Goal: Task Accomplishment & Management: Manage account settings

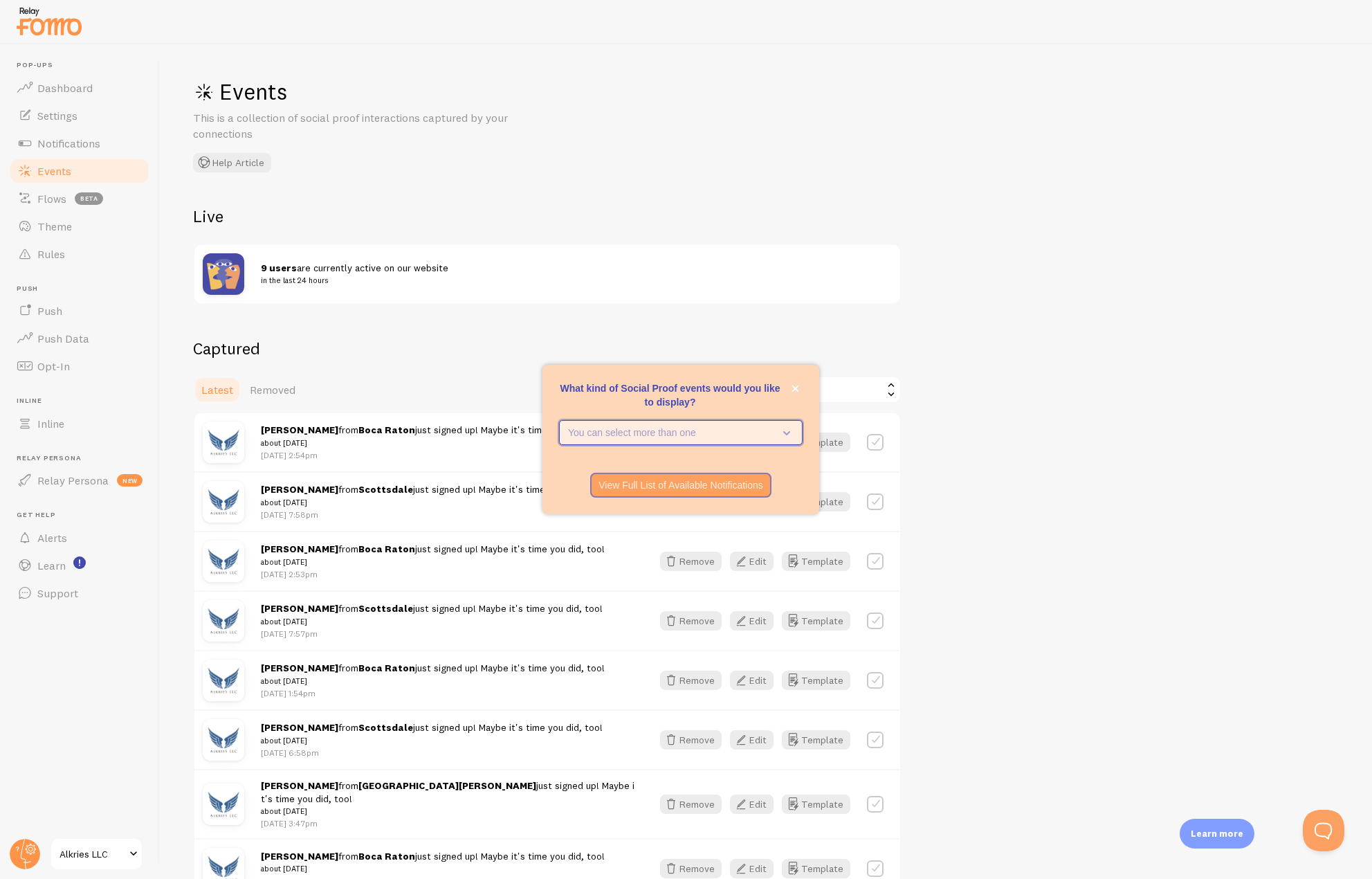
click at [756, 440] on button "You can select more than one" at bounding box center [681, 433] width 243 height 25
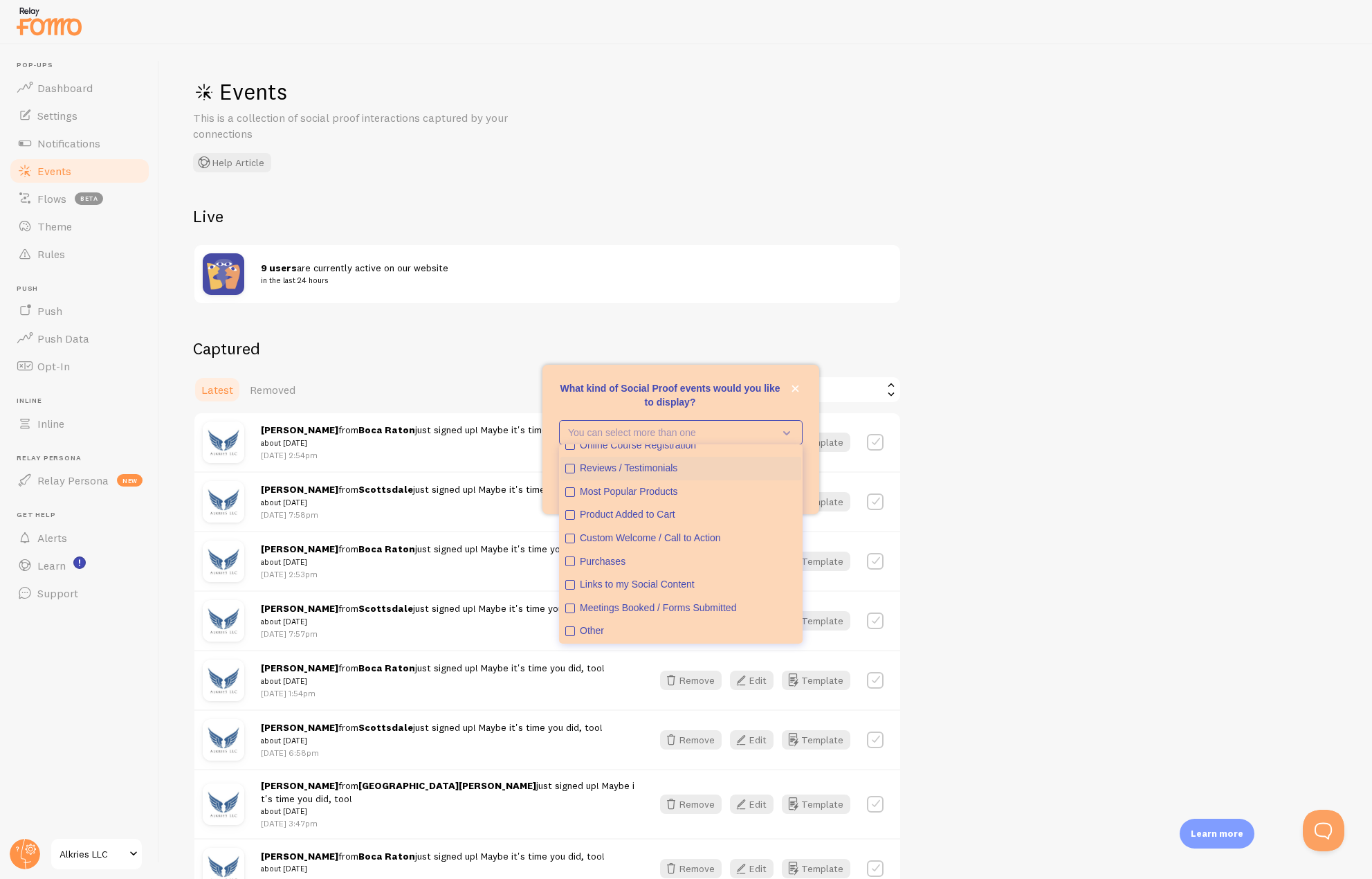
scroll to position [36, 0]
click at [797, 386] on icon "close," at bounding box center [795, 389] width 7 height 7
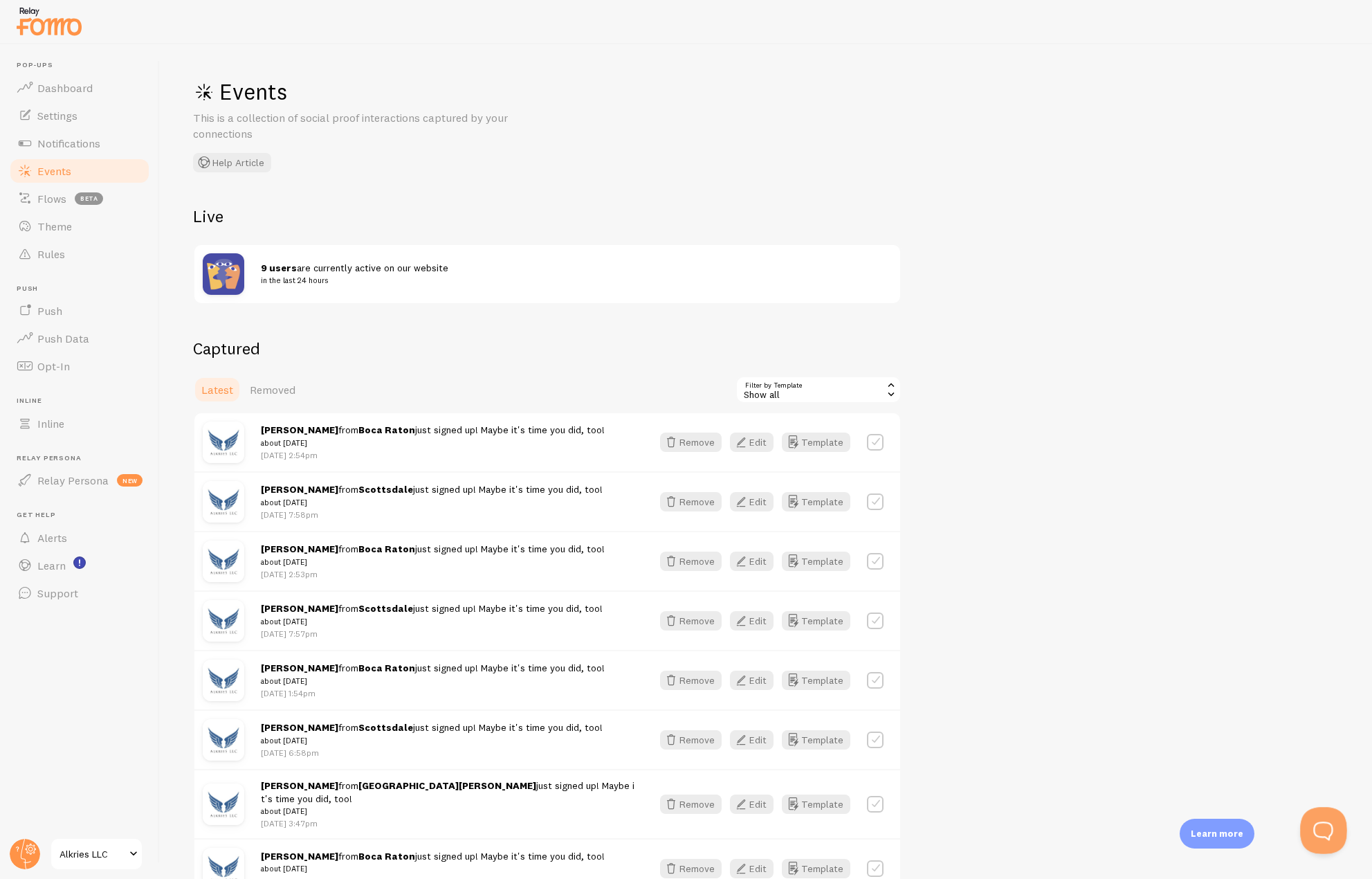
click at [1312, 820] on button "Open Beacon popover" at bounding box center [1320, 827] width 41 height 41
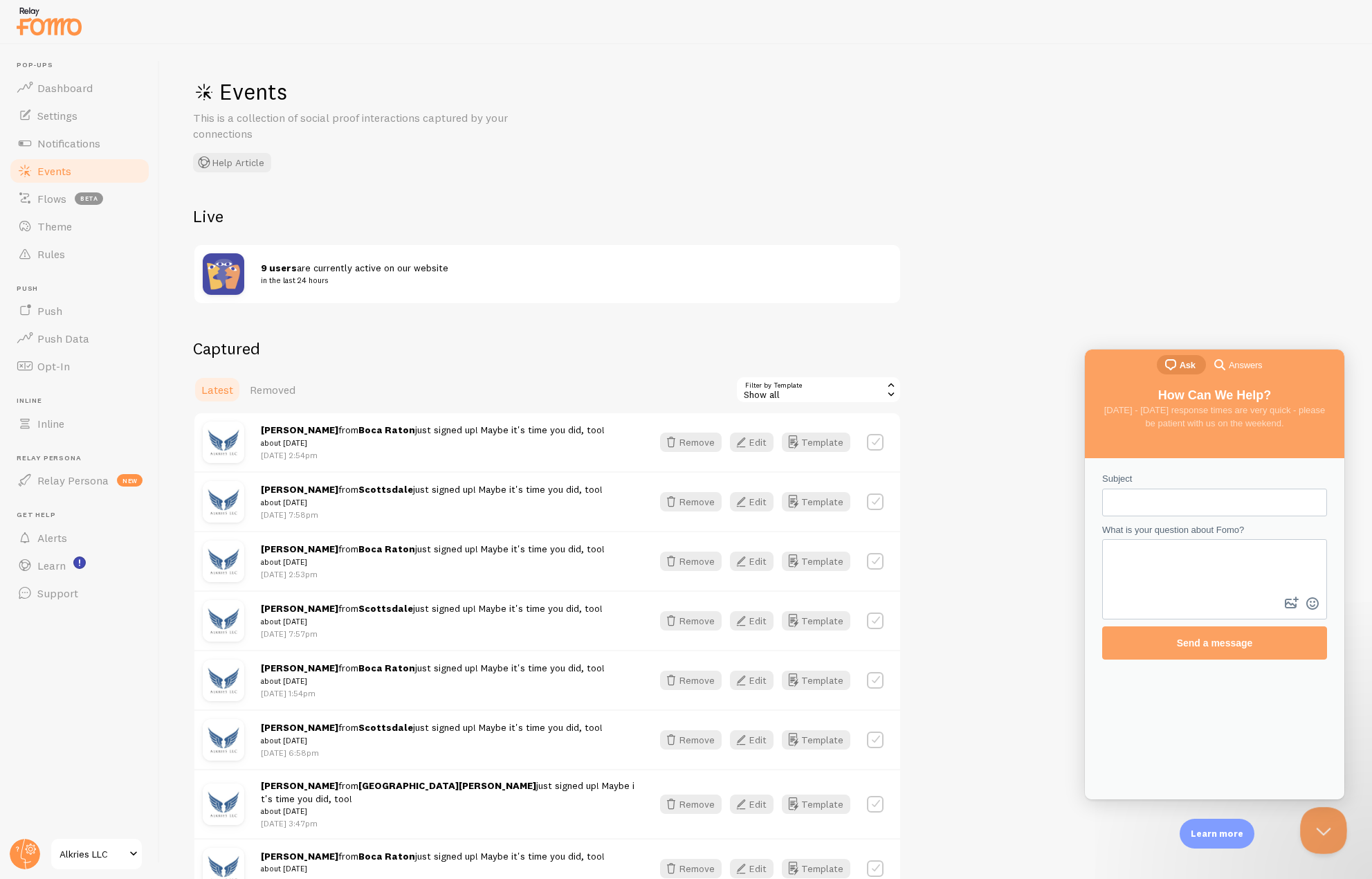
scroll to position [0, 0]
click at [49, 125] on link "Settings" at bounding box center [80, 115] width 143 height 28
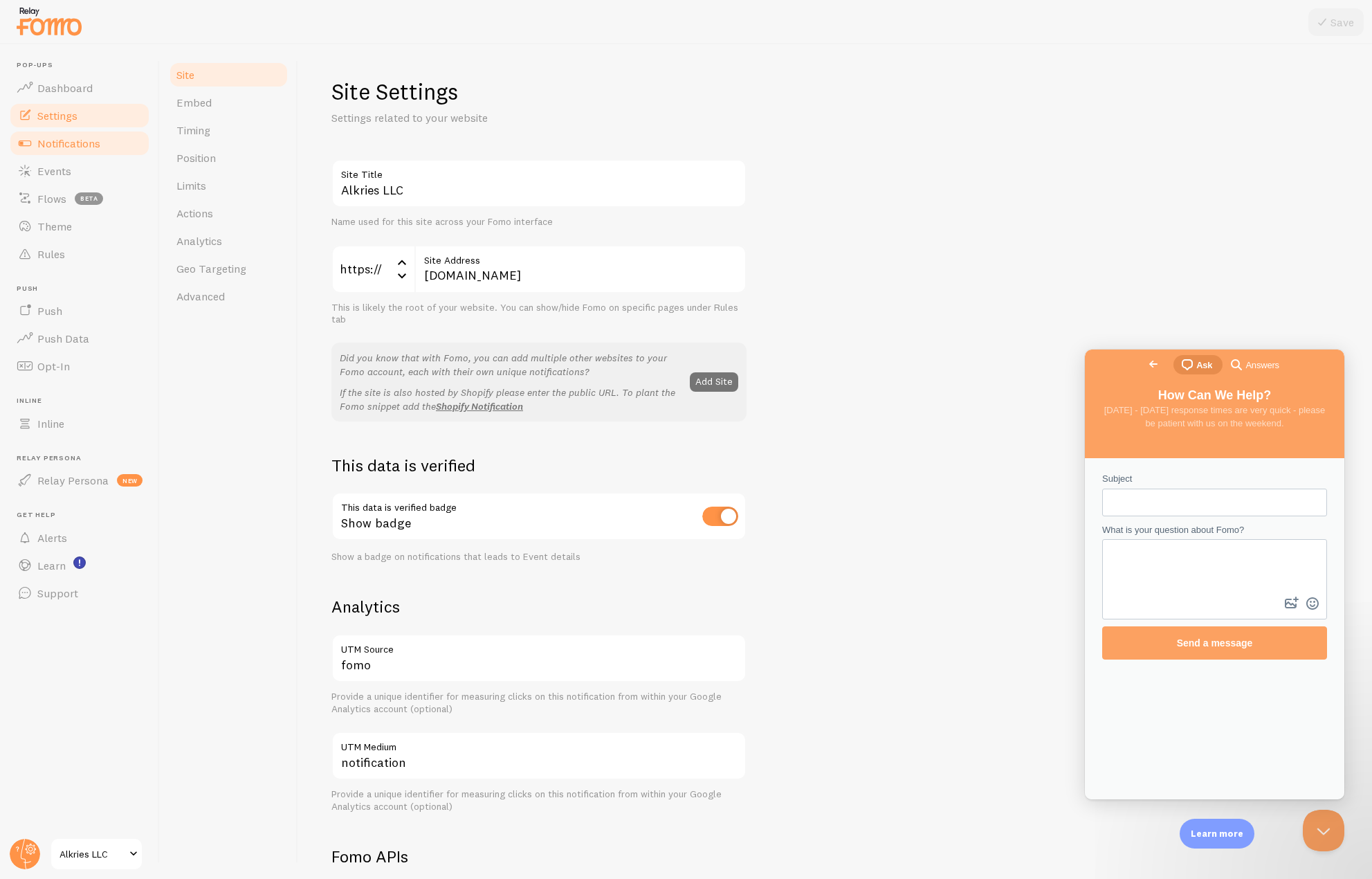
click at [54, 147] on span "Notifications" at bounding box center [69, 143] width 63 height 14
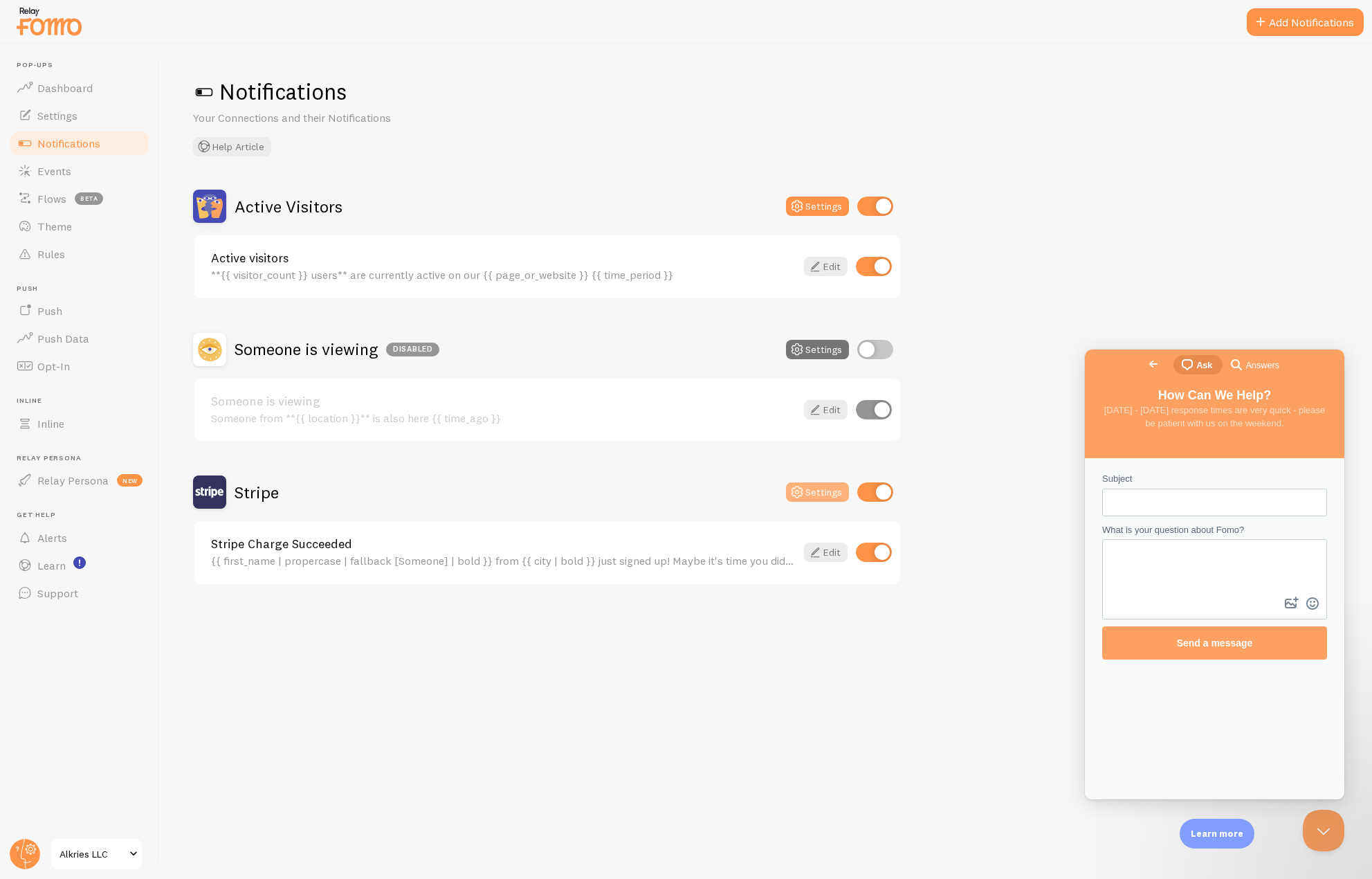
click at [816, 488] on button "Settings" at bounding box center [818, 492] width 63 height 20
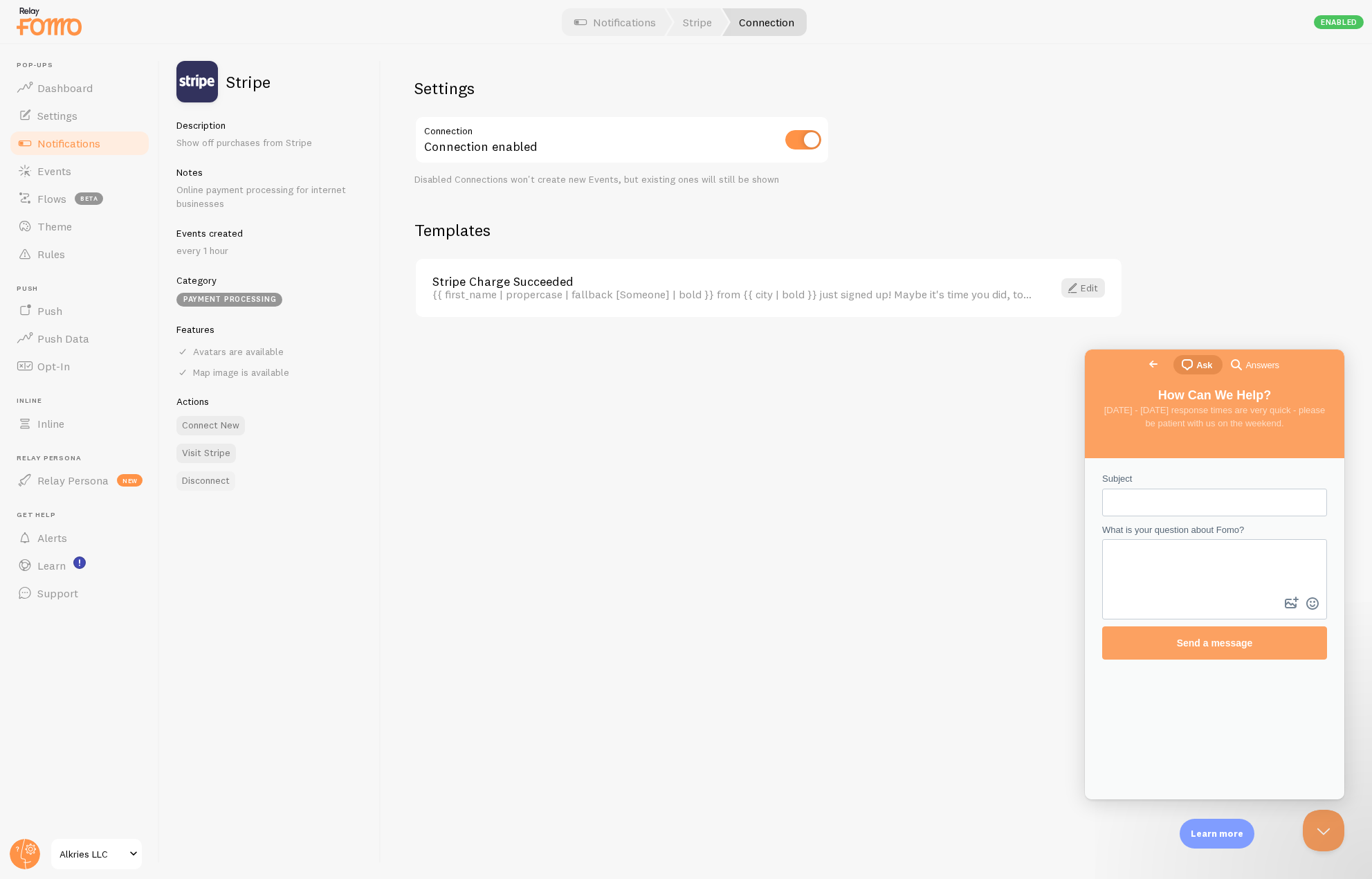
click at [212, 487] on button "Disconnect" at bounding box center [206, 481] width 59 height 20
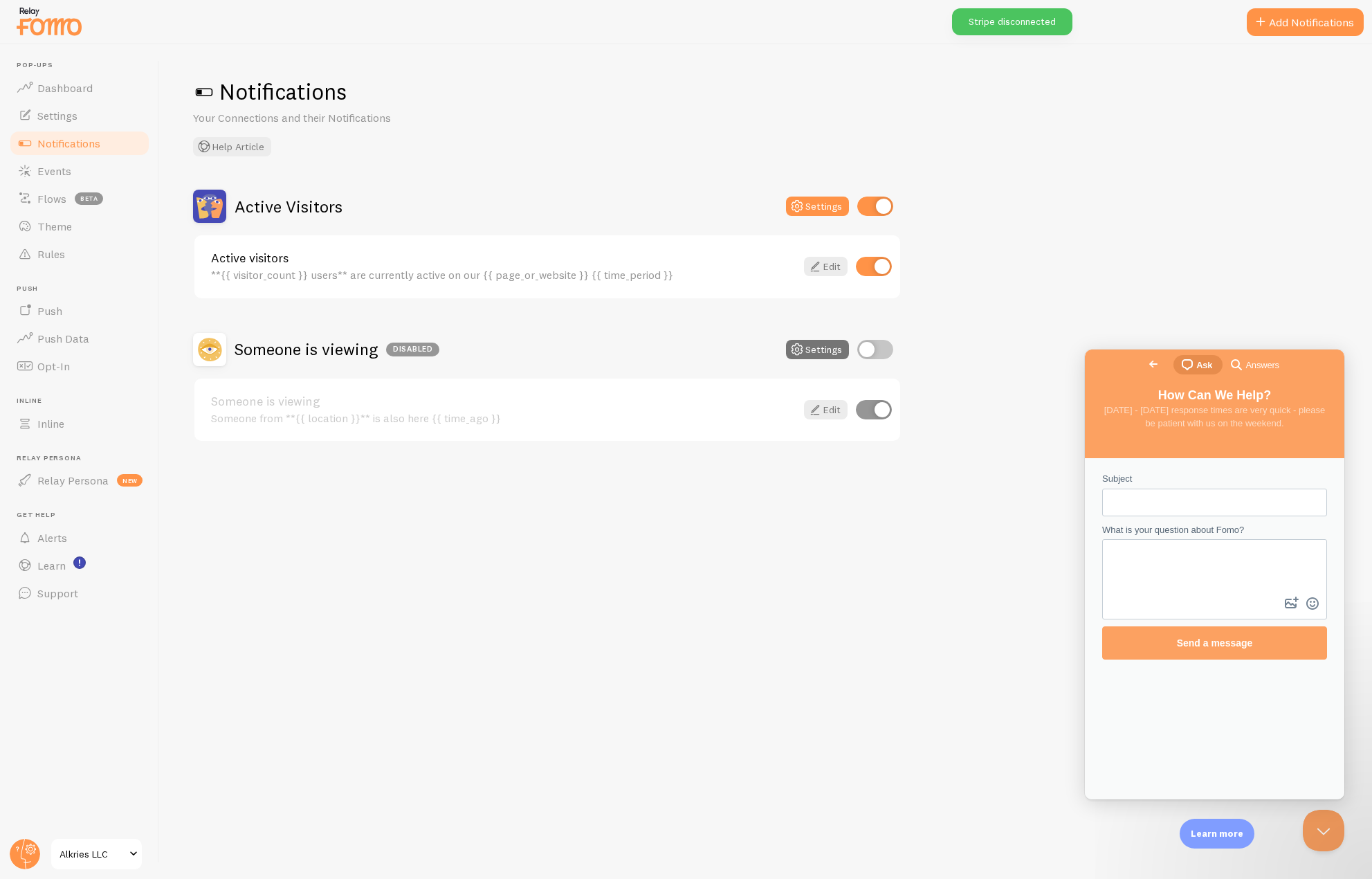
click at [867, 348] on input "checkbox" at bounding box center [875, 350] width 36 height 20
checkbox input "true"
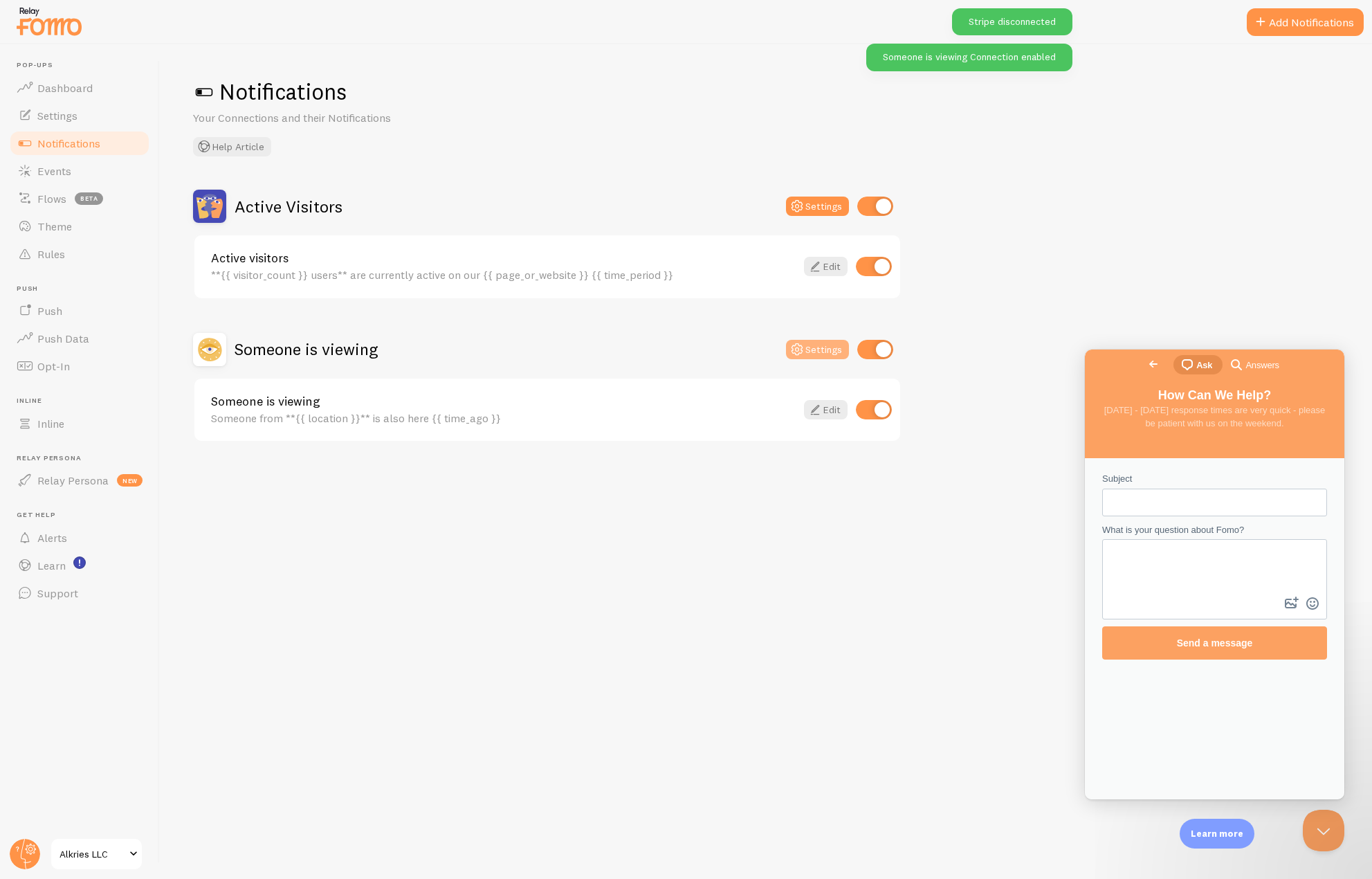
click at [812, 350] on button "Settings" at bounding box center [818, 350] width 63 height 20
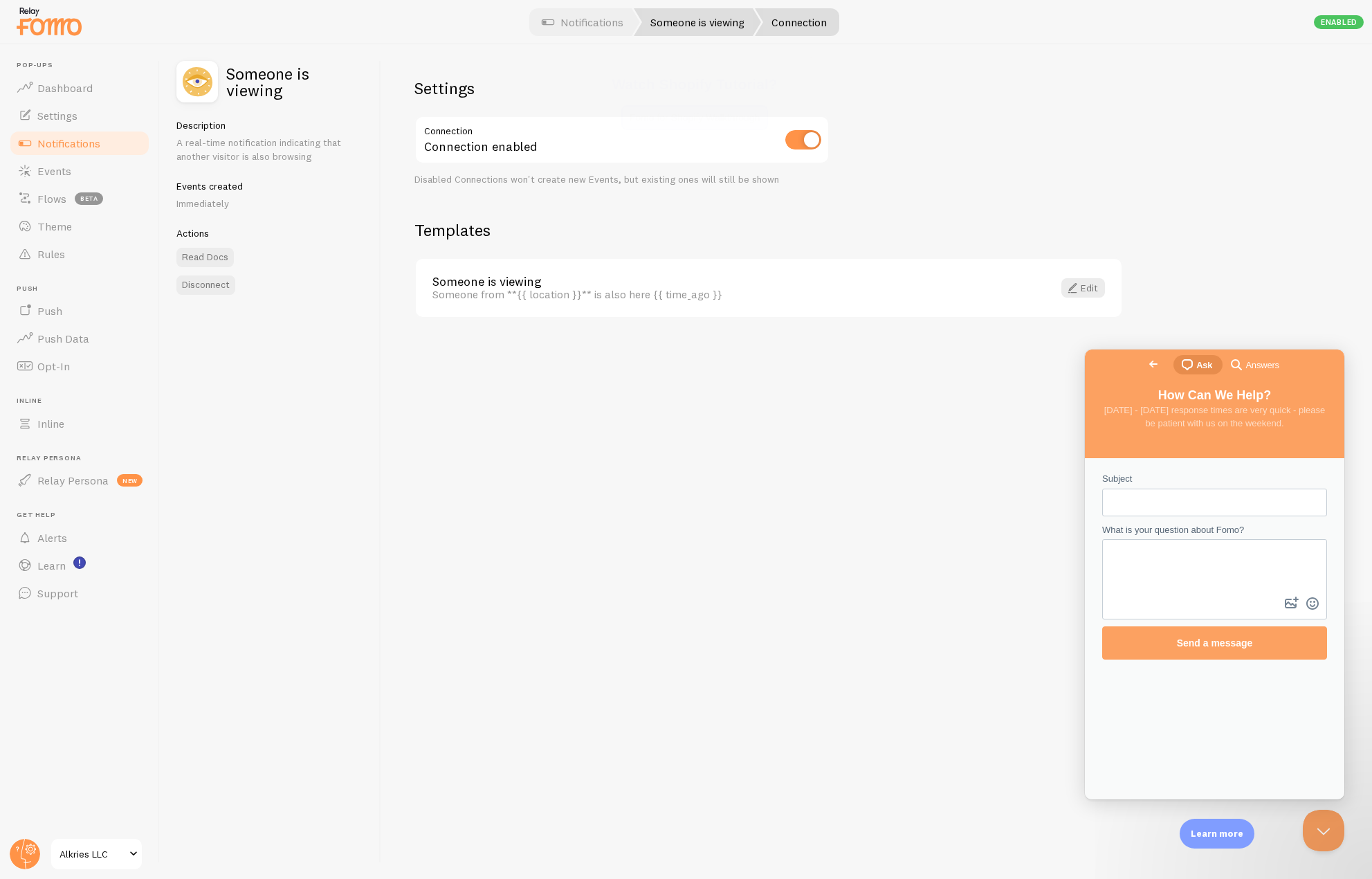
click at [691, 33] on link "Someone is viewing" at bounding box center [698, 22] width 127 height 28
click at [563, 31] on link "Notifications" at bounding box center [583, 22] width 115 height 28
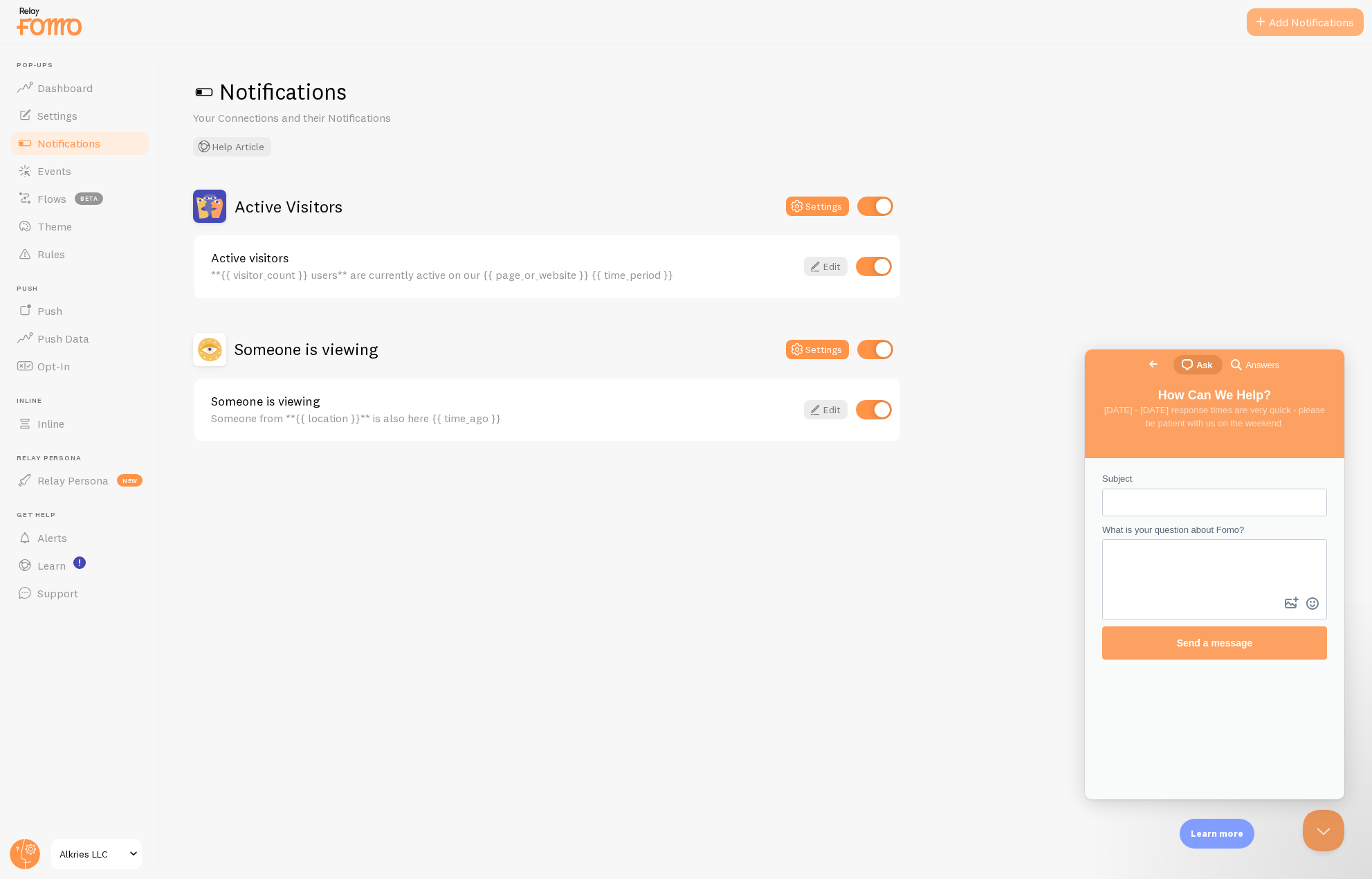
click at [1294, 26] on button "Add Notifications" at bounding box center [1305, 22] width 117 height 28
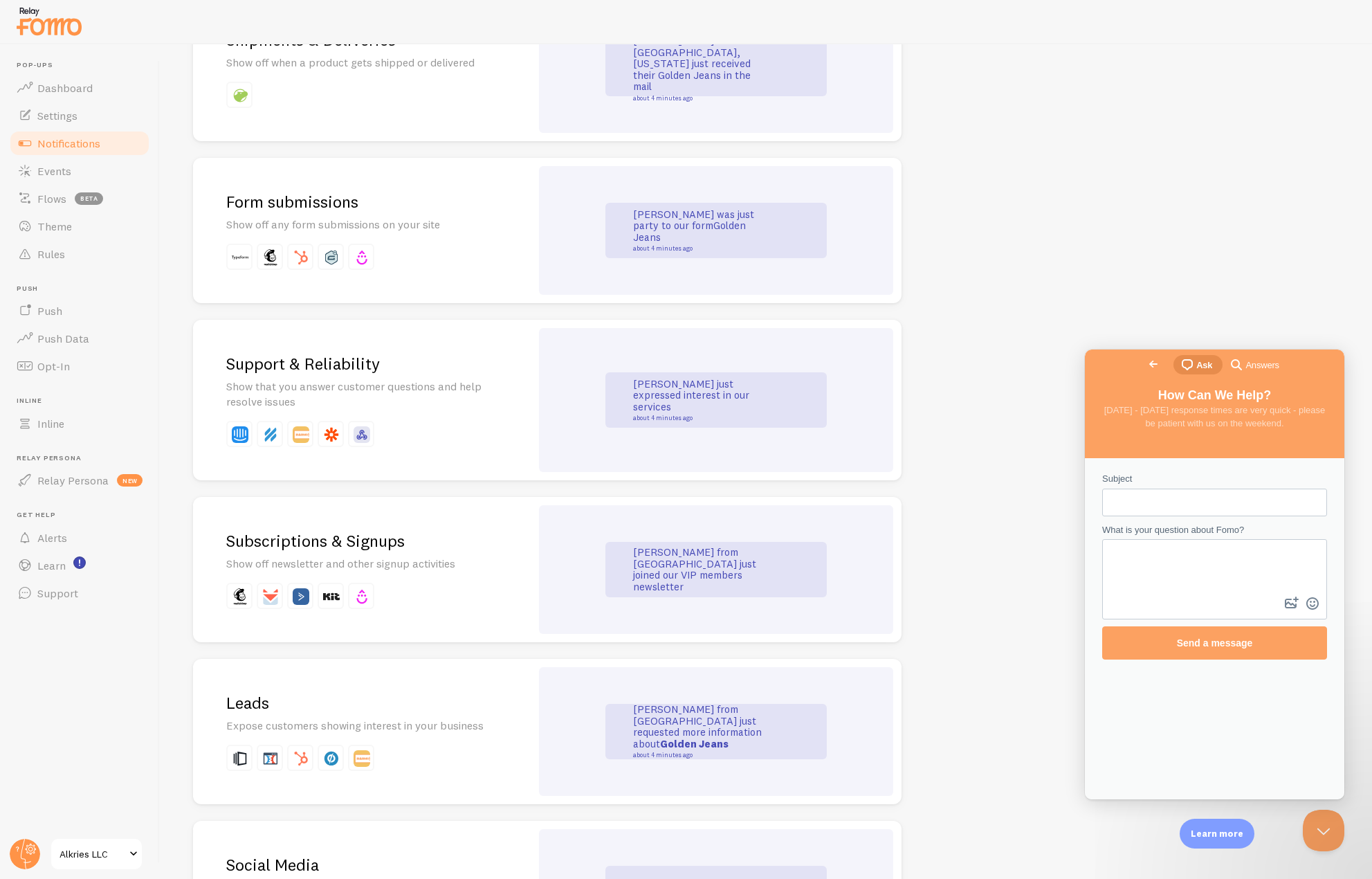
scroll to position [1384, 0]
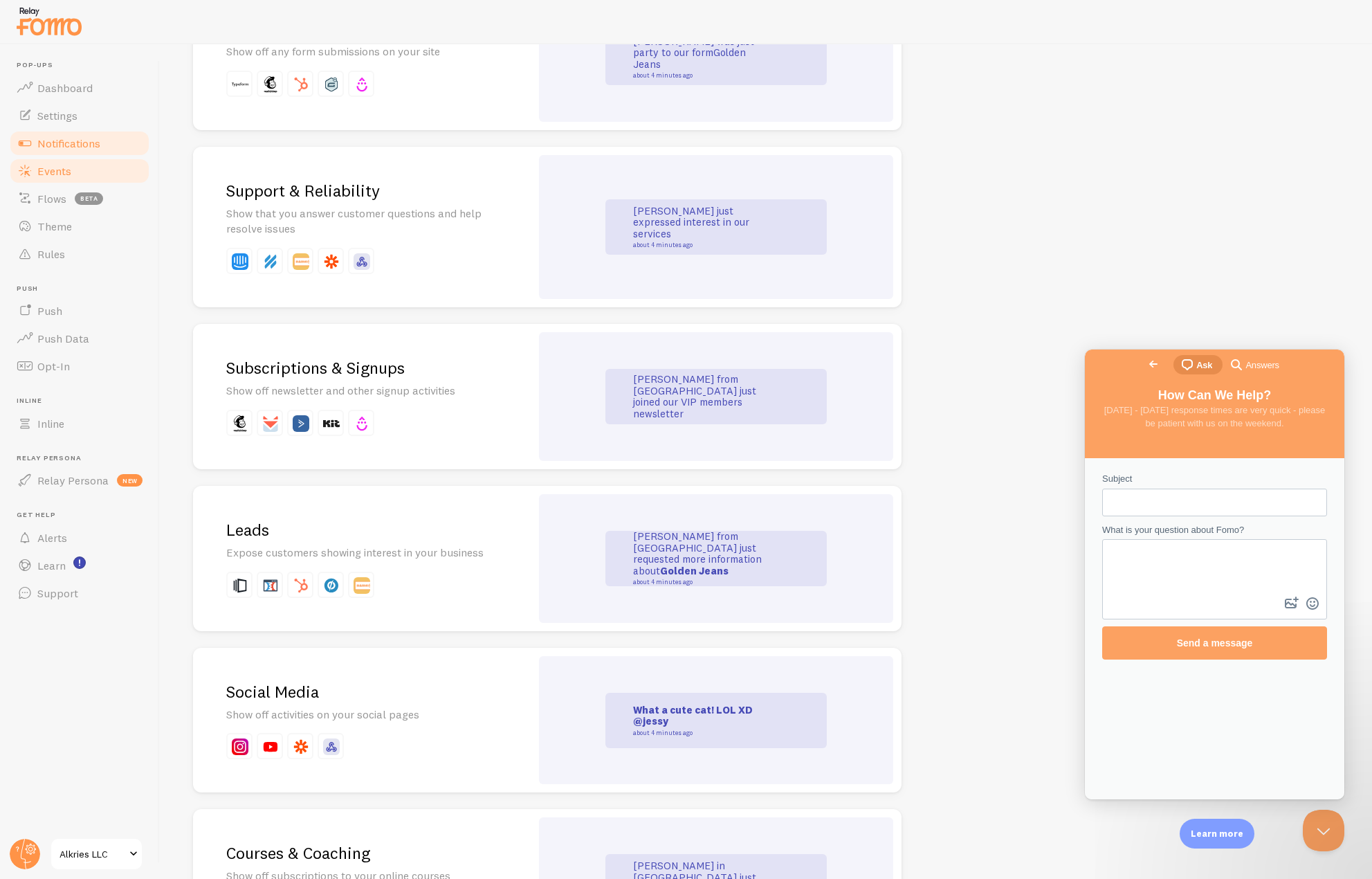
click at [108, 171] on link "Events" at bounding box center [80, 171] width 143 height 28
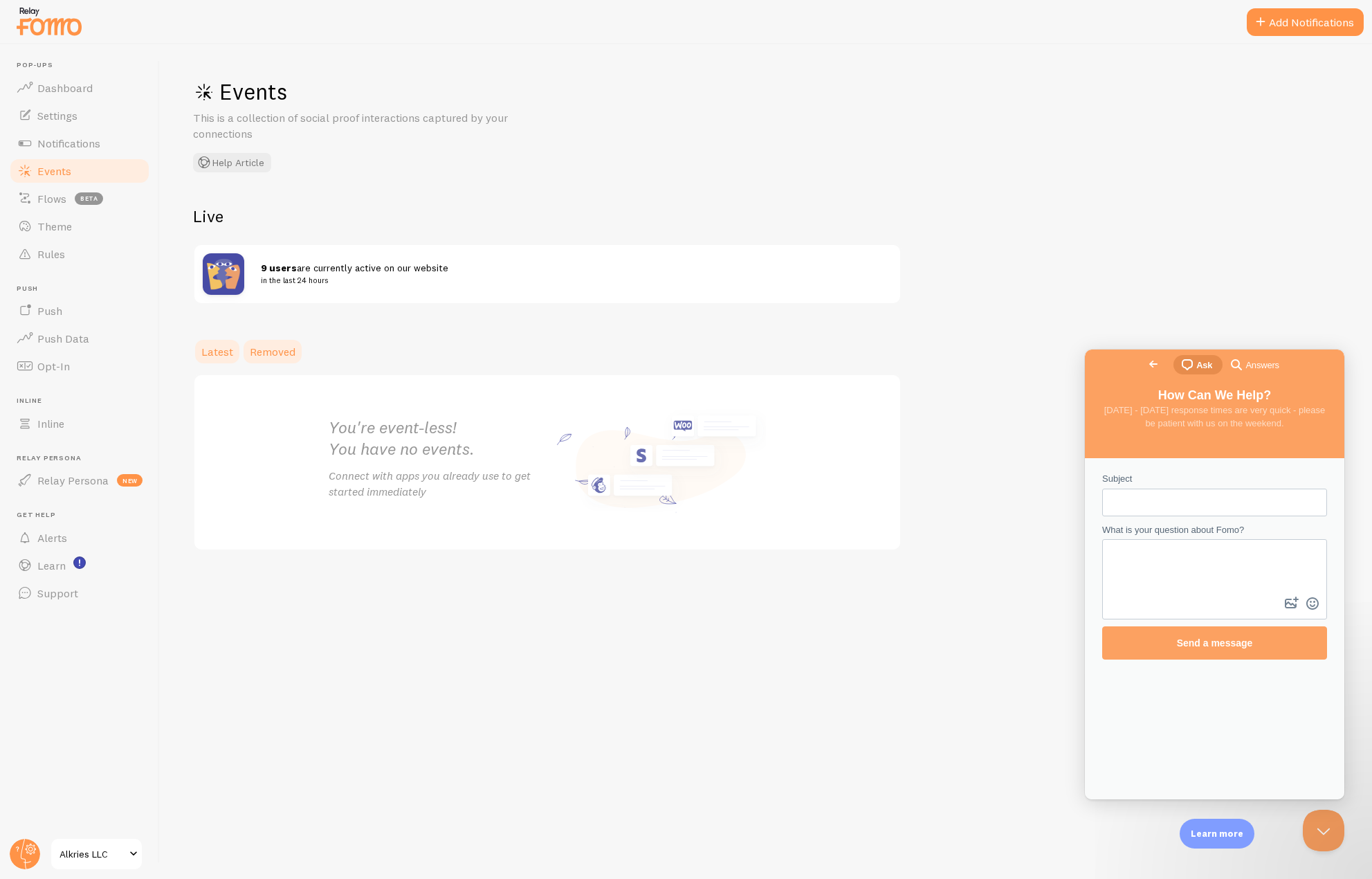
click at [297, 343] on link "Removed" at bounding box center [272, 352] width 62 height 28
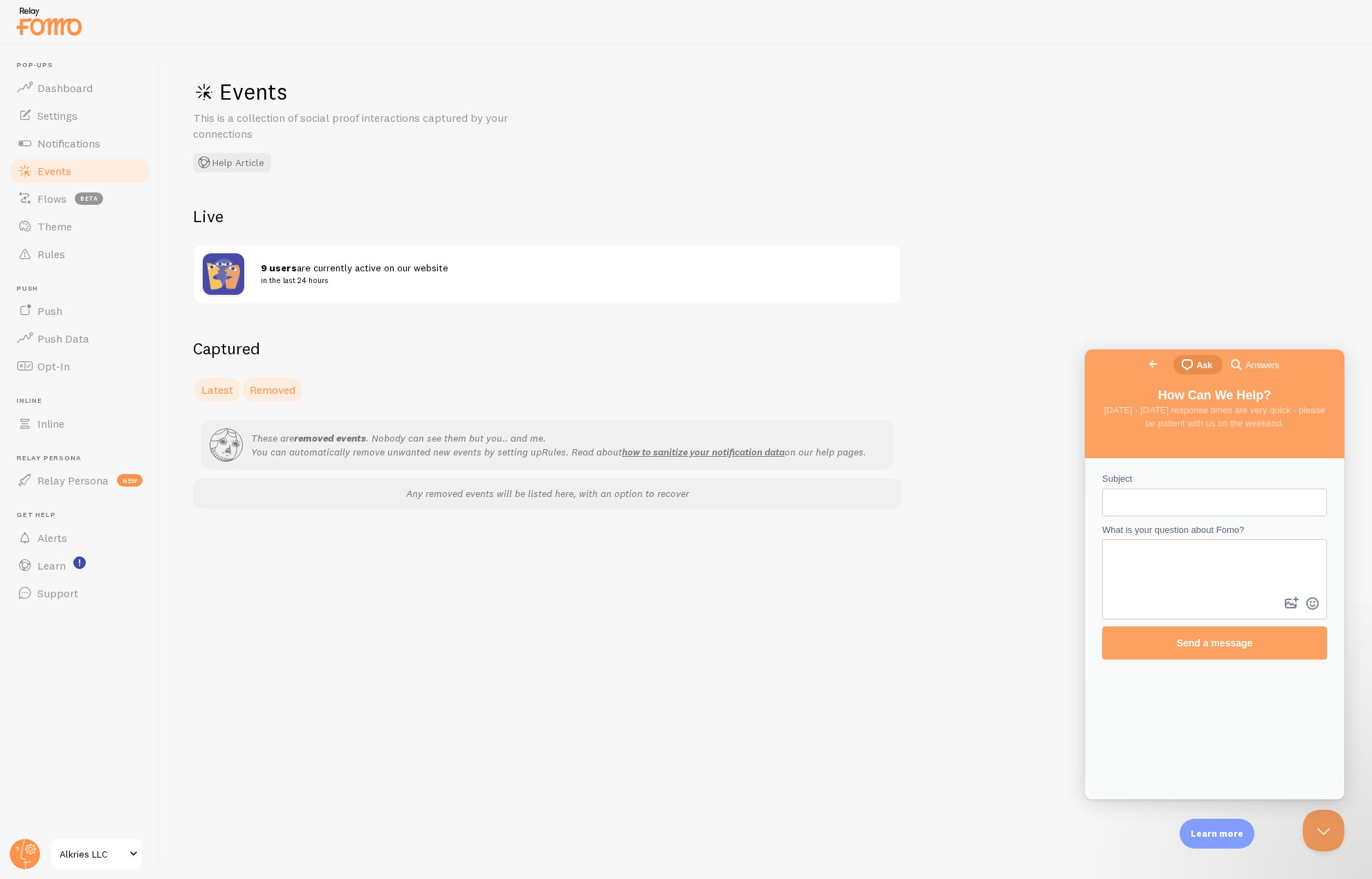
click at [207, 390] on span "Latest" at bounding box center [217, 390] width 31 height 14
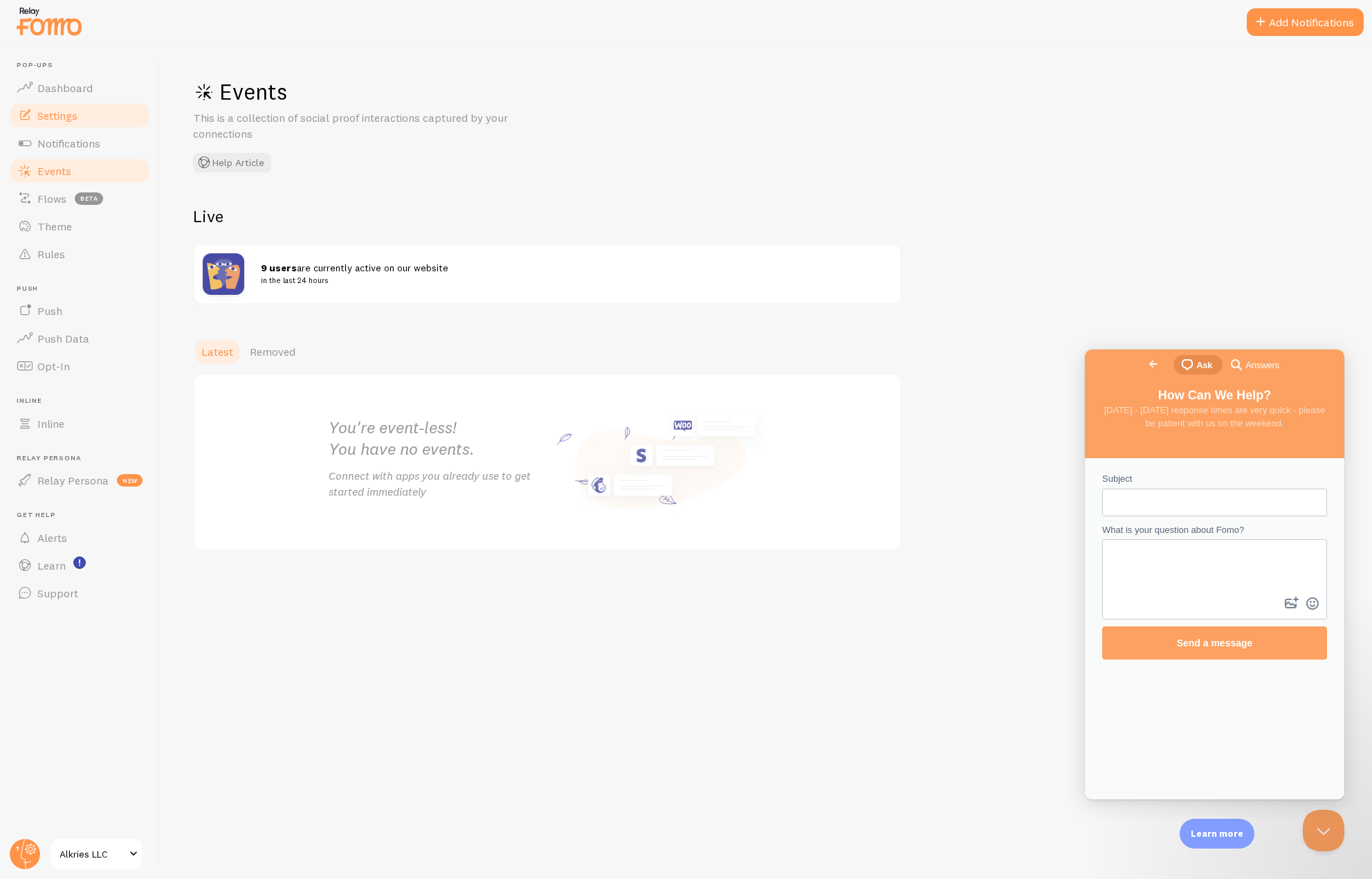
click at [62, 118] on span "Settings" at bounding box center [57, 115] width 40 height 14
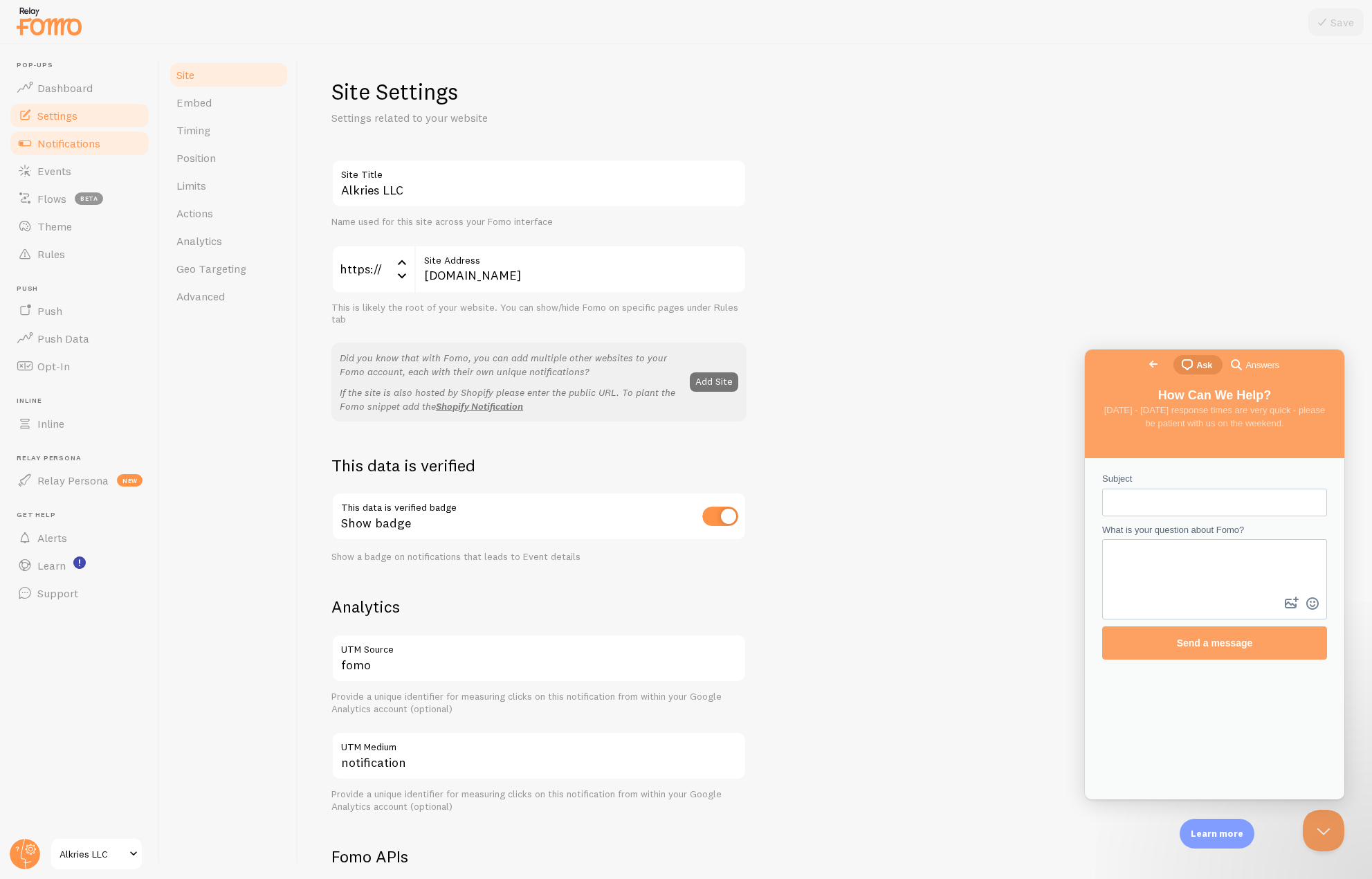
click at [66, 143] on span "Notifications" at bounding box center [69, 143] width 63 height 14
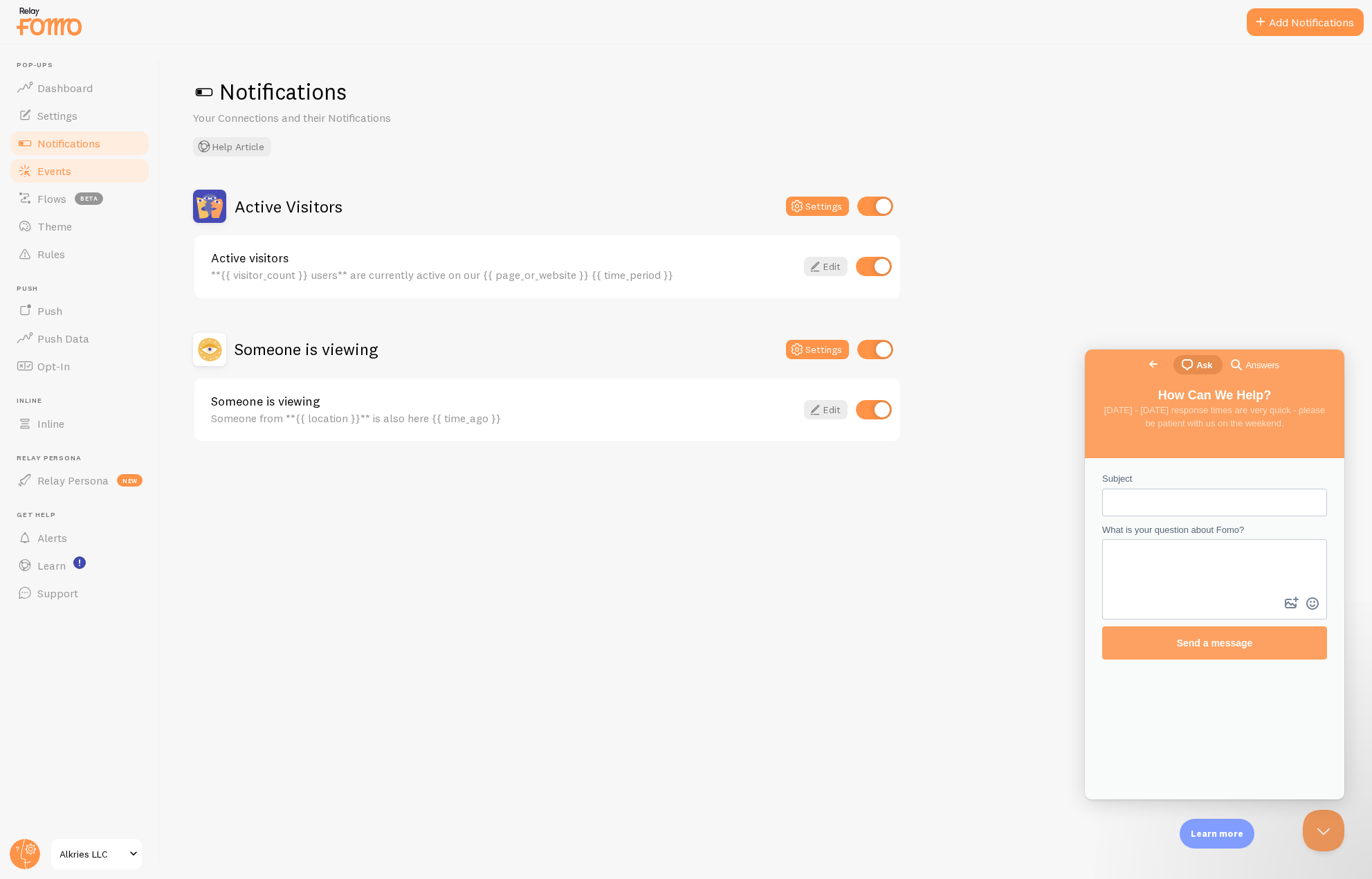
click at [66, 168] on span "Events" at bounding box center [54, 171] width 34 height 14
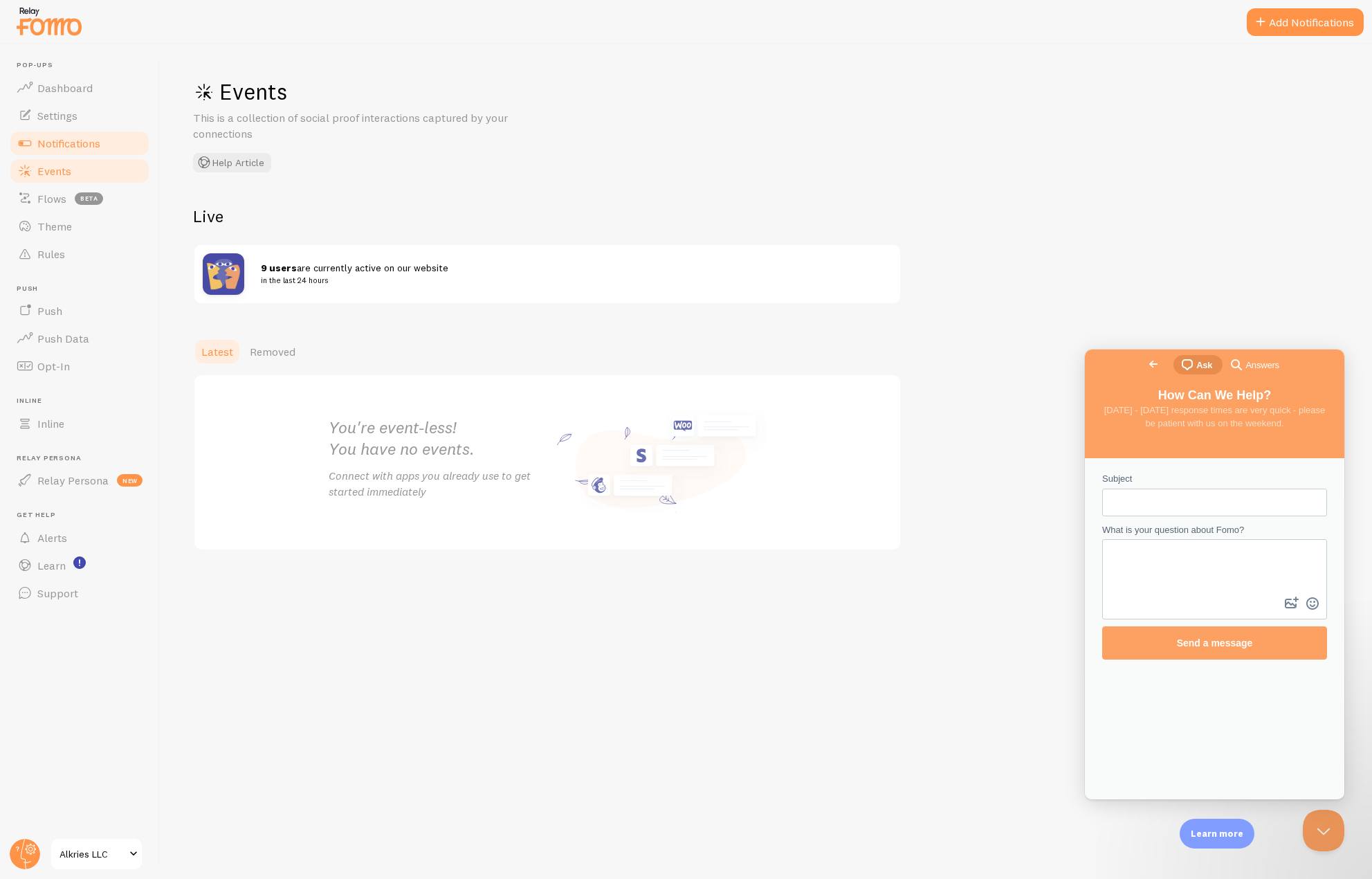
click at [71, 148] on span "Notifications" at bounding box center [69, 143] width 63 height 14
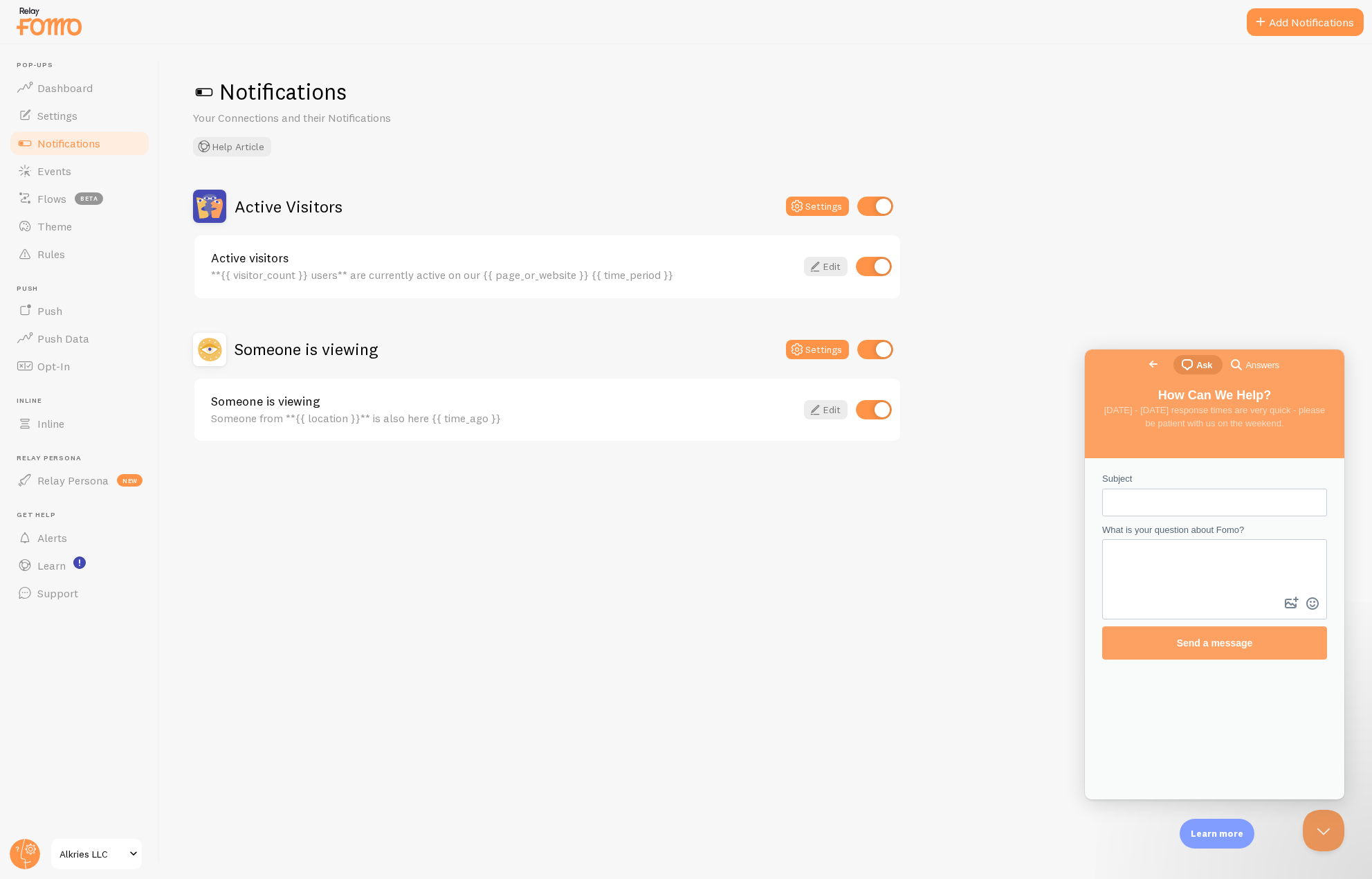
click at [1290, 36] on div at bounding box center [686, 22] width 1372 height 44
click at [1288, 20] on button "Add Notifications" at bounding box center [1305, 22] width 117 height 28
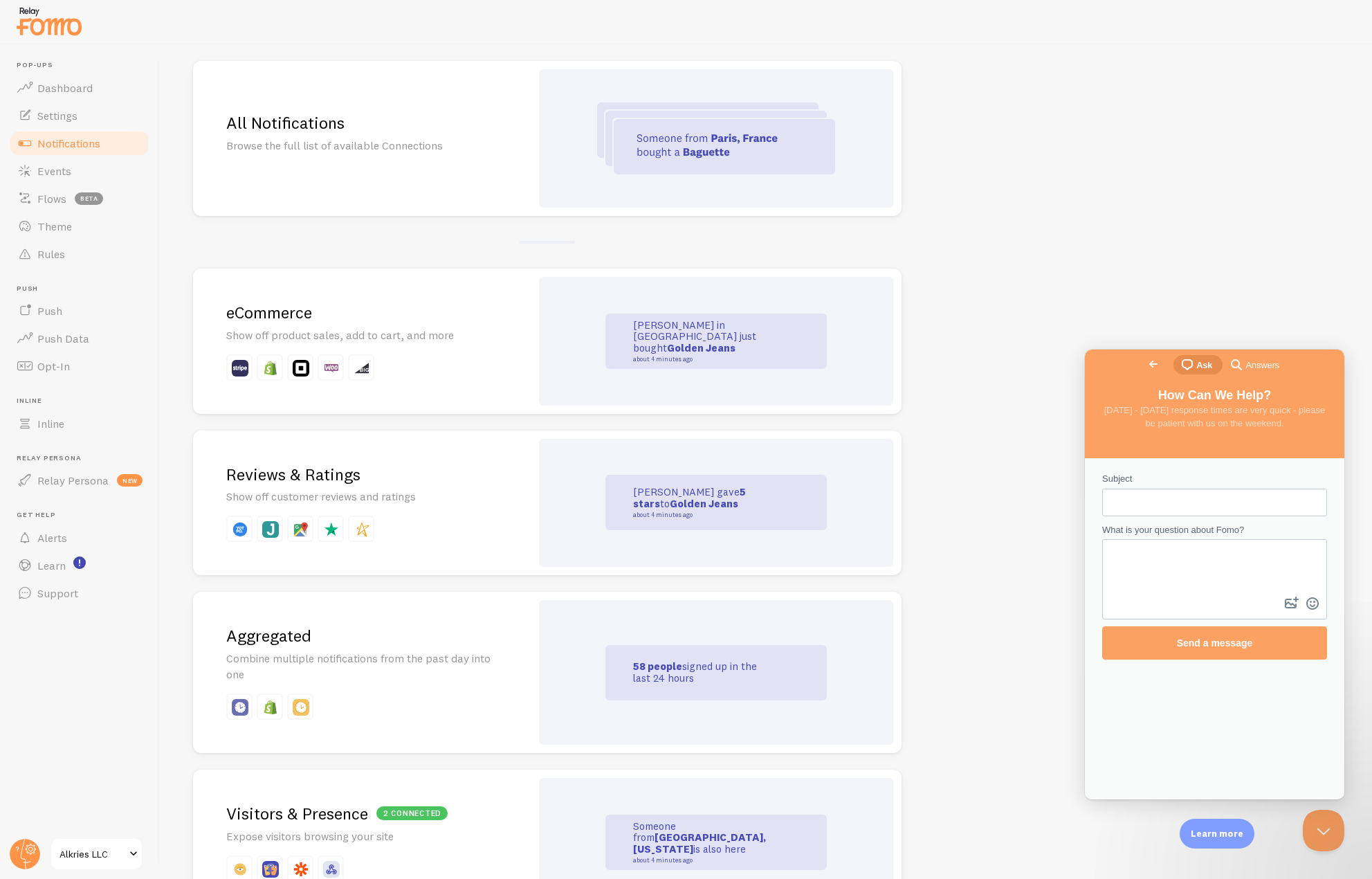
scroll to position [139, 0]
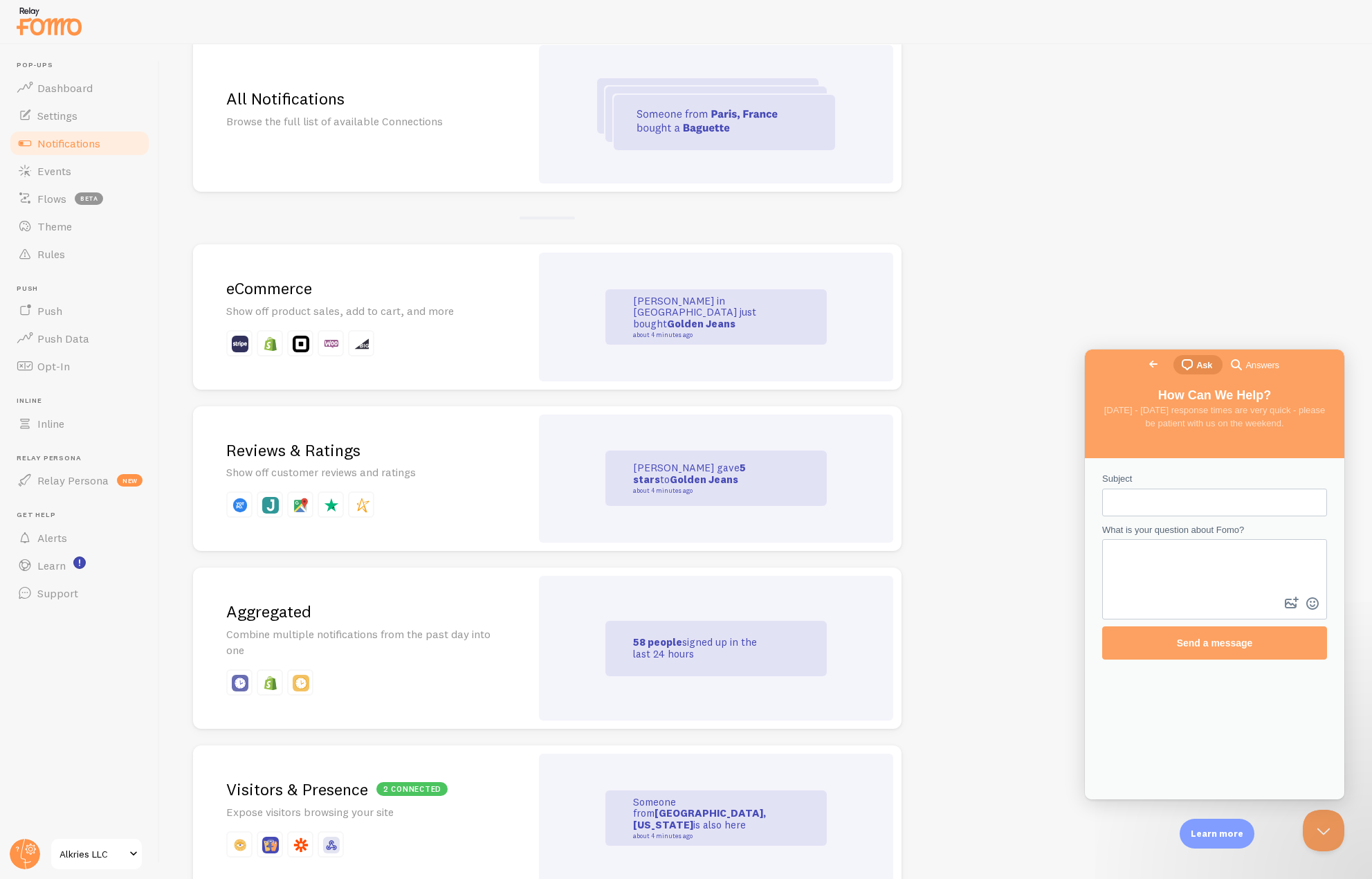
click at [455, 156] on div "All Notifications Browse the full list of available Connections" at bounding box center [362, 114] width 338 height 155
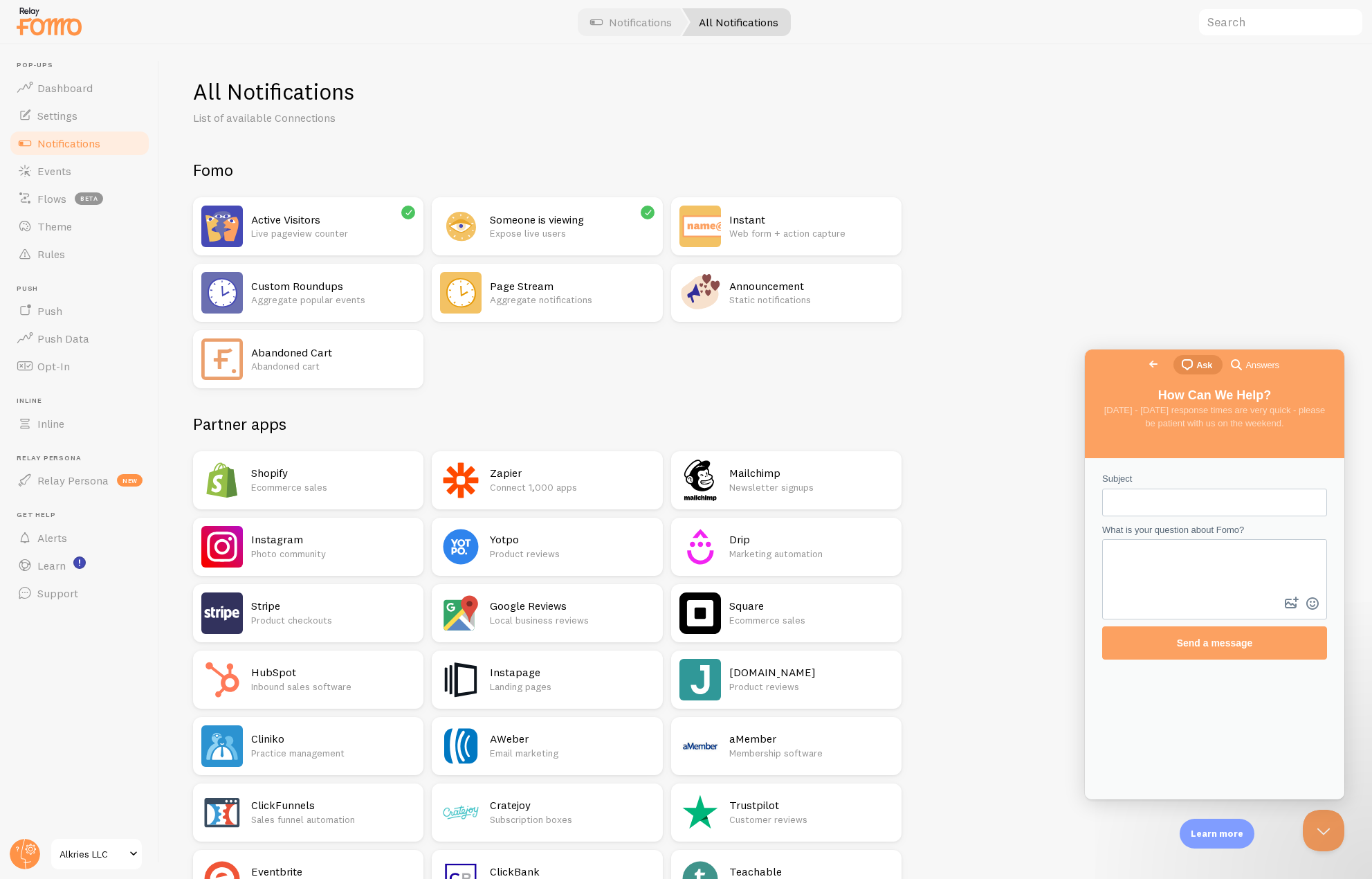
click at [292, 595] on div "Stripe Product checkouts" at bounding box center [333, 613] width 164 height 41
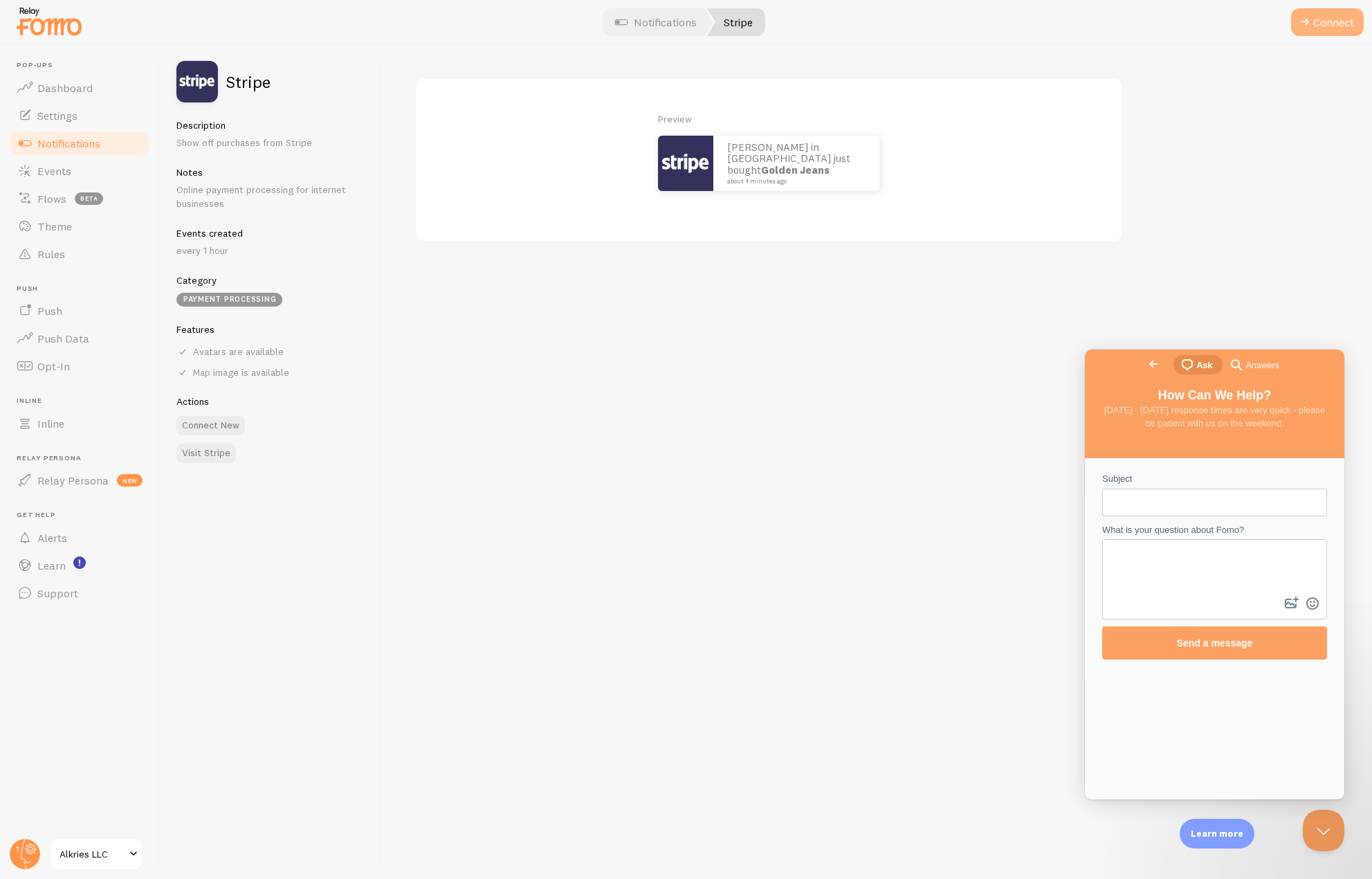
click at [1326, 11] on button "Connect" at bounding box center [1327, 22] width 73 height 28
click at [1313, 25] on button "Connect" at bounding box center [1327, 22] width 73 height 28
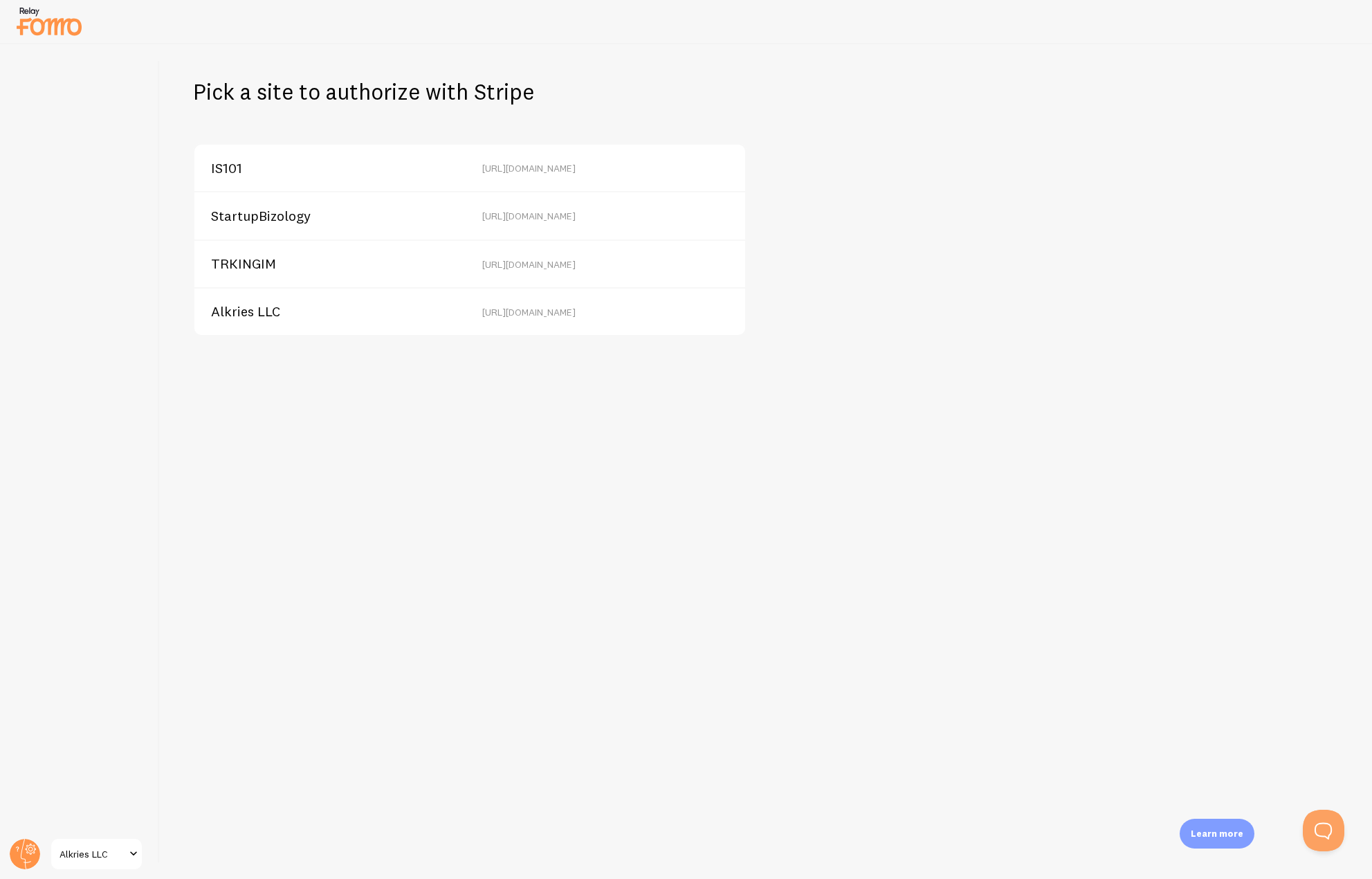
click at [274, 311] on span "Alkries LLC" at bounding box center [246, 311] width 69 height 13
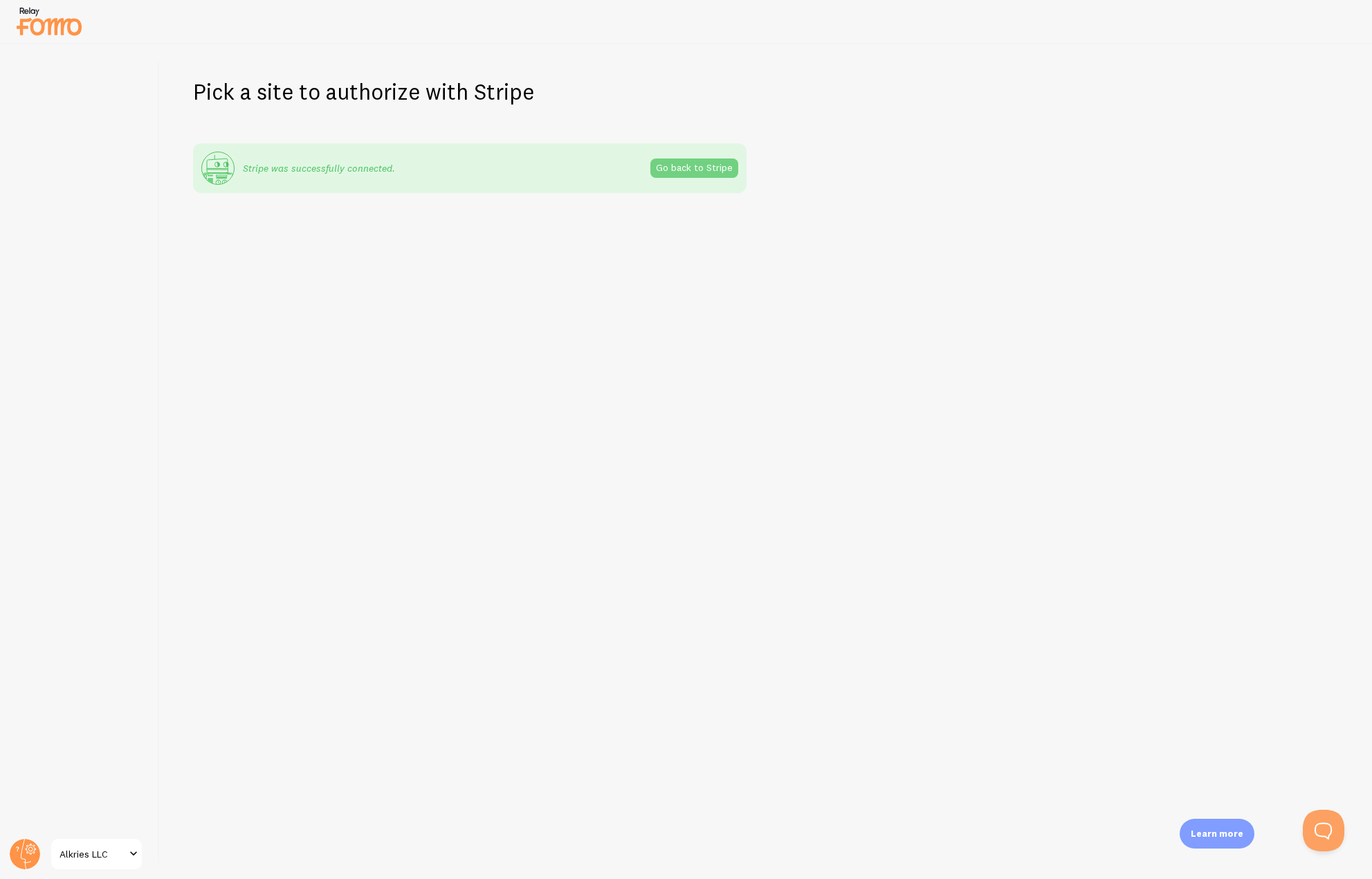
click at [681, 168] on link "Go back to Stripe" at bounding box center [695, 168] width 88 height 20
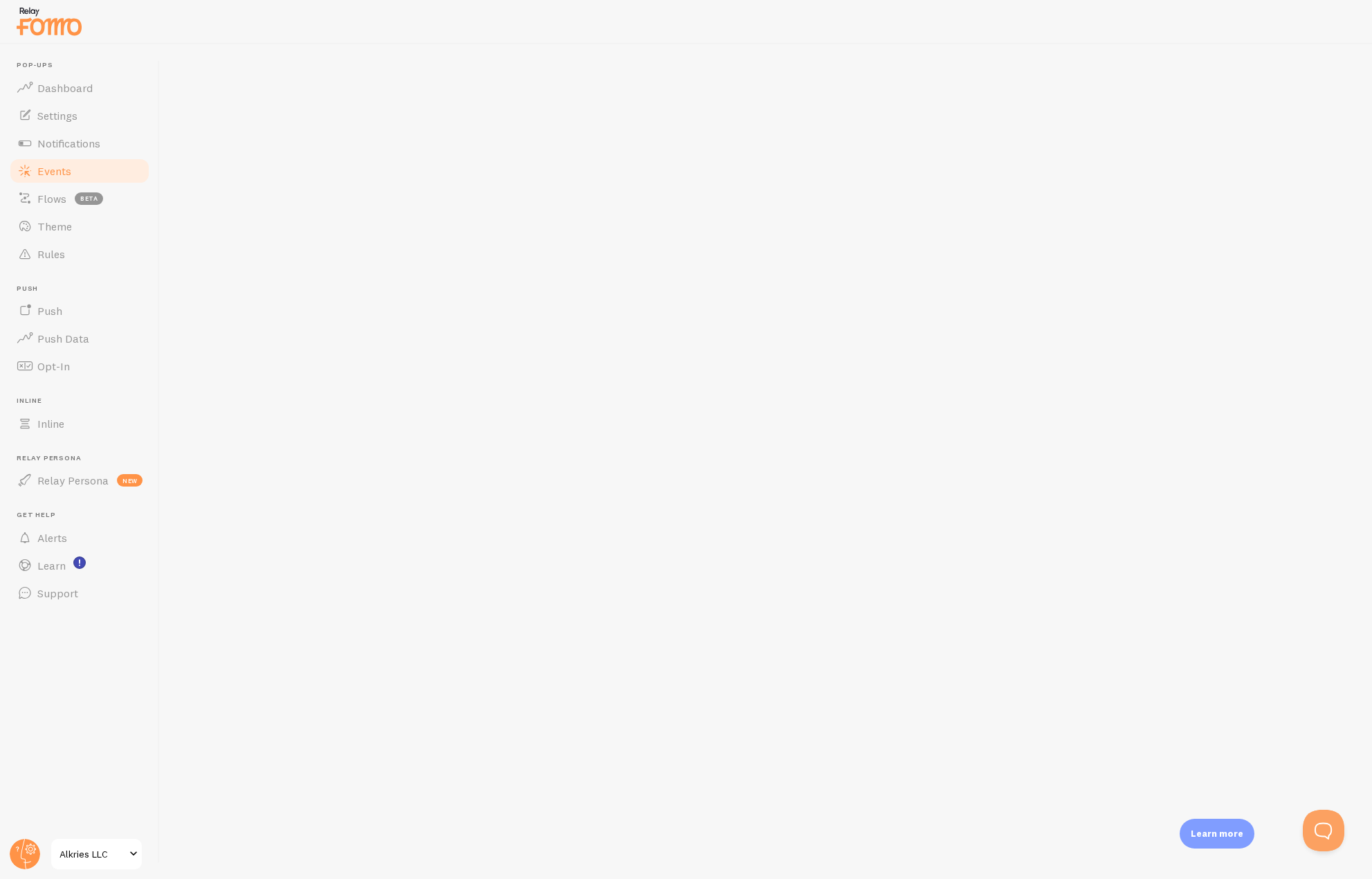
click at [35, 167] on link "Events" at bounding box center [80, 171] width 143 height 28
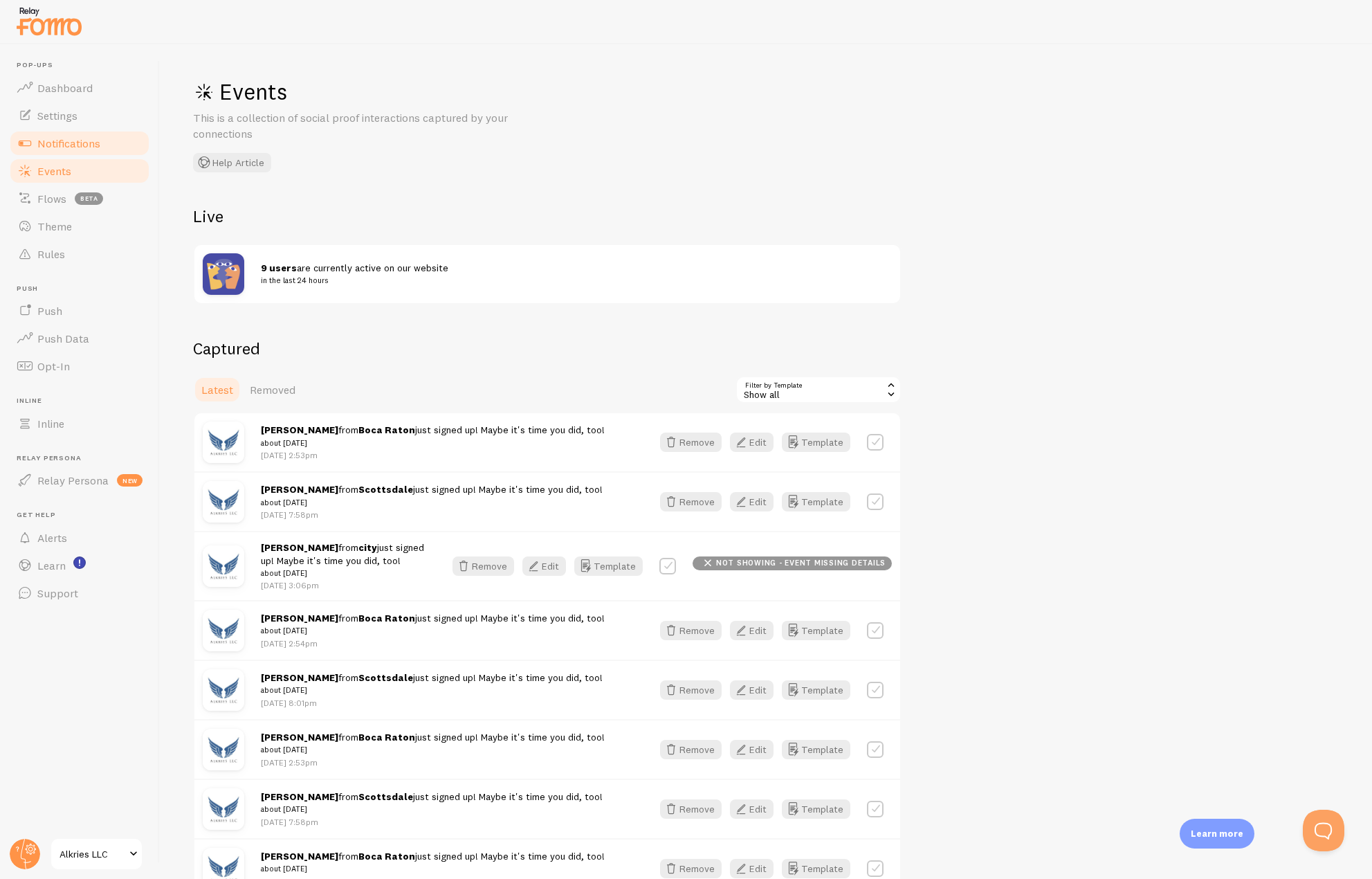
click at [49, 141] on span "Notifications" at bounding box center [69, 143] width 63 height 14
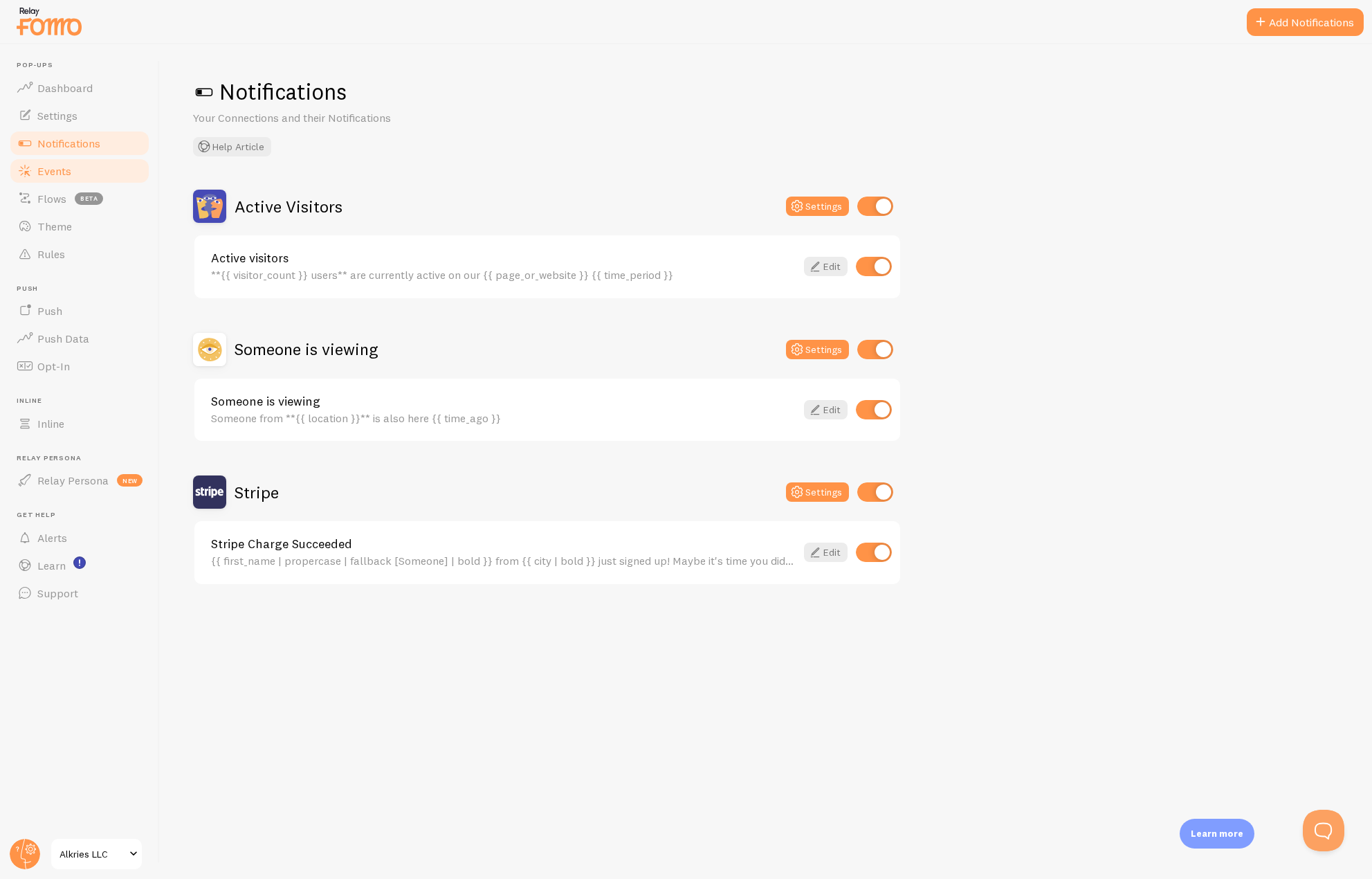
click at [54, 171] on span "Events" at bounding box center [54, 171] width 34 height 14
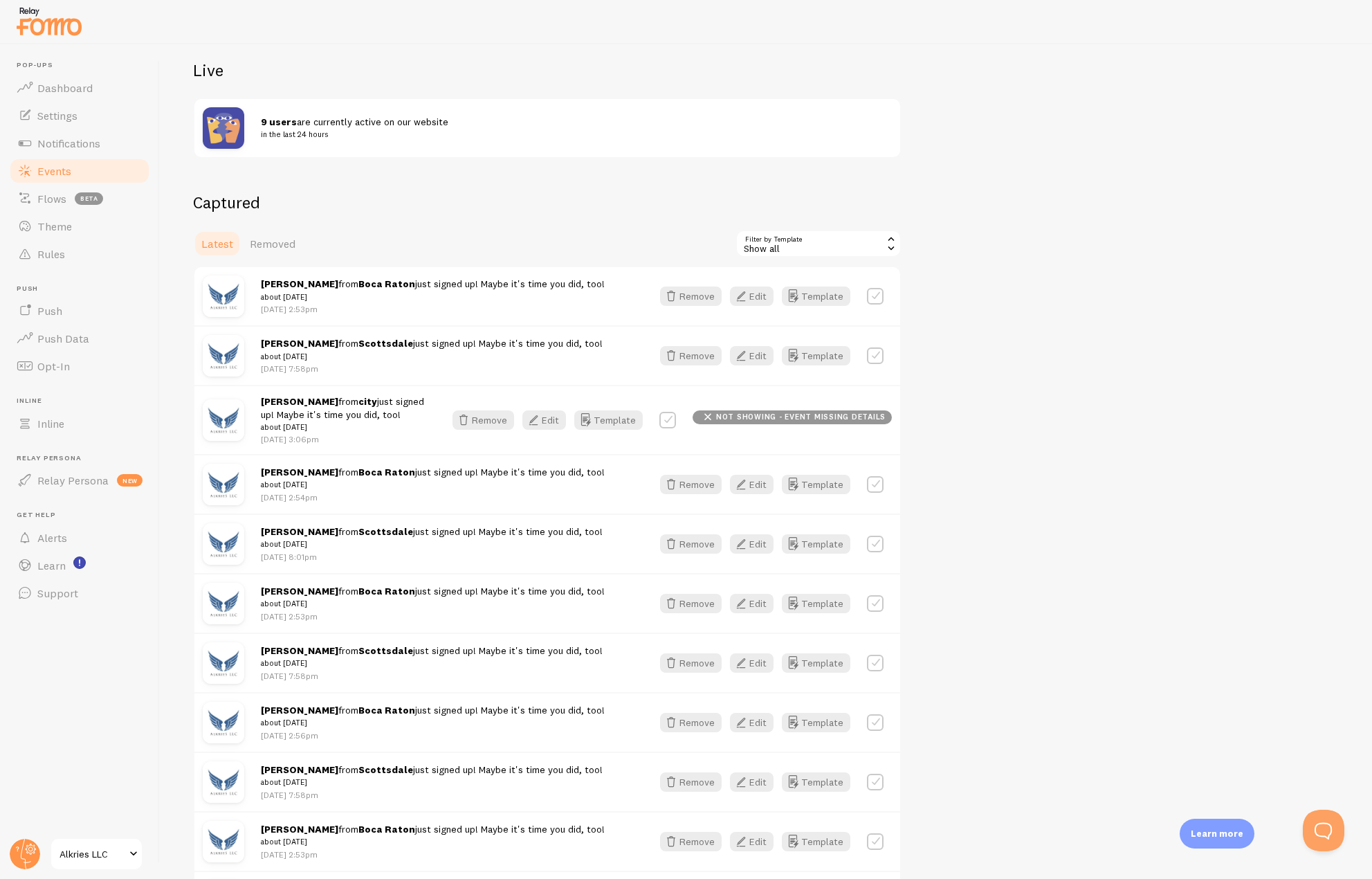
scroll to position [139, 0]
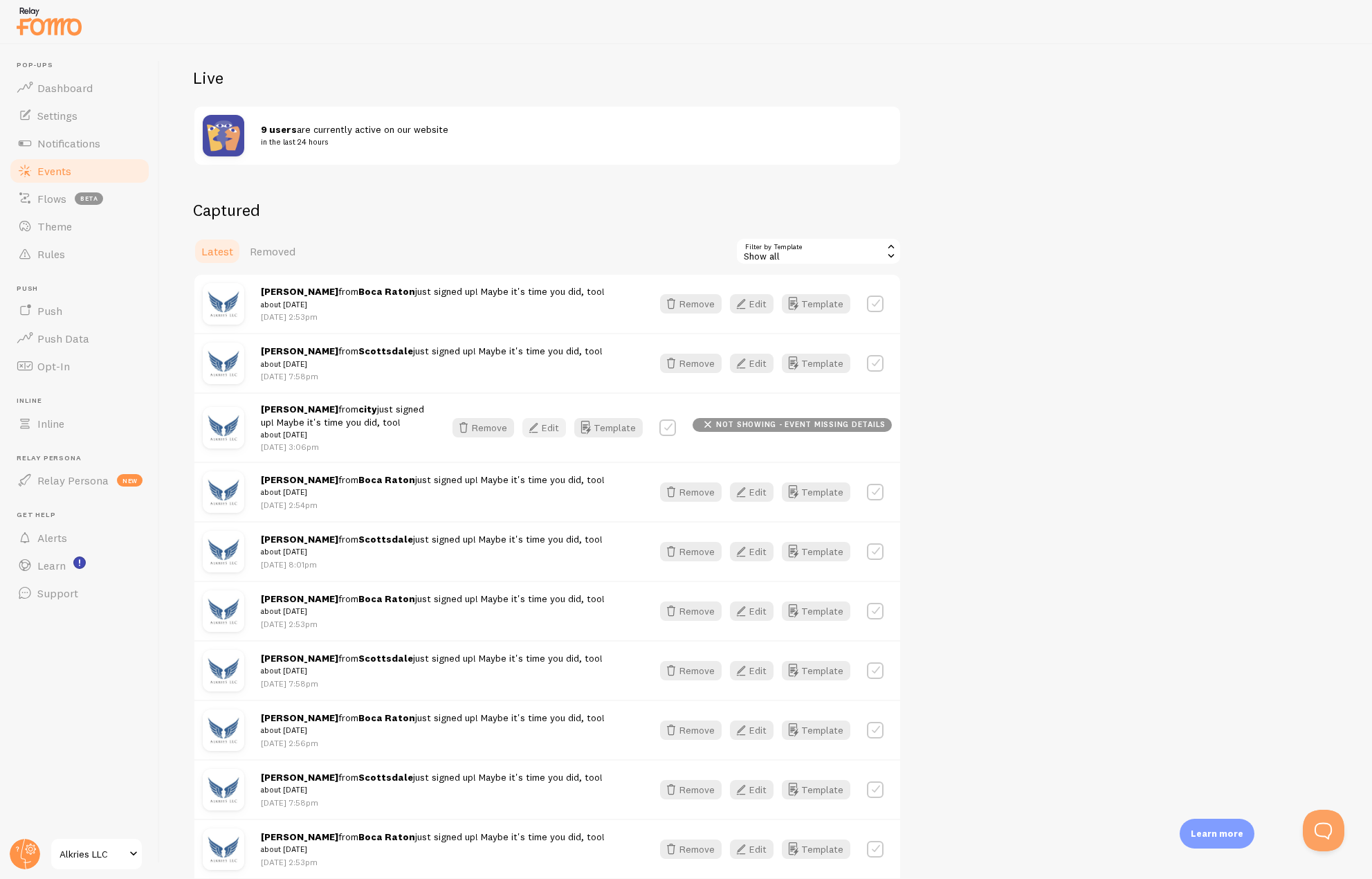
click at [542, 428] on icon "button" at bounding box center [534, 428] width 17 height 17
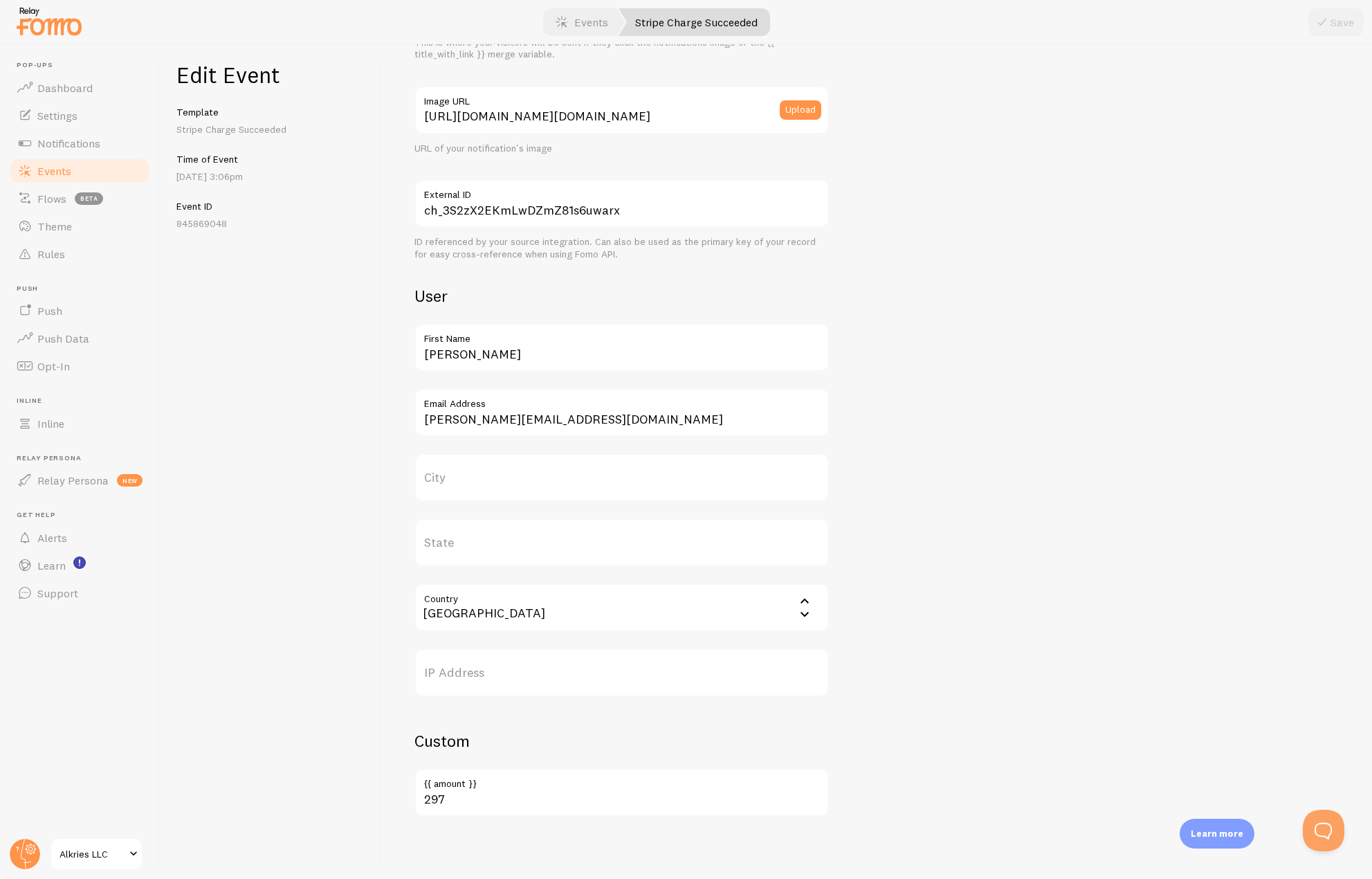
scroll to position [246, 0]
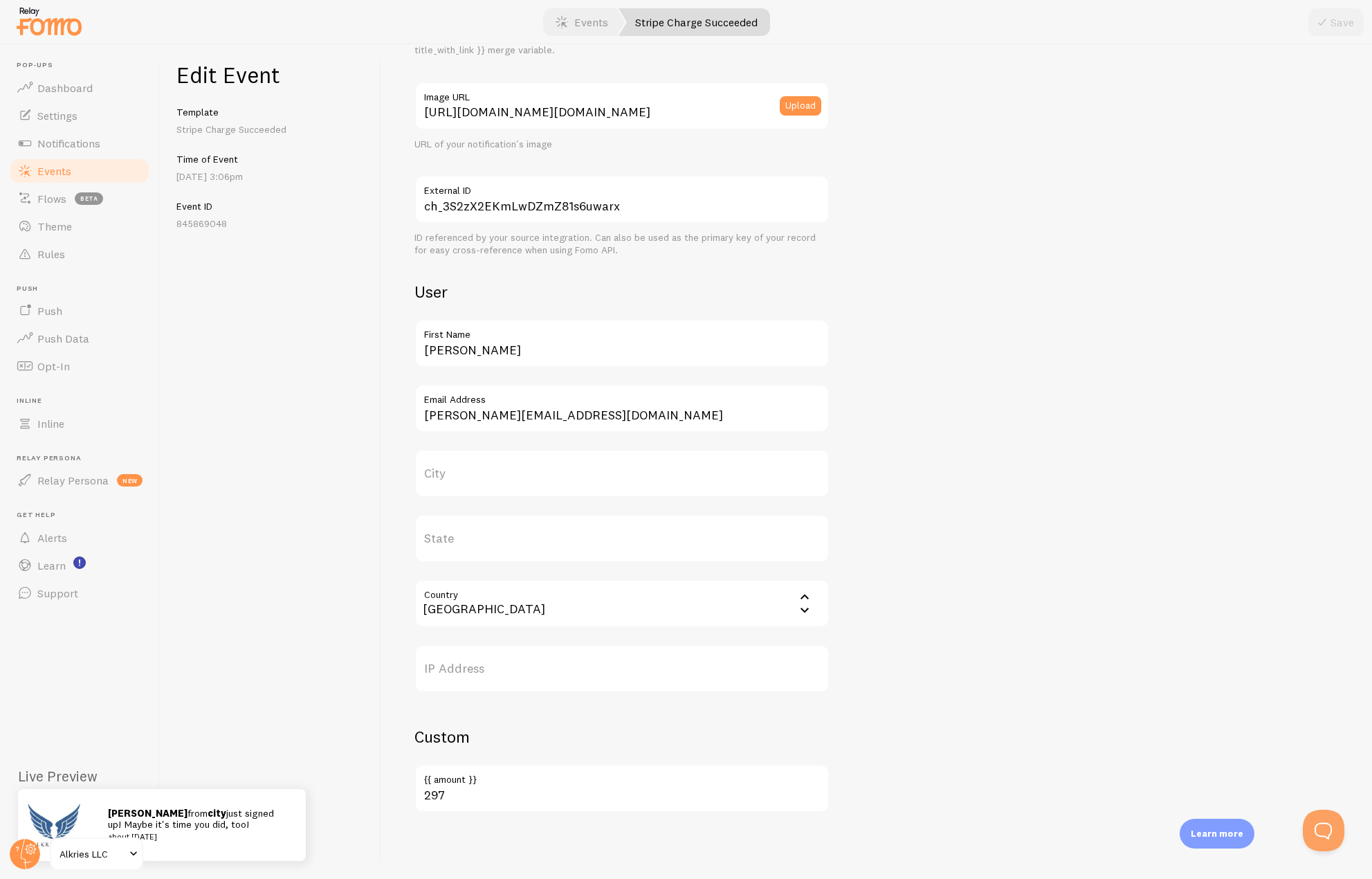
click at [470, 472] on label "City" at bounding box center [621, 473] width 415 height 48
click at [470, 472] on input "City" at bounding box center [621, 473] width 415 height 48
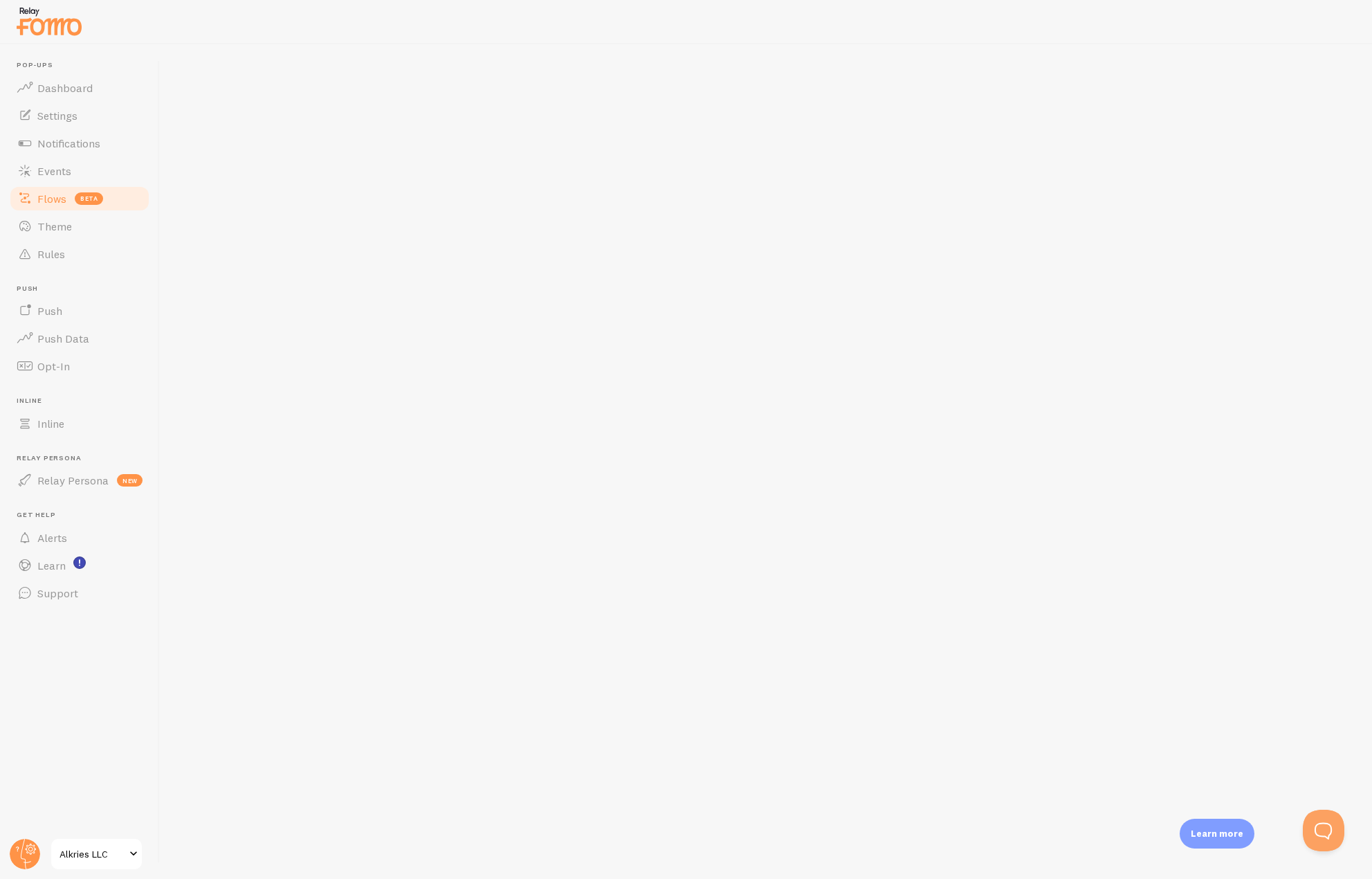
click at [46, 185] on link "Flows beta" at bounding box center [80, 199] width 143 height 28
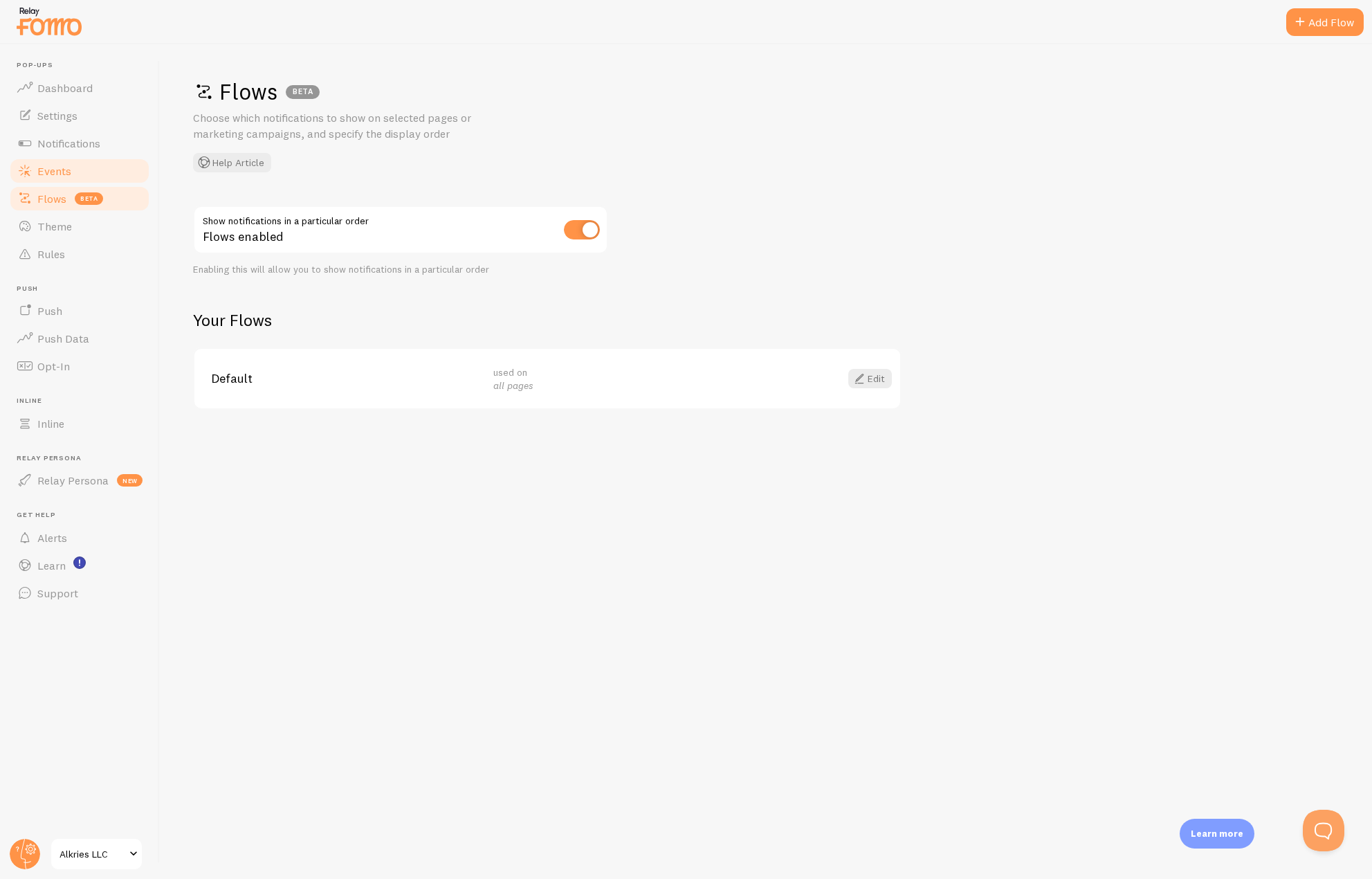
click at [45, 177] on span "Events" at bounding box center [54, 171] width 34 height 14
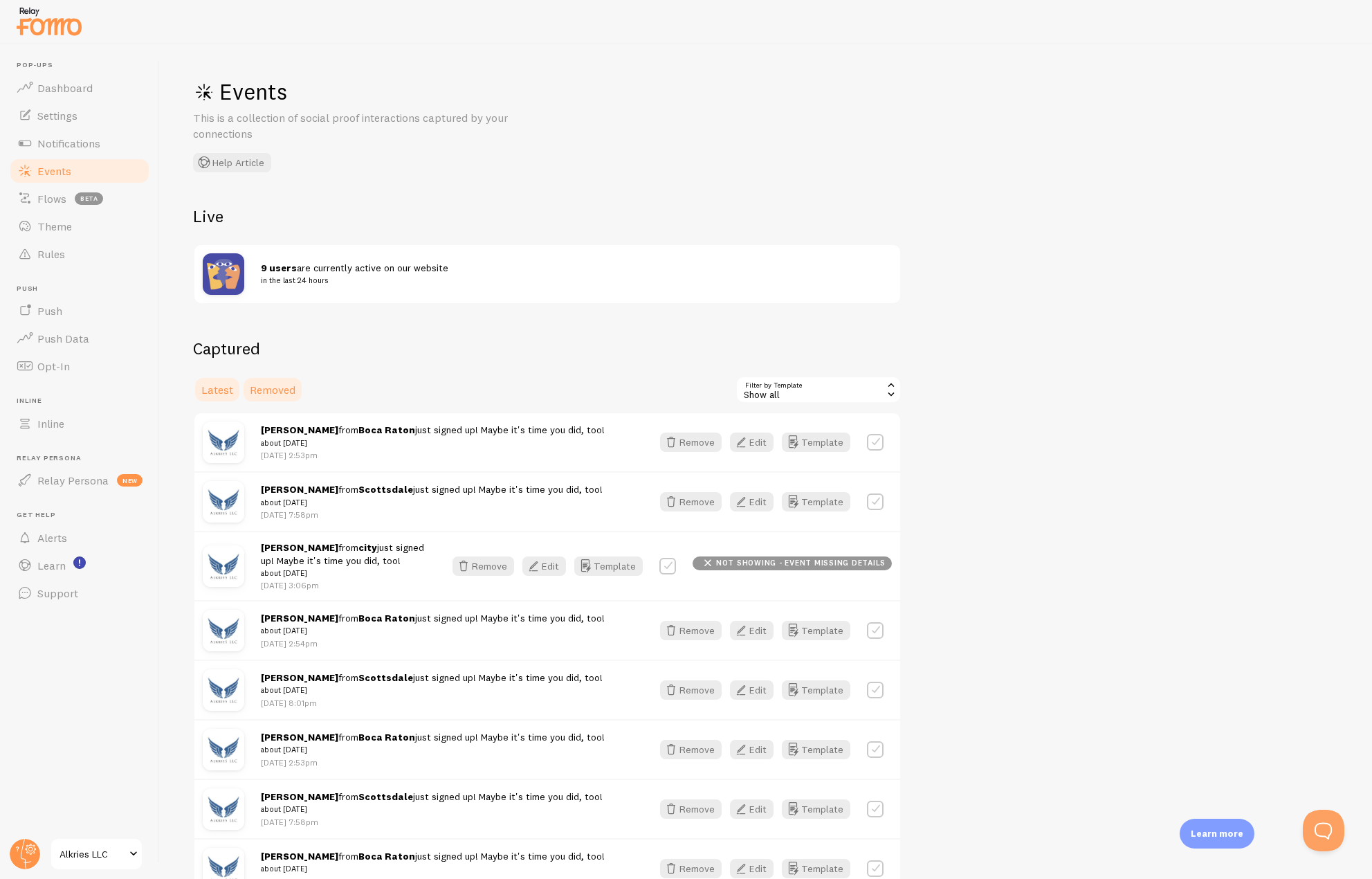
click at [272, 387] on span "Removed" at bounding box center [272, 390] width 45 height 14
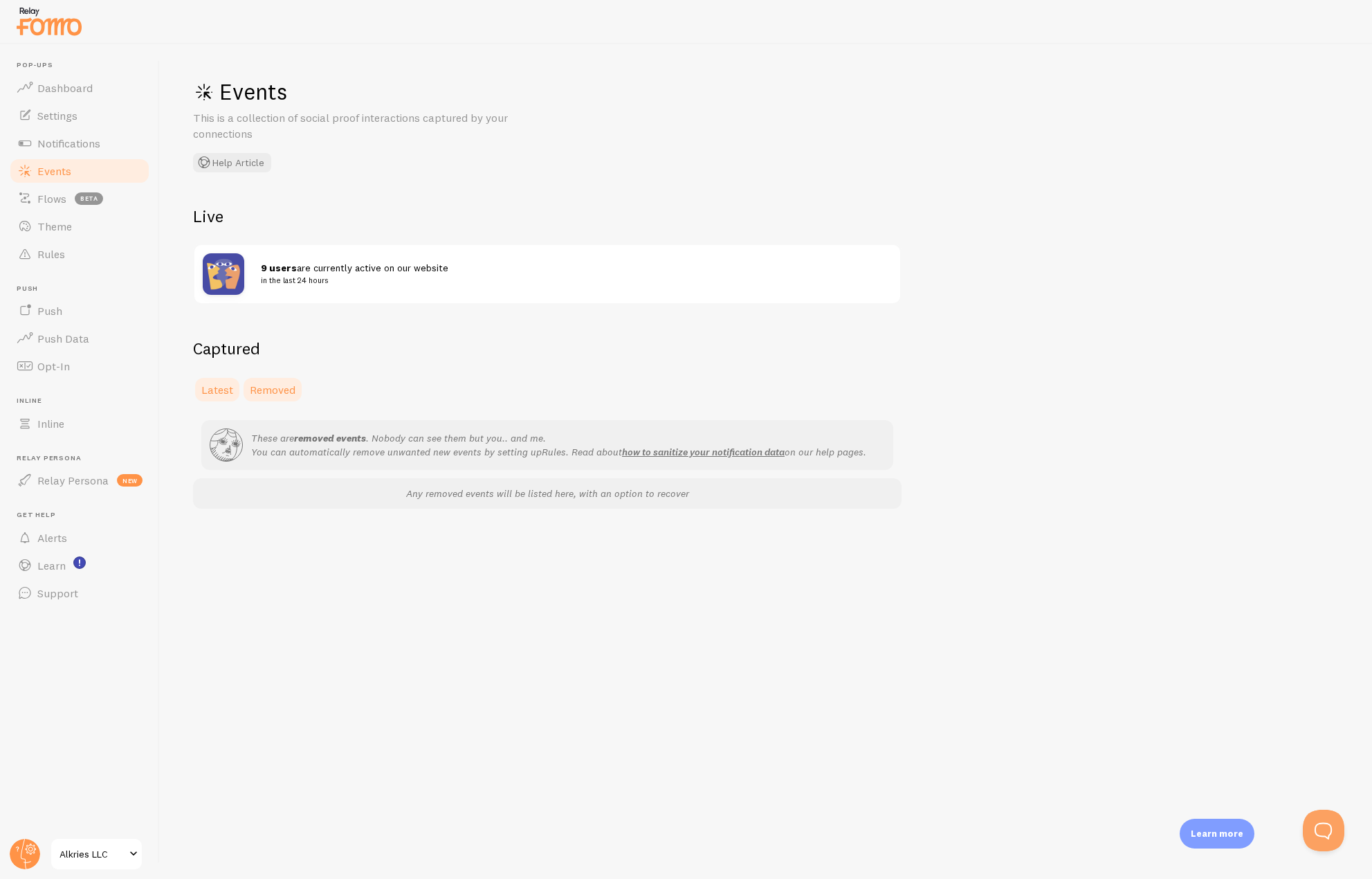
click at [220, 384] on span "Latest" at bounding box center [217, 390] width 31 height 14
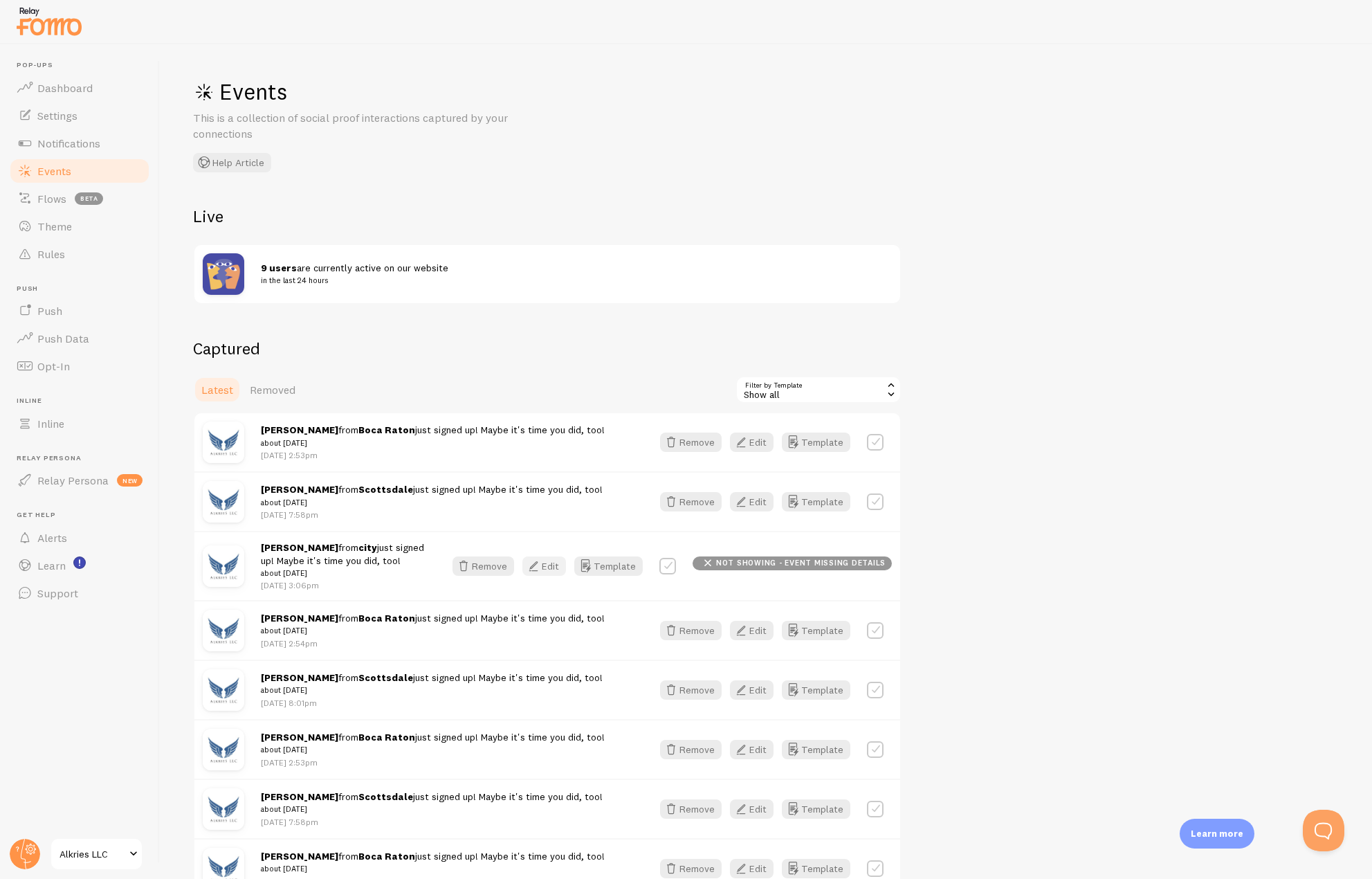
click at [551, 563] on button "Edit" at bounding box center [544, 566] width 43 height 20
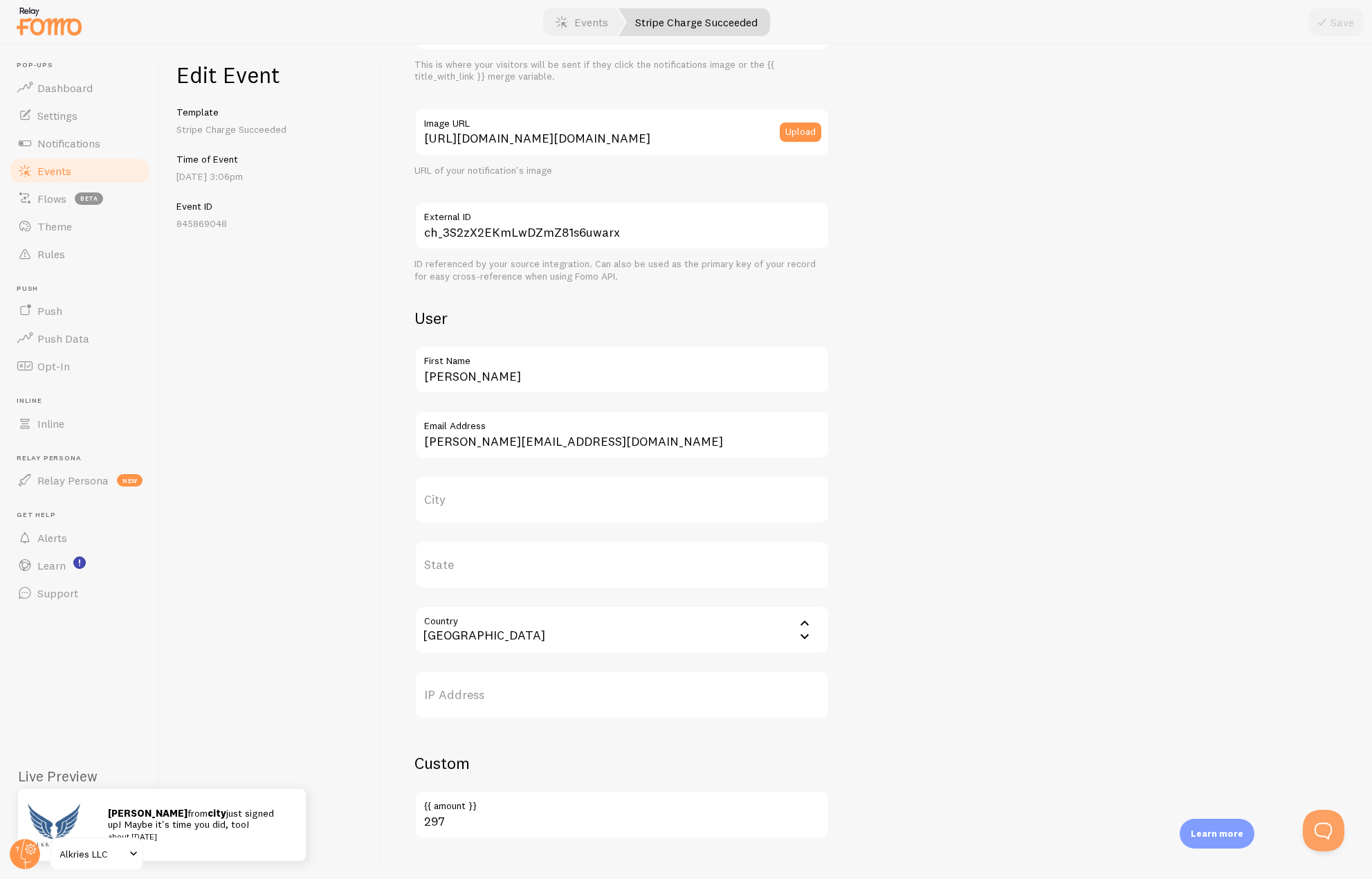
scroll to position [246, 0]
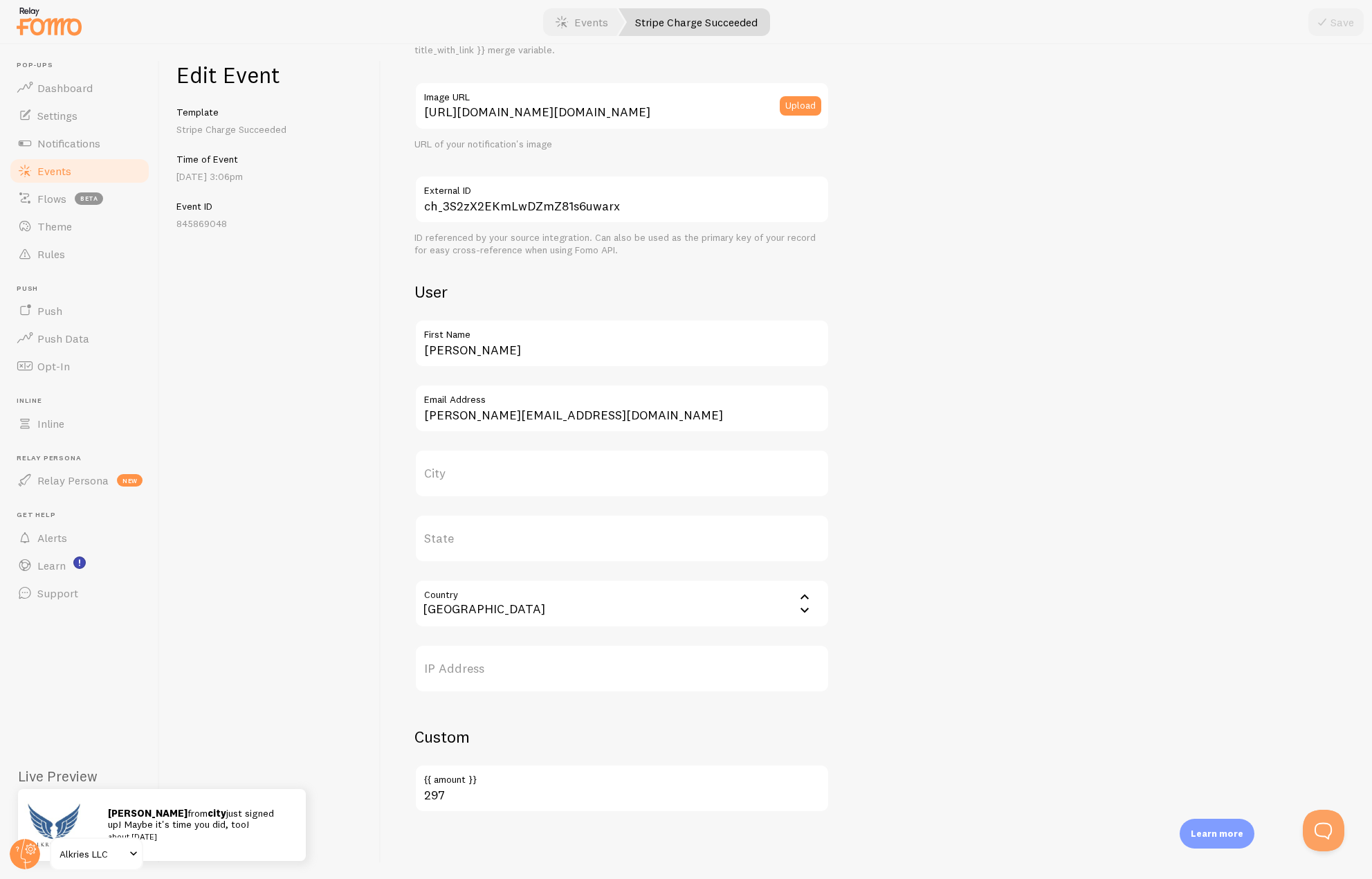
click at [451, 538] on label "State" at bounding box center [621, 538] width 415 height 48
click at [451, 538] on input "State" at bounding box center [621, 538] width 415 height 48
click at [447, 477] on label "City" at bounding box center [621, 473] width 415 height 48
click at [447, 477] on input "City" at bounding box center [621, 473] width 415 height 48
click at [579, 24] on link "Events" at bounding box center [581, 22] width 86 height 28
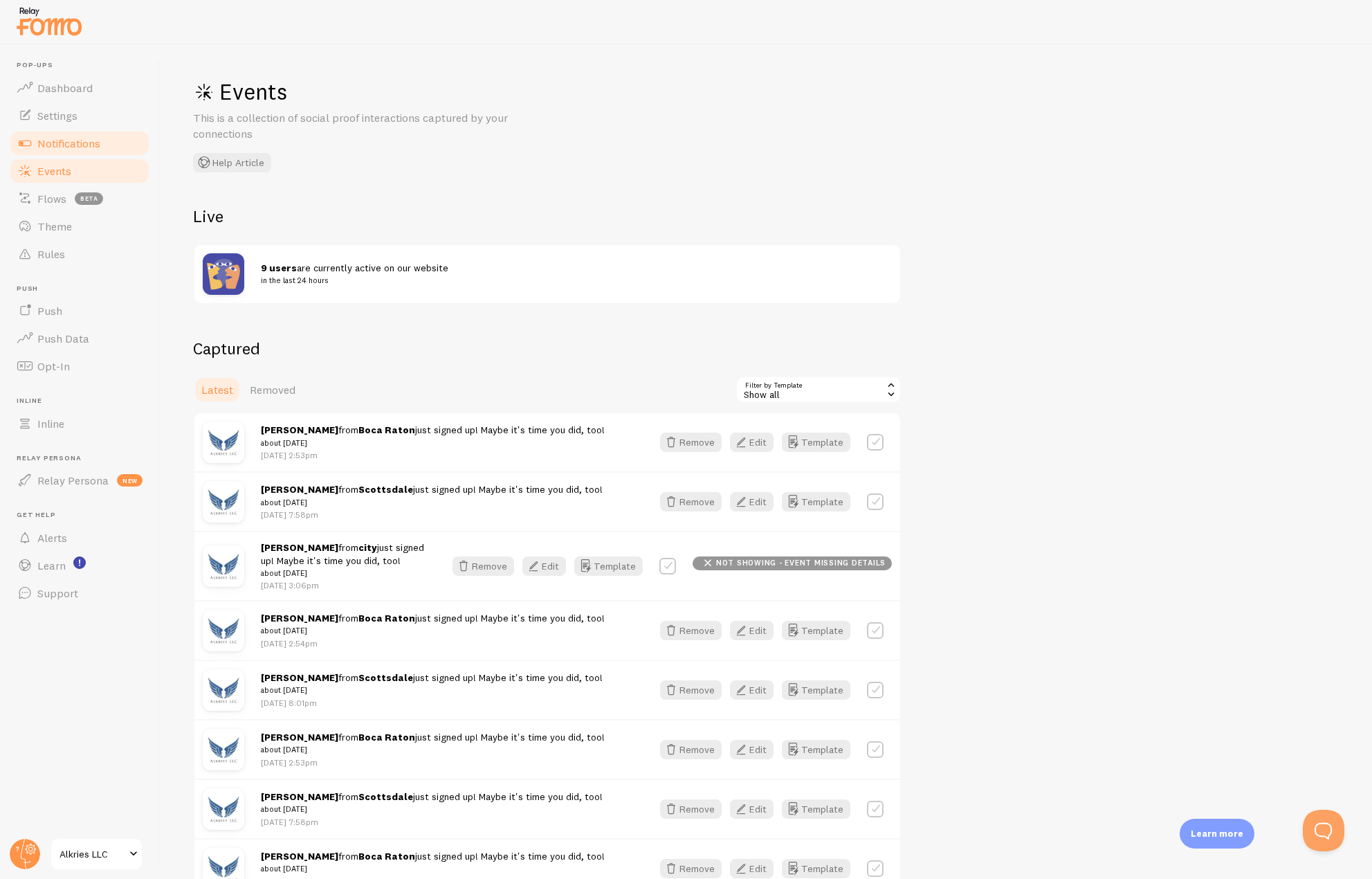
click at [61, 146] on span "Notifications" at bounding box center [69, 143] width 63 height 14
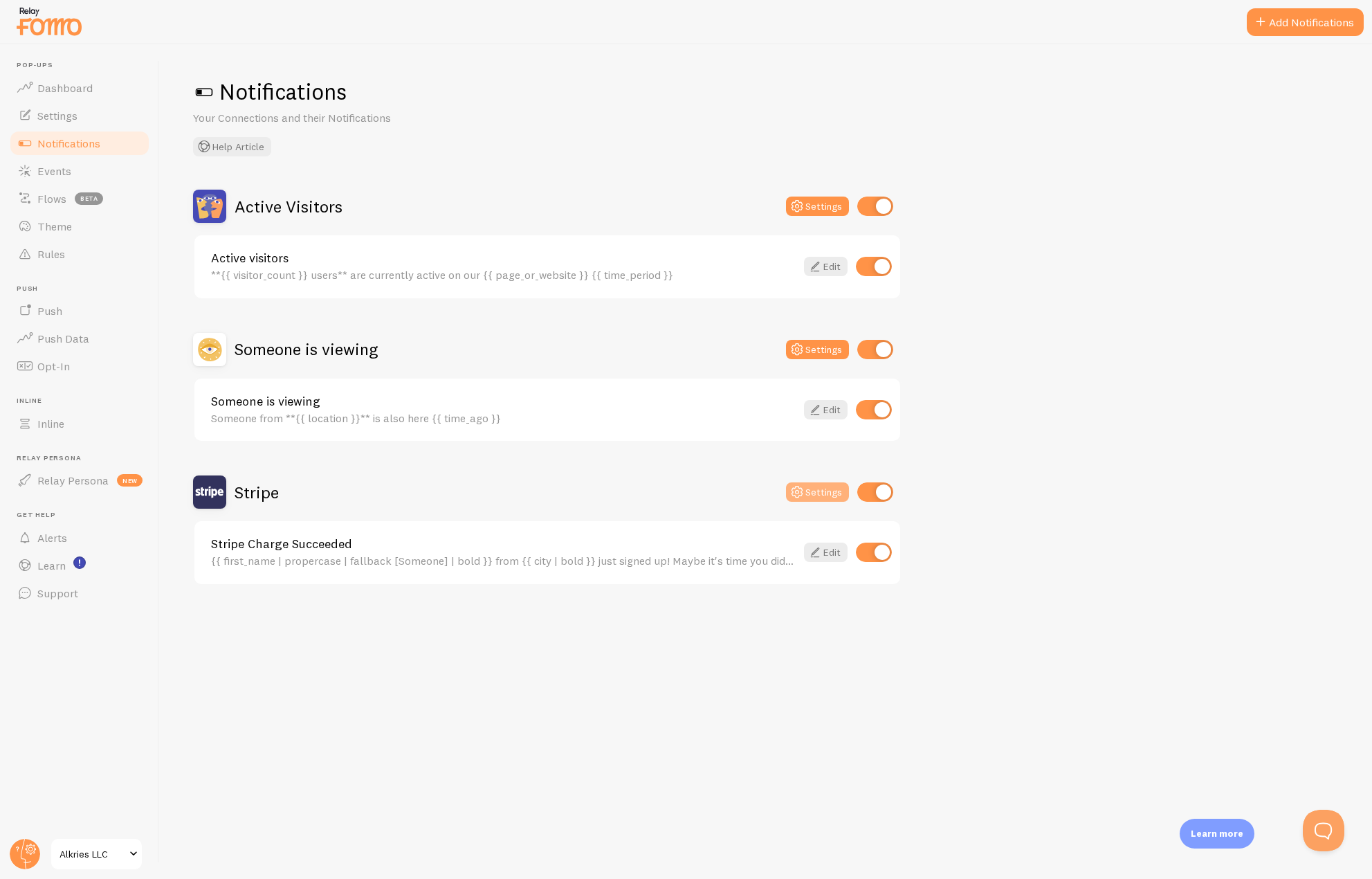
click at [818, 495] on button "Settings" at bounding box center [818, 492] width 63 height 20
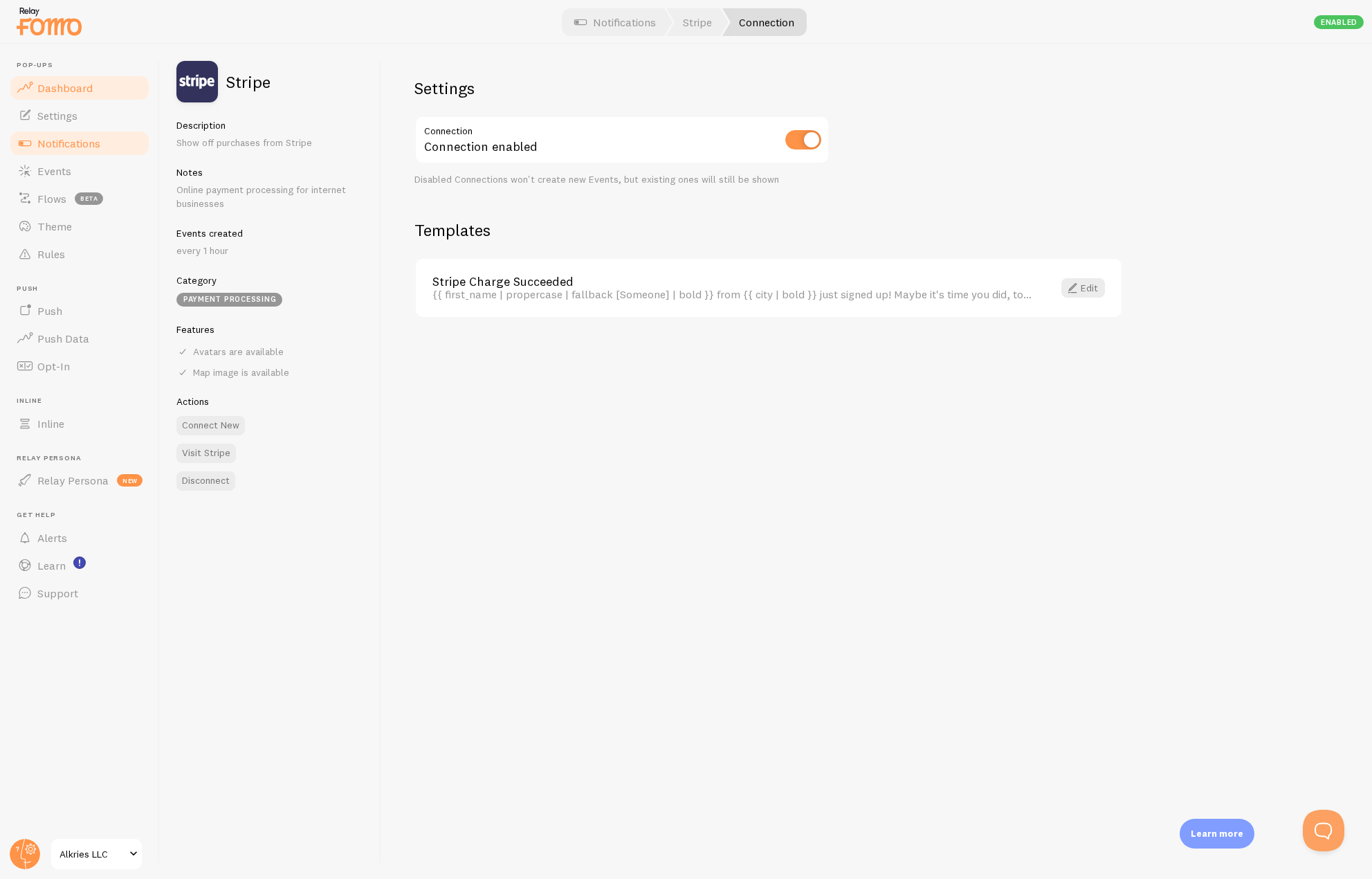
click at [68, 77] on link "Dashboard" at bounding box center [80, 88] width 143 height 28
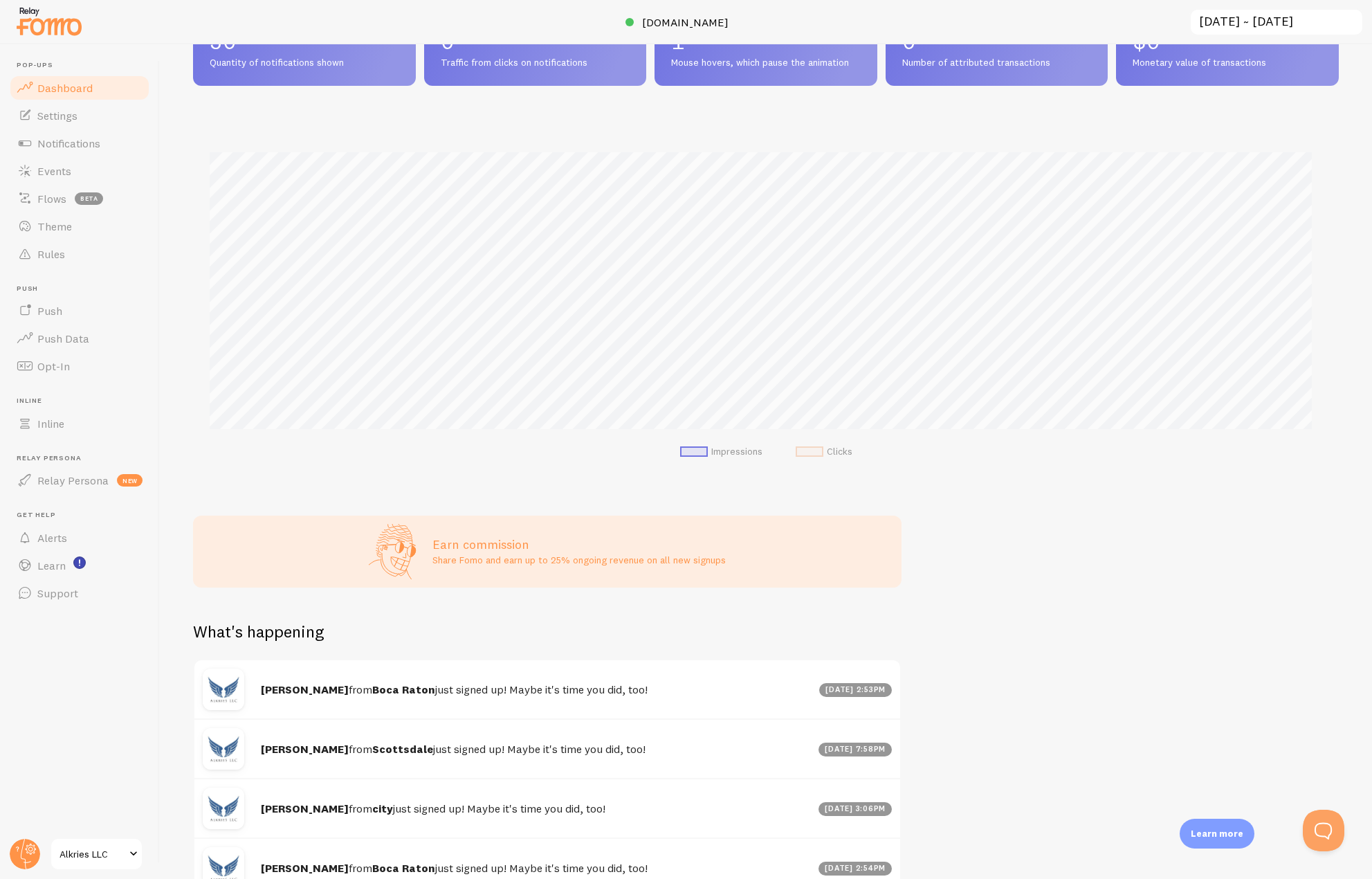
scroll to position [105, 0]
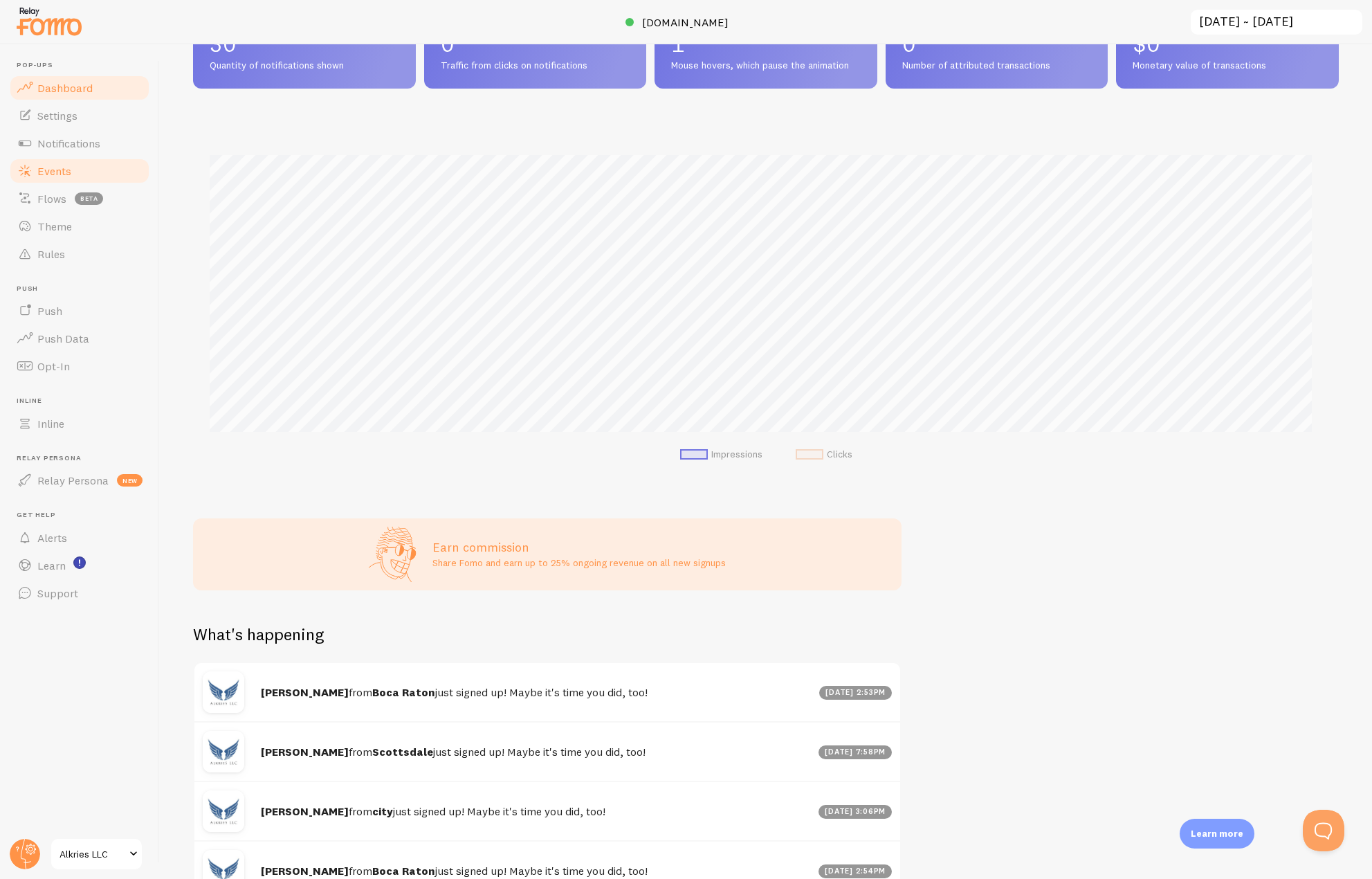
click at [65, 176] on span "Events" at bounding box center [54, 171] width 34 height 14
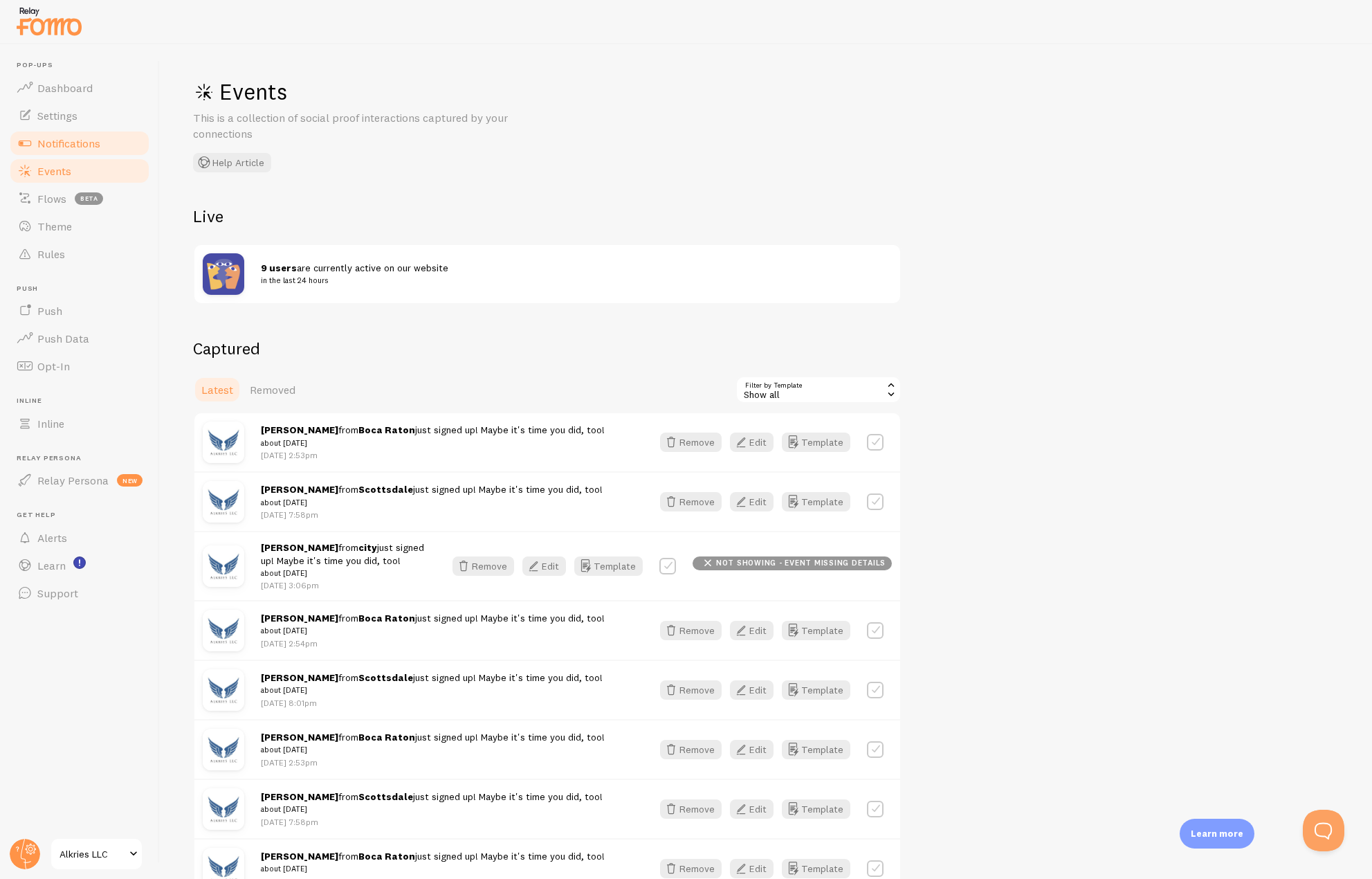
click at [54, 152] on link "Notifications" at bounding box center [80, 143] width 143 height 28
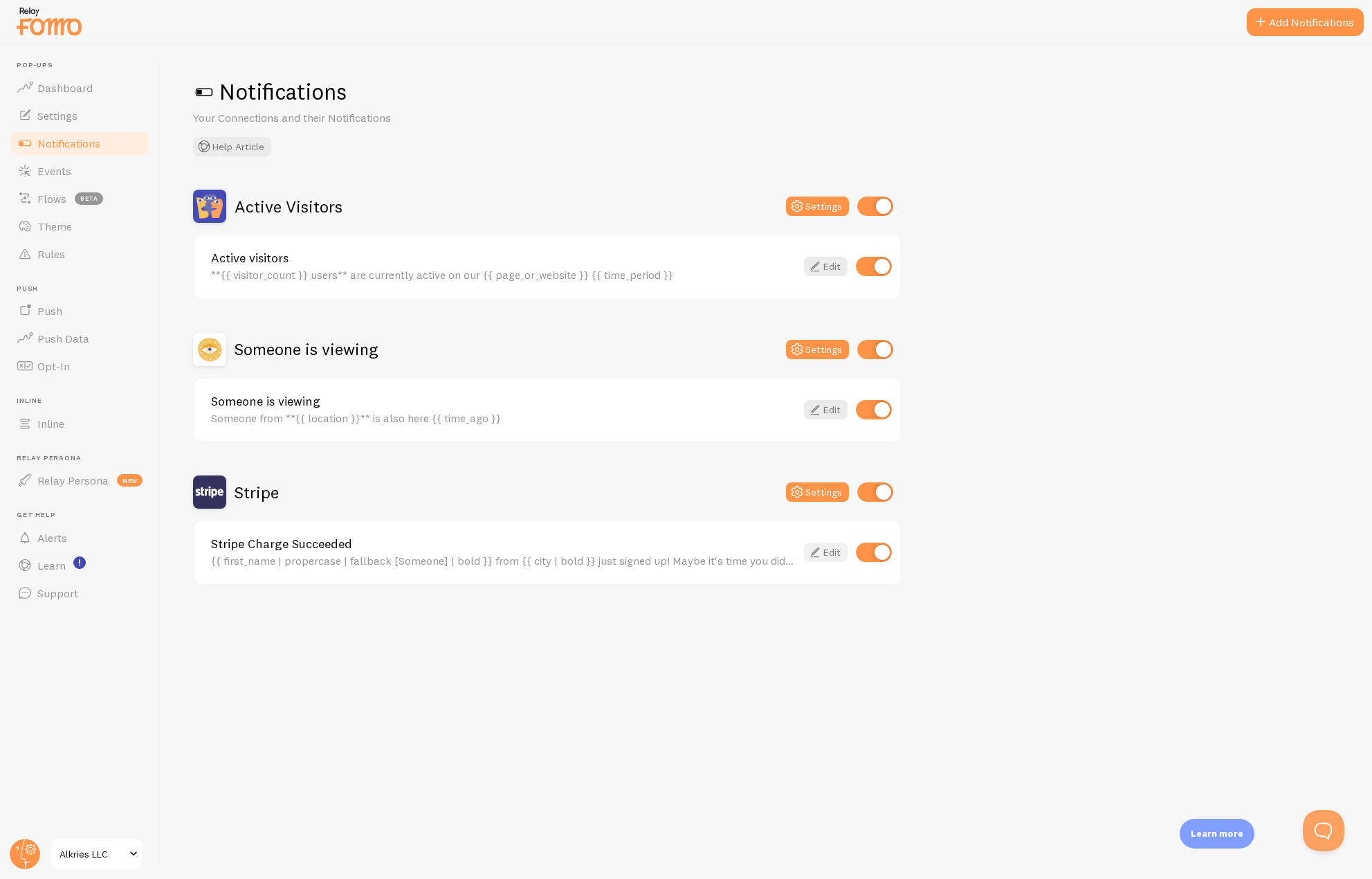
click at [826, 554] on link "Edit" at bounding box center [826, 552] width 43 height 20
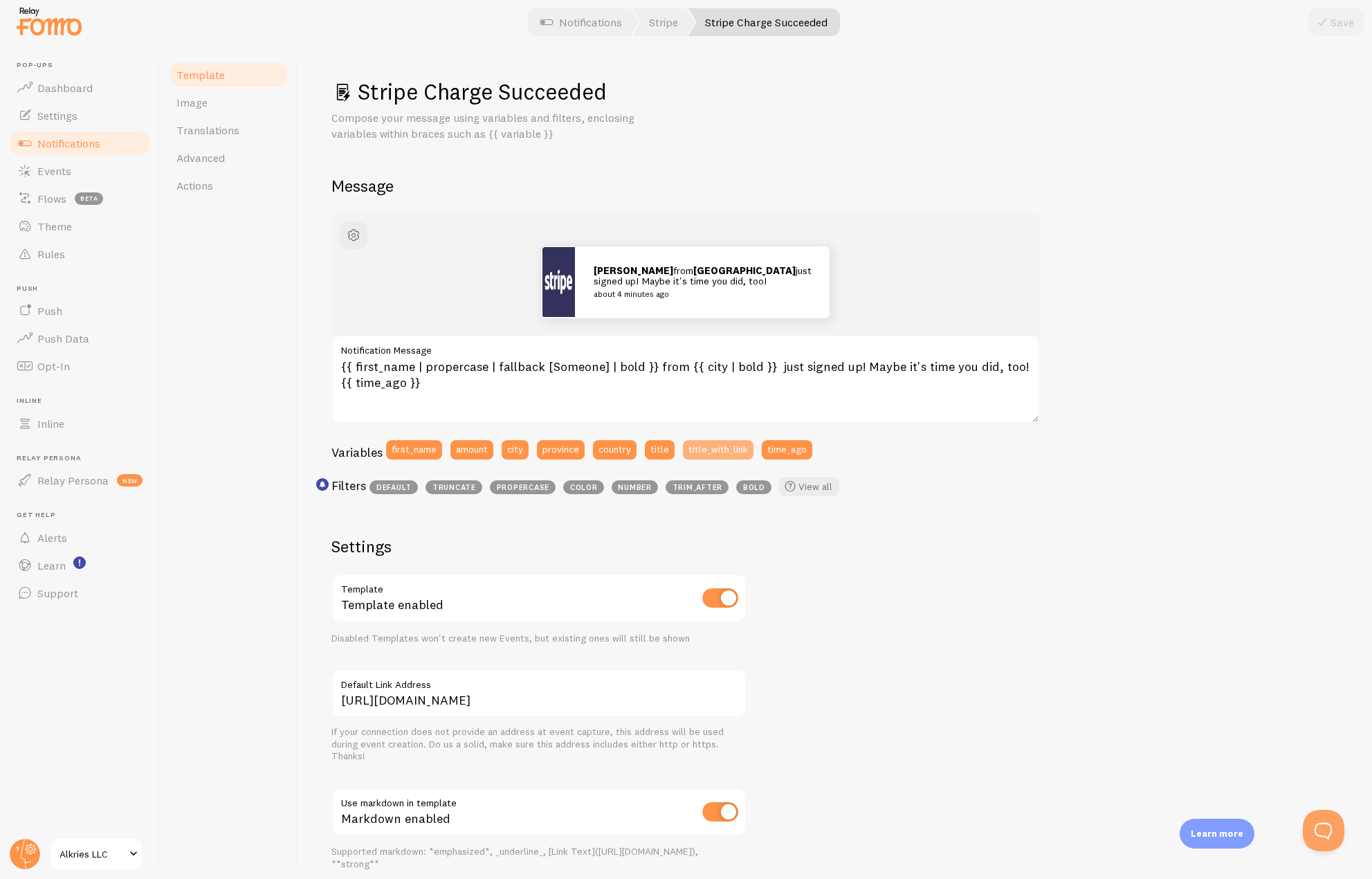
click at [706, 458] on button "title_with_link" at bounding box center [718, 450] width 71 height 20
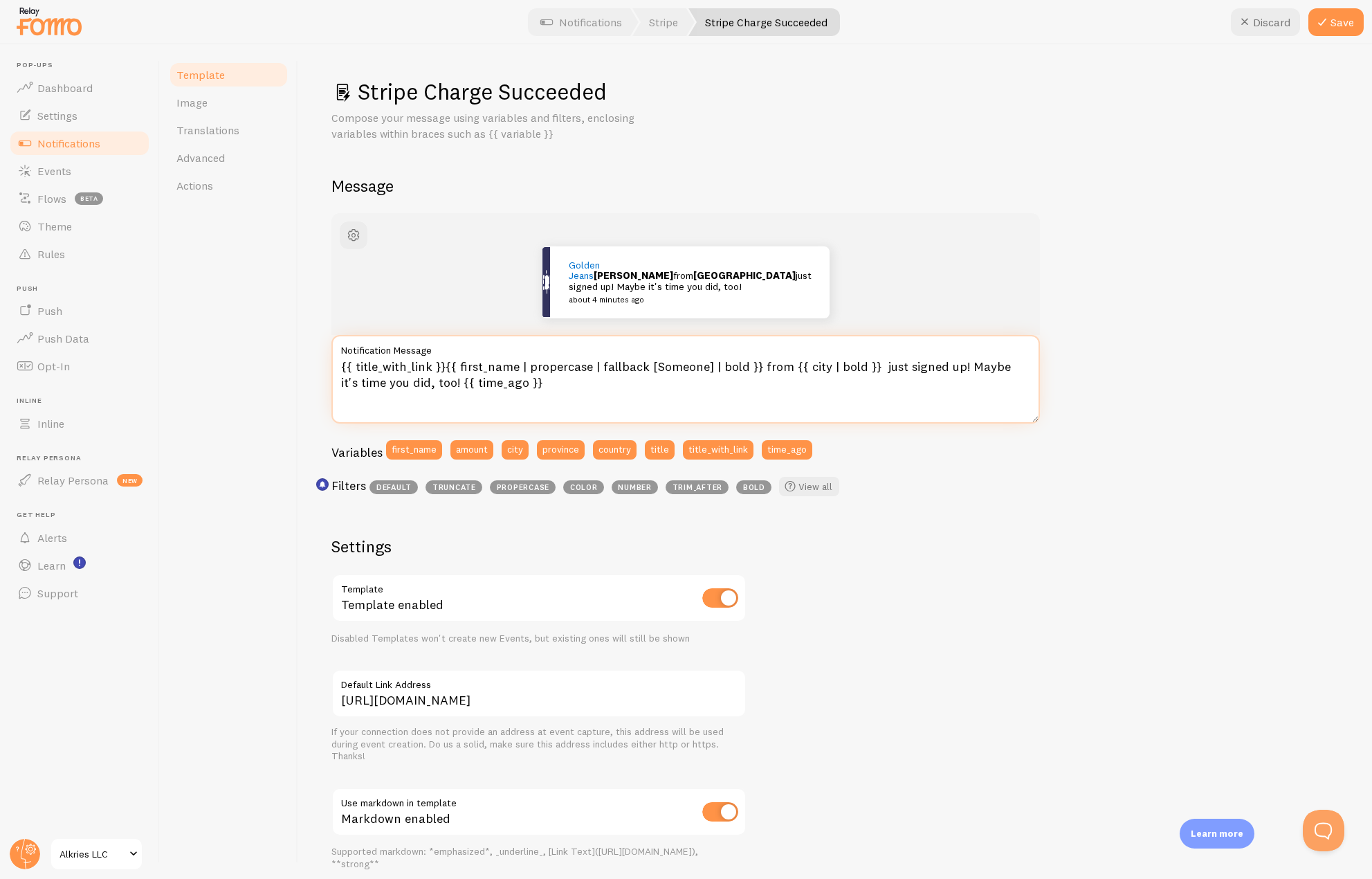
drag, startPoint x: 443, startPoint y: 365, endPoint x: 329, endPoint y: 365, distance: 114.0
click at [329, 365] on div "Stripe Charge Succeeded Compose your message using variables and filters, enclo…" at bounding box center [835, 461] width 1074 height 835
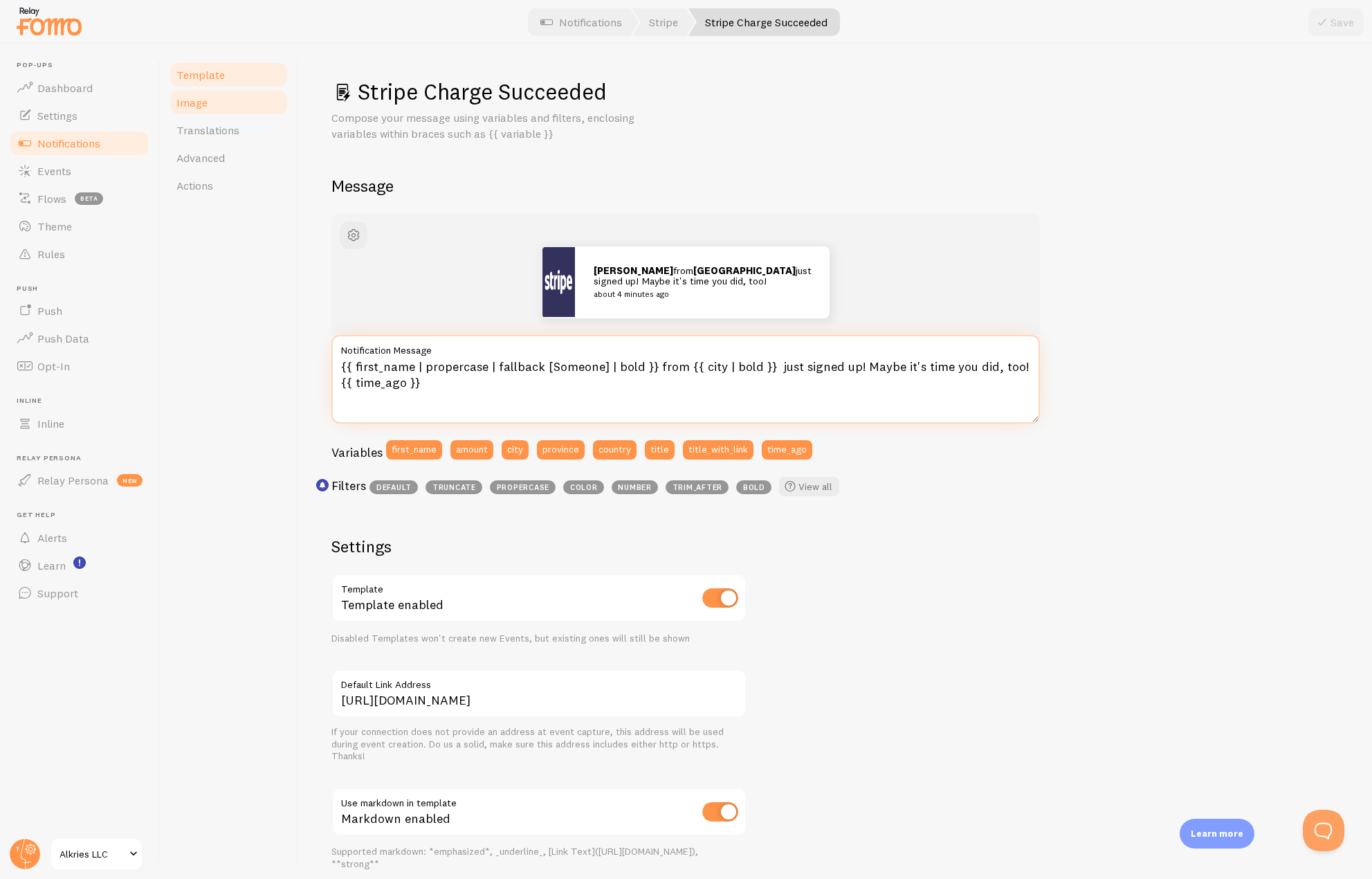
type textarea "{{ first_name | propercase | fallback [Someone] | bold }} from {{ city | bold }…"
click at [172, 107] on link "Image" at bounding box center [228, 103] width 121 height 28
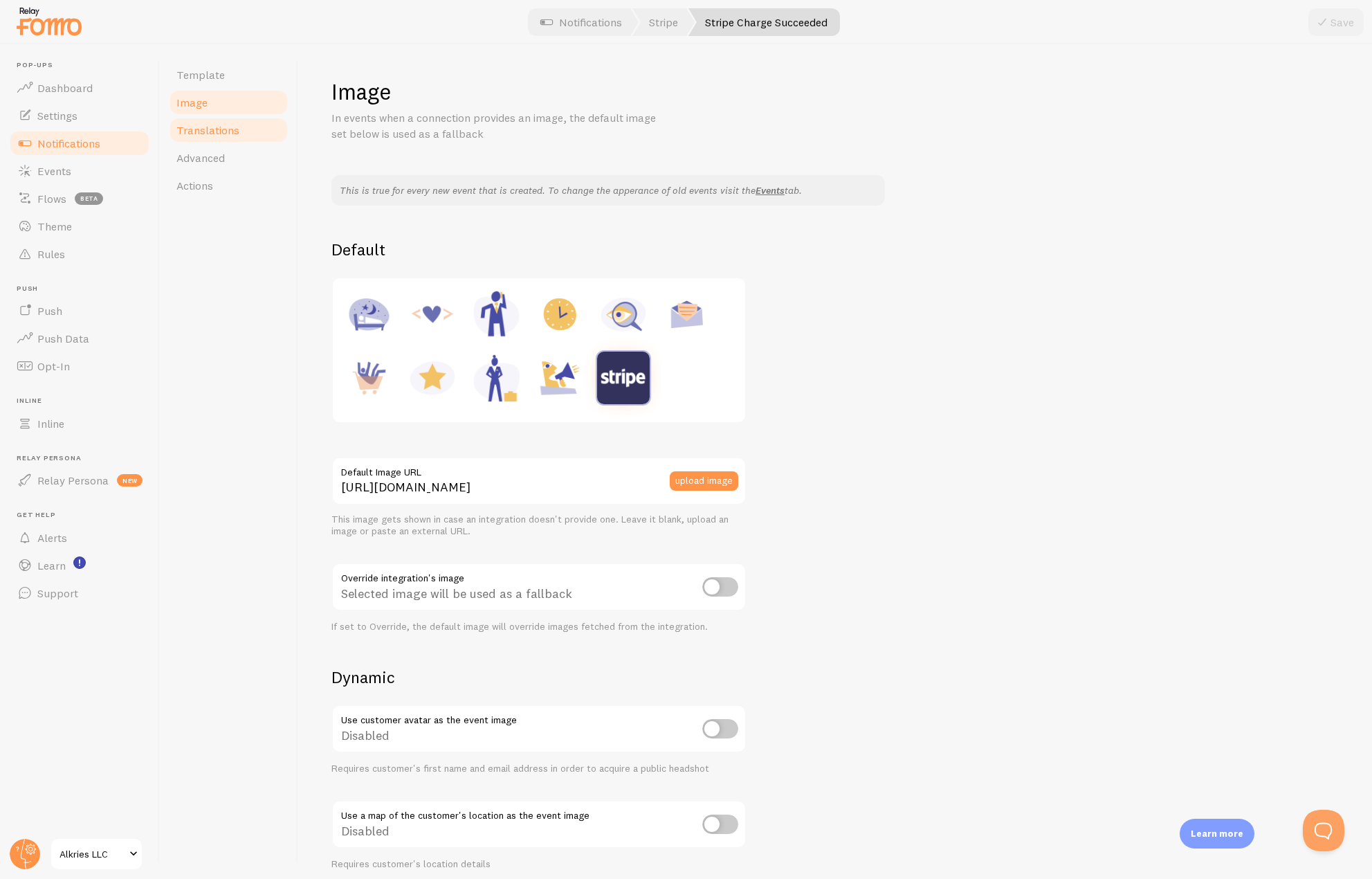
click at [184, 129] on span "Translations" at bounding box center [208, 130] width 63 height 14
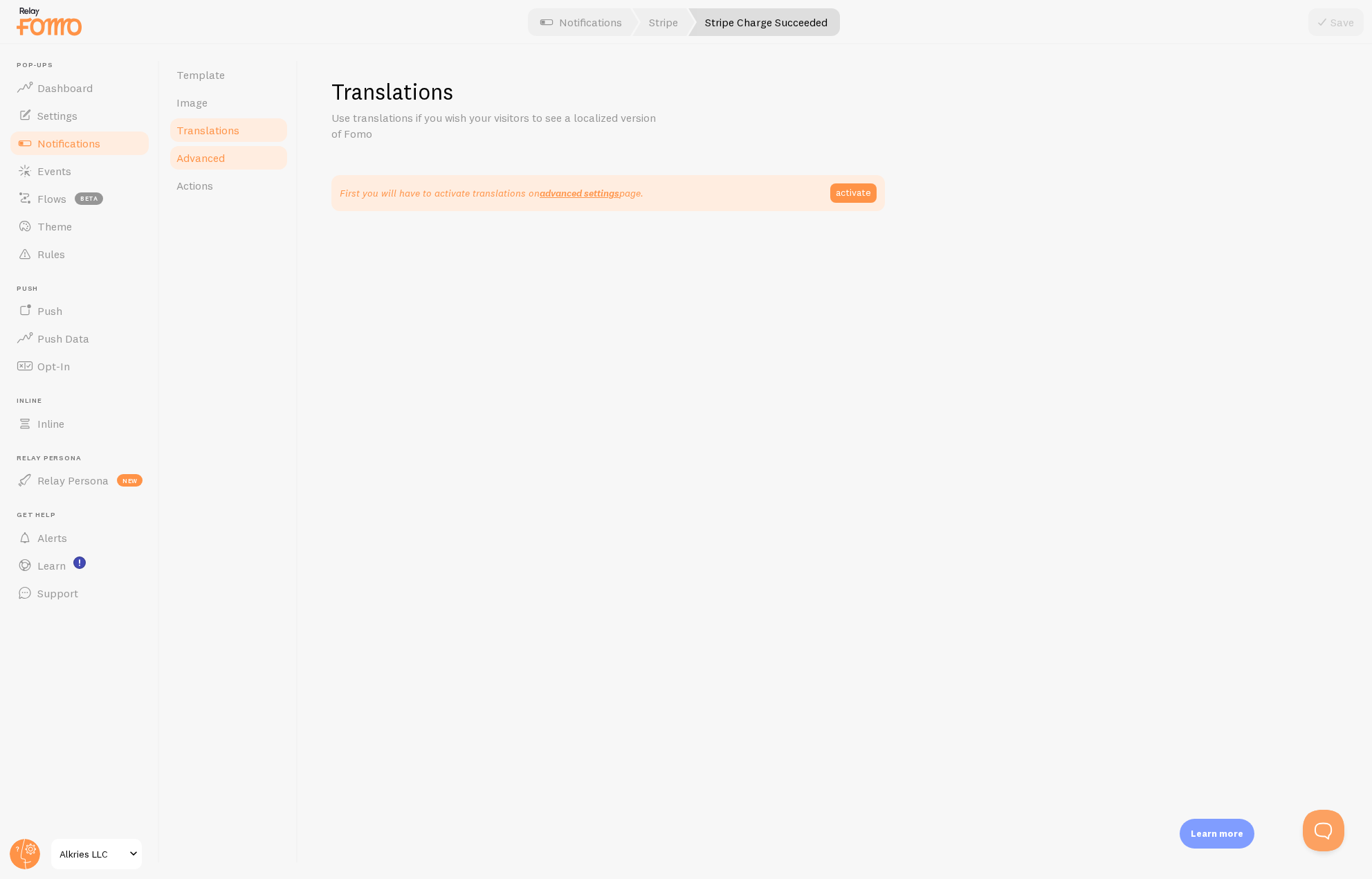
click at [188, 149] on link "Advanced" at bounding box center [228, 158] width 121 height 28
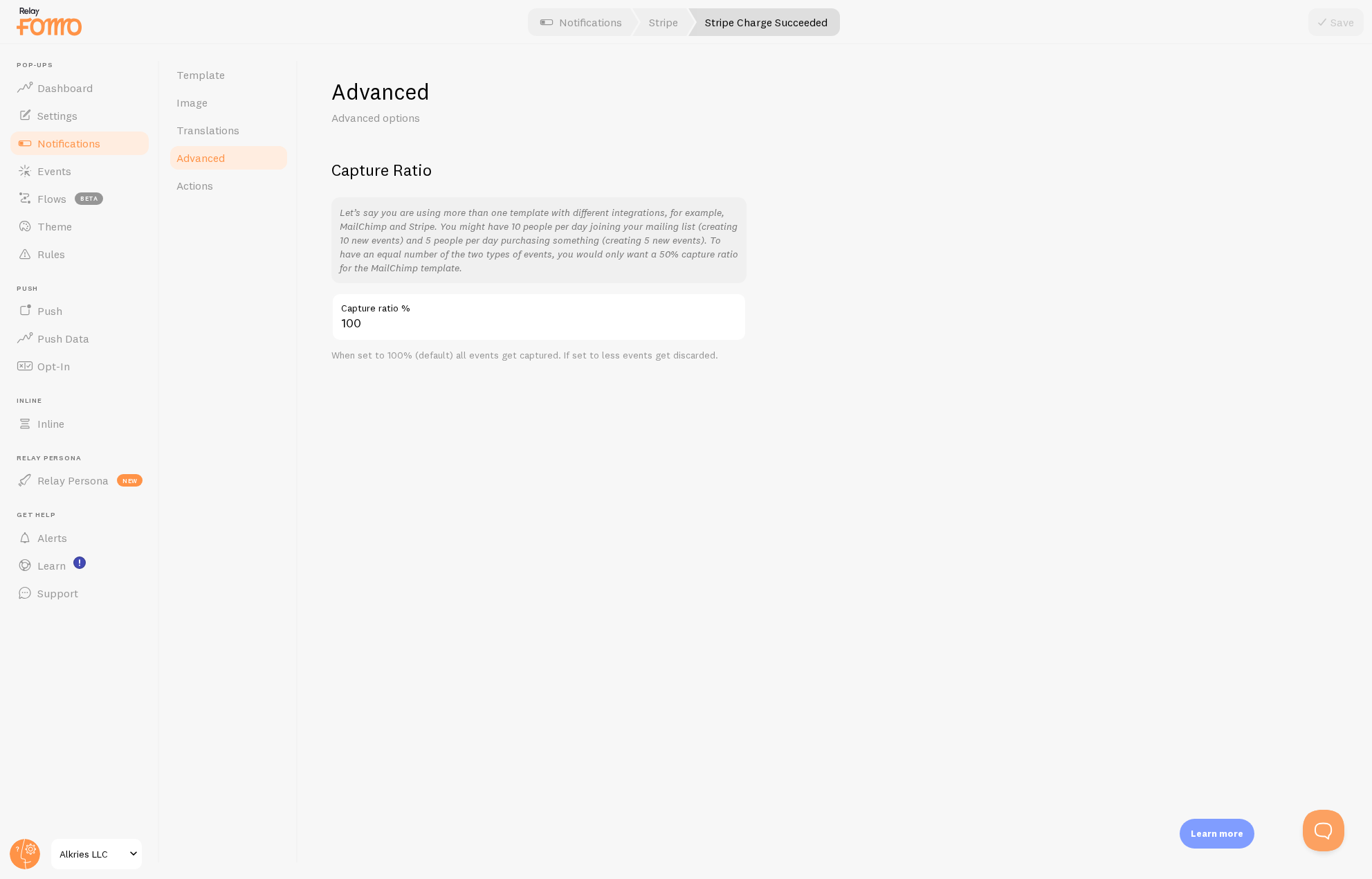
click at [189, 171] on link "Advanced" at bounding box center [228, 158] width 121 height 28
click at [192, 185] on span "Actions" at bounding box center [195, 185] width 36 height 14
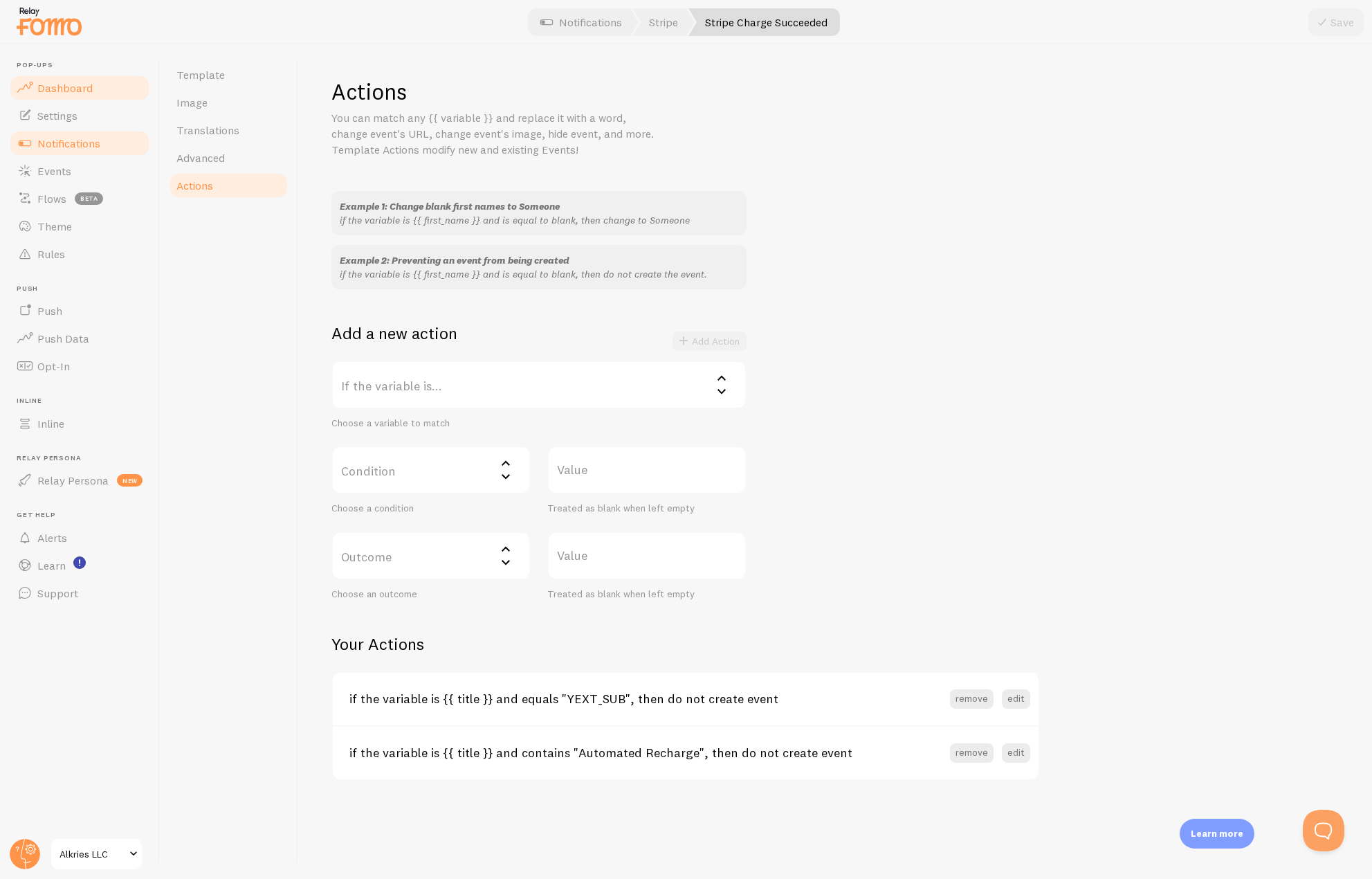
click at [76, 92] on span "Dashboard" at bounding box center [64, 88] width 55 height 14
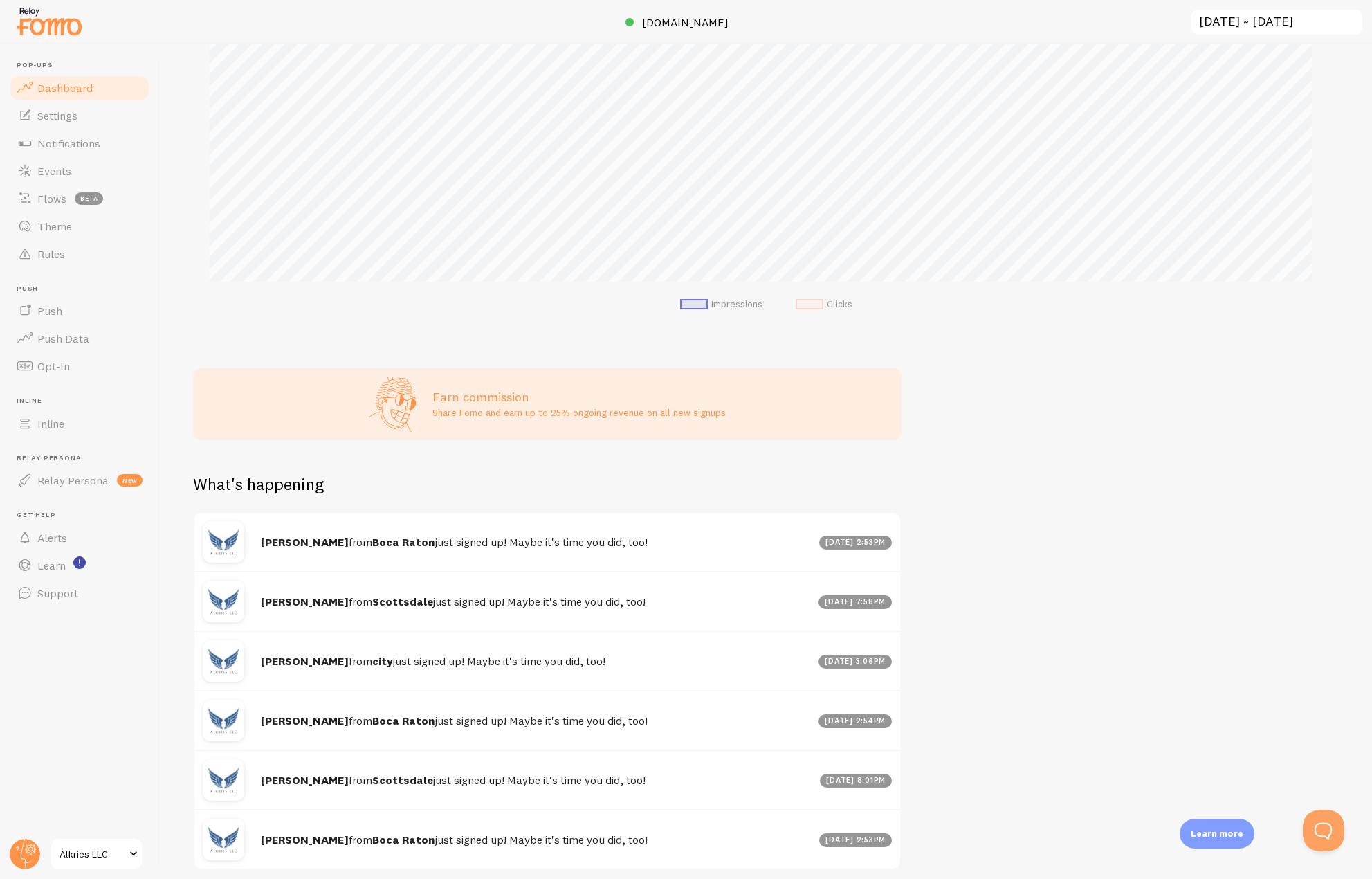
scroll to position [313, 0]
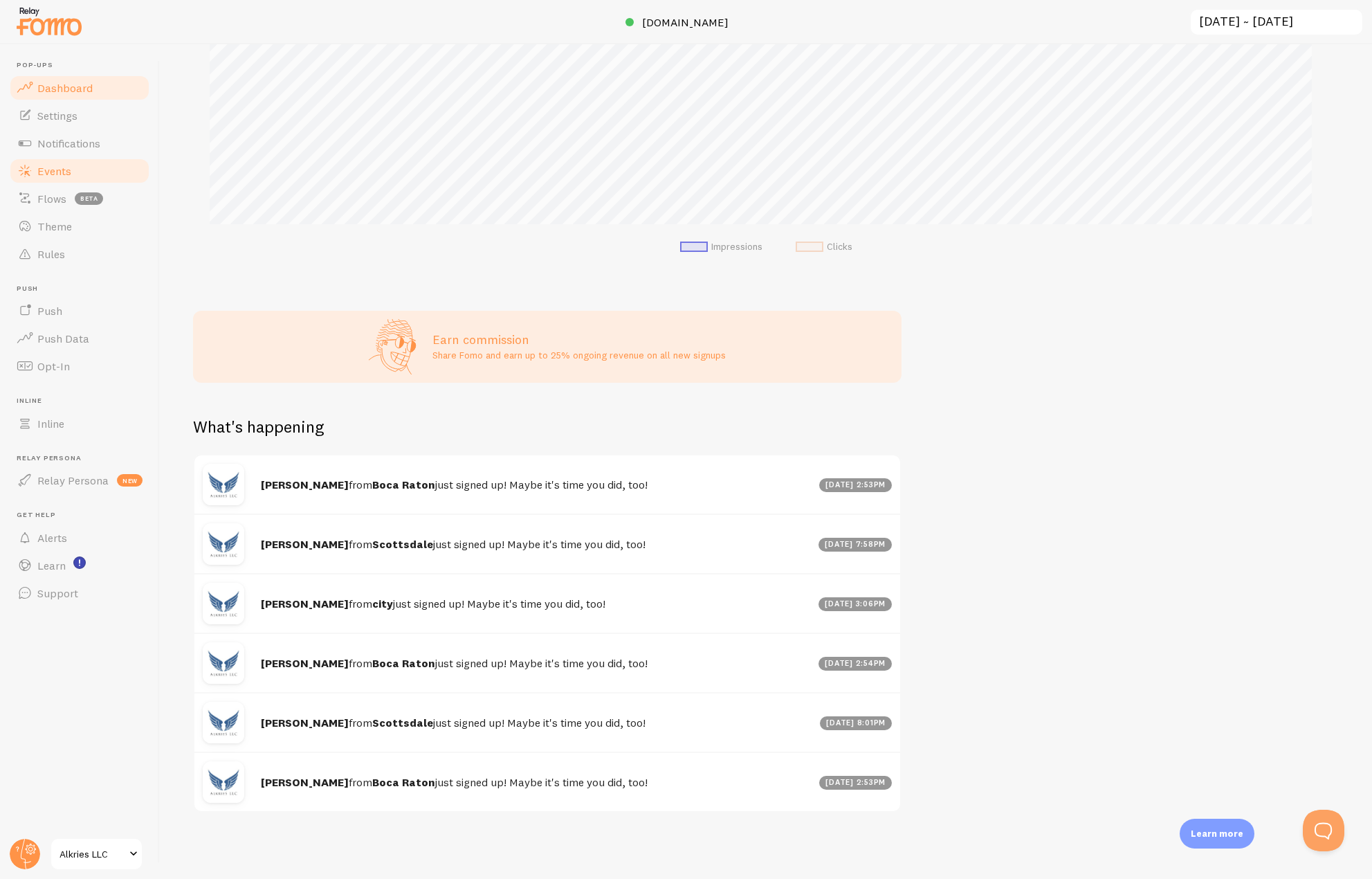
click at [82, 178] on link "Events" at bounding box center [80, 171] width 143 height 28
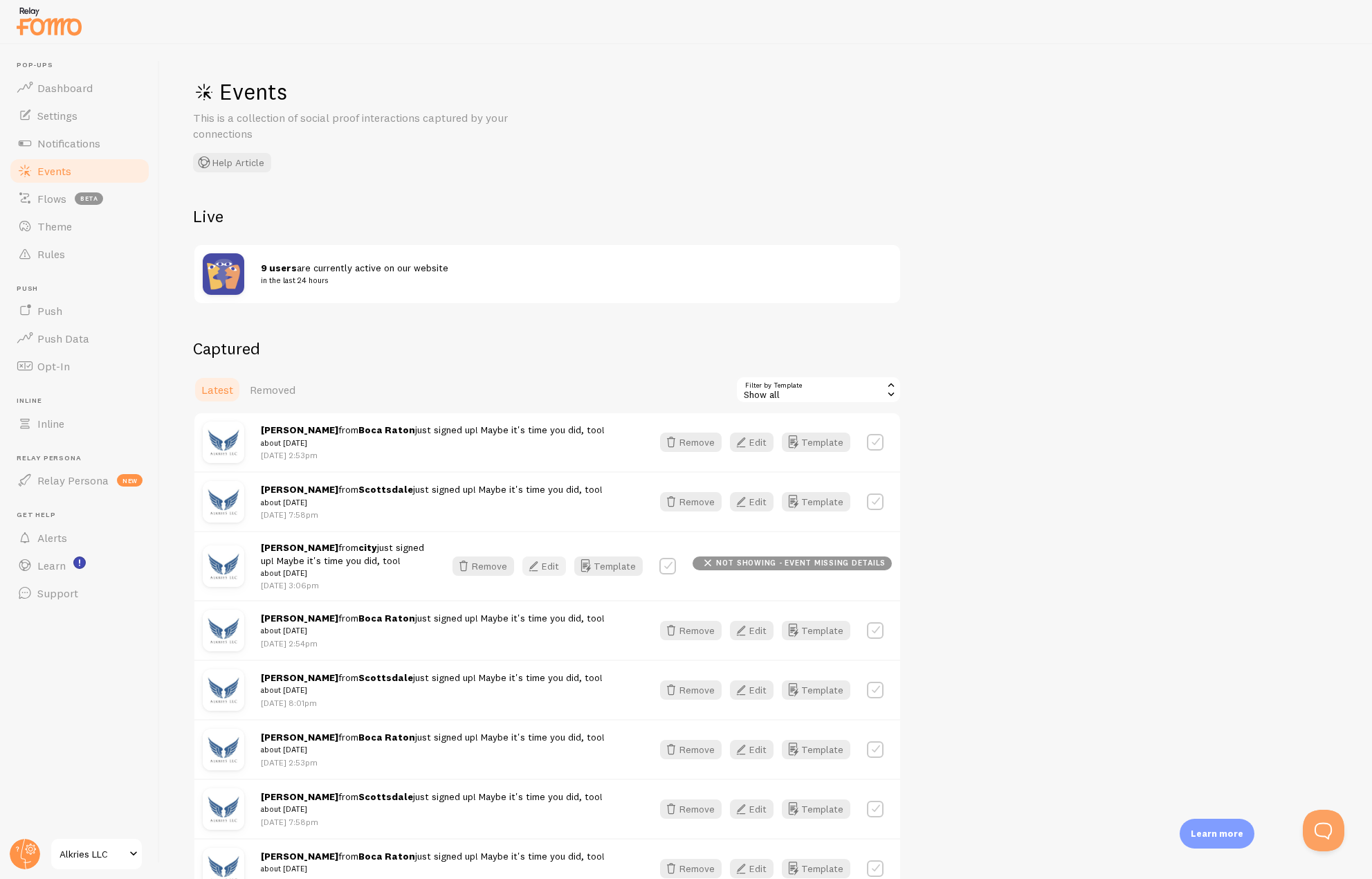
click at [549, 568] on button "Edit" at bounding box center [544, 566] width 43 height 20
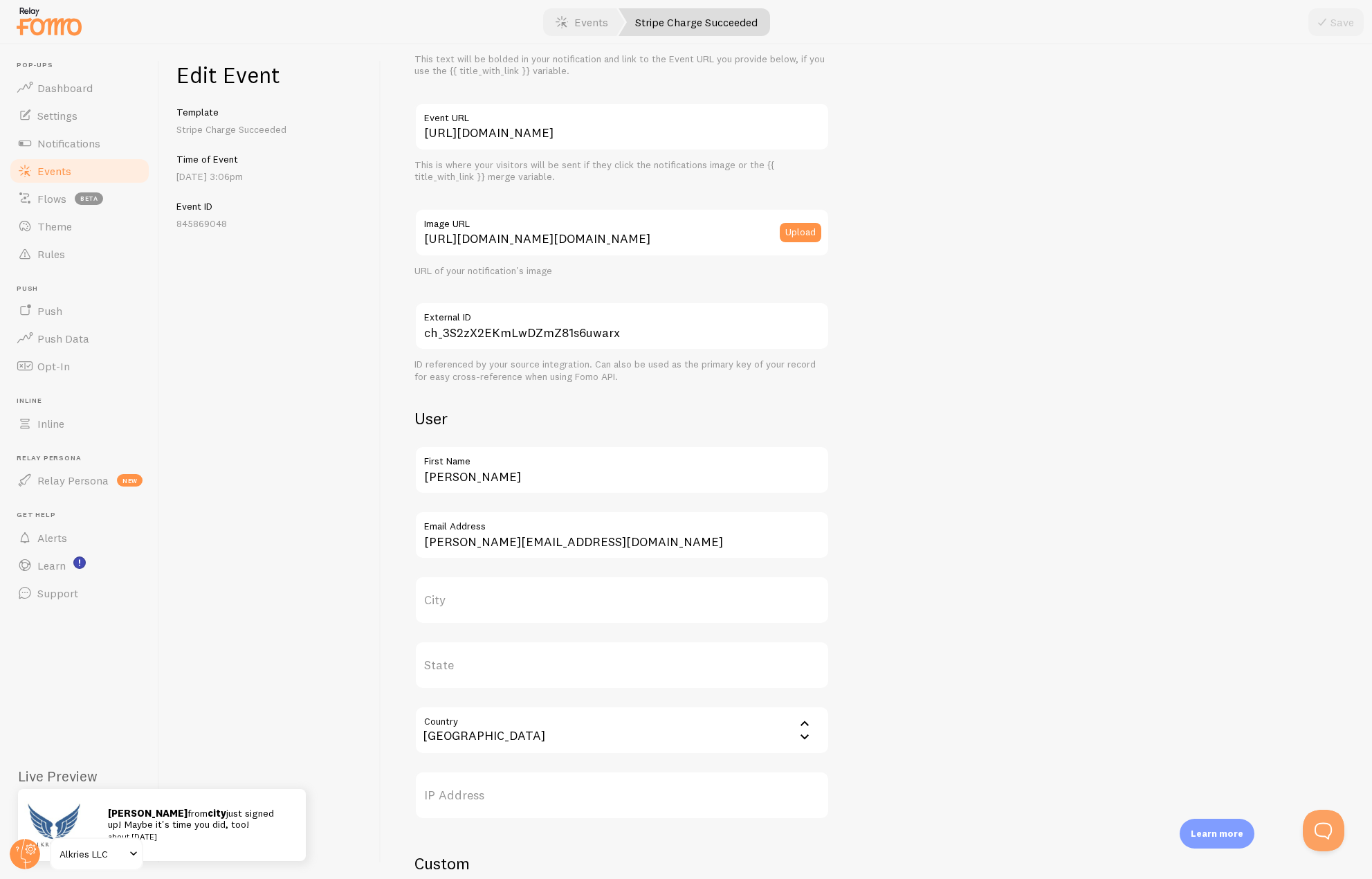
scroll to position [139, 0]
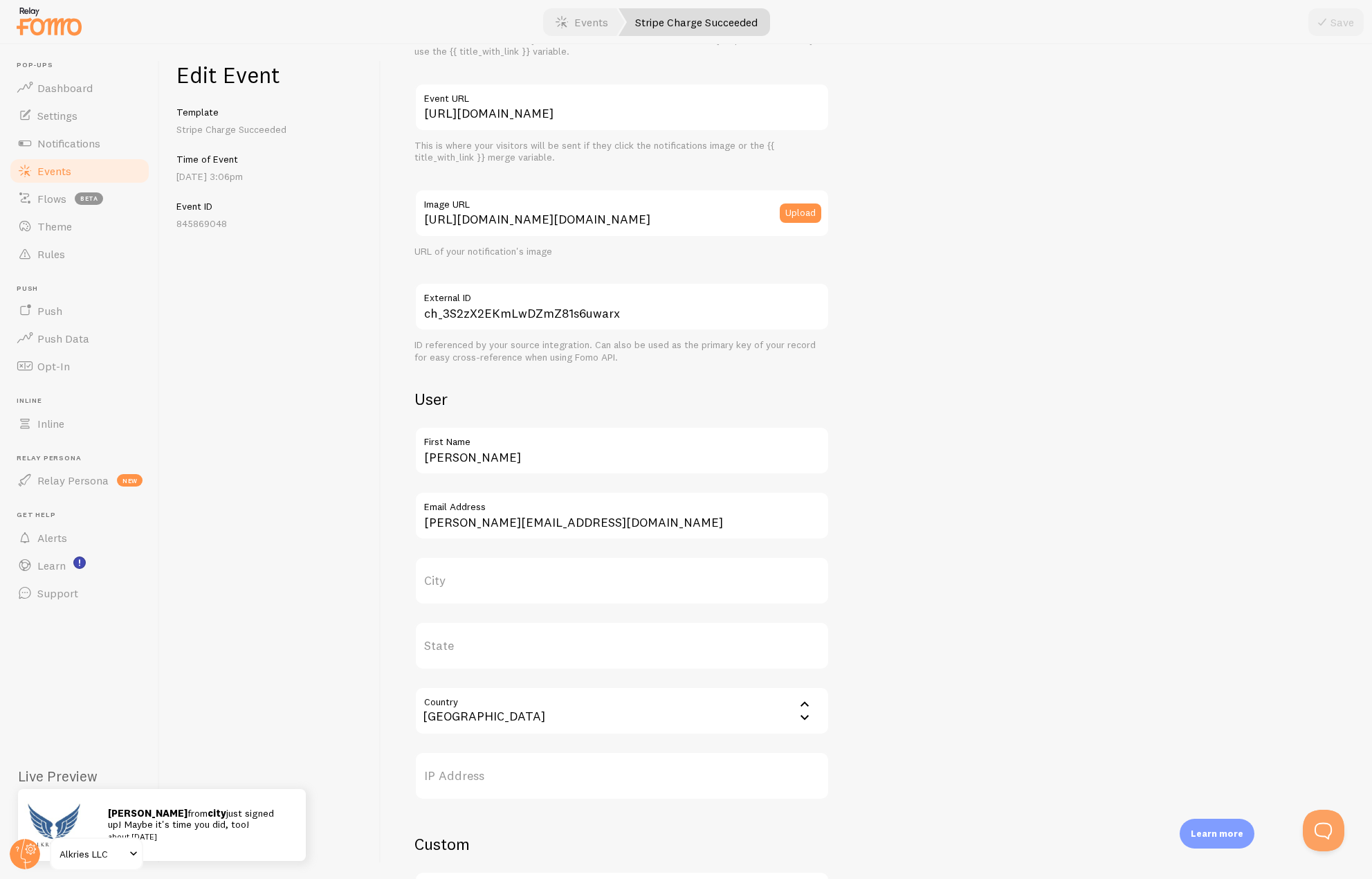
click at [476, 589] on label "City" at bounding box center [621, 580] width 415 height 48
click at [476, 589] on input "City" at bounding box center [621, 580] width 415 height 48
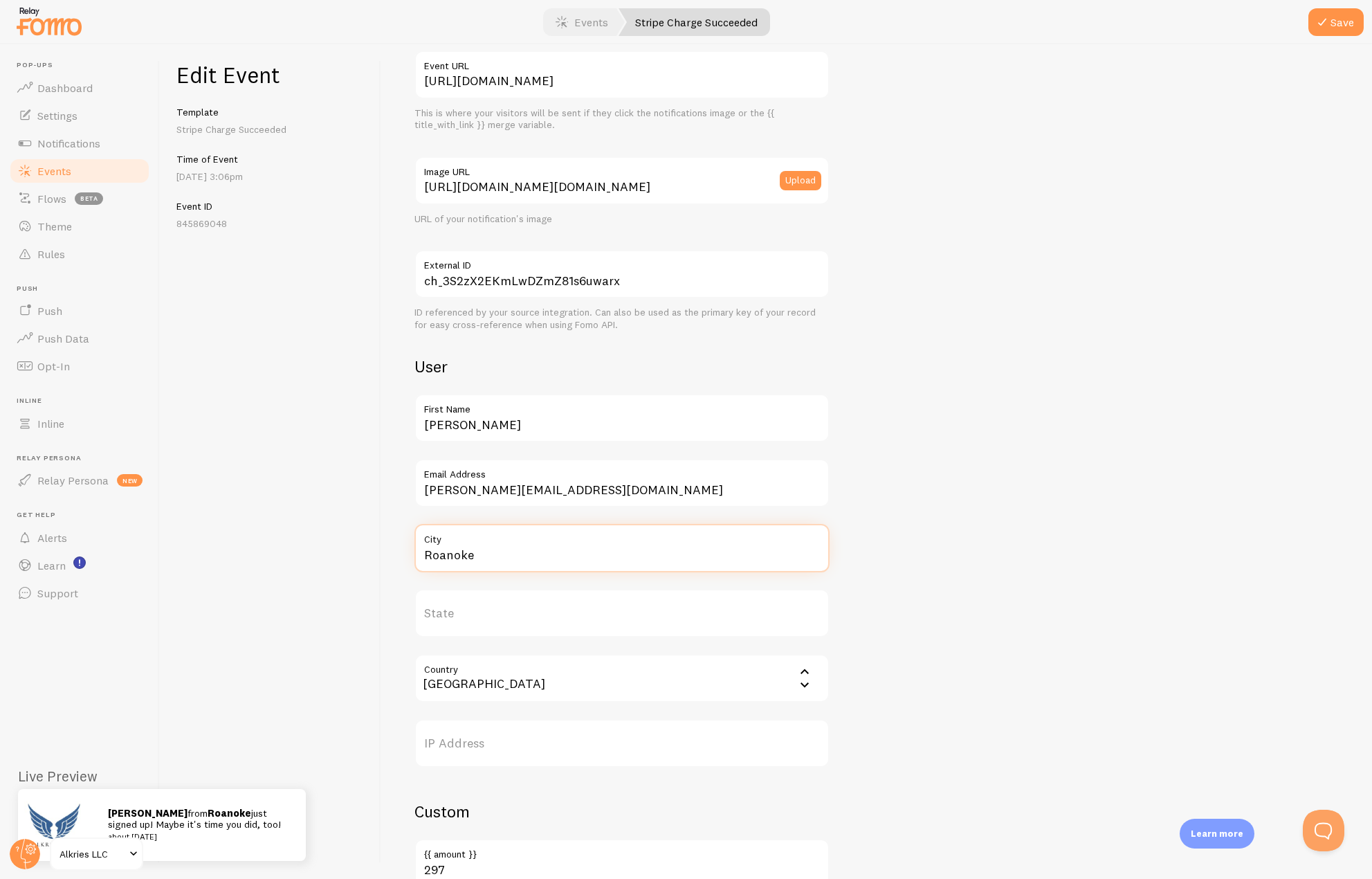
scroll to position [246, 0]
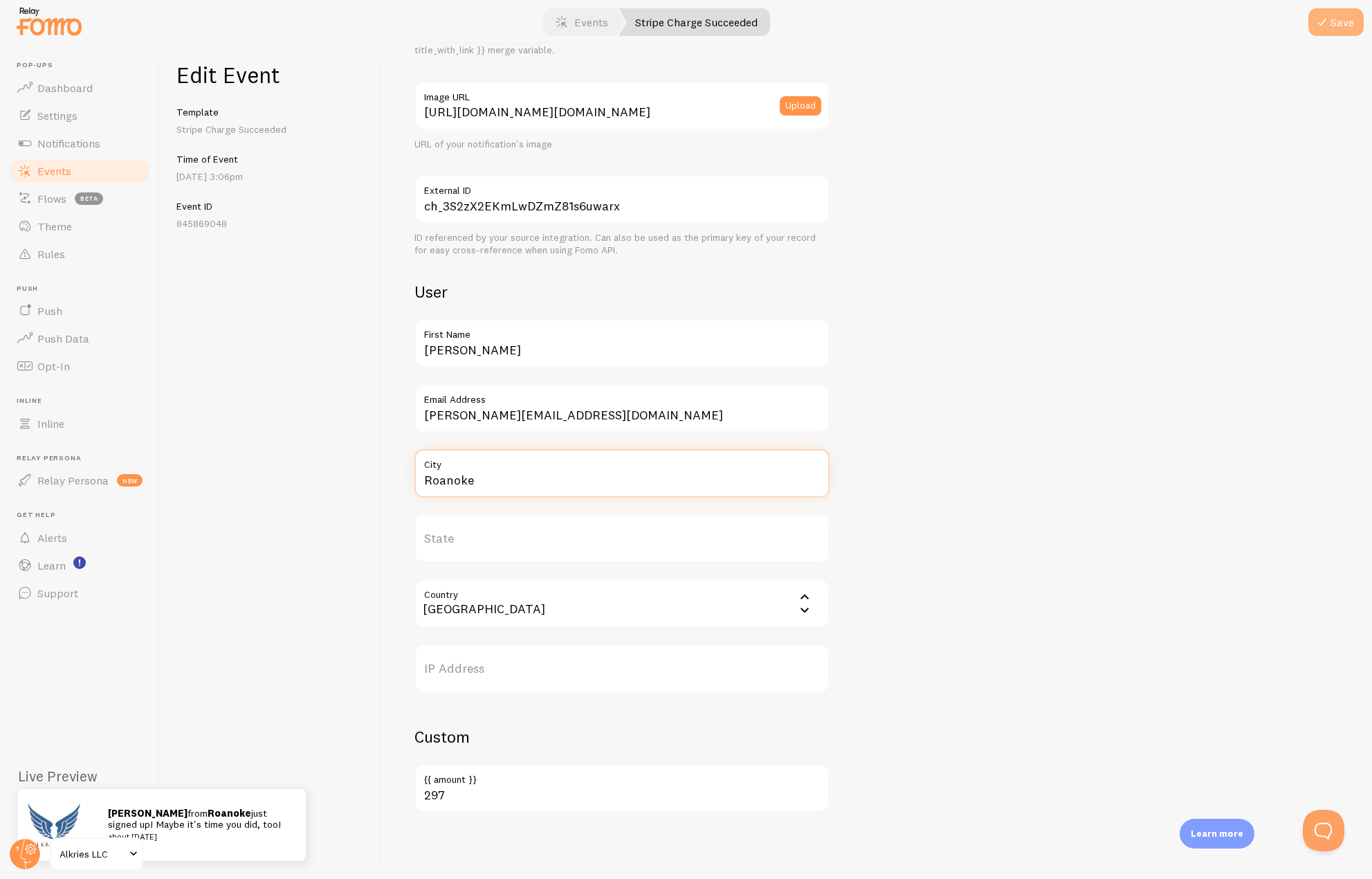
type input "Roanoke"
click at [1324, 30] on icon "submit" at bounding box center [1322, 22] width 17 height 17
click at [80, 164] on link "Events" at bounding box center [80, 171] width 143 height 28
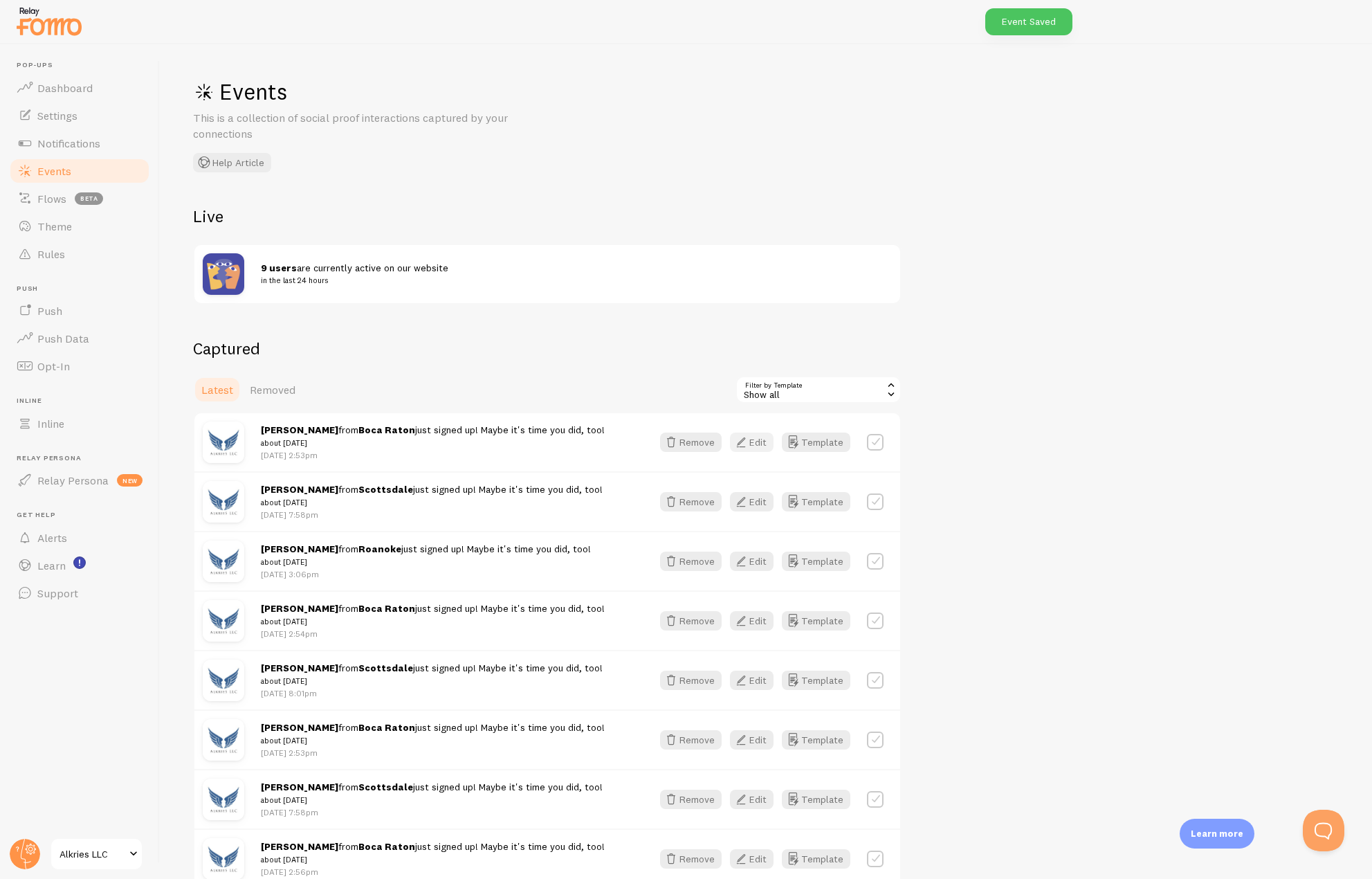
click at [749, 441] on icon "button" at bounding box center [741, 442] width 17 height 17
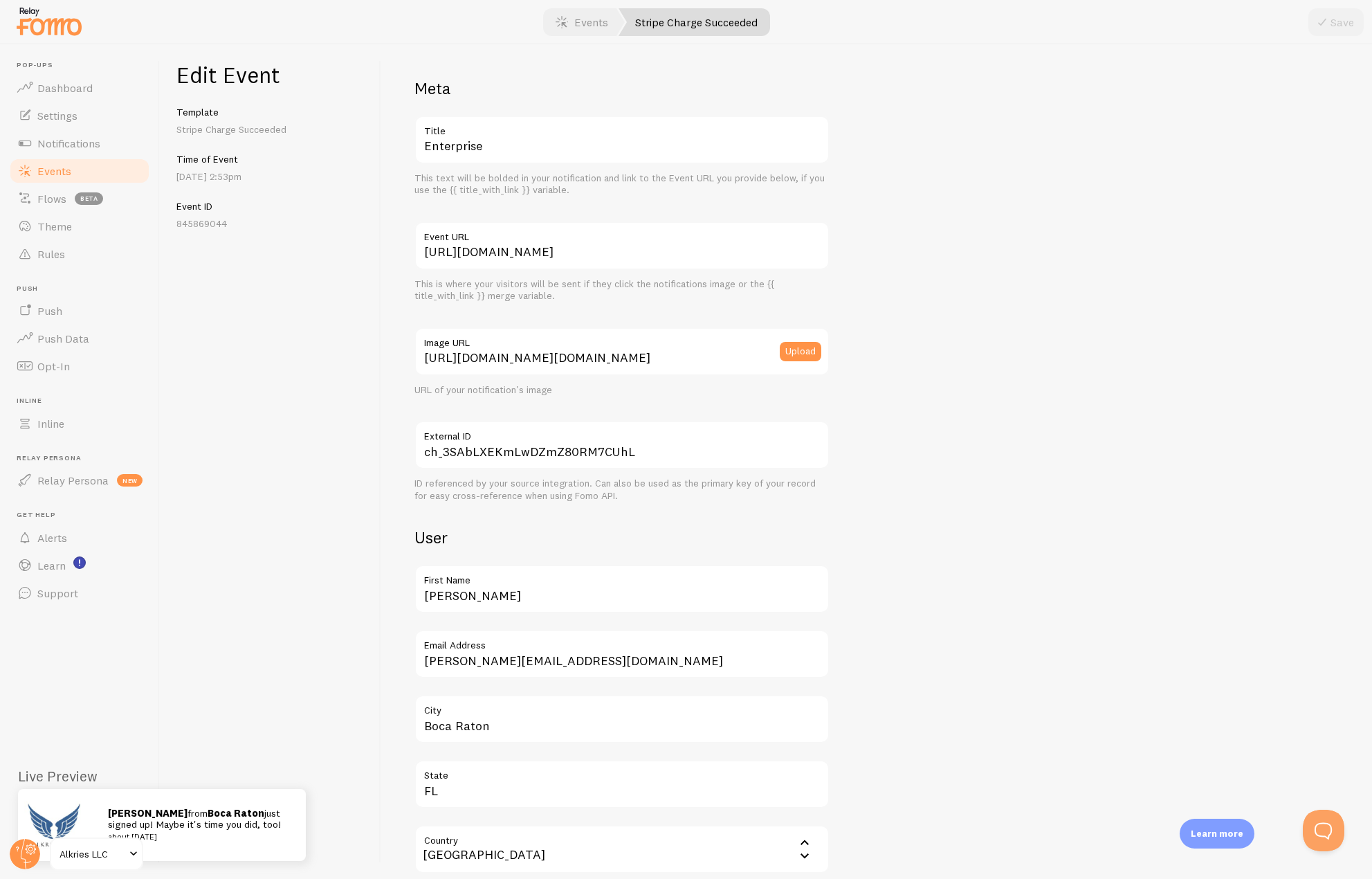
click at [66, 177] on span "Events" at bounding box center [54, 171] width 34 height 14
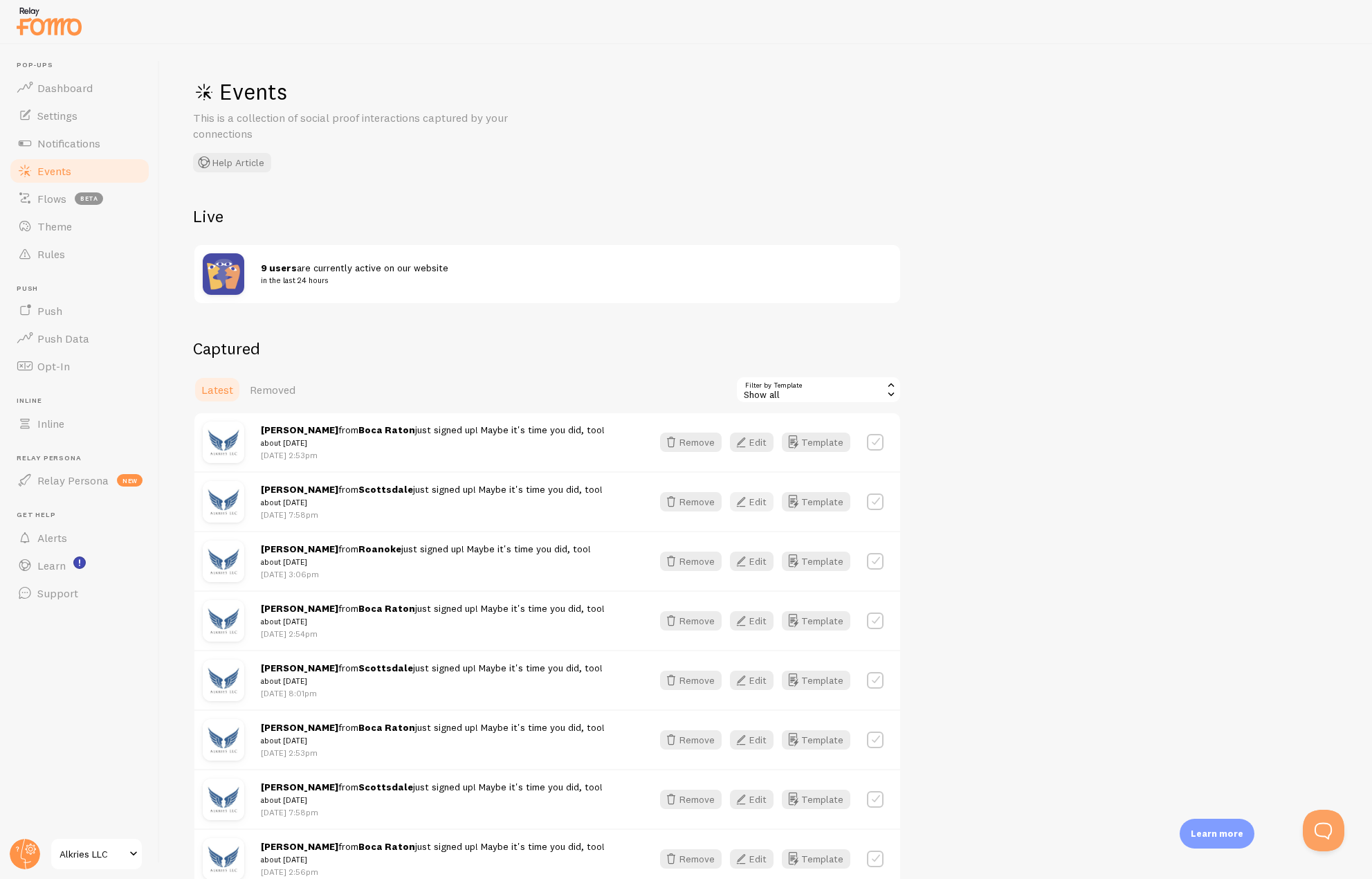
click at [760, 503] on button "Edit" at bounding box center [751, 502] width 43 height 20
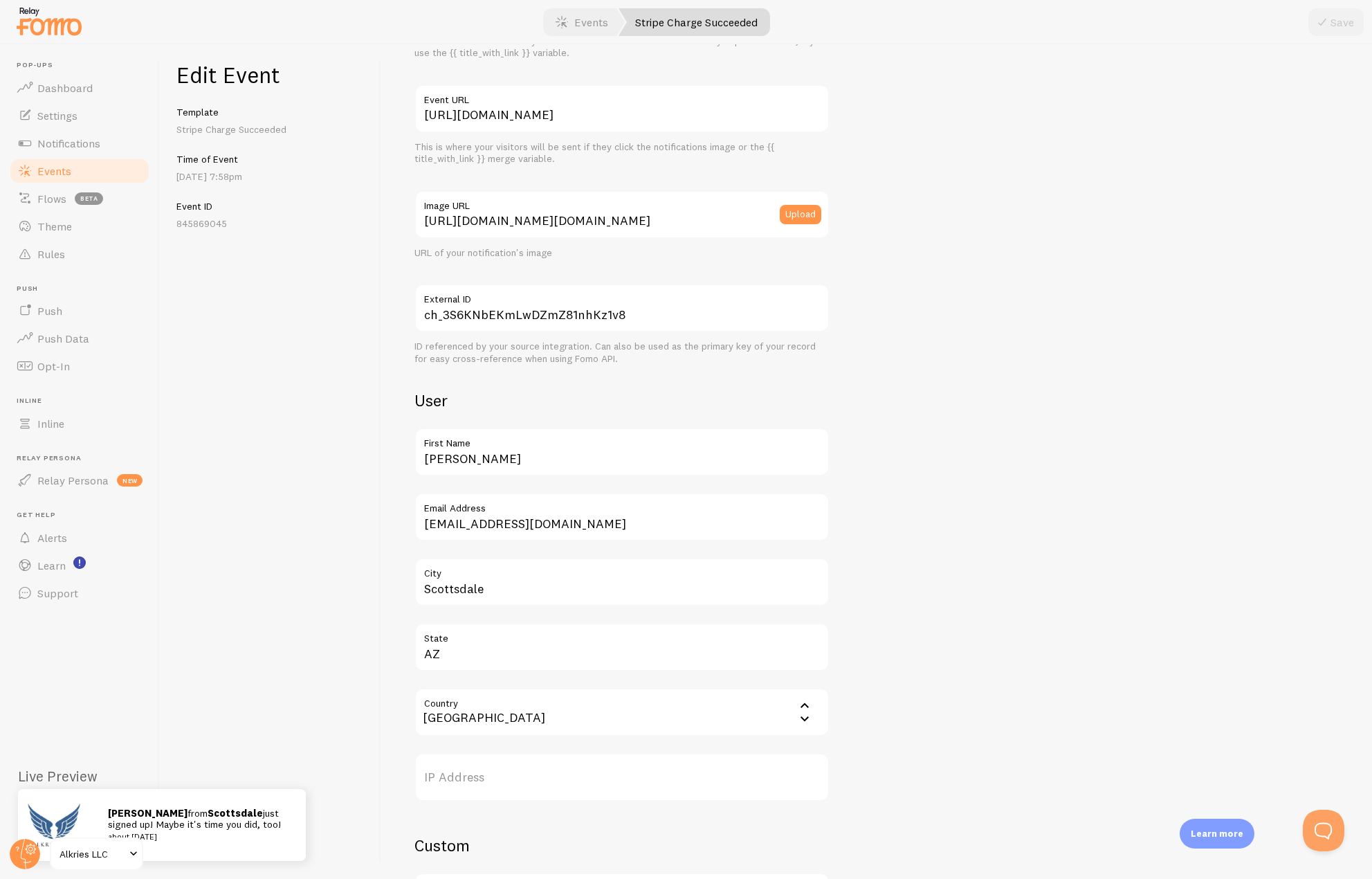
scroll to position [139, 0]
click at [80, 85] on span "Dashboard" at bounding box center [64, 88] width 55 height 14
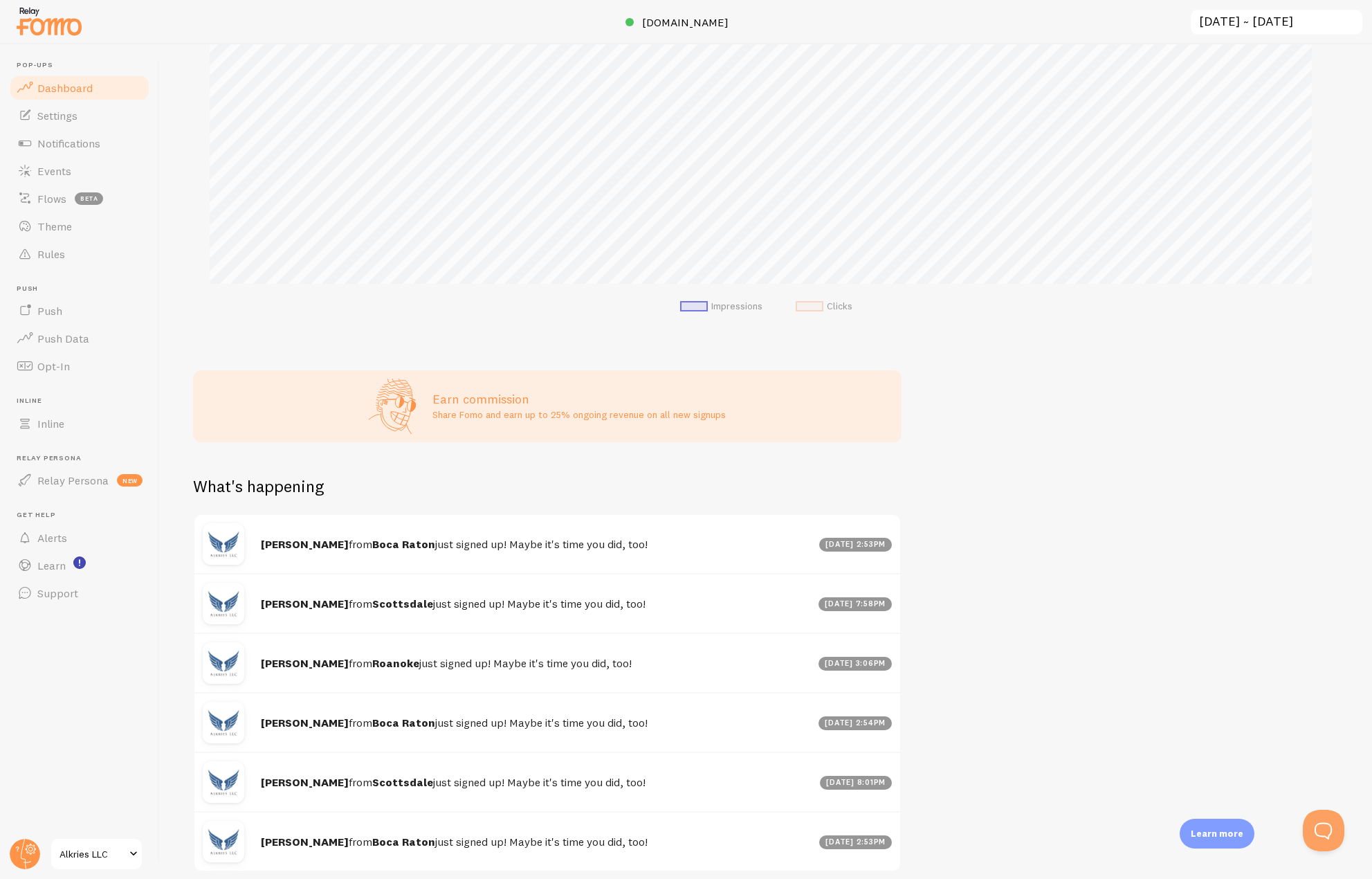
scroll to position [277, 0]
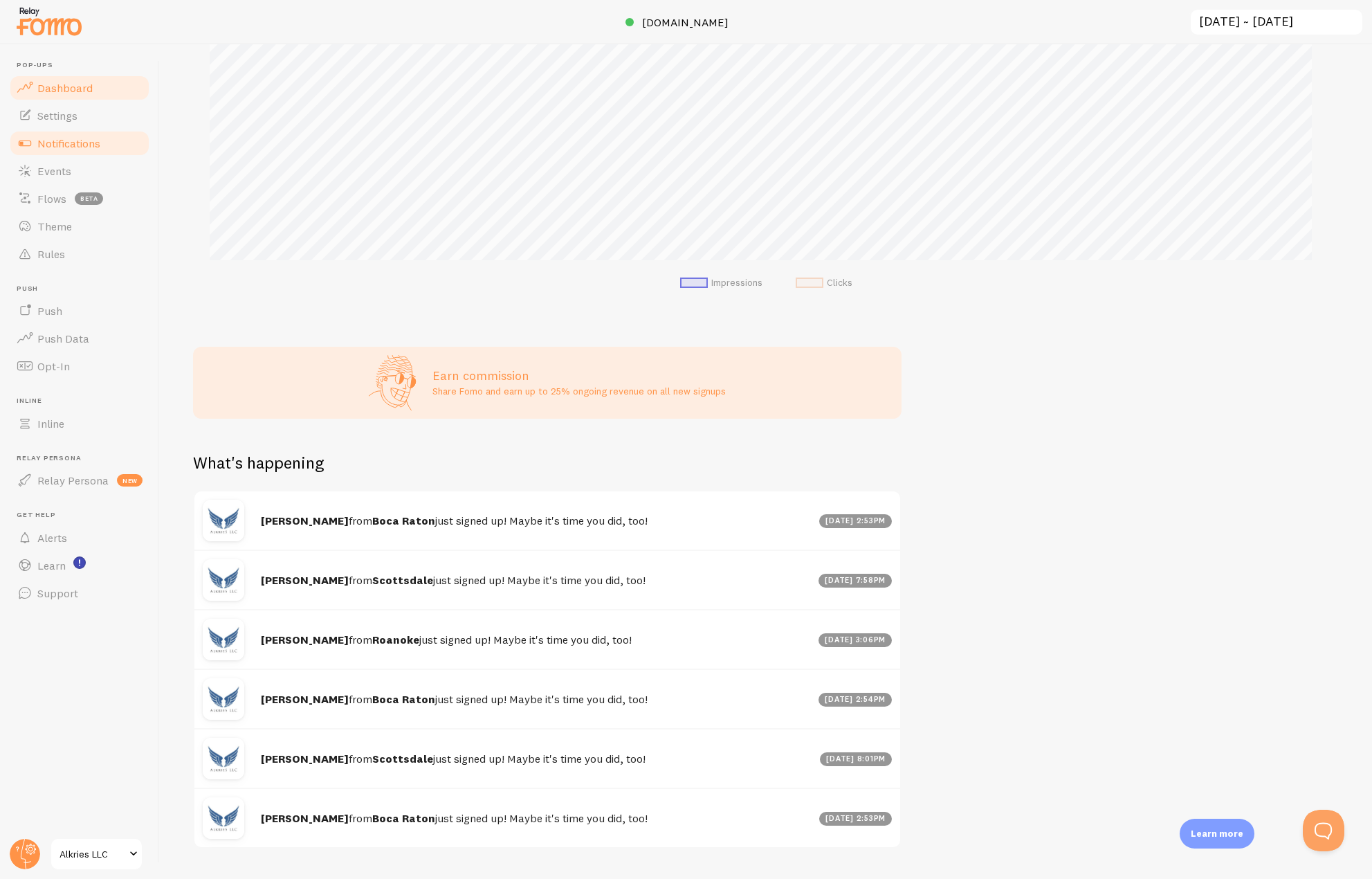
click at [53, 148] on span "Notifications" at bounding box center [69, 143] width 63 height 14
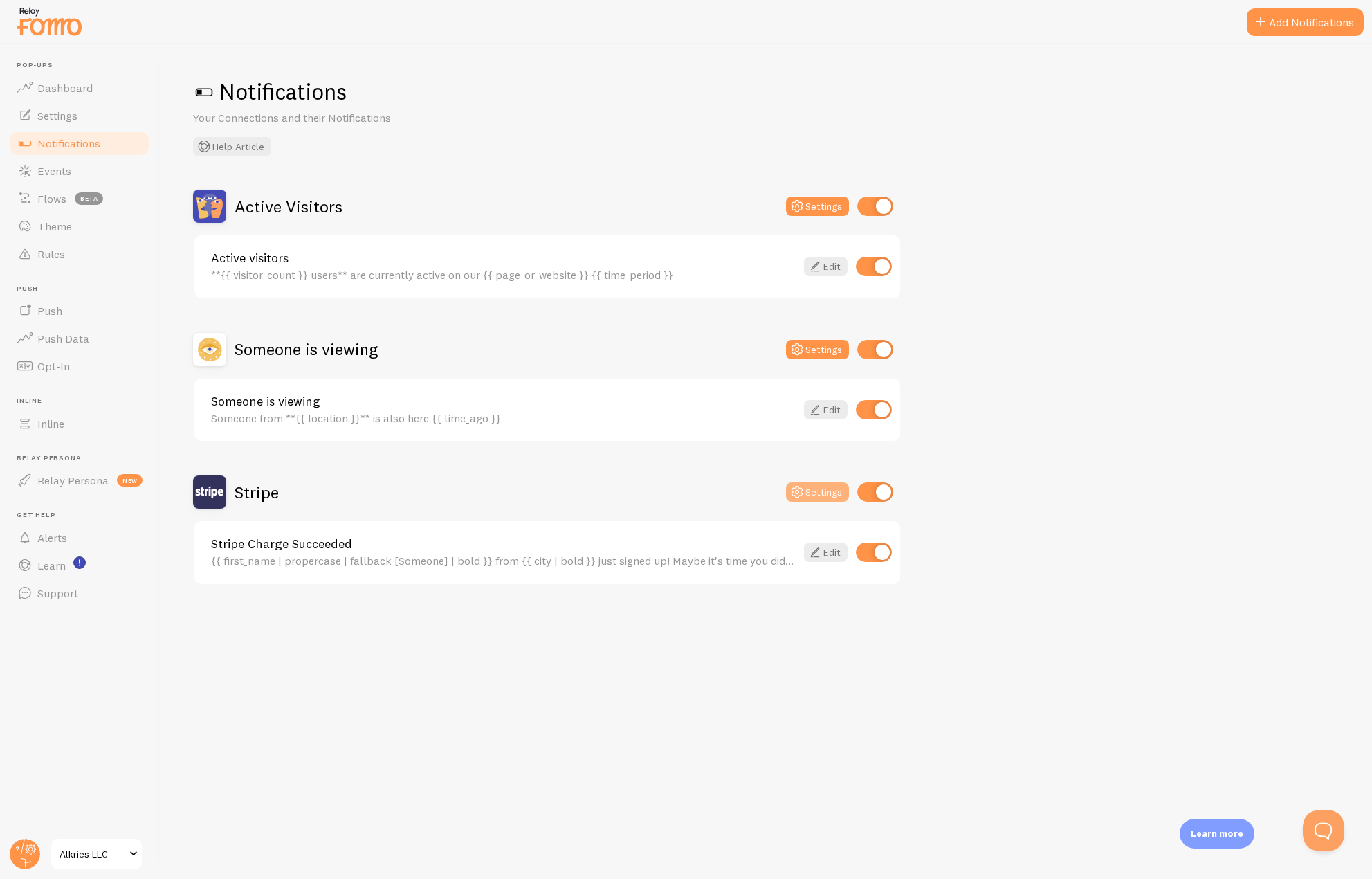
click at [819, 491] on button "Settings" at bounding box center [818, 492] width 63 height 20
click at [809, 550] on icon at bounding box center [815, 552] width 17 height 17
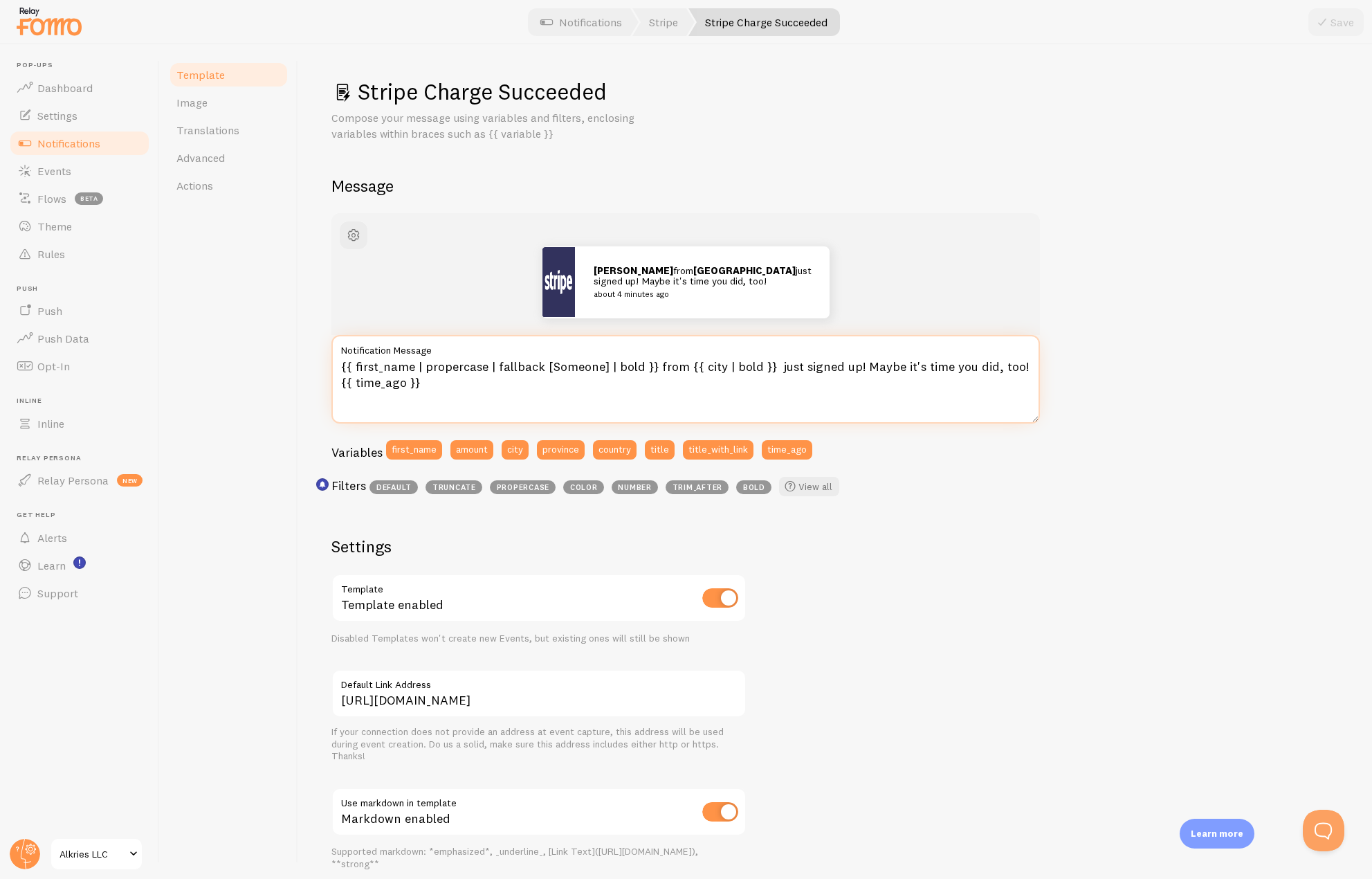
drag, startPoint x: 714, startPoint y: 363, endPoint x: 697, endPoint y: 363, distance: 17.0
click at [697, 363] on textarea "{{ first_name | propercase | fallback [Someone] | bold }} from {{ city | bold }…" at bounding box center [686, 379] width 709 height 89
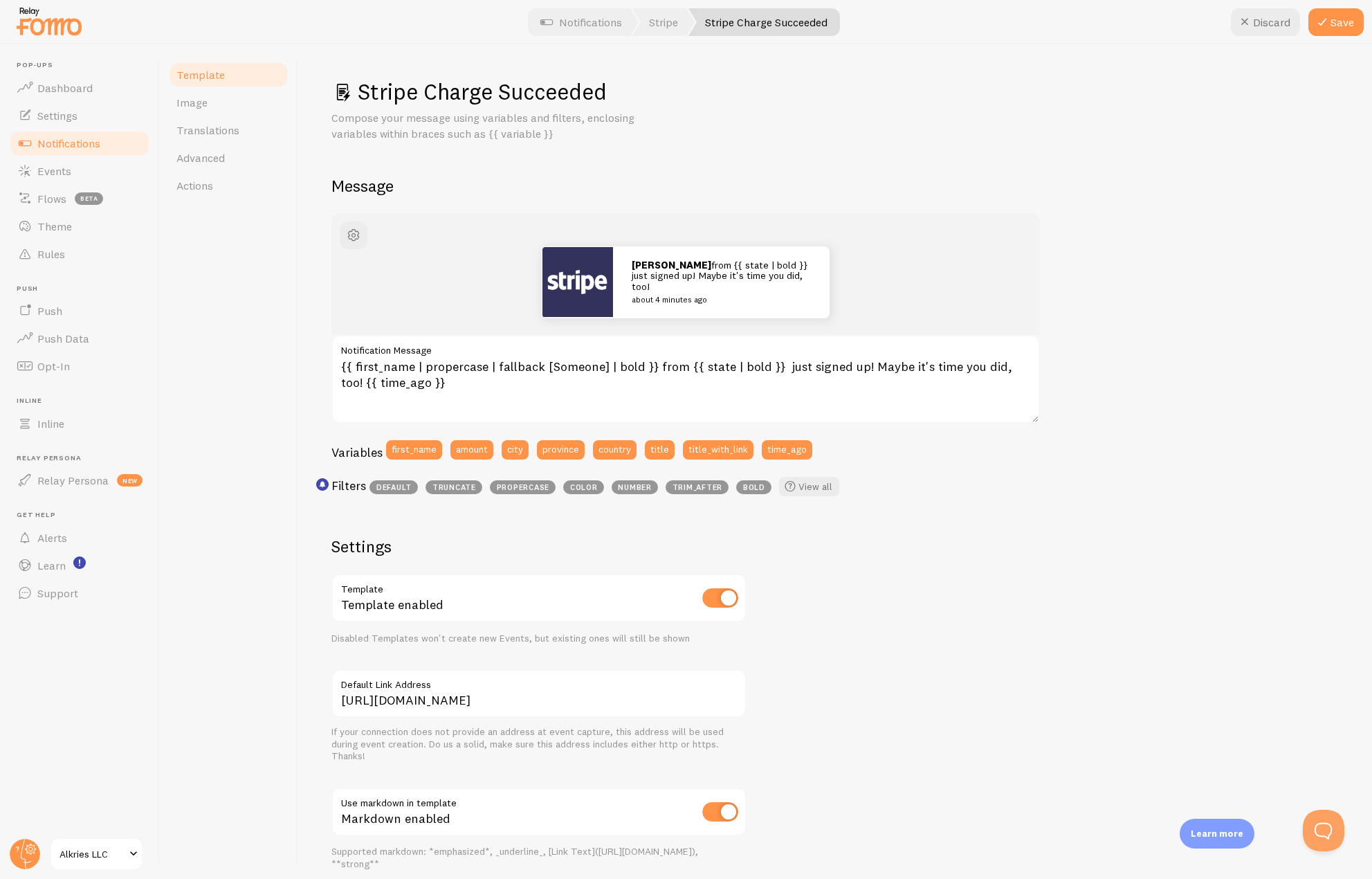
click at [962, 526] on div "John from {{ state | bold }} just signed up! Maybe it's time you did, too! abou…" at bounding box center [835, 595] width 1007 height 764
click at [1247, 24] on icon at bounding box center [1245, 22] width 17 height 17
type textarea "{{ first_name | propercase | fallback [Someone] | bold }} from {{ city | bold }…"
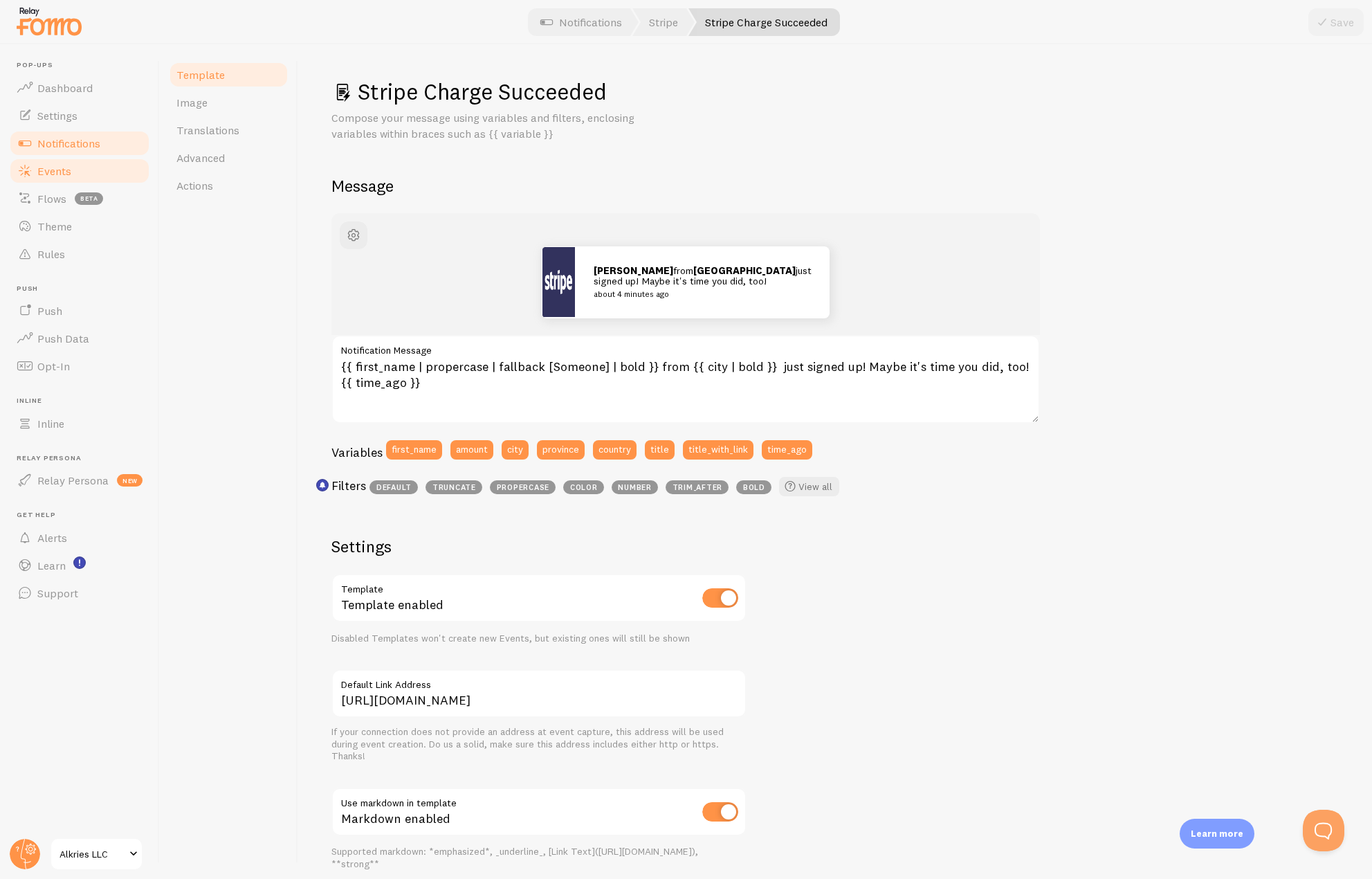
click at [62, 169] on span "Events" at bounding box center [54, 171] width 34 height 14
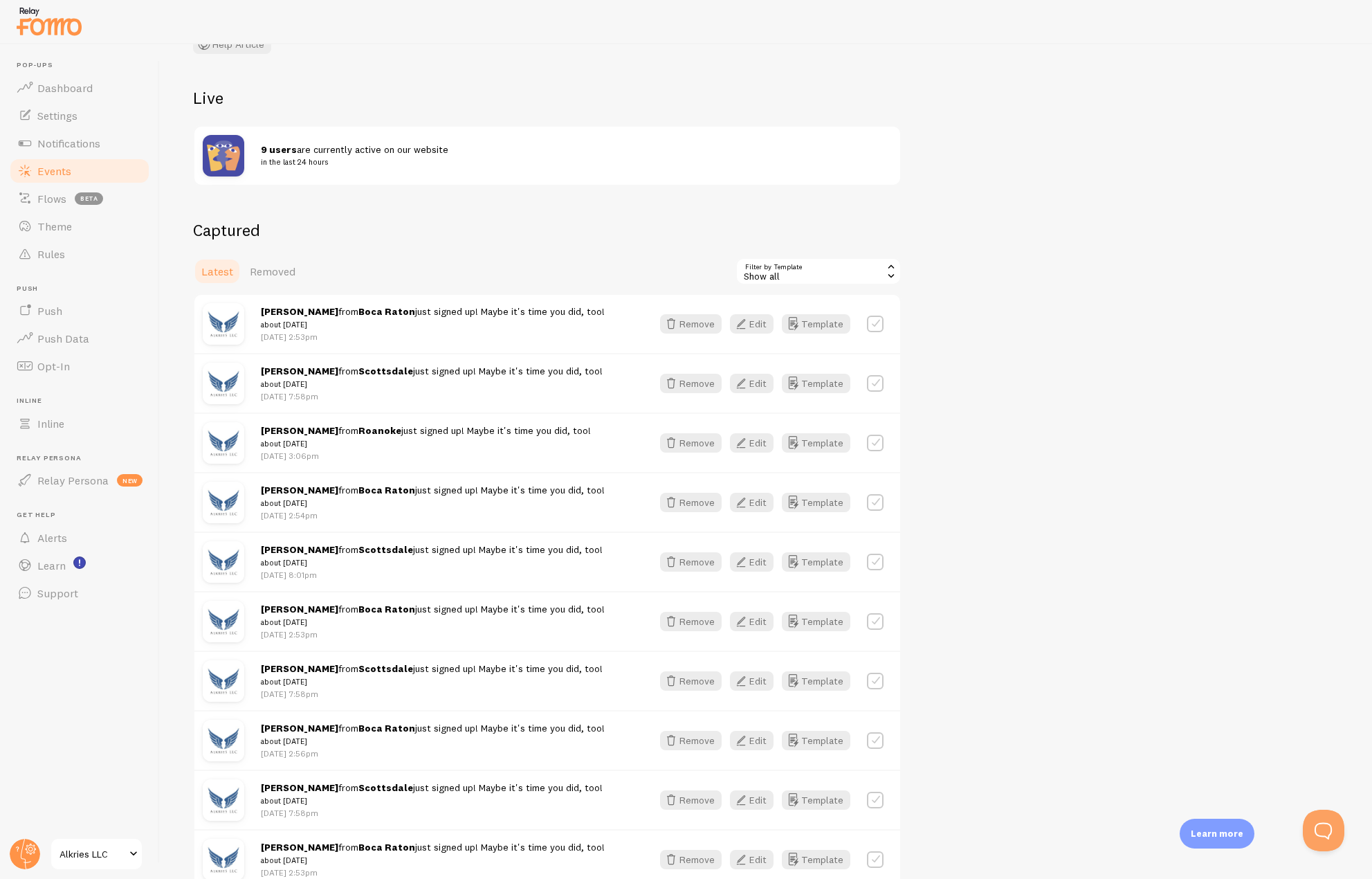
scroll to position [139, 0]
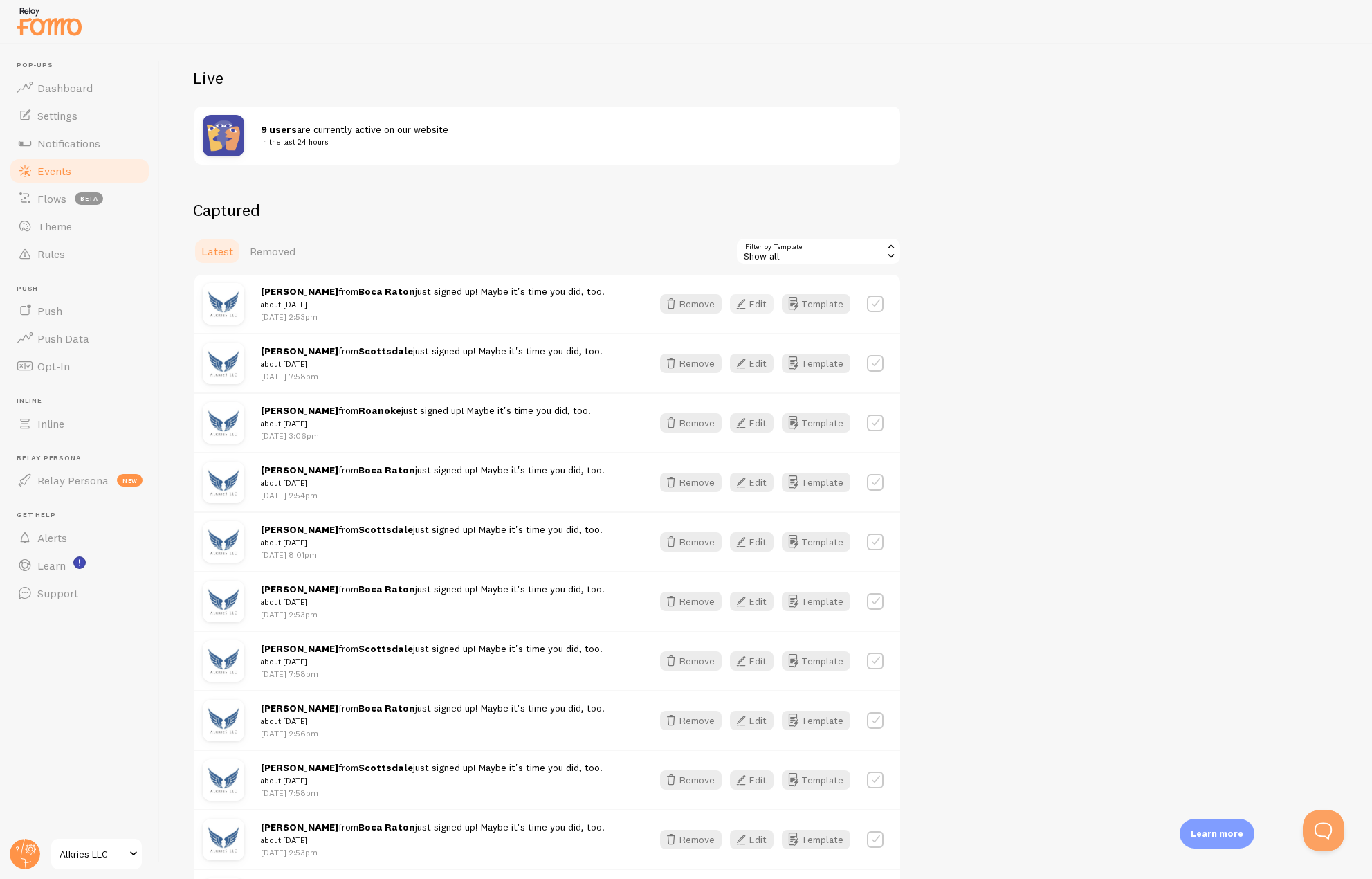
click at [742, 304] on icon "button" at bounding box center [741, 304] width 17 height 17
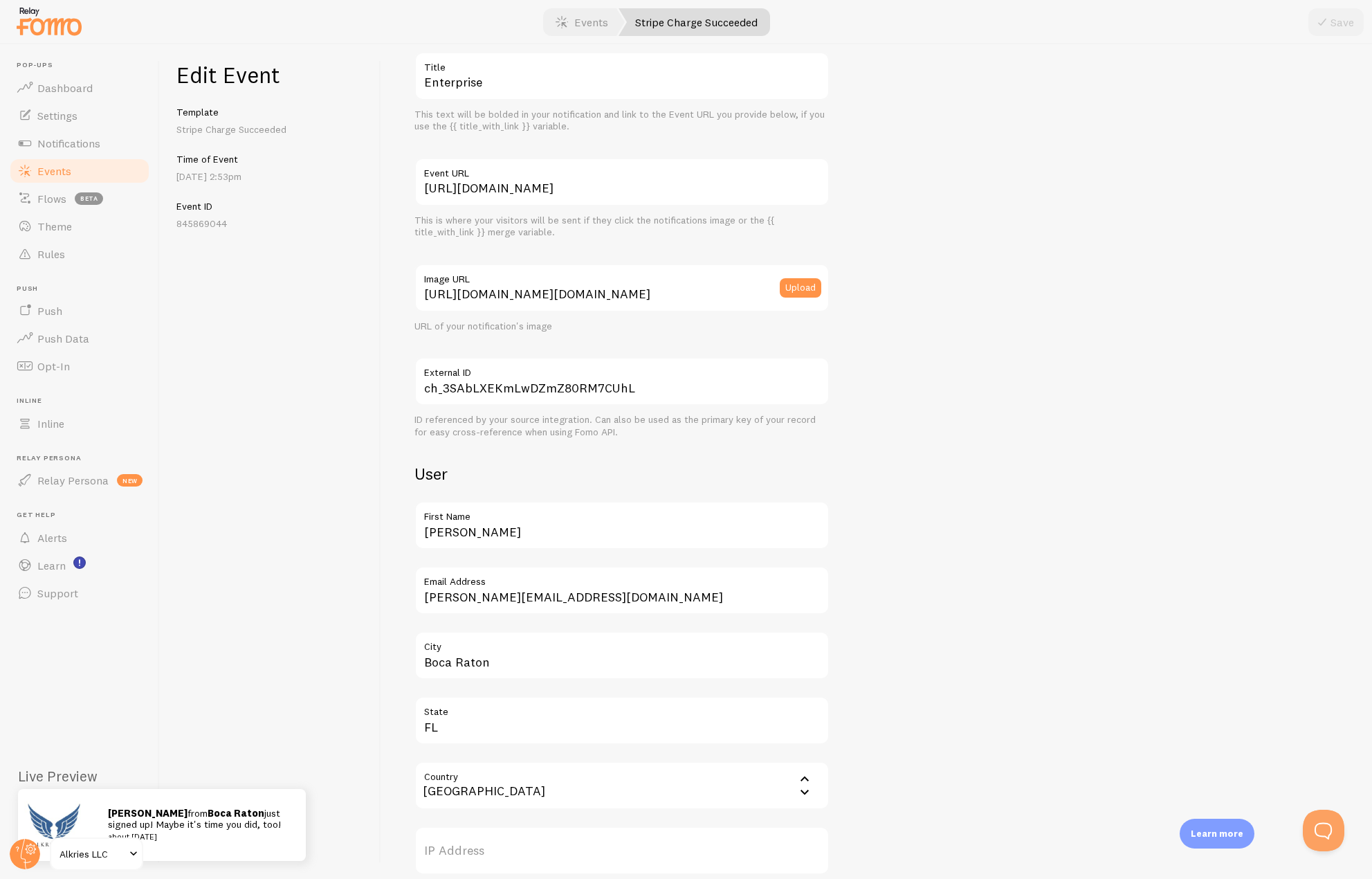
scroll to position [246, 0]
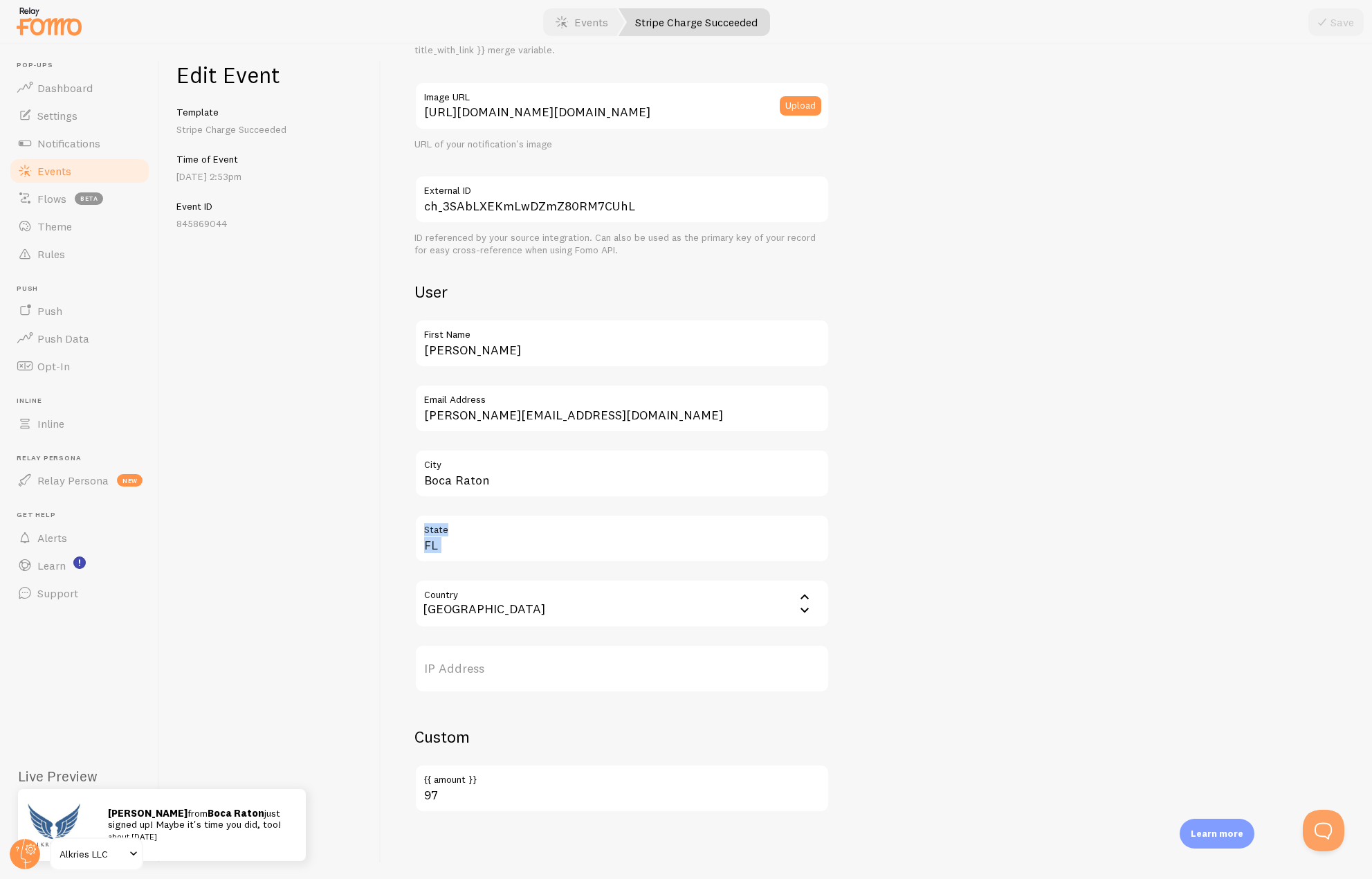
drag, startPoint x: 458, startPoint y: 525, endPoint x: 409, endPoint y: 519, distance: 49.4
click at [409, 519] on div "Meta Enterprise Title This text will be bolded in your notification and link to…" at bounding box center [877, 461] width 991 height 835
click at [384, 493] on div "Meta Enterprise Title This text will be bolded in your notification and link to…" at bounding box center [877, 461] width 991 height 835
click at [62, 143] on span "Notifications" at bounding box center [69, 143] width 63 height 14
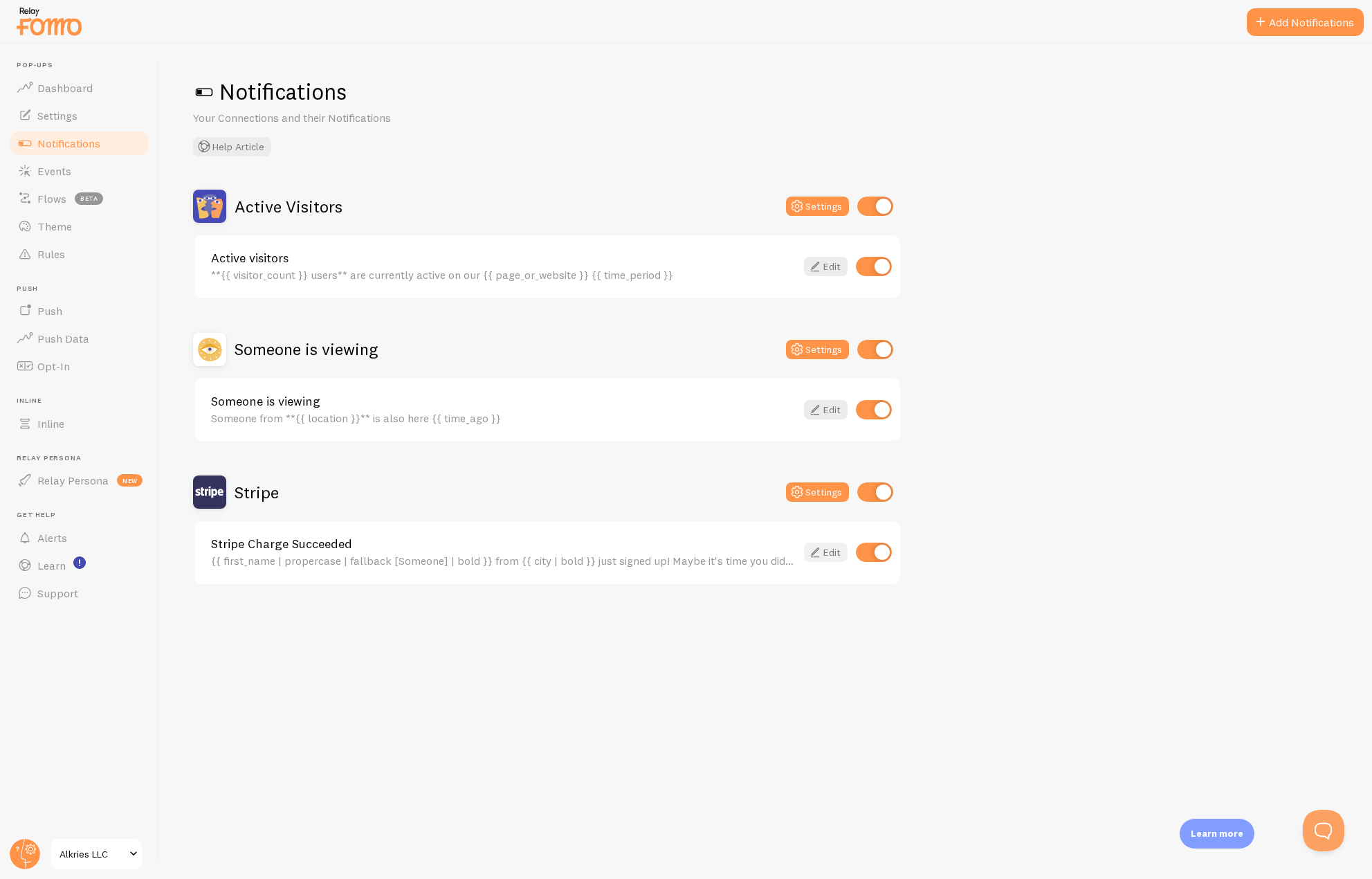
click at [821, 551] on icon at bounding box center [815, 552] width 17 height 17
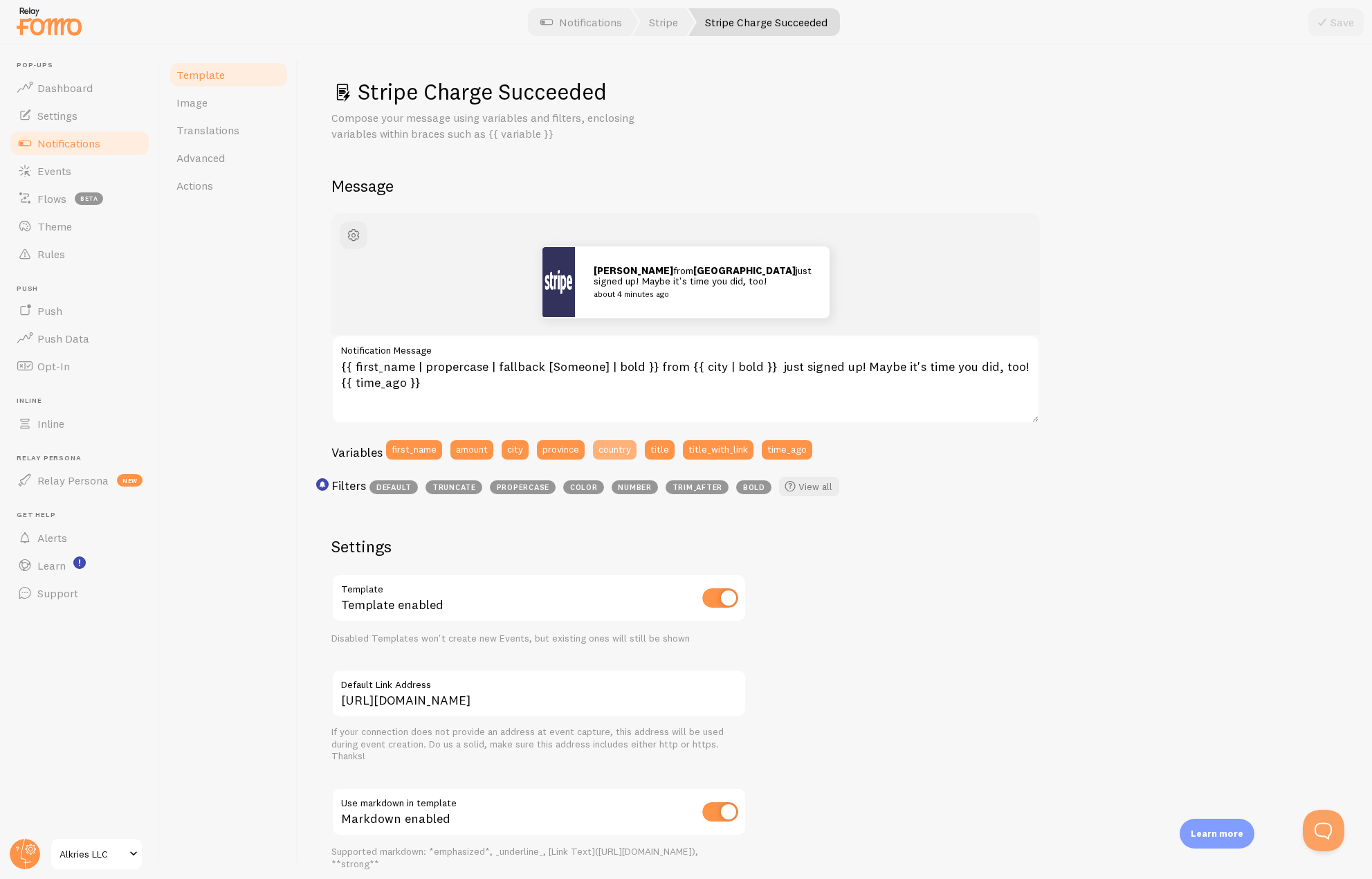
click at [610, 456] on button "country" at bounding box center [615, 450] width 43 height 20
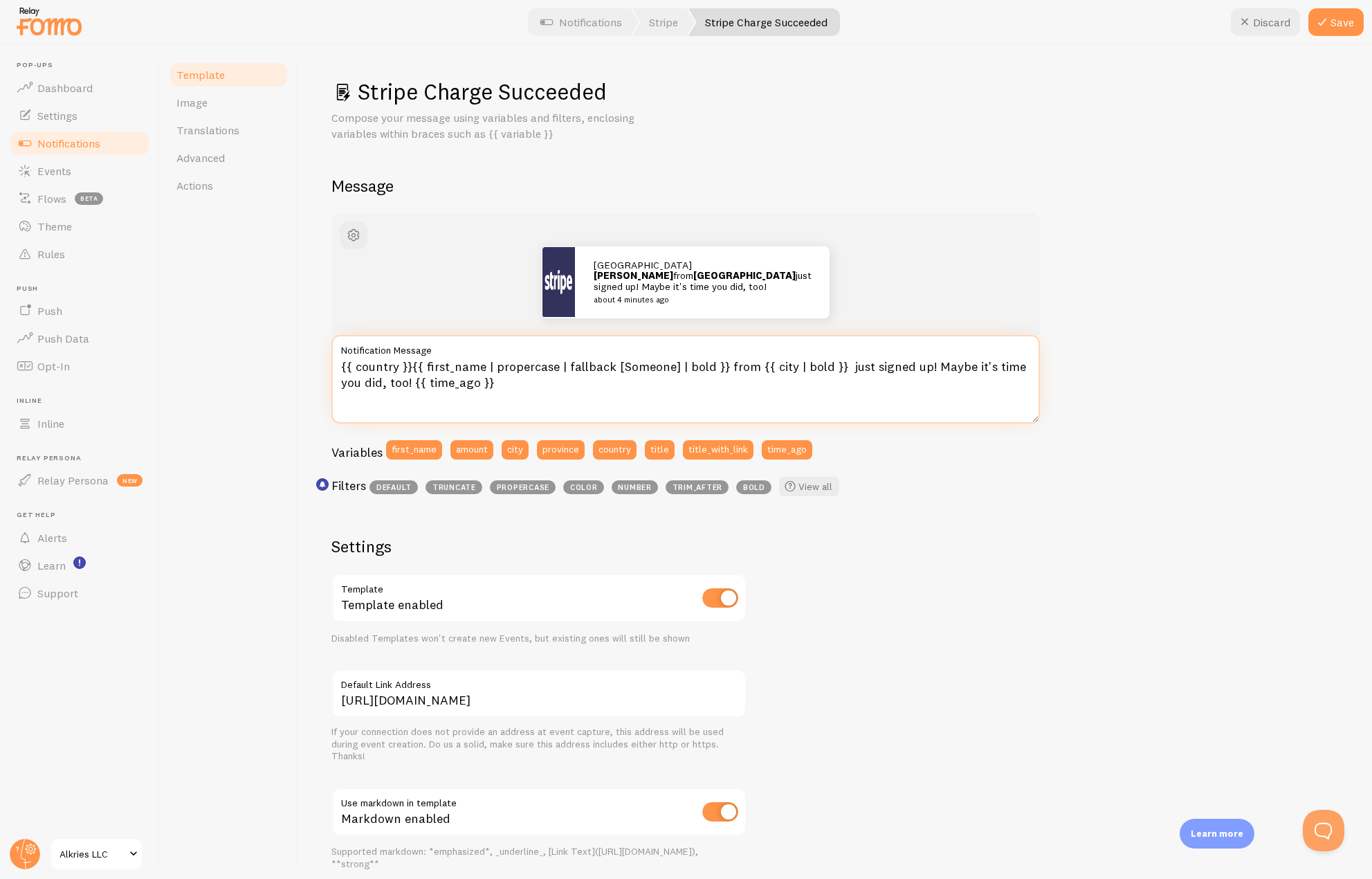
drag, startPoint x: 413, startPoint y: 365, endPoint x: 321, endPoint y: 360, distance: 92.1
click at [321, 360] on div "Stripe Charge Succeeded Compose your message using variables and filters, enclo…" at bounding box center [835, 461] width 1074 height 835
click at [393, 370] on textarea "{{ country }}{{ first_name | propercase | fallback [Someone] | bold }} from {{ …" at bounding box center [686, 379] width 709 height 89
drag, startPoint x: 398, startPoint y: 372, endPoint x: 358, endPoint y: 370, distance: 40.0
click at [358, 370] on textarea "{{ country }}{{ first_name | propercase | fallback [Someone] | bold }} from {{ …" at bounding box center [686, 379] width 709 height 89
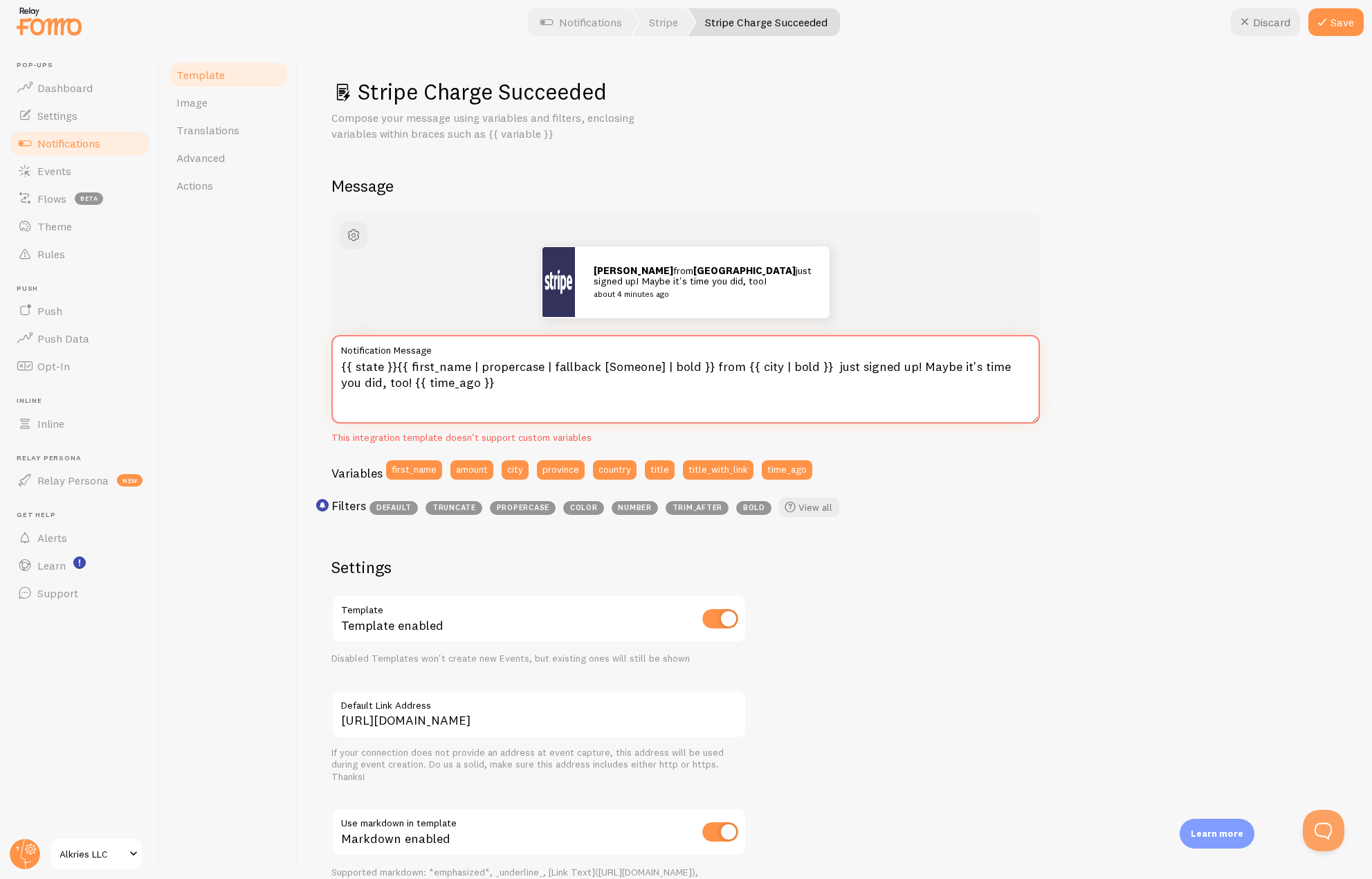
drag, startPoint x: 397, startPoint y: 367, endPoint x: 301, endPoint y: 368, distance: 96.0
click at [301, 368] on div "Stripe Charge Succeeded Compose your message using variables and filters, enclo…" at bounding box center [835, 461] width 1074 height 835
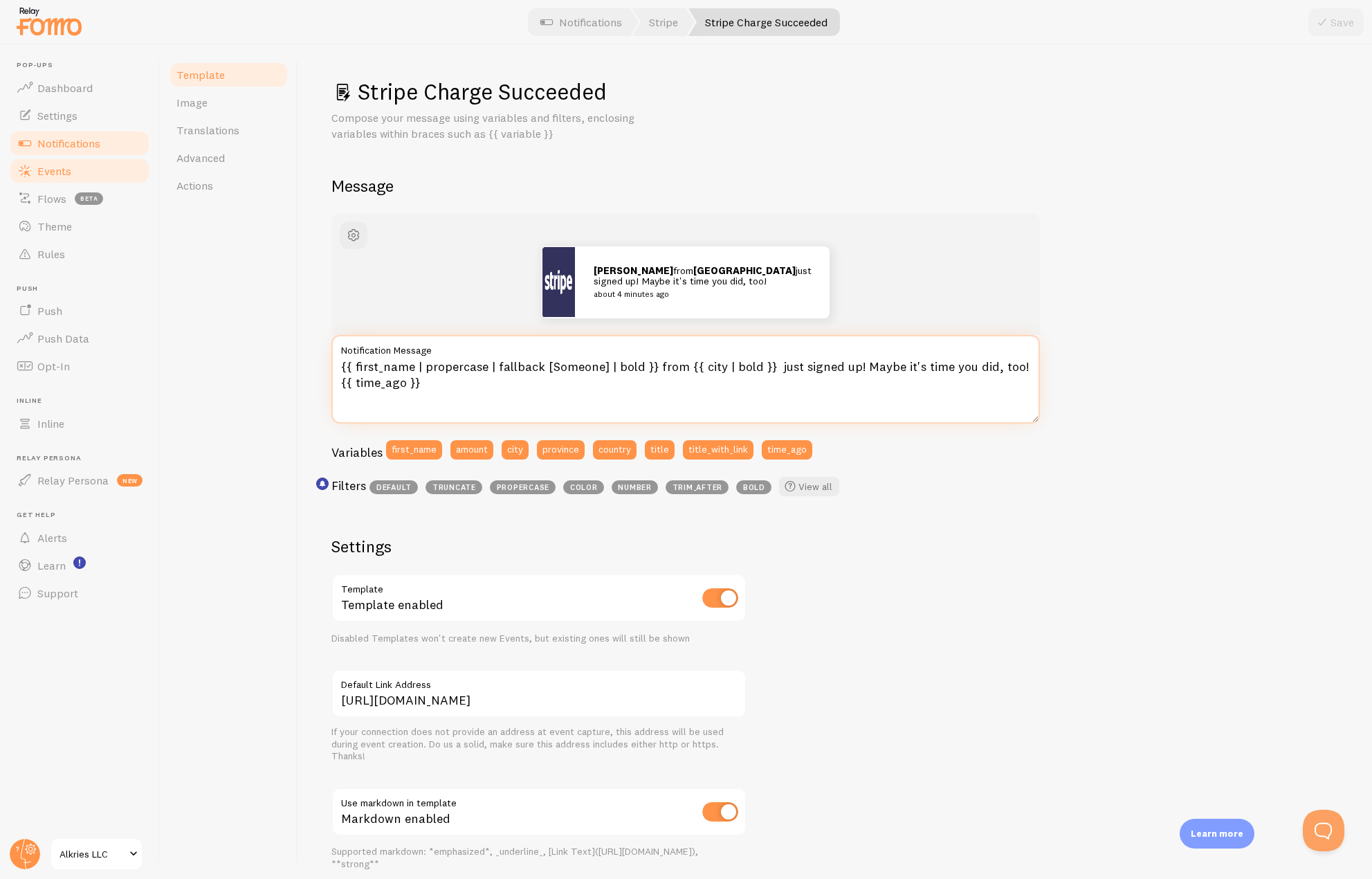
type textarea "{{ first_name | propercase | fallback [Someone] | bold }} from {{ city | bold }…"
click at [75, 178] on link "Events" at bounding box center [80, 171] width 143 height 28
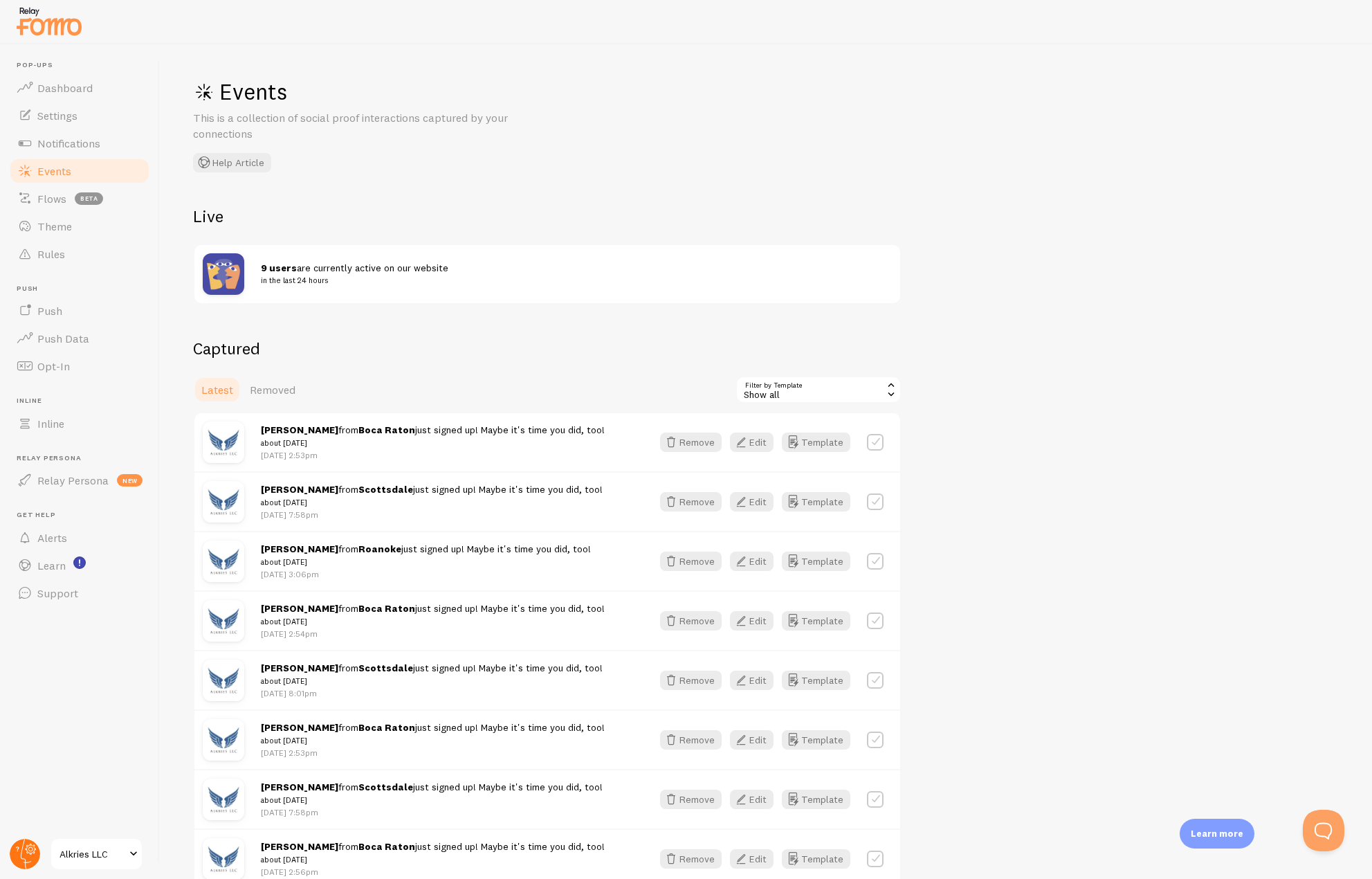
click at [32, 851] on circle at bounding box center [25, 855] width 31 height 31
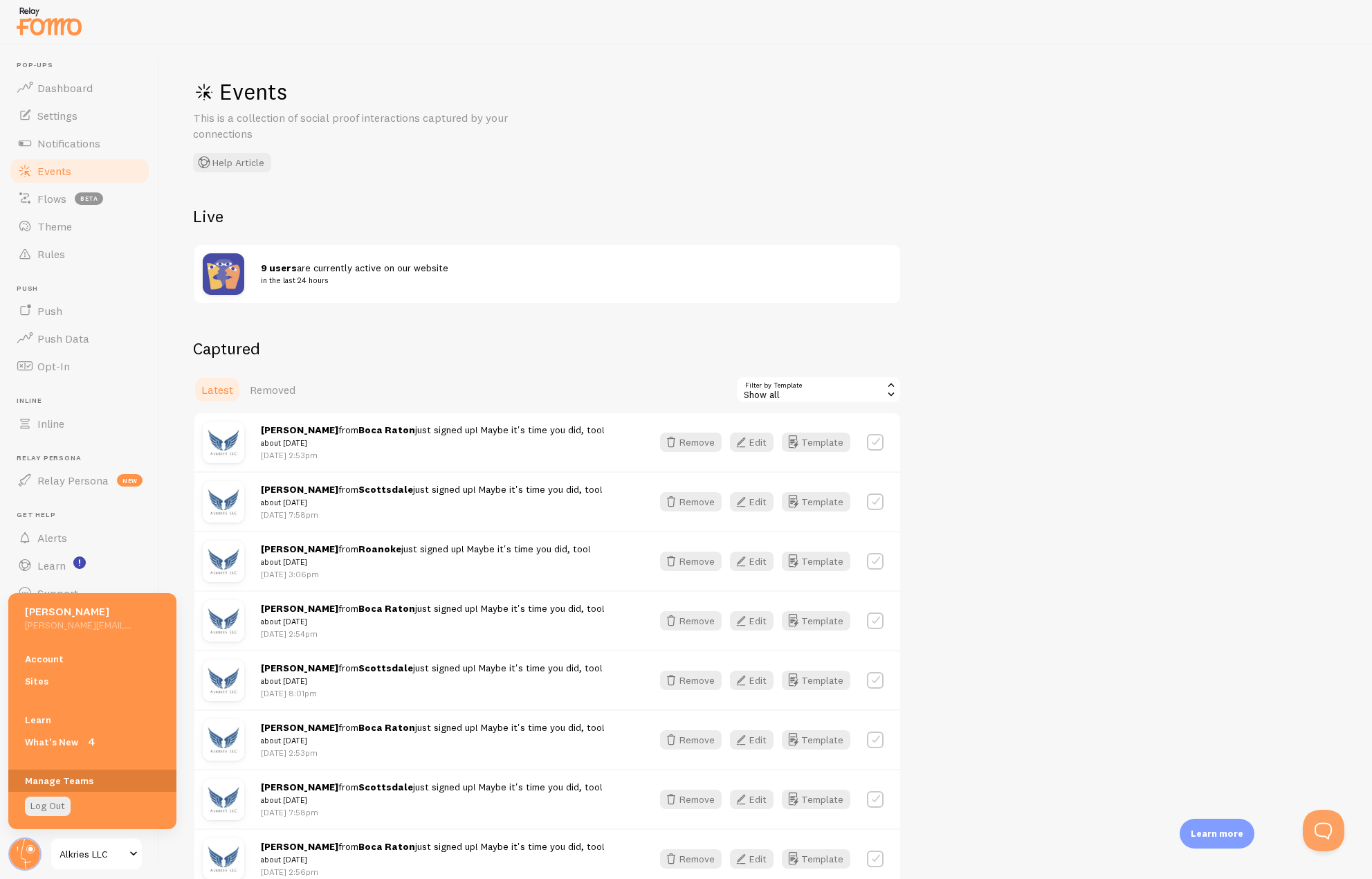
click at [69, 783] on link "Manage Teams" at bounding box center [92, 781] width 168 height 22
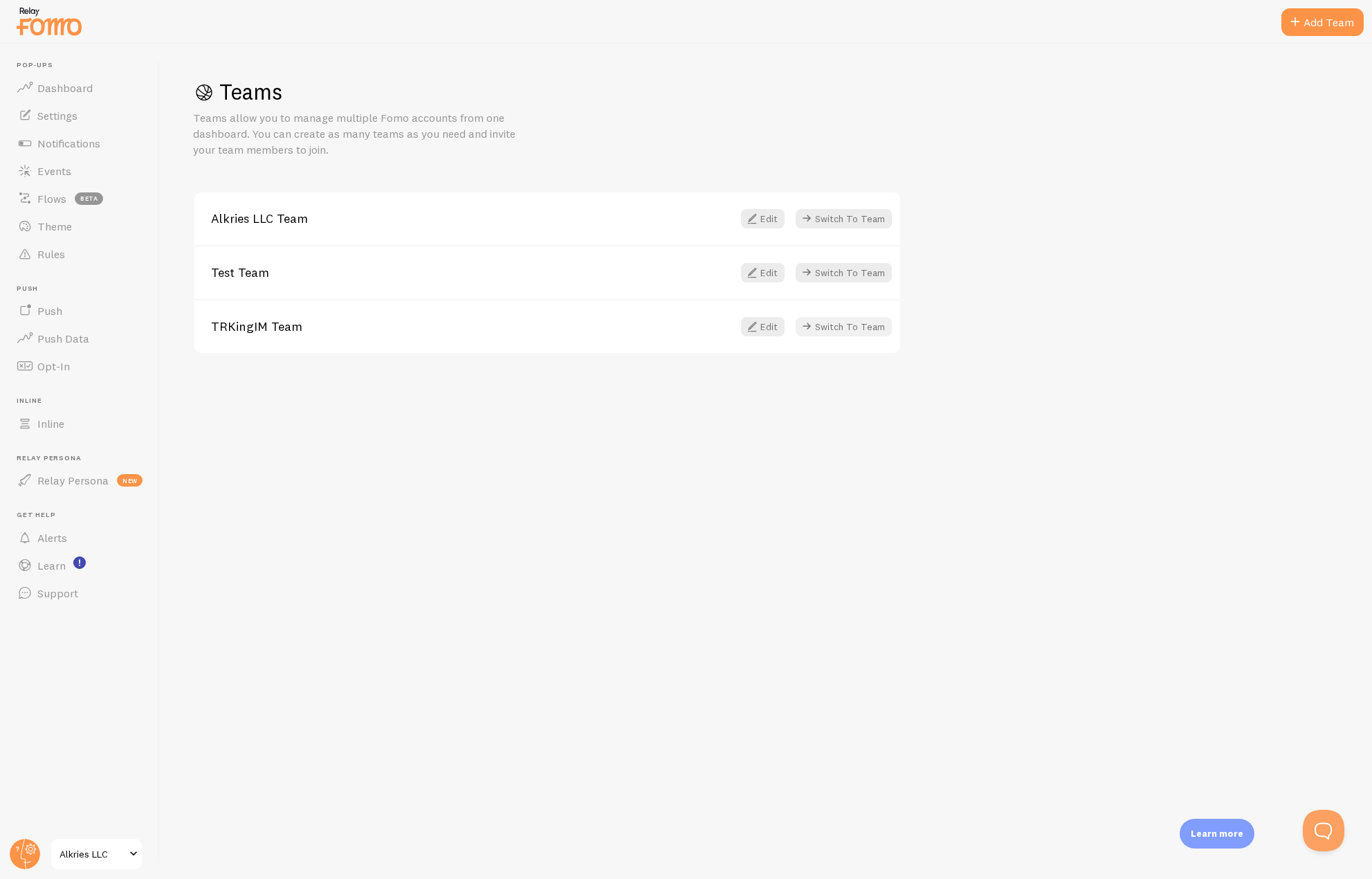
click at [820, 325] on button "Switch To Team" at bounding box center [843, 327] width 96 height 20
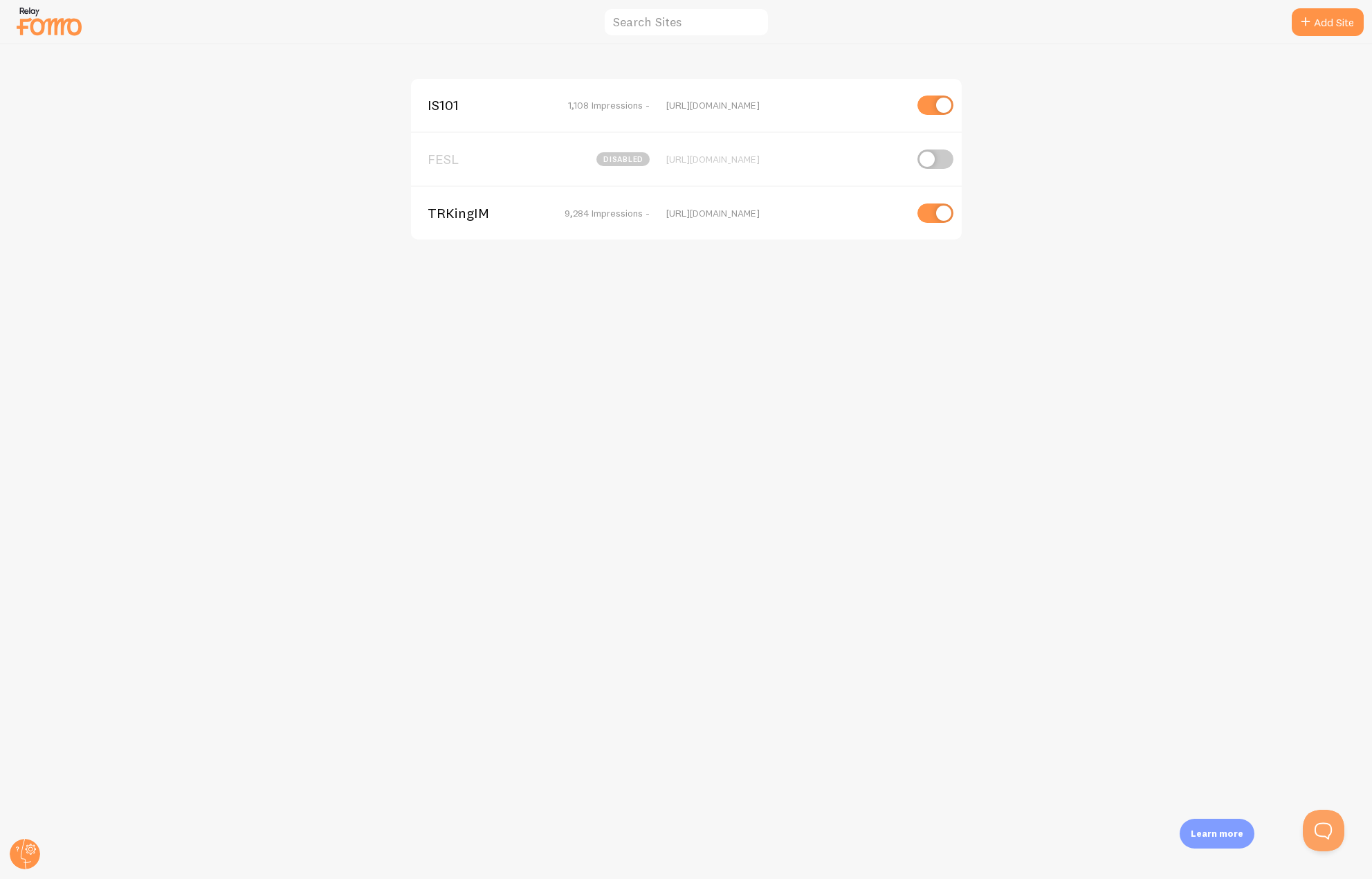
click at [448, 220] on span "TRKingIM" at bounding box center [483, 213] width 111 height 13
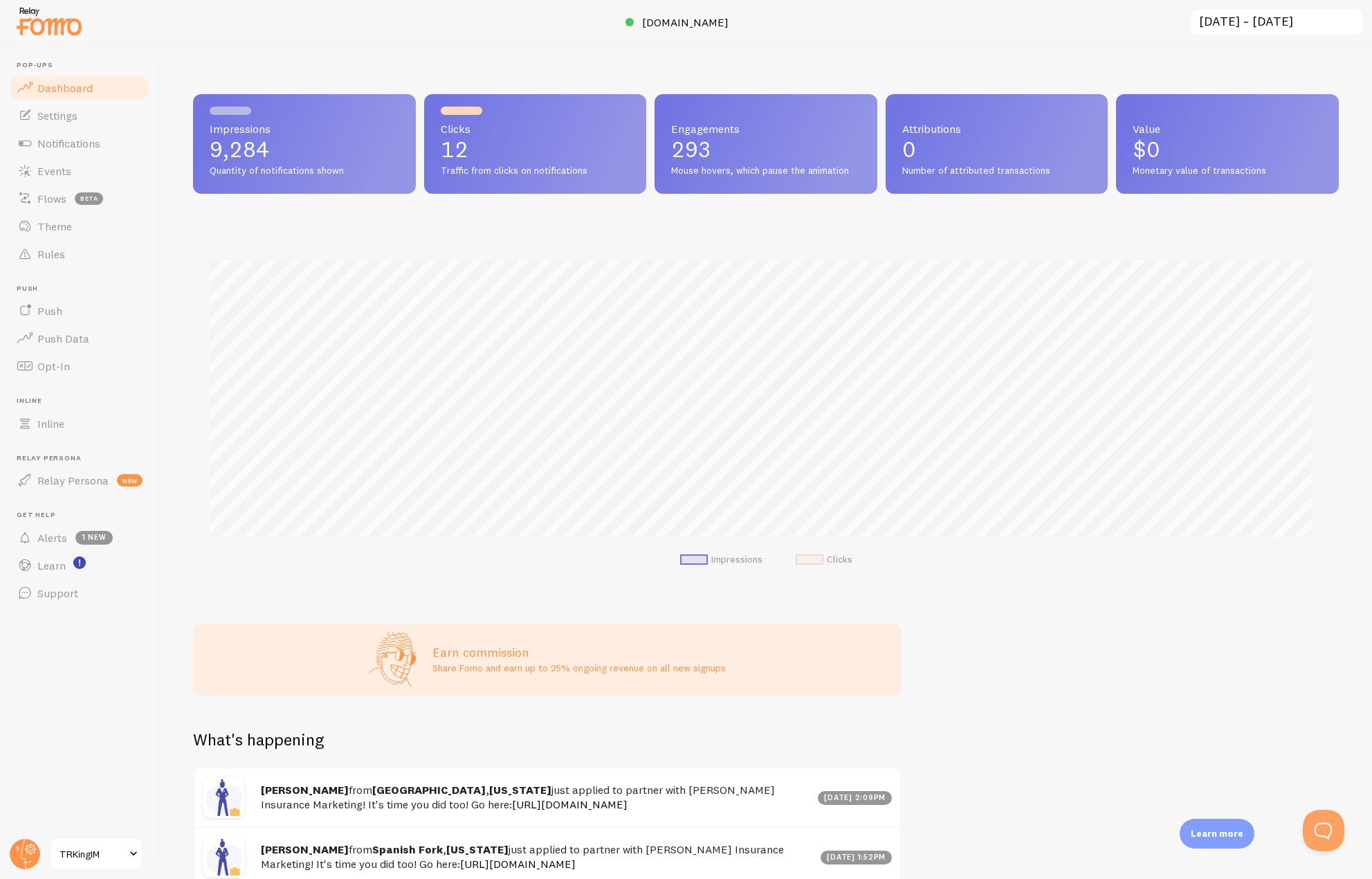
scroll to position [363, 1136]
click at [59, 540] on span "Alerts" at bounding box center [52, 538] width 30 height 14
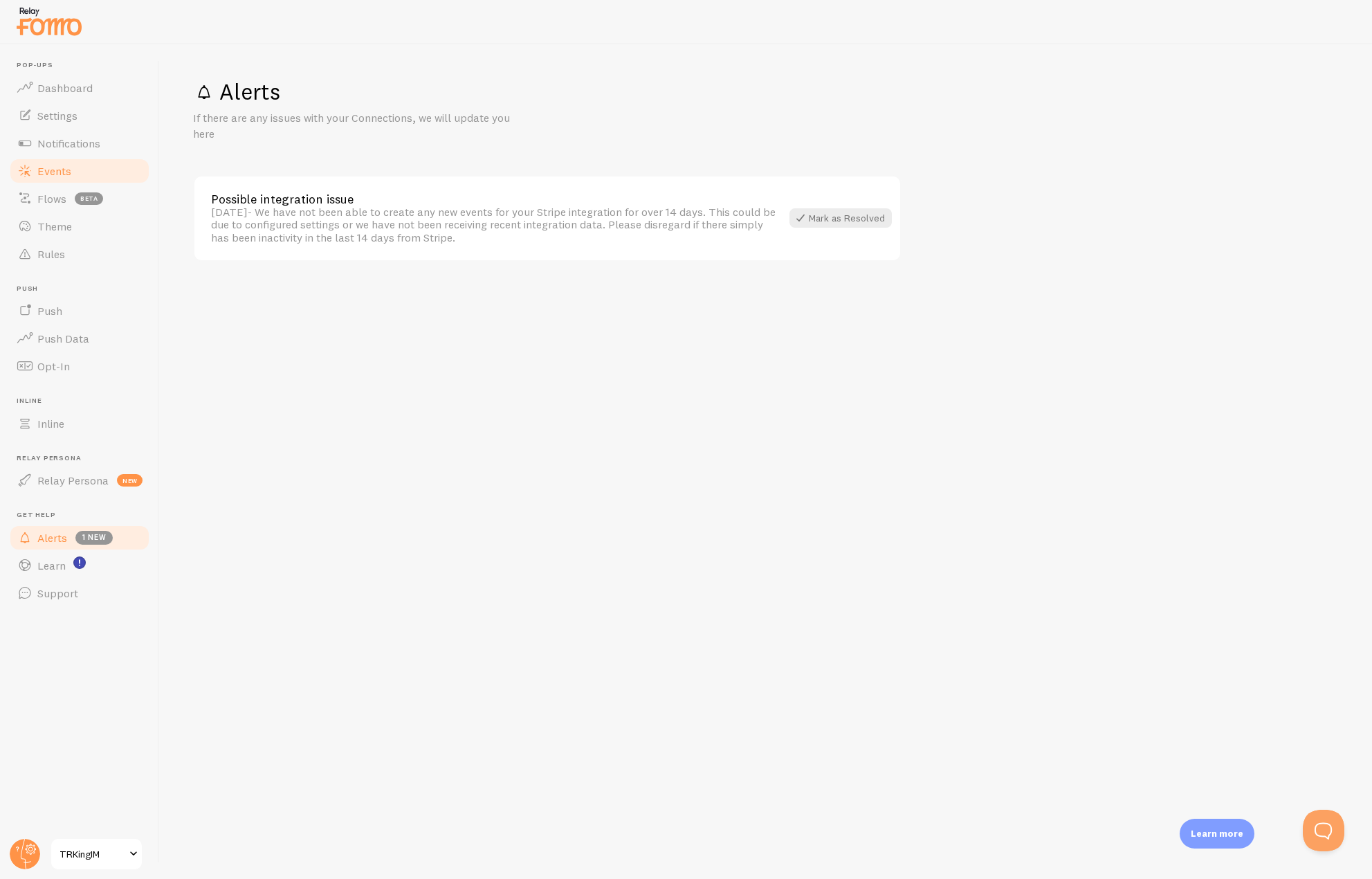
click at [51, 171] on span "Events" at bounding box center [54, 171] width 34 height 14
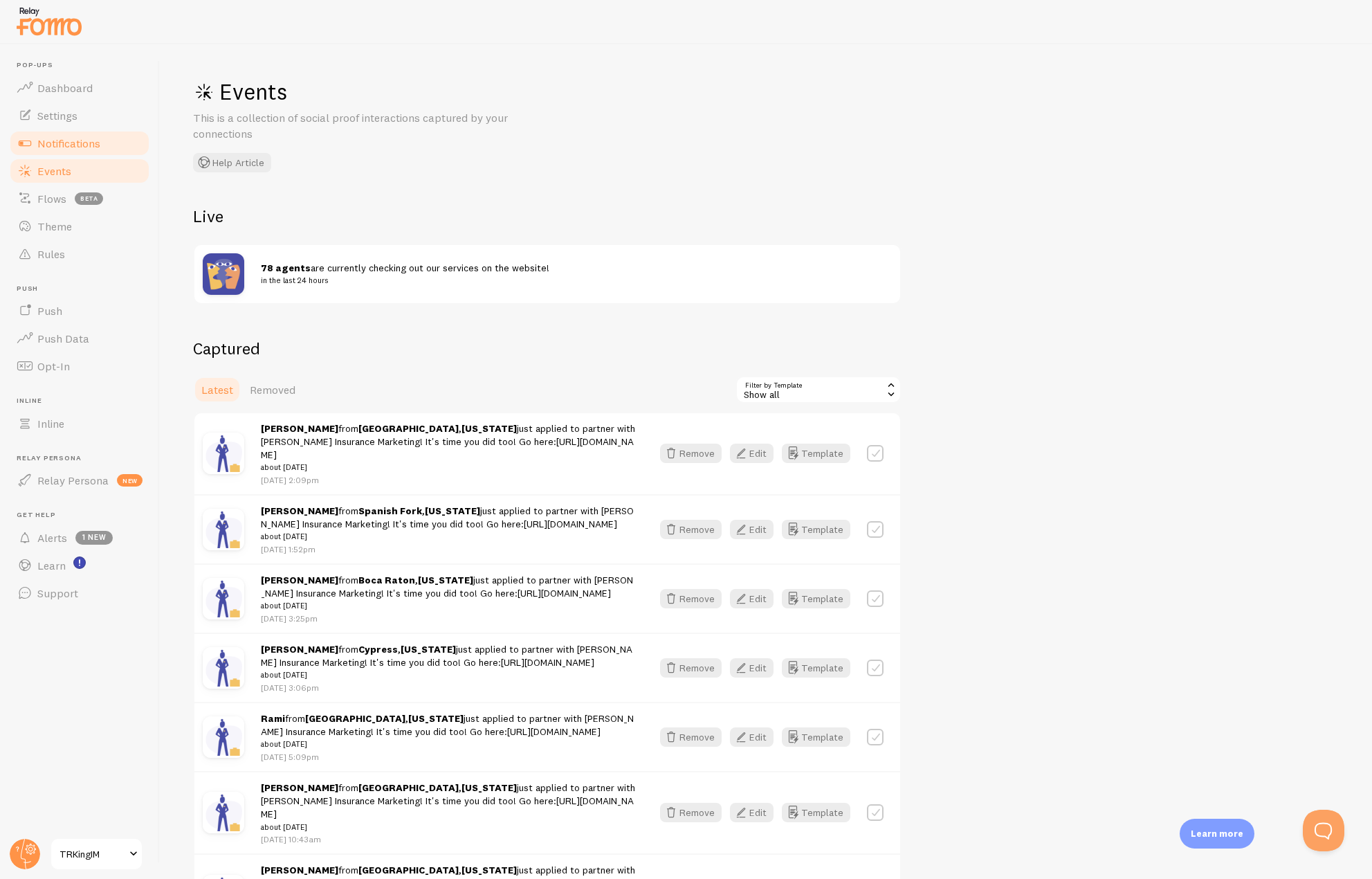
click at [51, 150] on span "Notifications" at bounding box center [69, 143] width 63 height 14
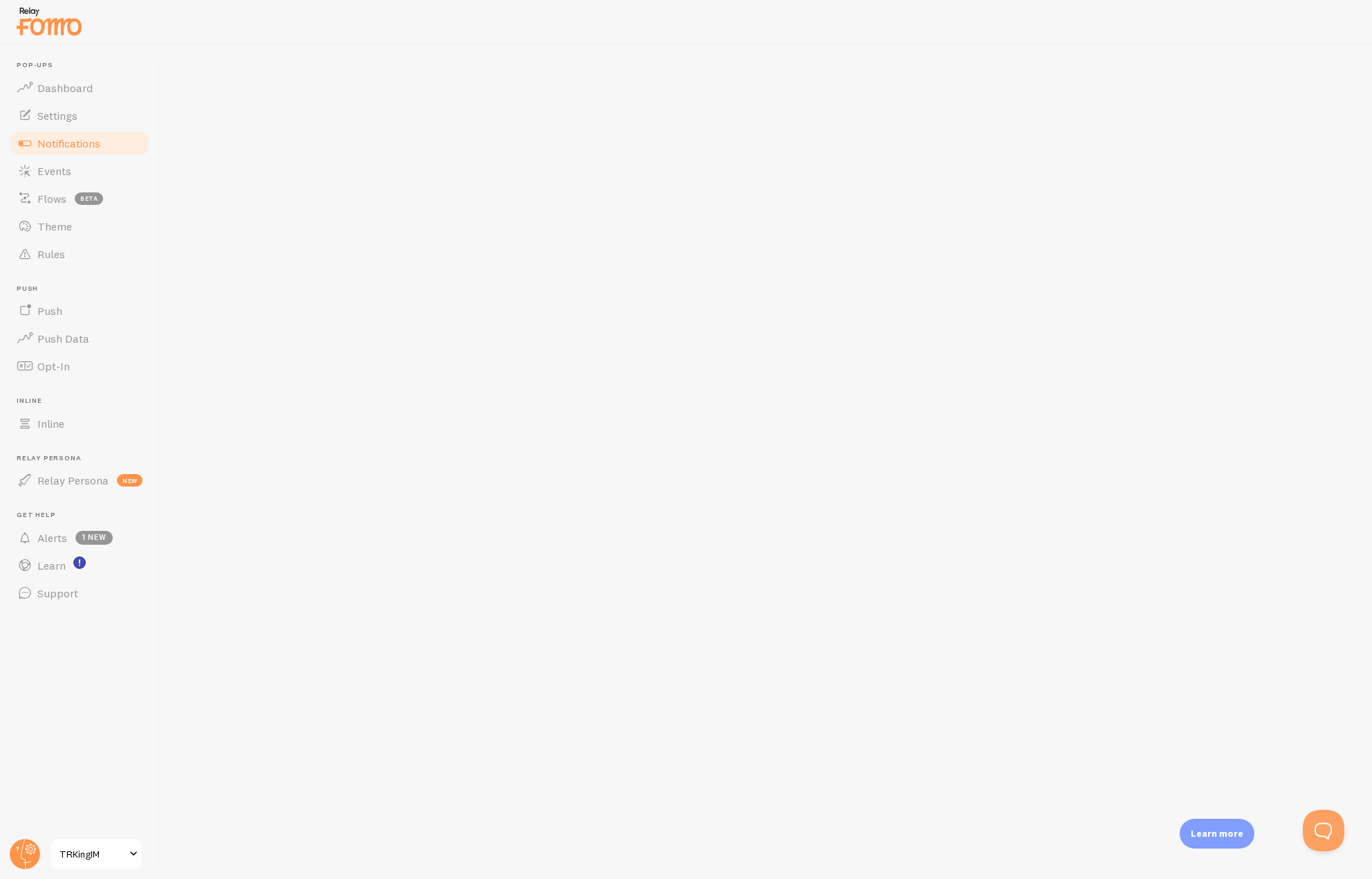
click at [64, 142] on span "Notifications" at bounding box center [69, 143] width 63 height 14
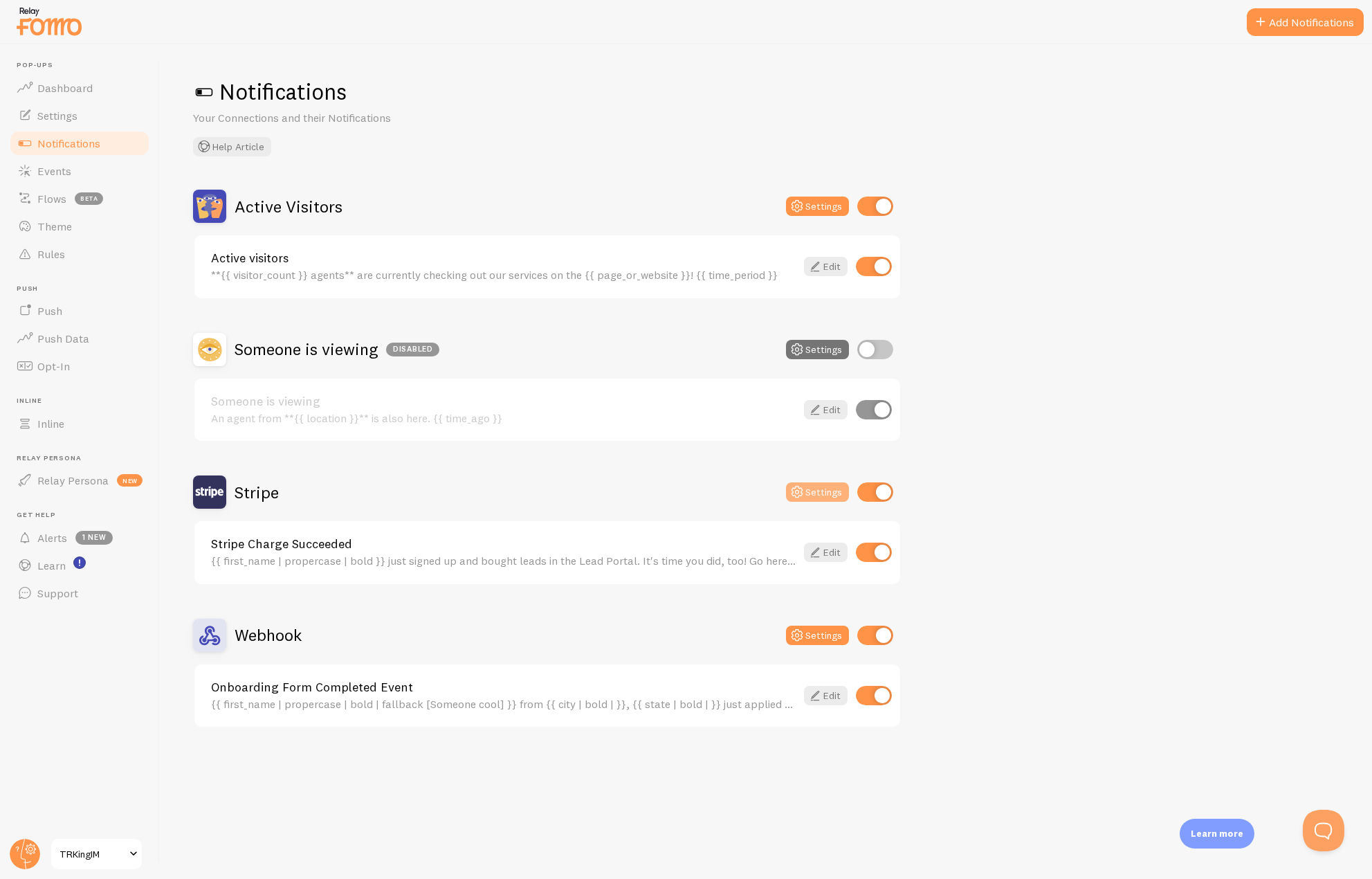
click at [820, 498] on button "Settings" at bounding box center [818, 492] width 63 height 20
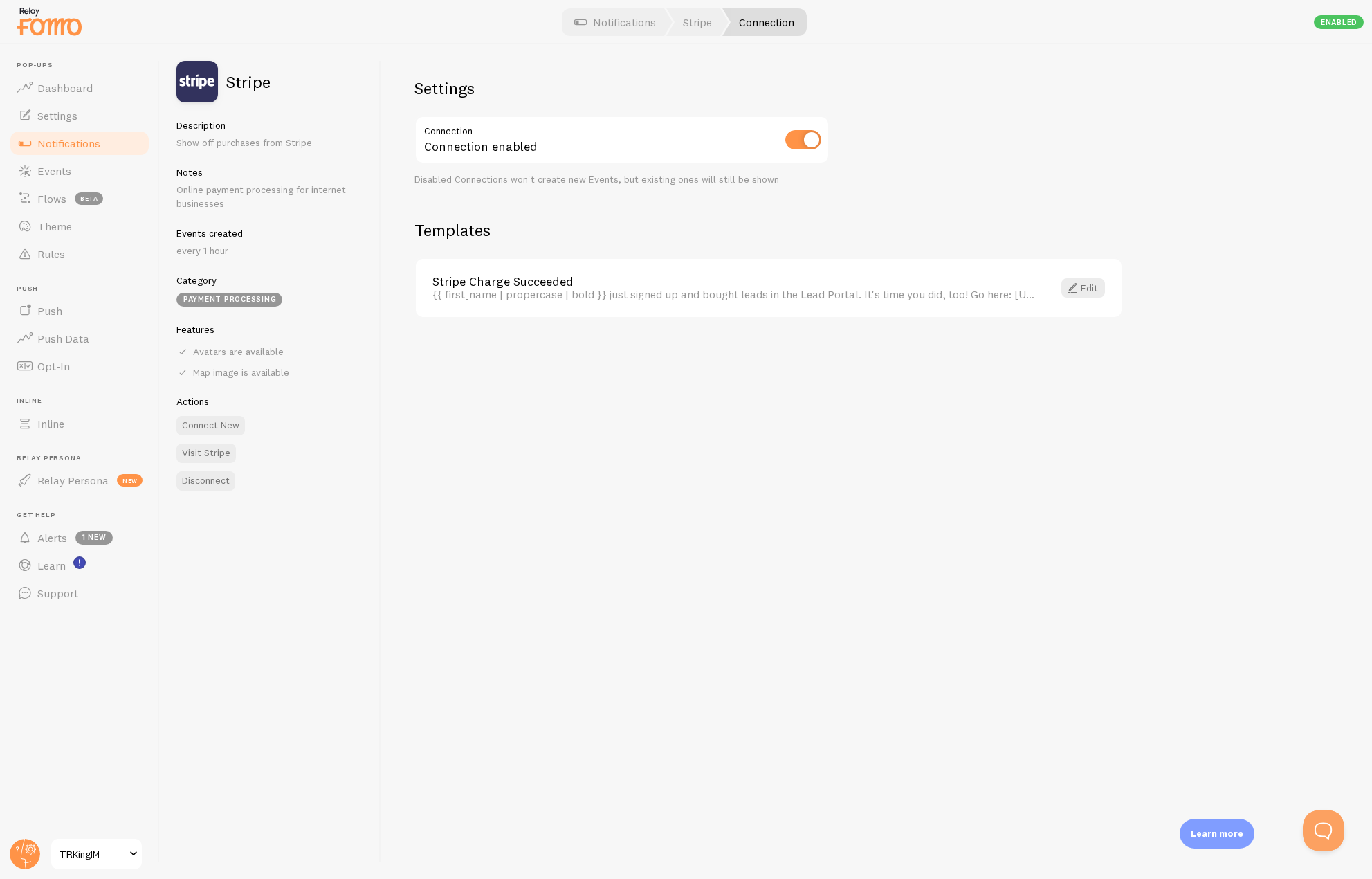
click at [811, 145] on input "checkbox" at bounding box center [803, 140] width 36 height 20
click at [810, 145] on input "checkbox" at bounding box center [803, 140] width 36 height 20
checkbox input "true"
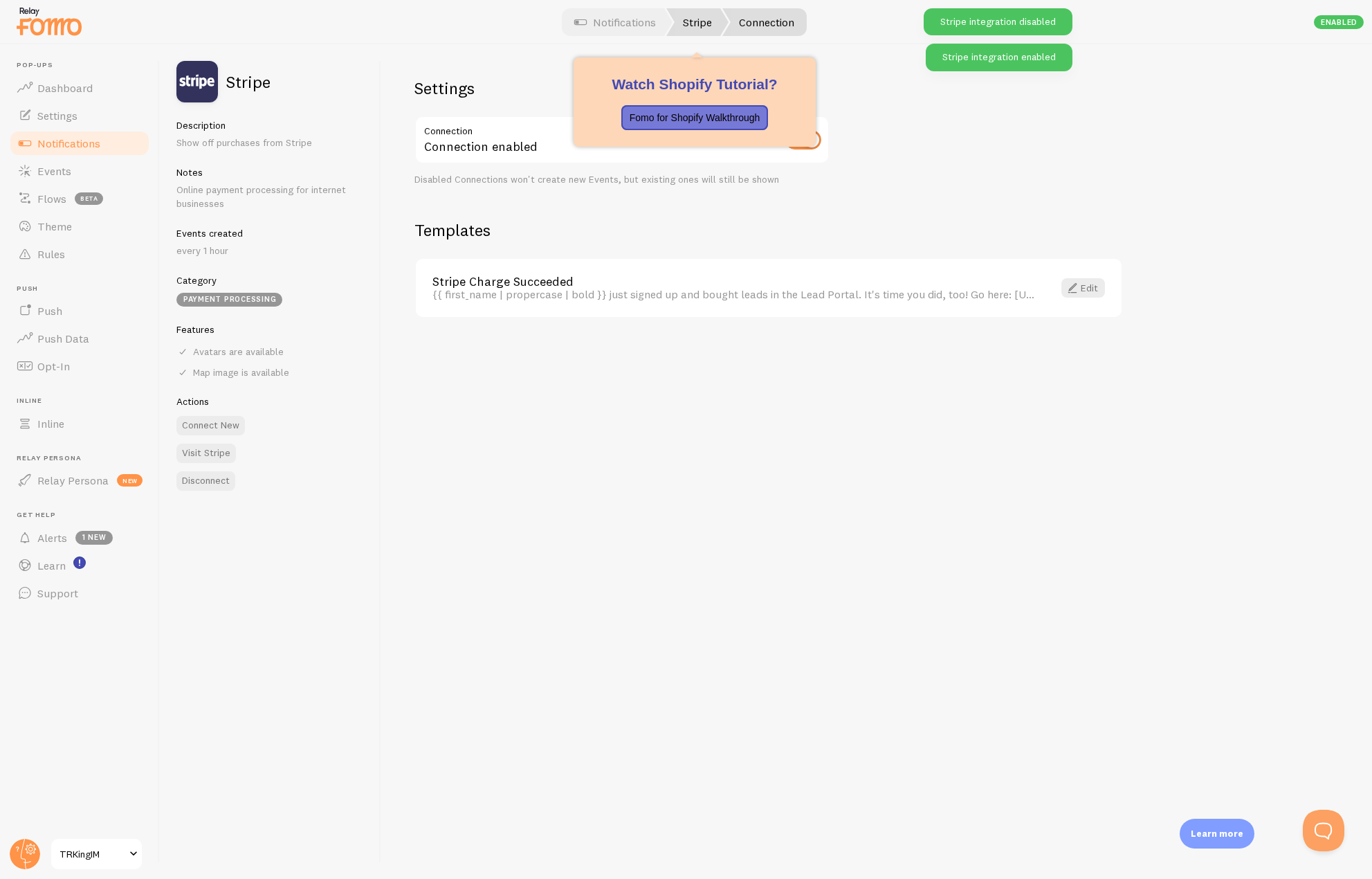
click at [678, 22] on link "Stripe" at bounding box center [697, 22] width 62 height 28
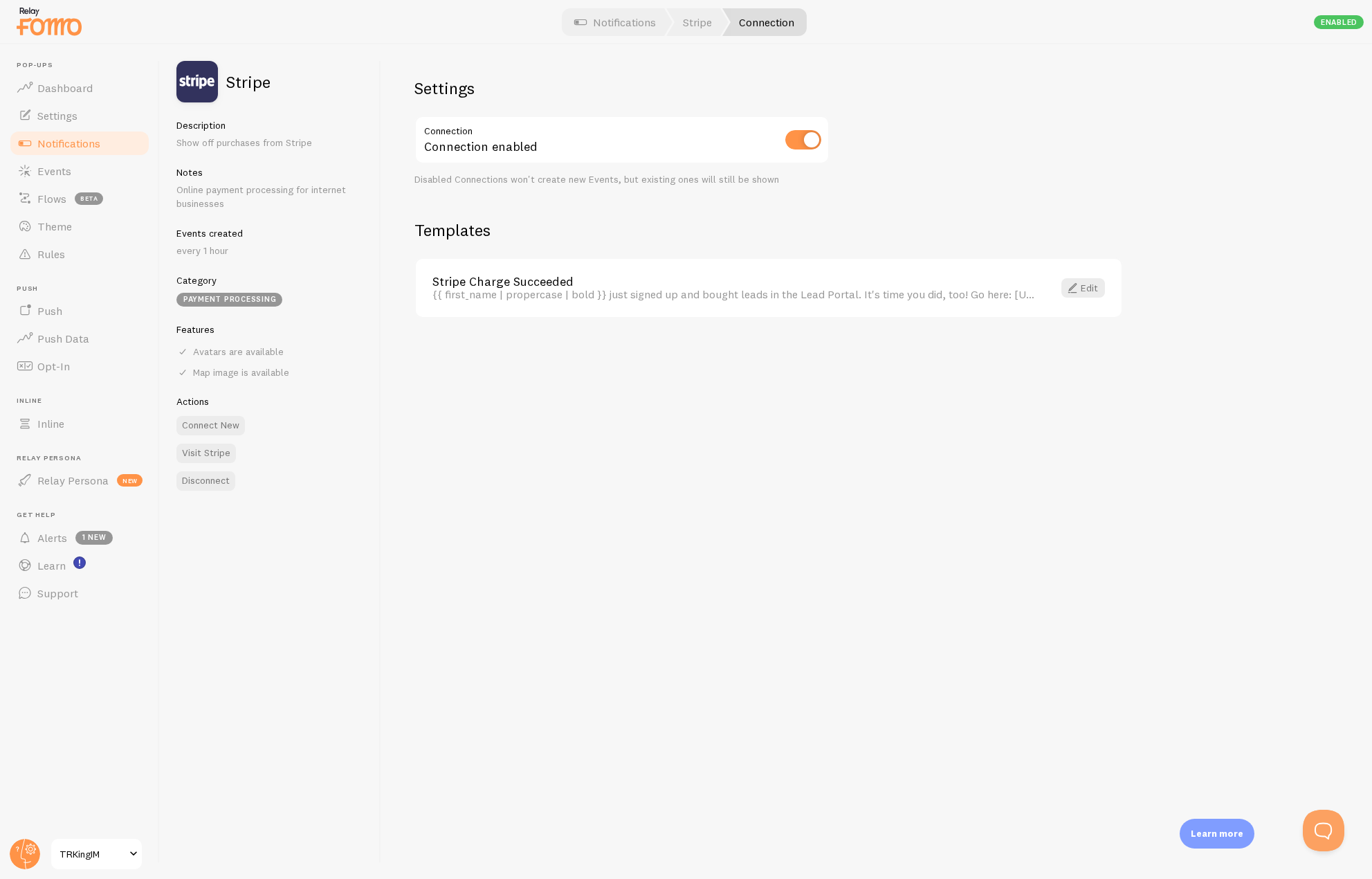
click at [801, 136] on input "checkbox" at bounding box center [803, 140] width 36 height 20
checkbox input "true"
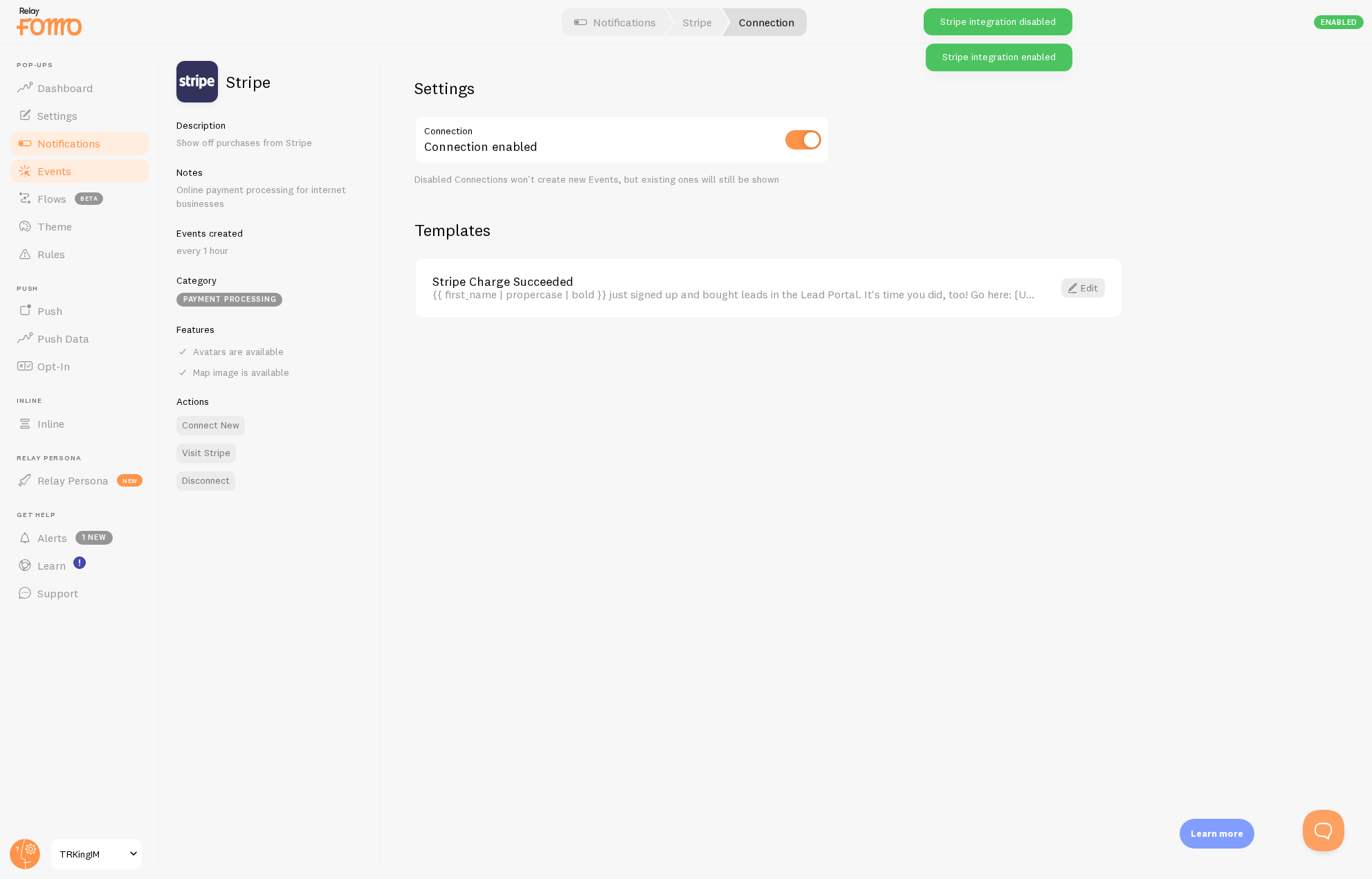
click at [27, 183] on link "Events" at bounding box center [80, 171] width 143 height 28
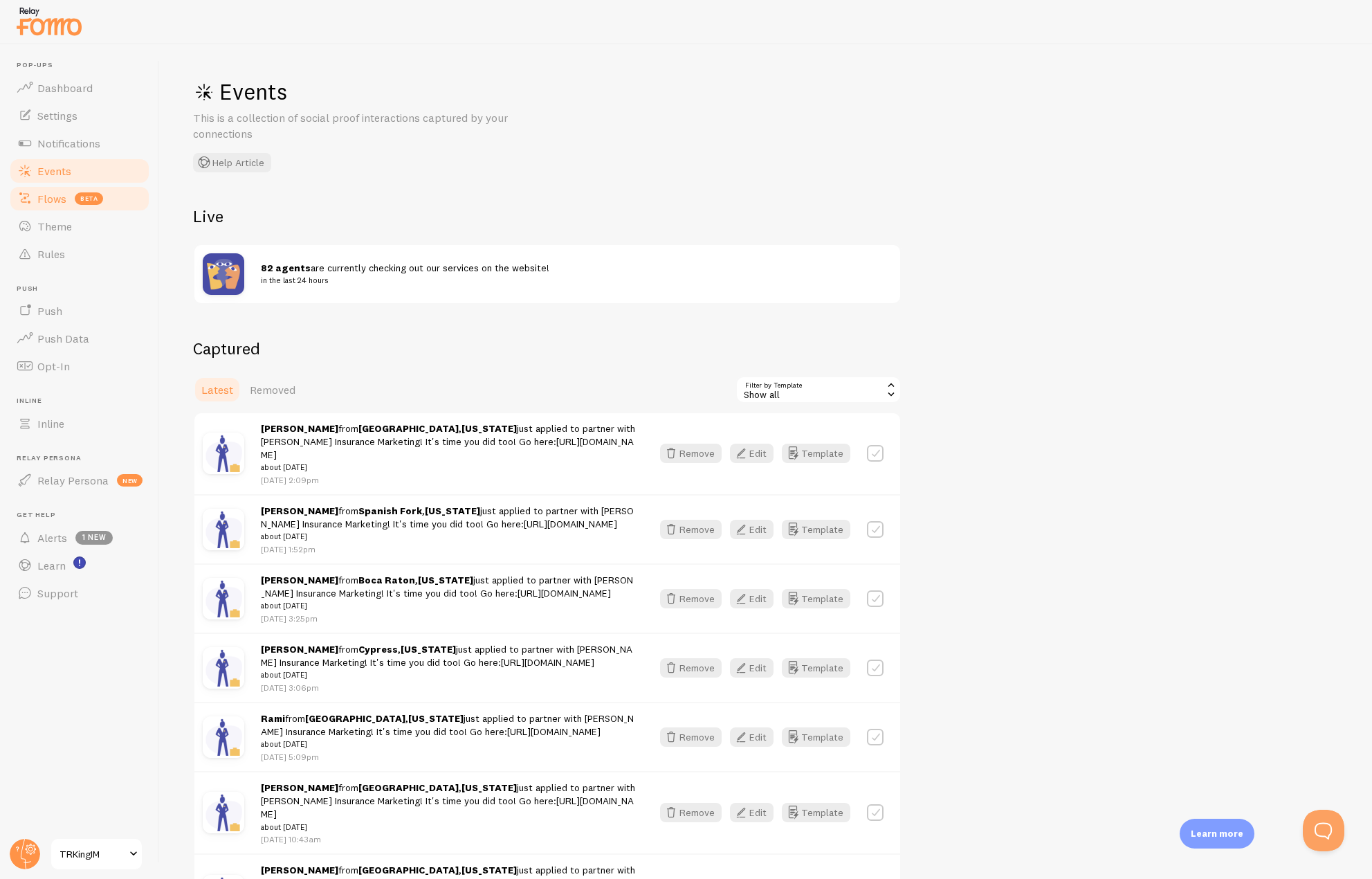
click at [38, 208] on link "Flows beta" at bounding box center [80, 199] width 143 height 28
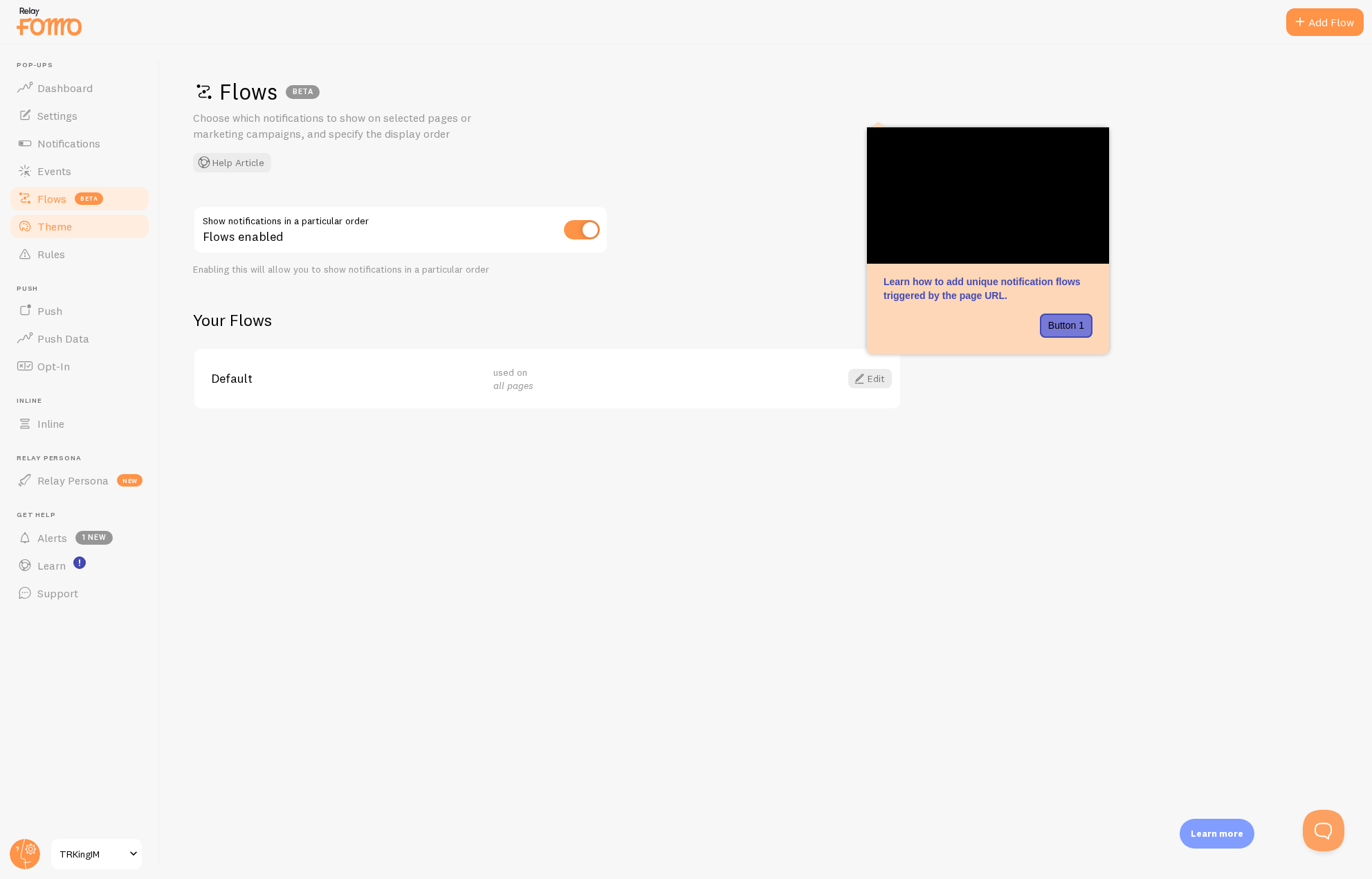
click at [43, 223] on span "Theme" at bounding box center [54, 227] width 34 height 14
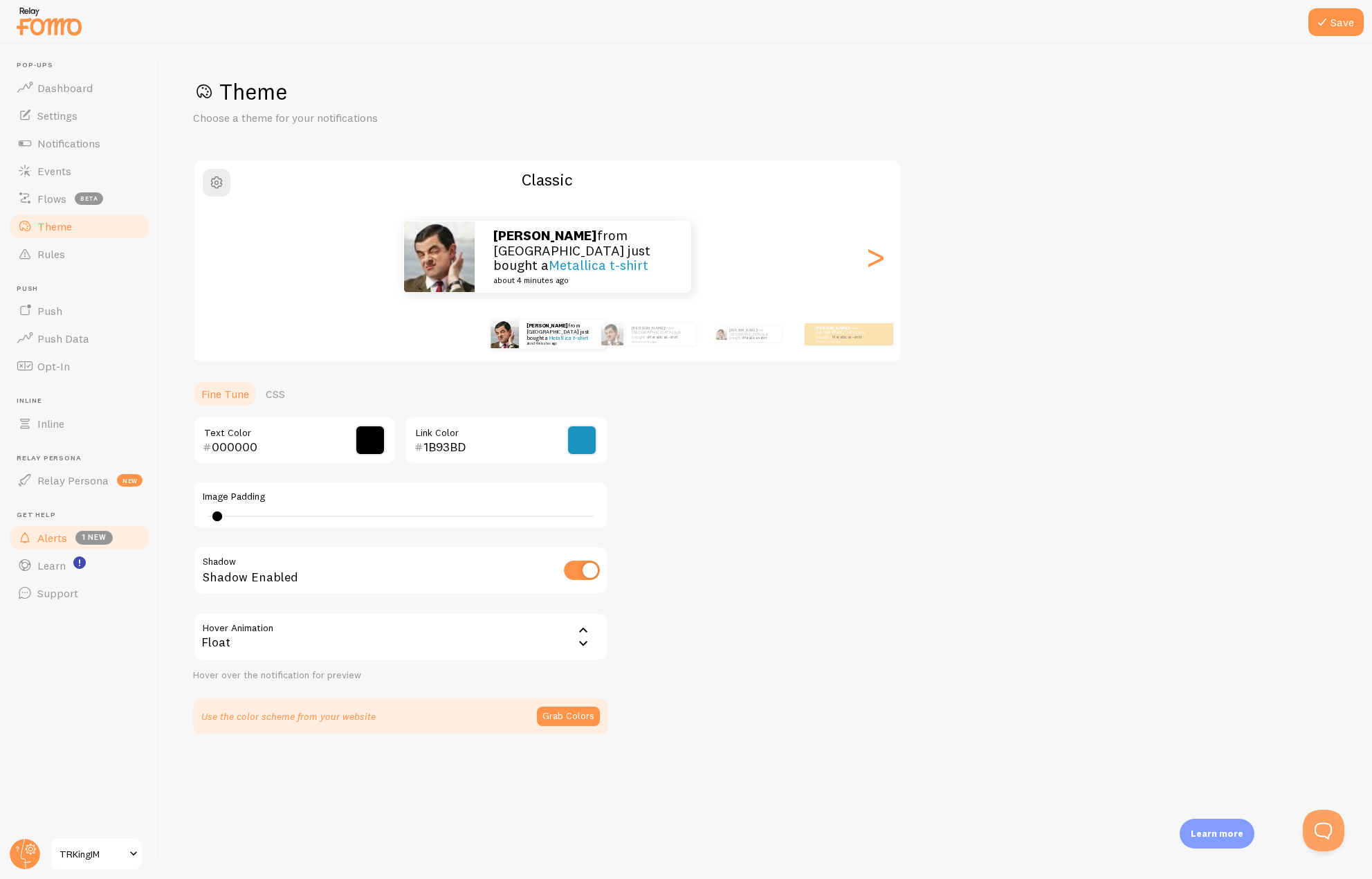
click at [52, 540] on span "Alerts" at bounding box center [52, 538] width 30 height 14
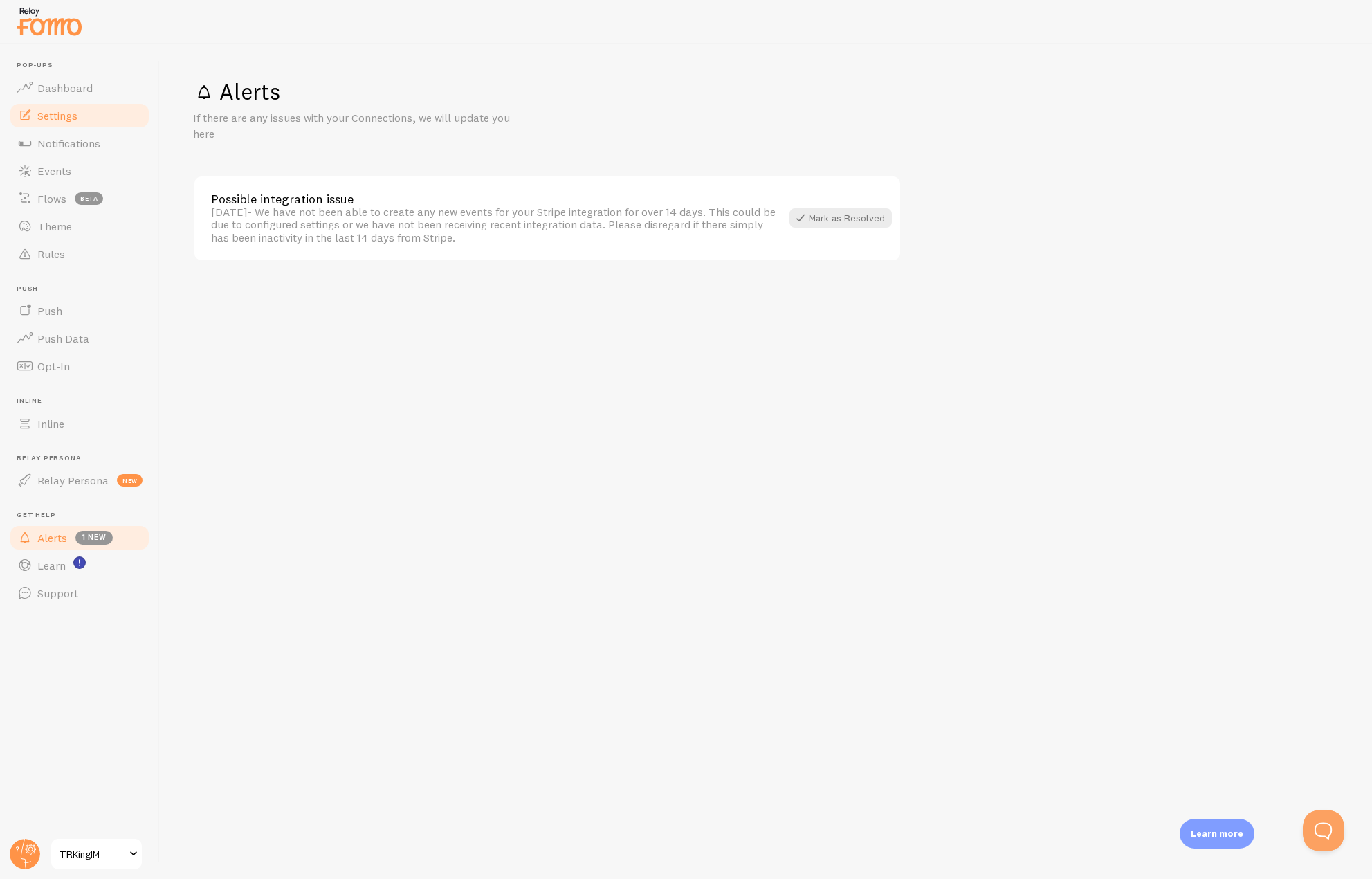
click at [56, 124] on link "Settings" at bounding box center [80, 115] width 143 height 28
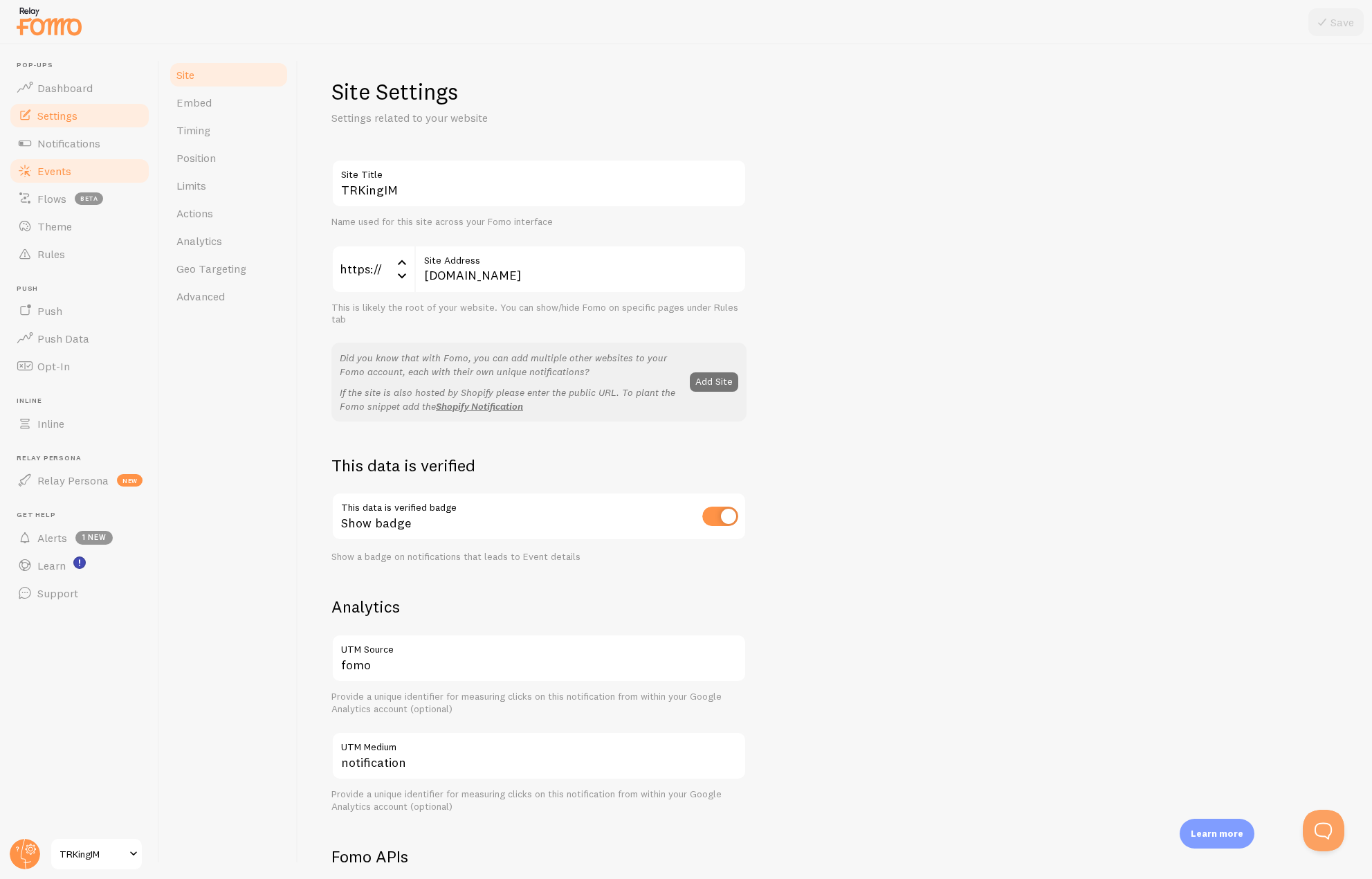
click at [54, 167] on span "Events" at bounding box center [54, 171] width 34 height 14
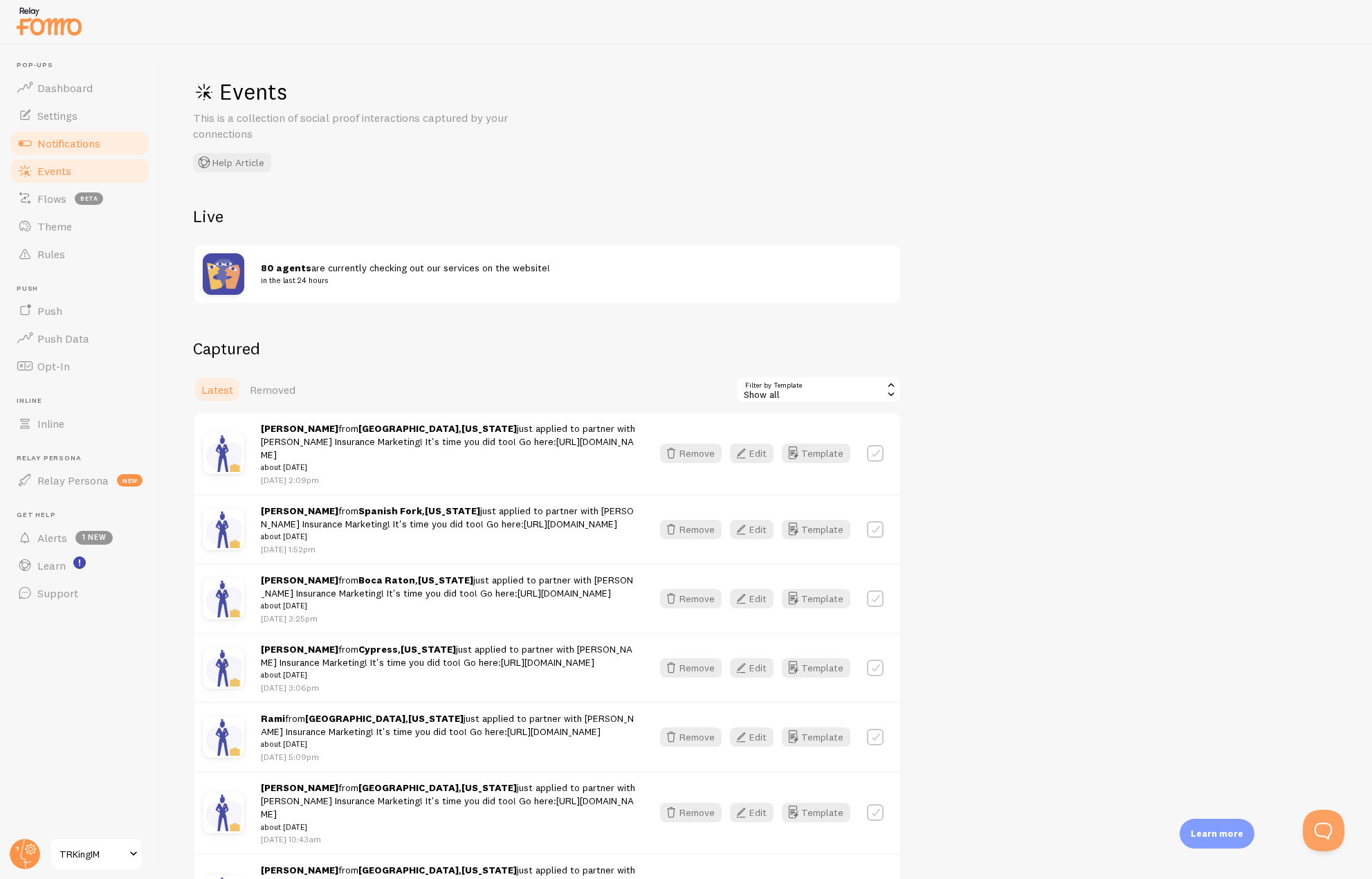
click at [48, 151] on link "Notifications" at bounding box center [80, 143] width 143 height 28
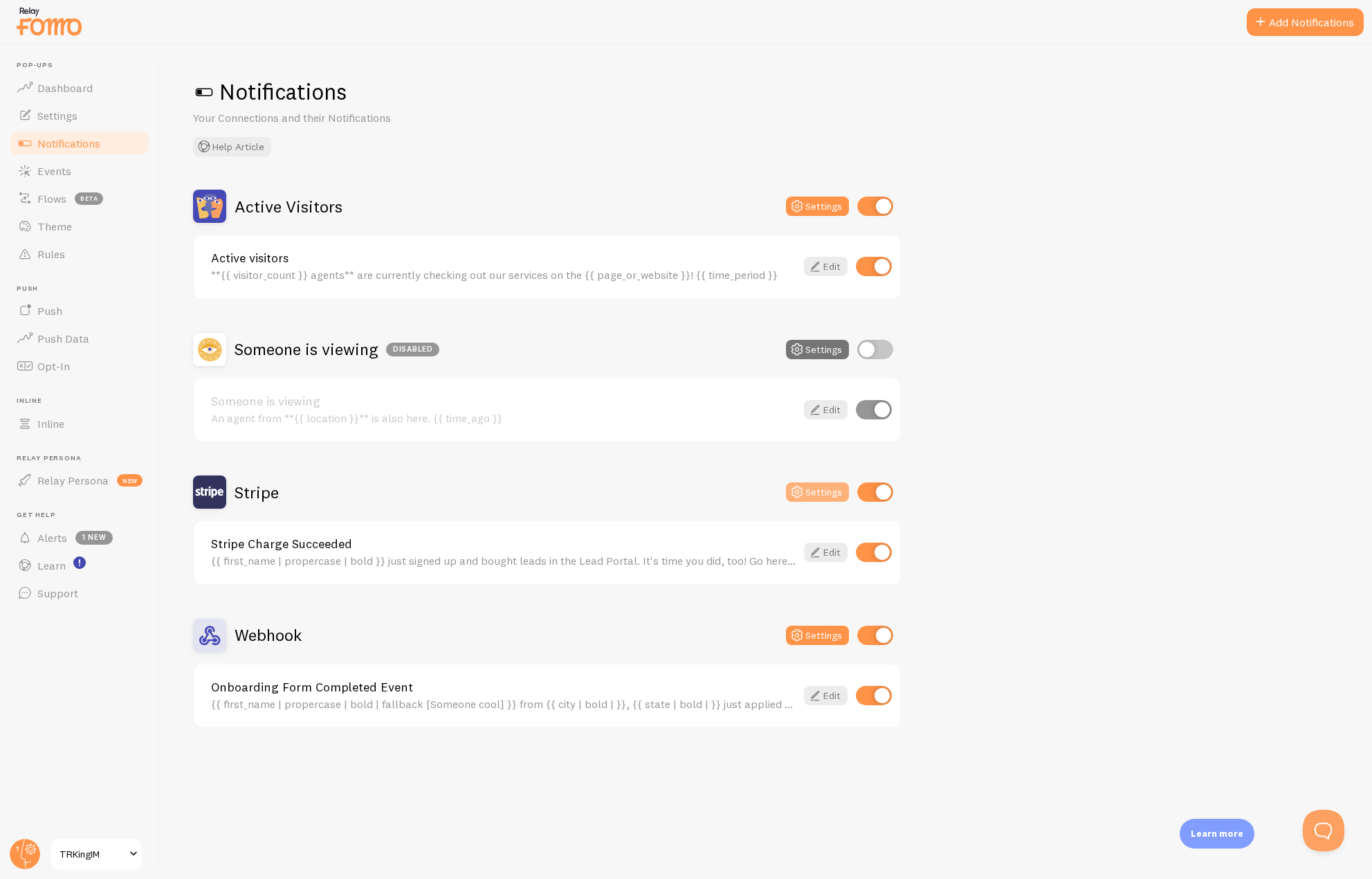
click at [822, 500] on button "Settings" at bounding box center [818, 492] width 63 height 20
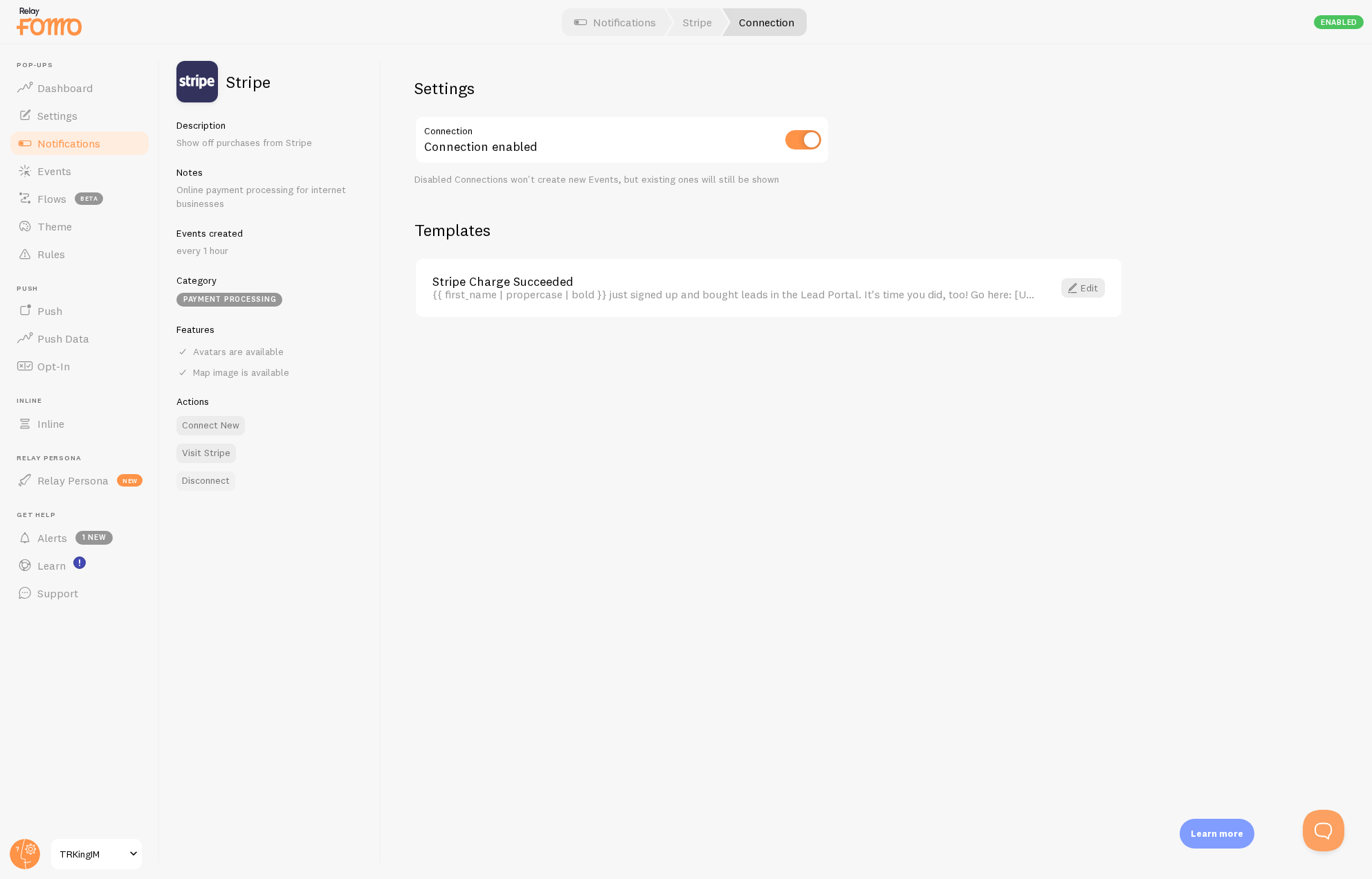
click at [208, 478] on button "Disconnect" at bounding box center [206, 481] width 59 height 20
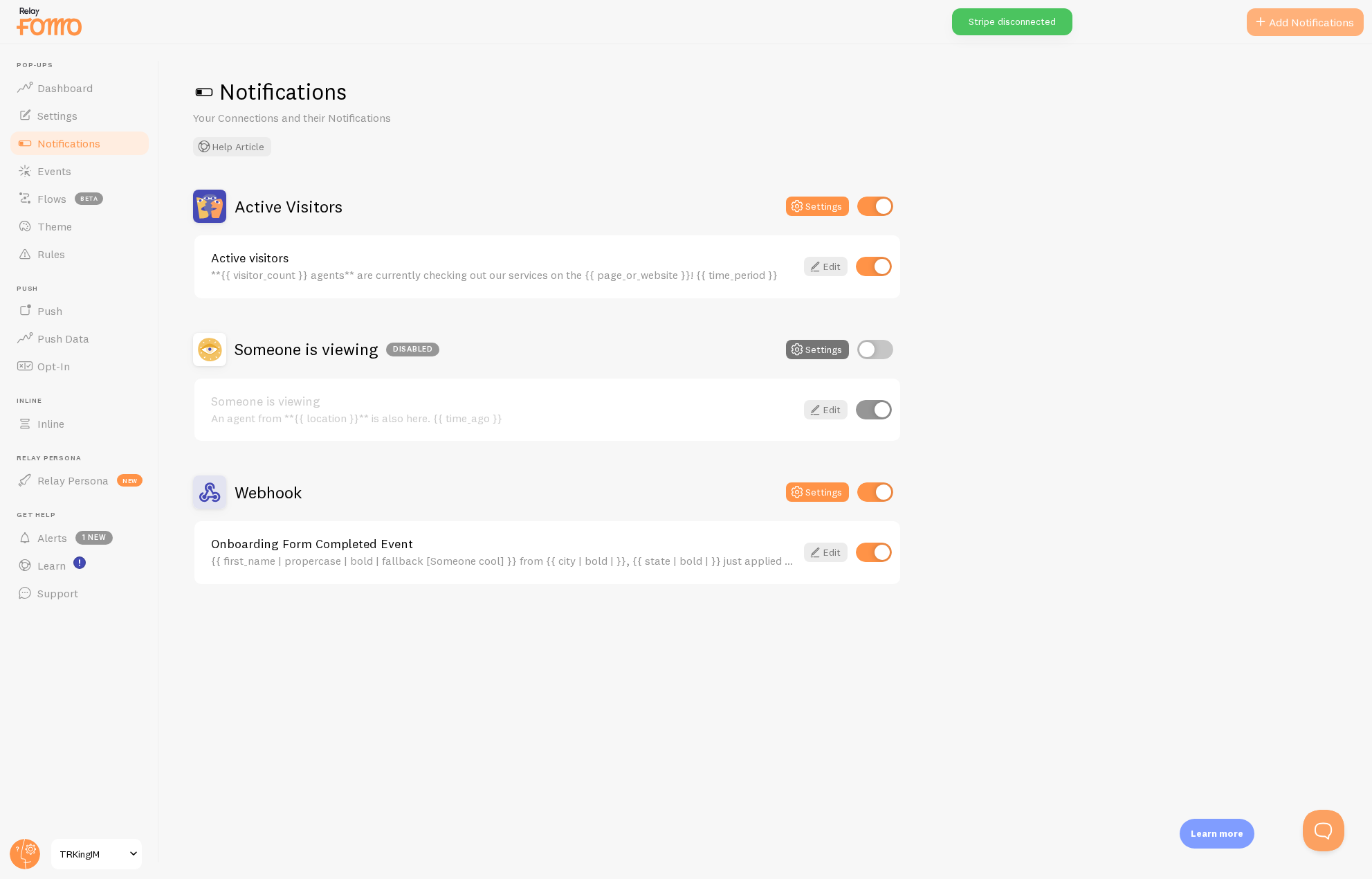
click at [1273, 28] on button "Add Notifications" at bounding box center [1305, 22] width 117 height 28
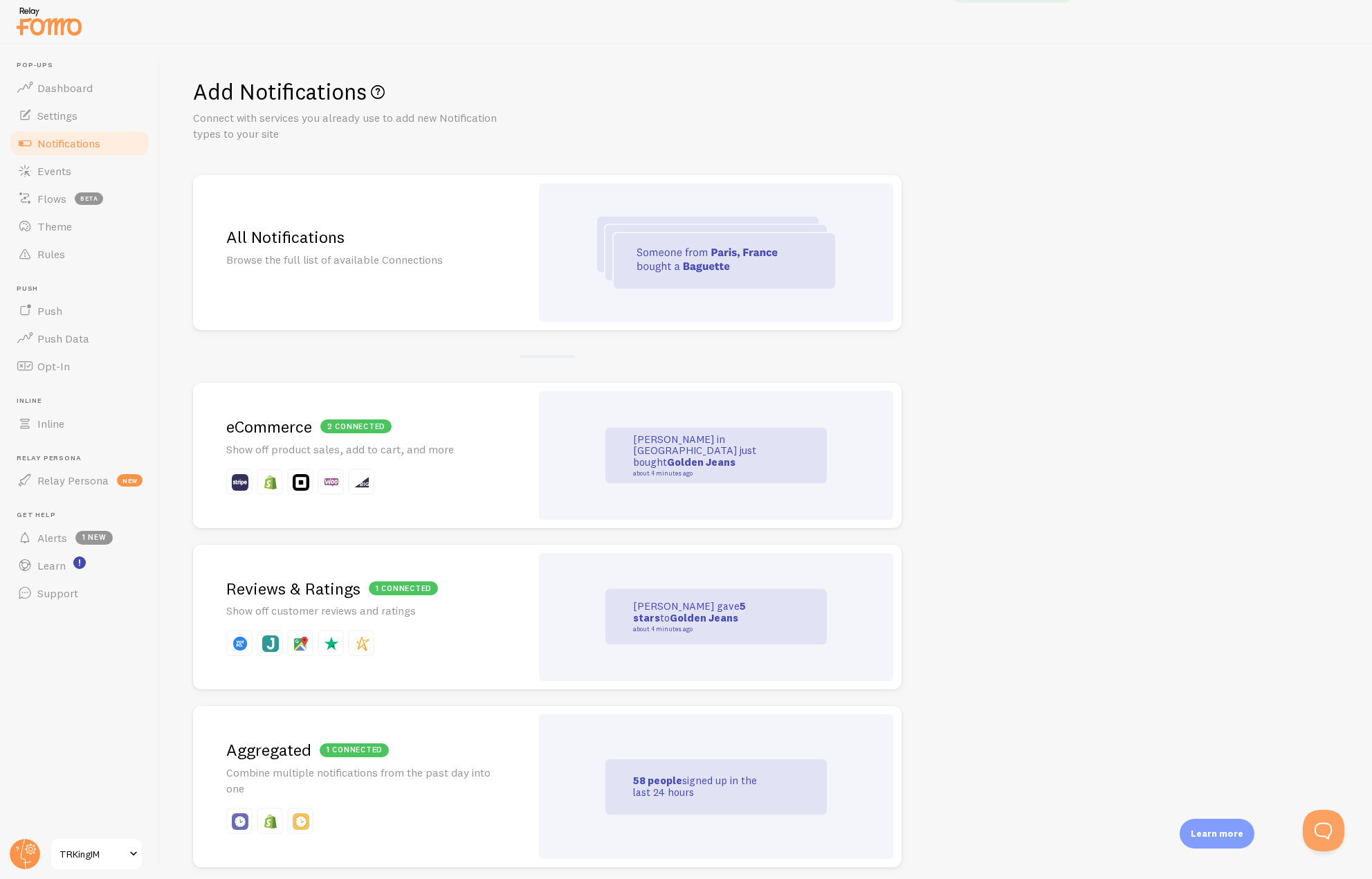
click at [427, 220] on div "All Notifications Browse the full list of available Connections" at bounding box center [362, 253] width 338 height 155
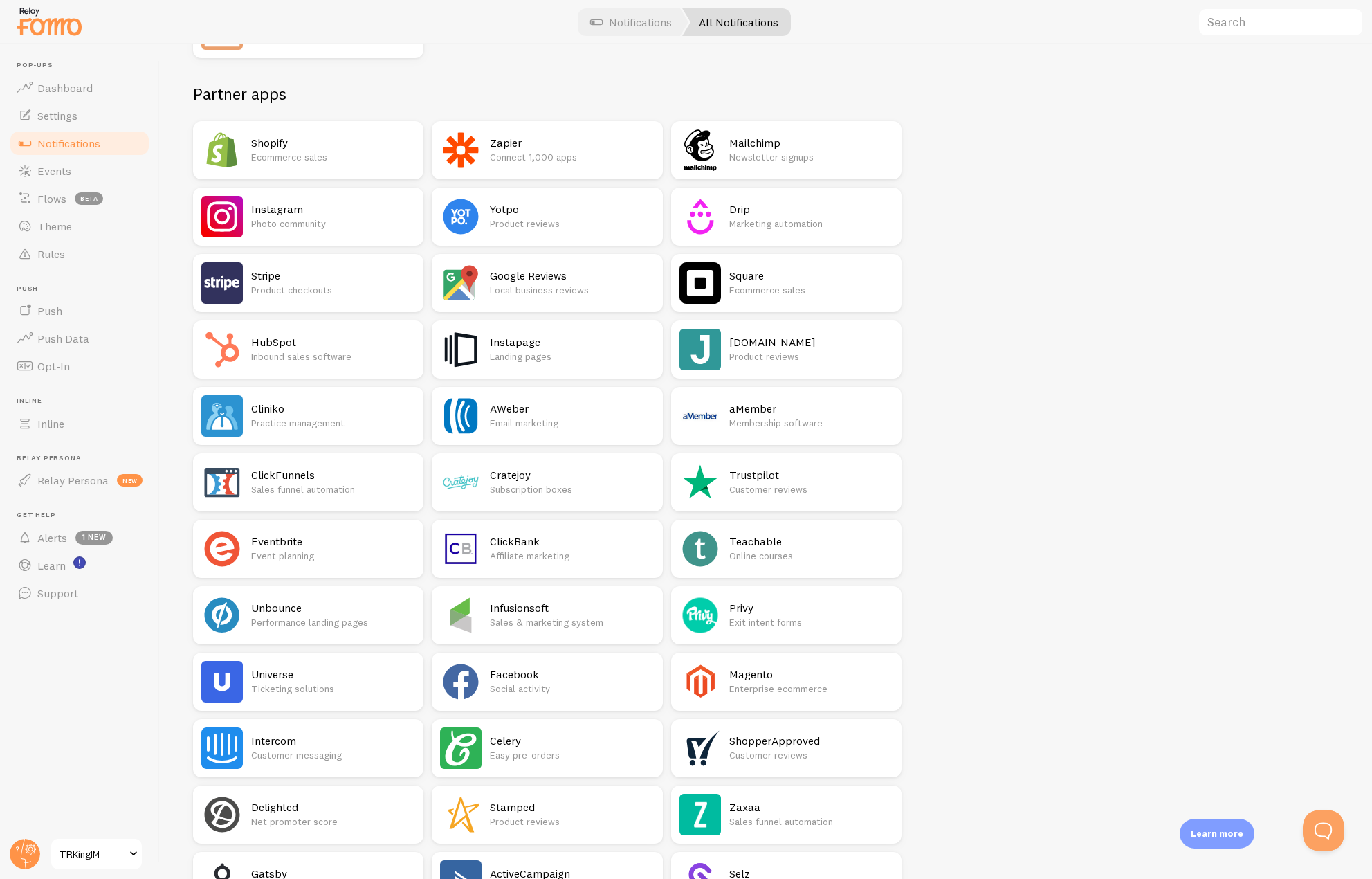
scroll to position [346, 0]
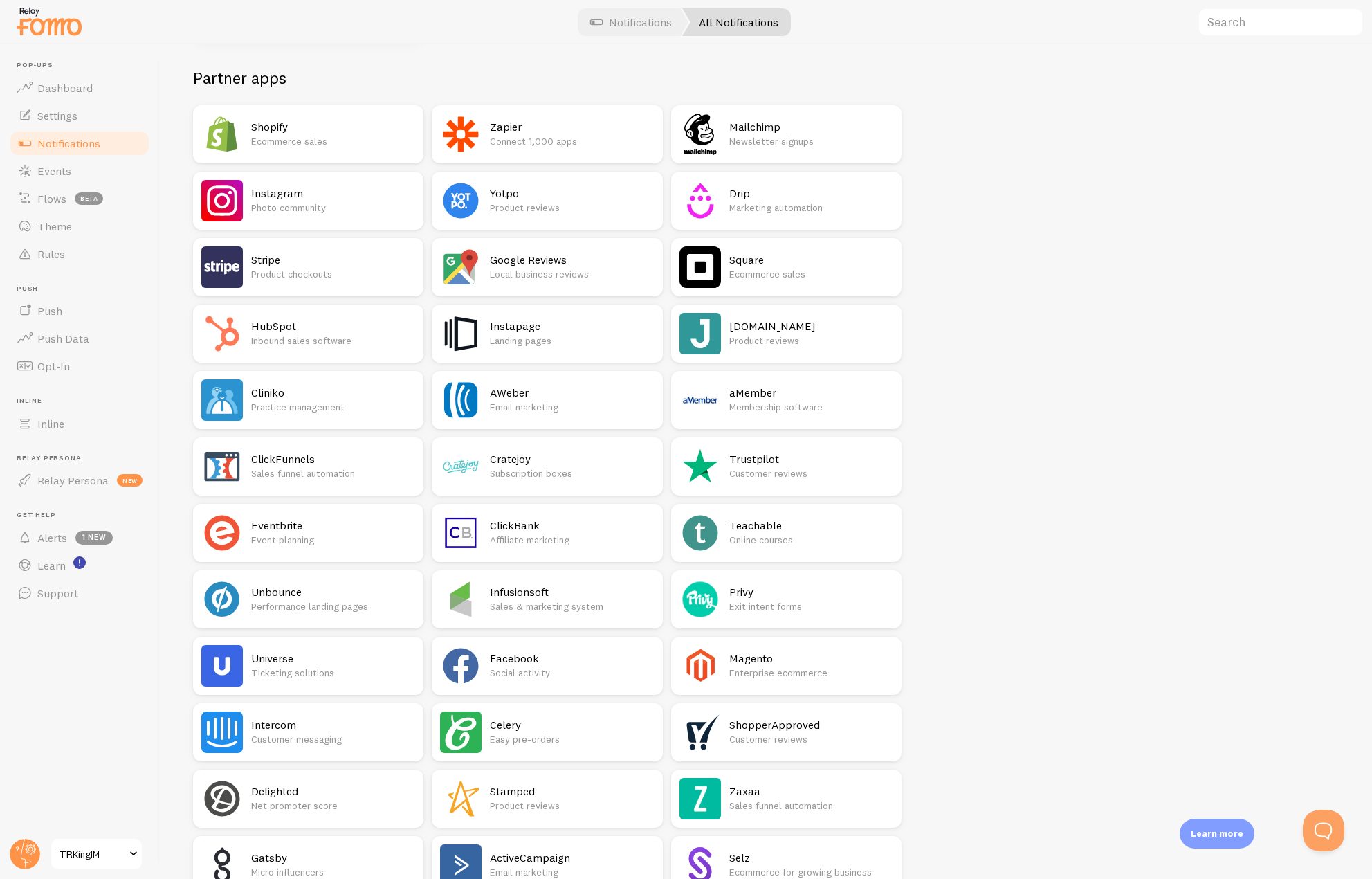
click at [324, 272] on p "Product checkouts" at bounding box center [333, 274] width 164 height 14
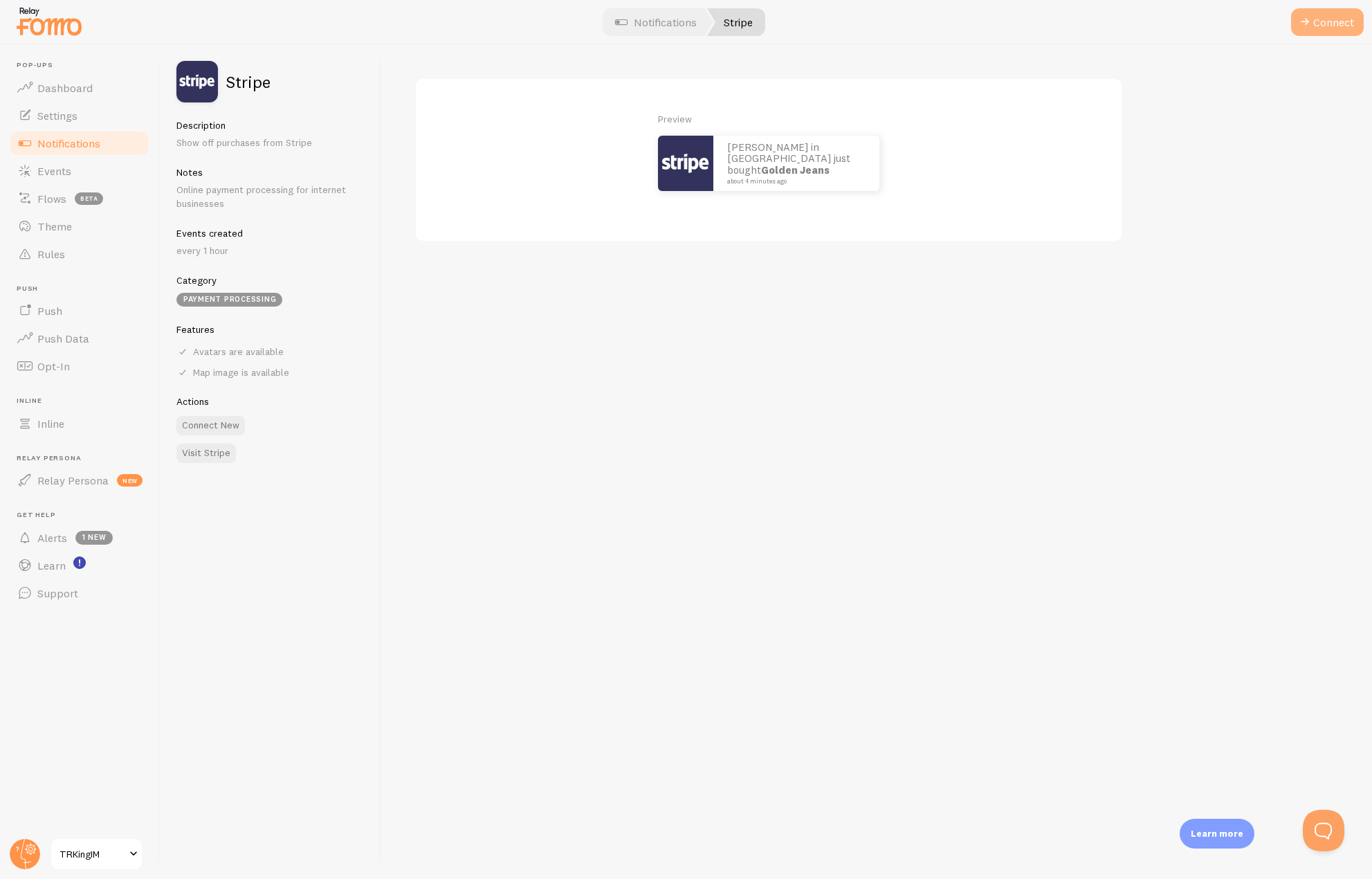
click at [1350, 22] on button "Connect" at bounding box center [1327, 22] width 73 height 28
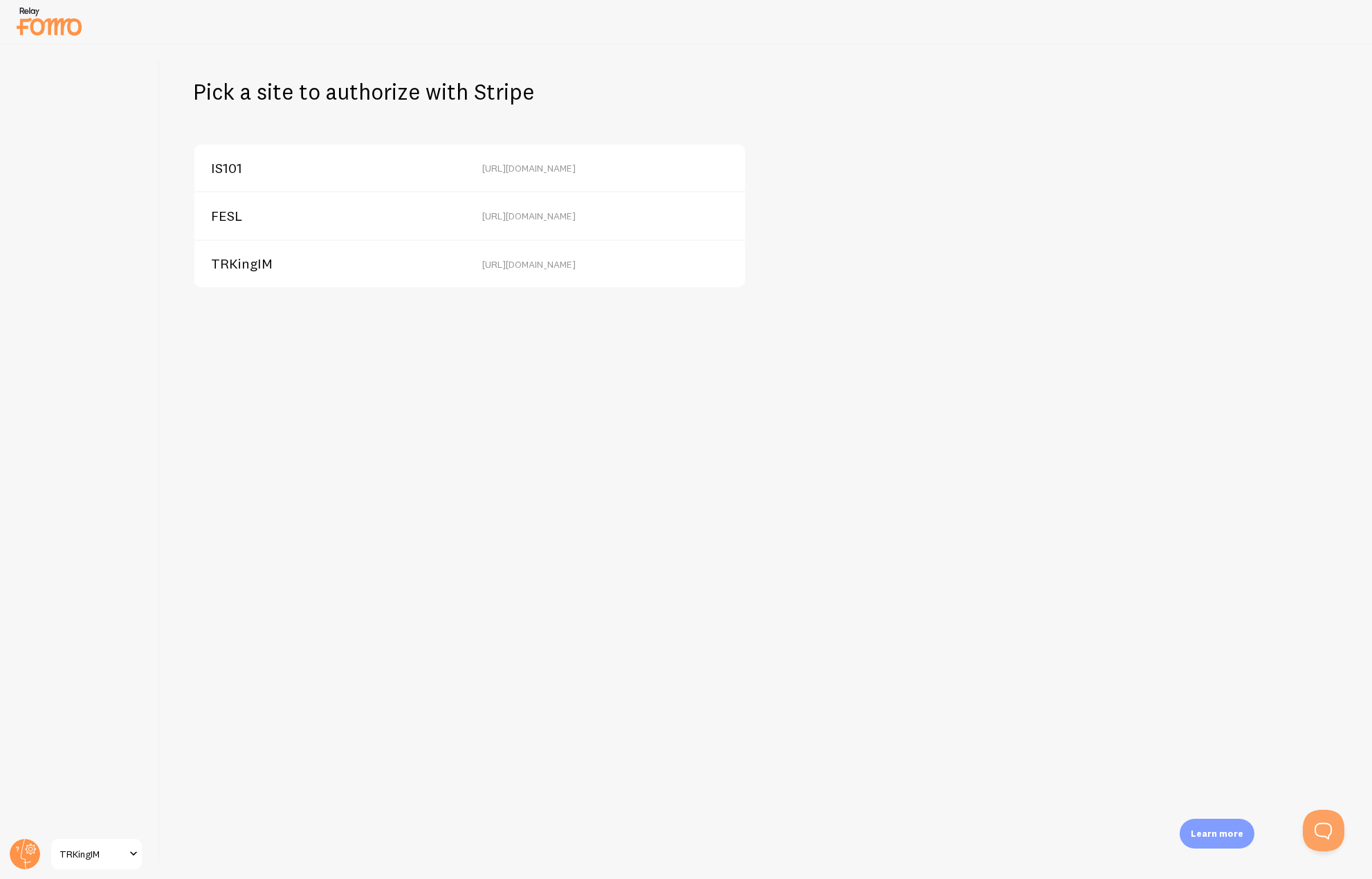
click at [336, 262] on div "TRKingIM" at bounding box center [330, 264] width 238 height 13
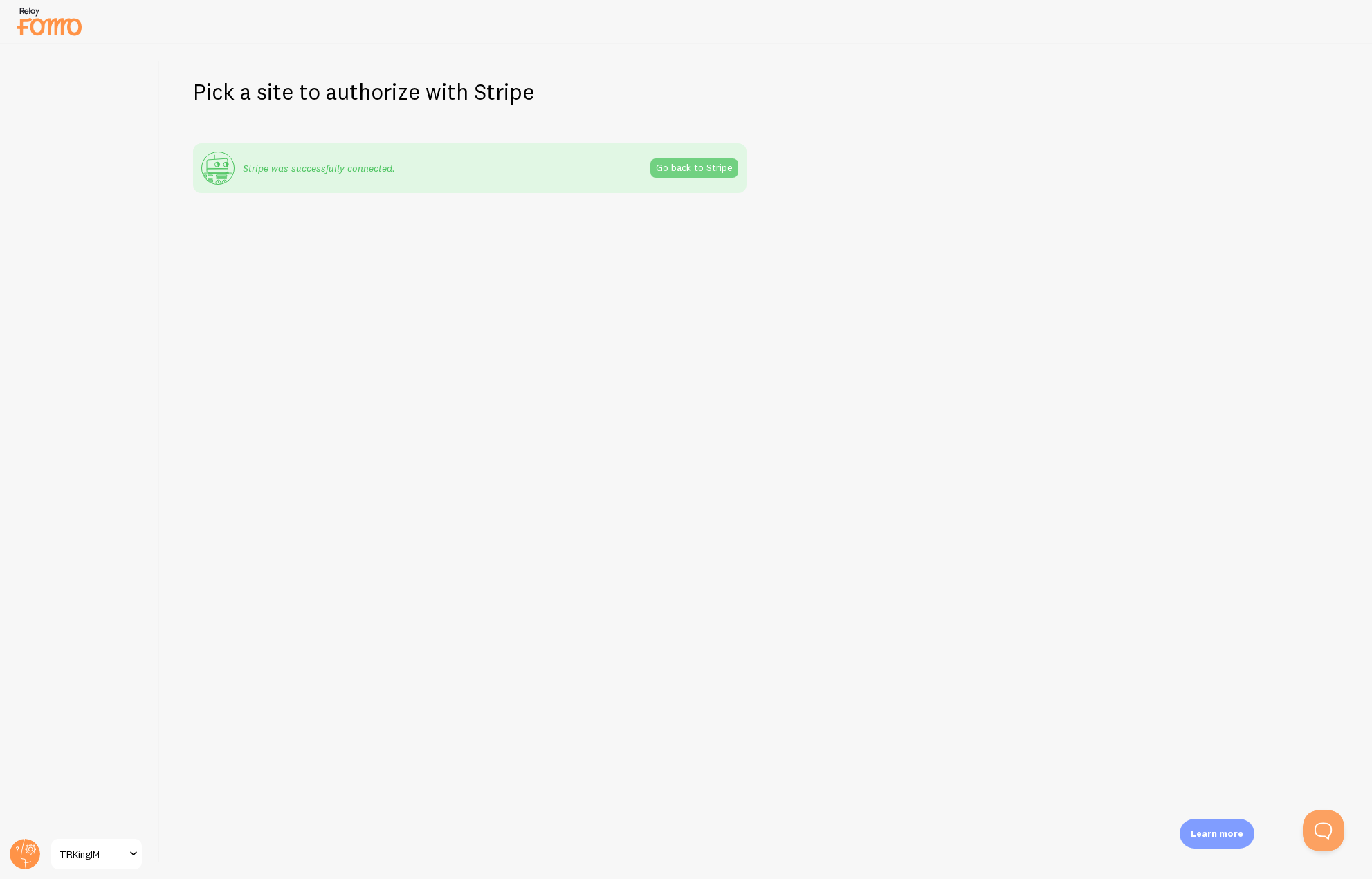
click at [679, 171] on link "Go back to Stripe" at bounding box center [695, 168] width 88 height 20
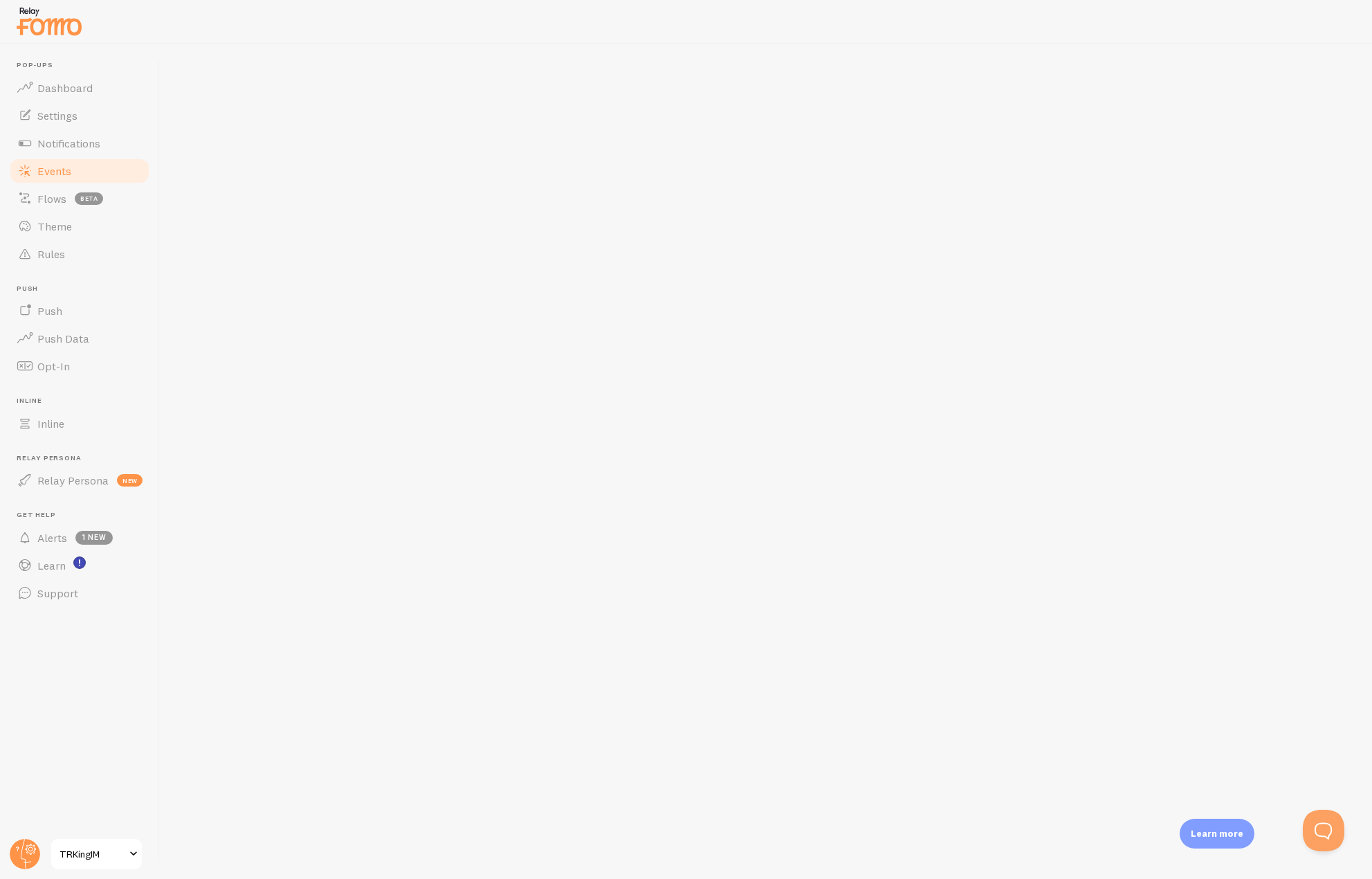
click at [90, 162] on link "Events" at bounding box center [80, 171] width 143 height 28
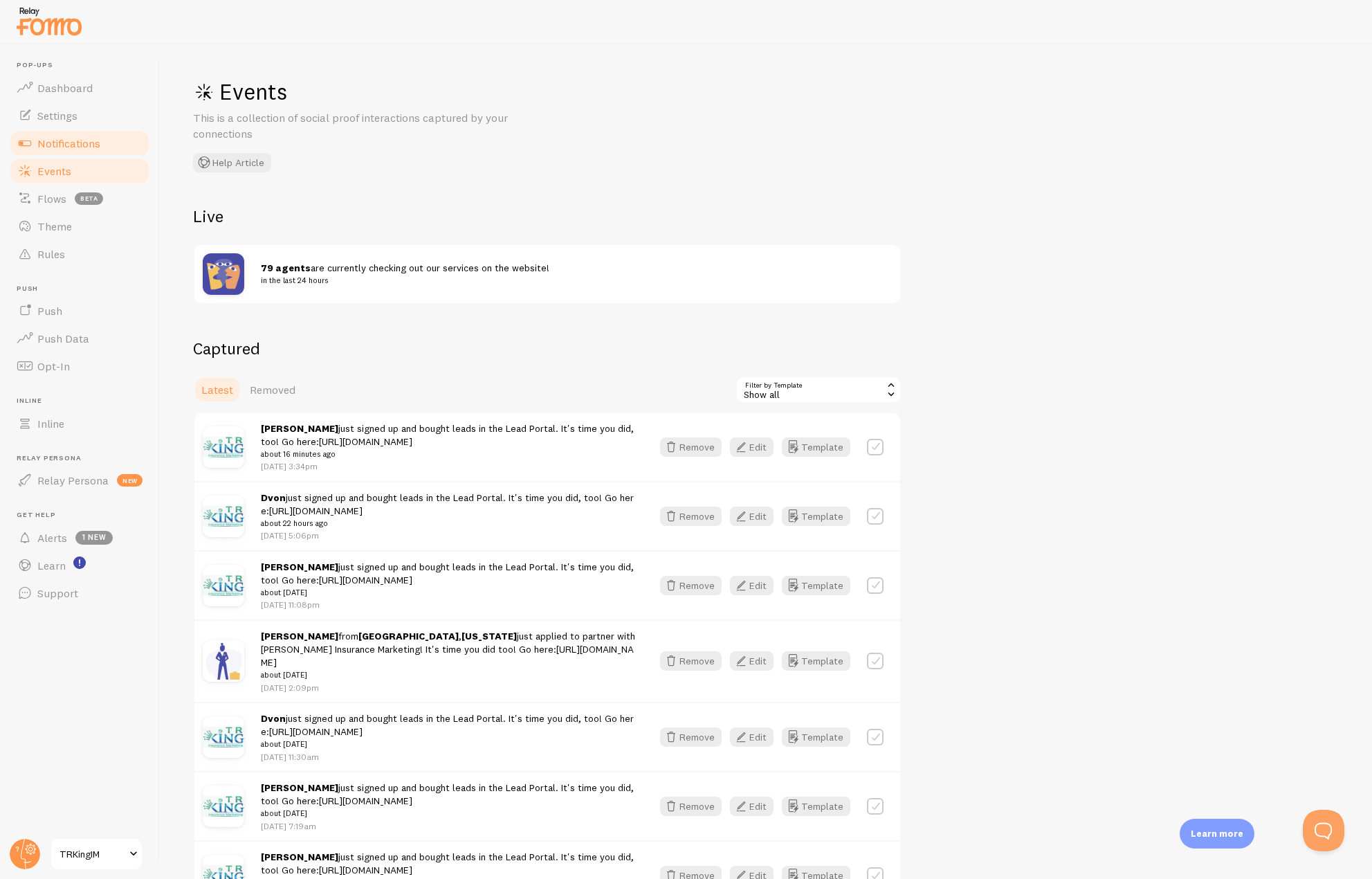
click at [85, 148] on span "Notifications" at bounding box center [69, 143] width 63 height 14
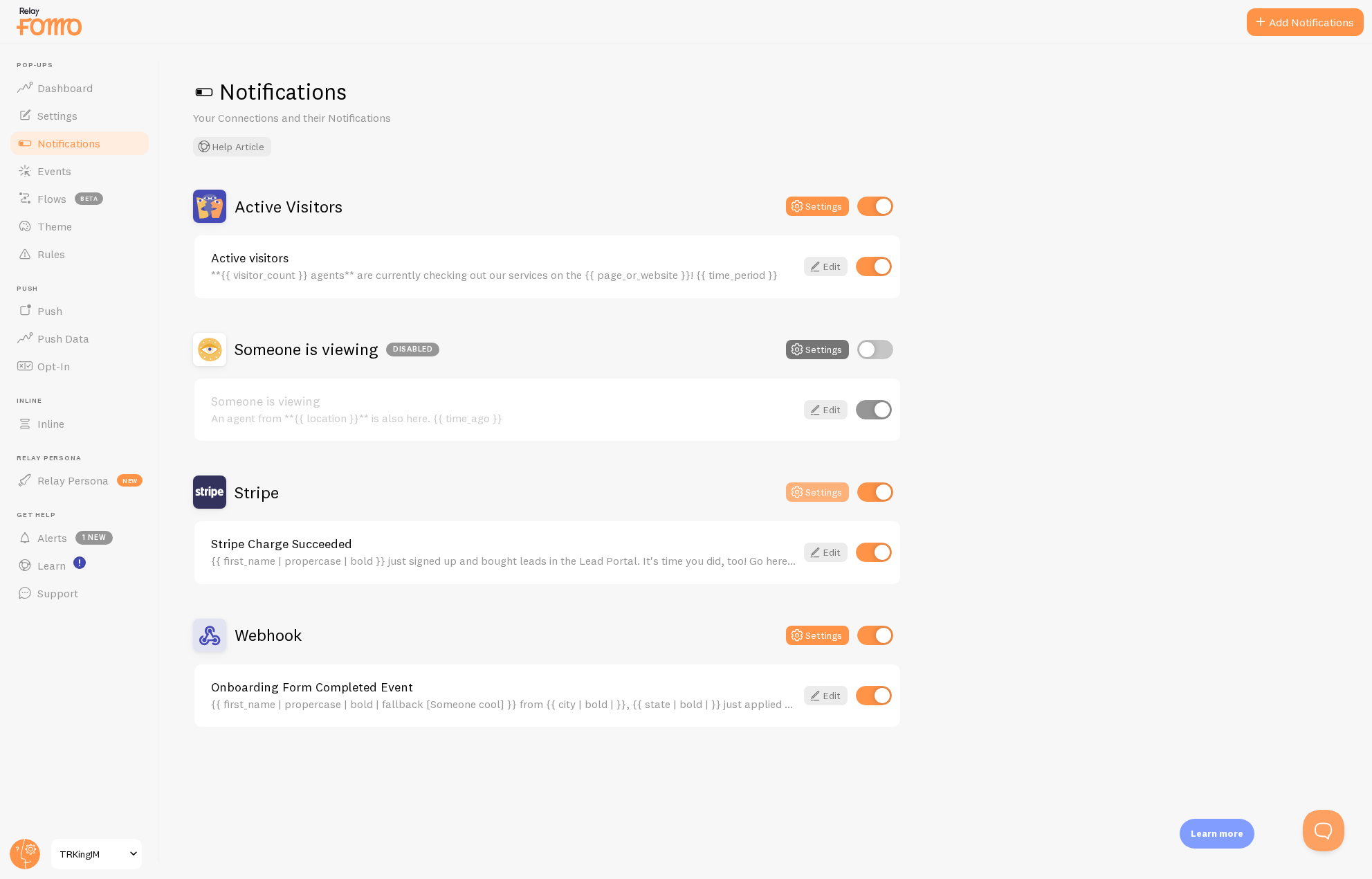
click at [806, 495] on button "Settings" at bounding box center [818, 492] width 63 height 20
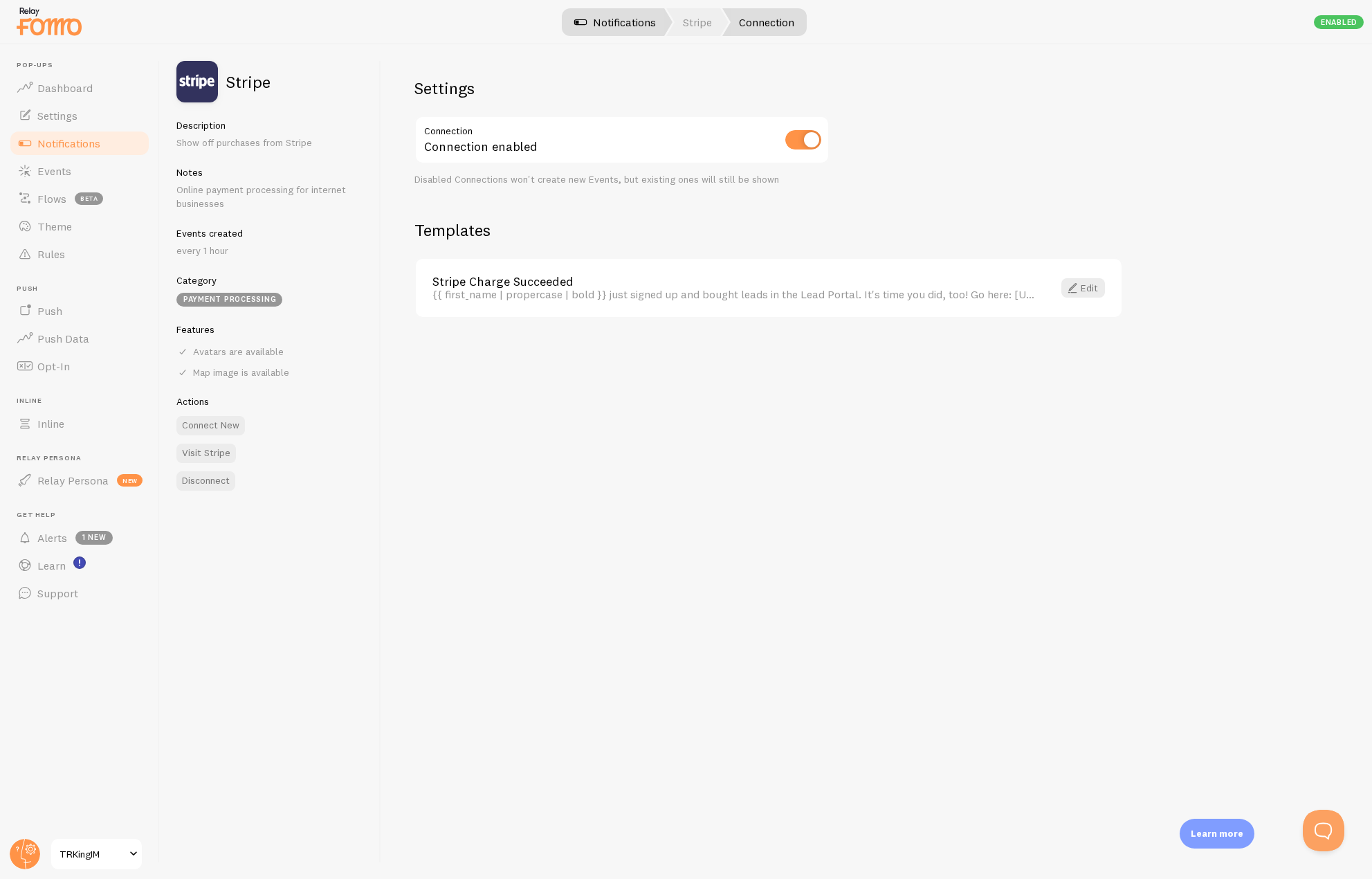
click at [677, 23] on link "Stripe" at bounding box center [697, 22] width 62 height 28
click at [86, 176] on link "Events" at bounding box center [80, 171] width 143 height 28
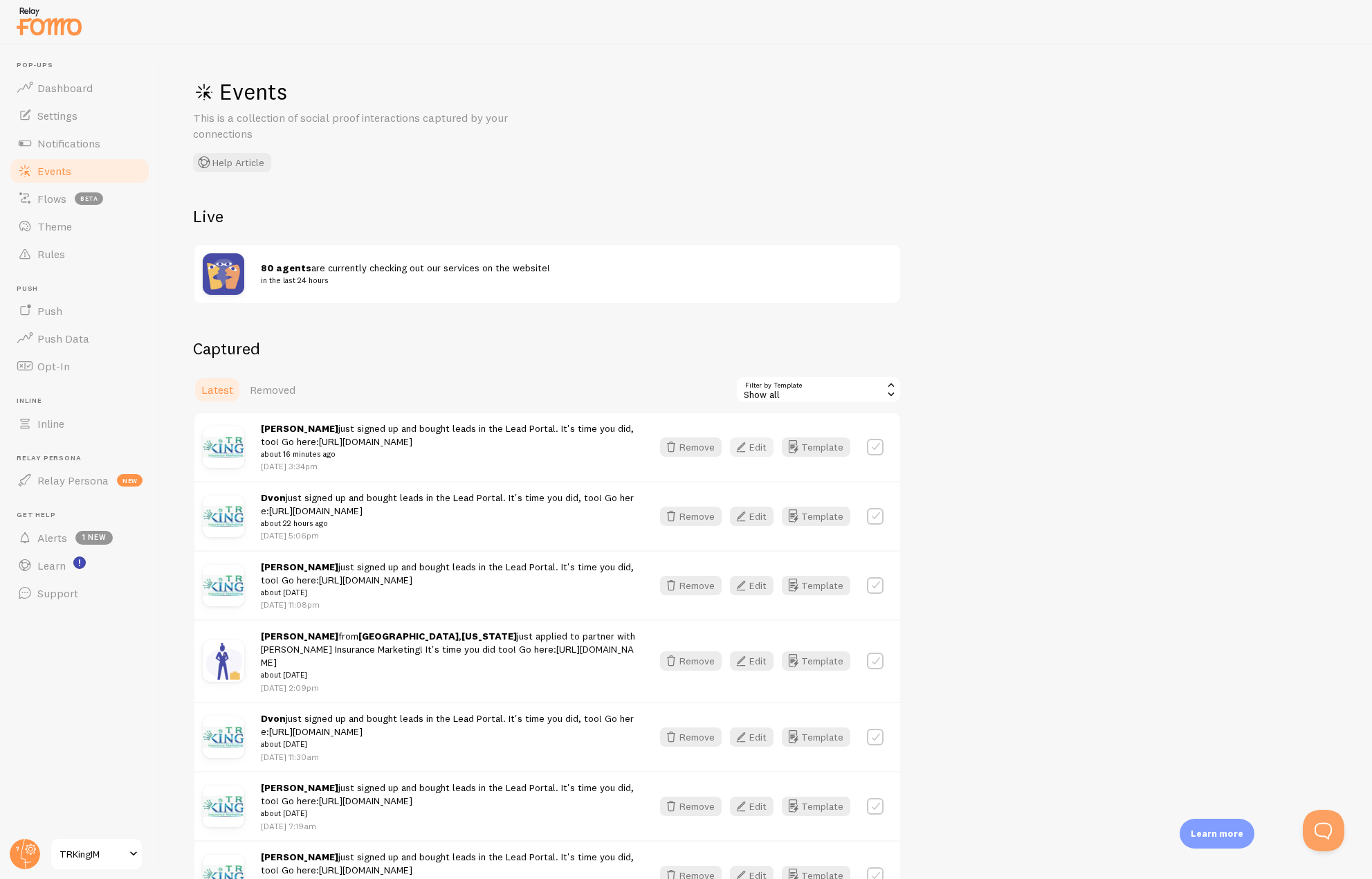
click at [744, 439] on icon "button" at bounding box center [741, 447] width 17 height 17
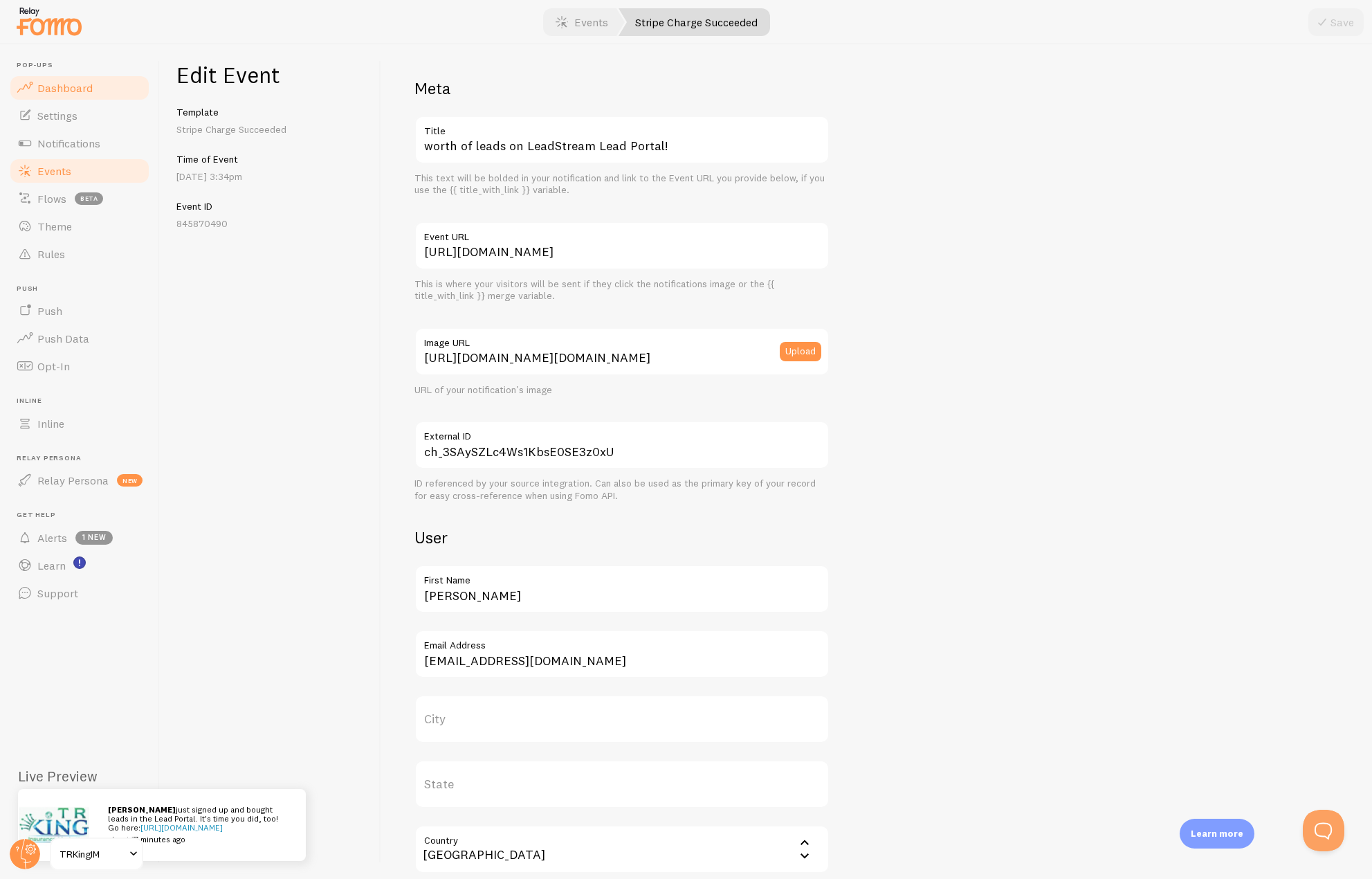
click at [82, 97] on link "Dashboard" at bounding box center [80, 88] width 143 height 28
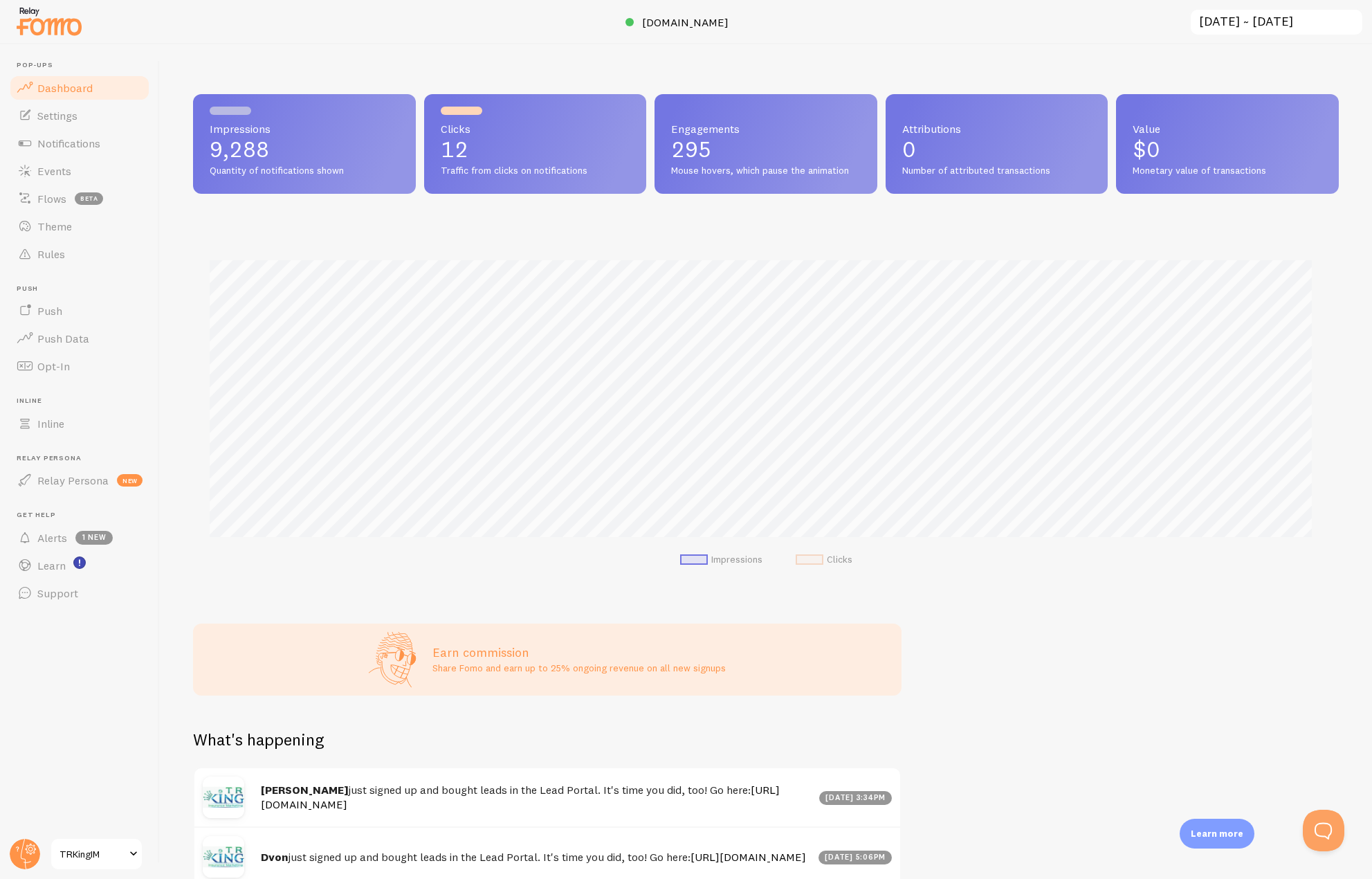
scroll to position [363, 1136]
click at [106, 172] on link "Events" at bounding box center [80, 171] width 143 height 28
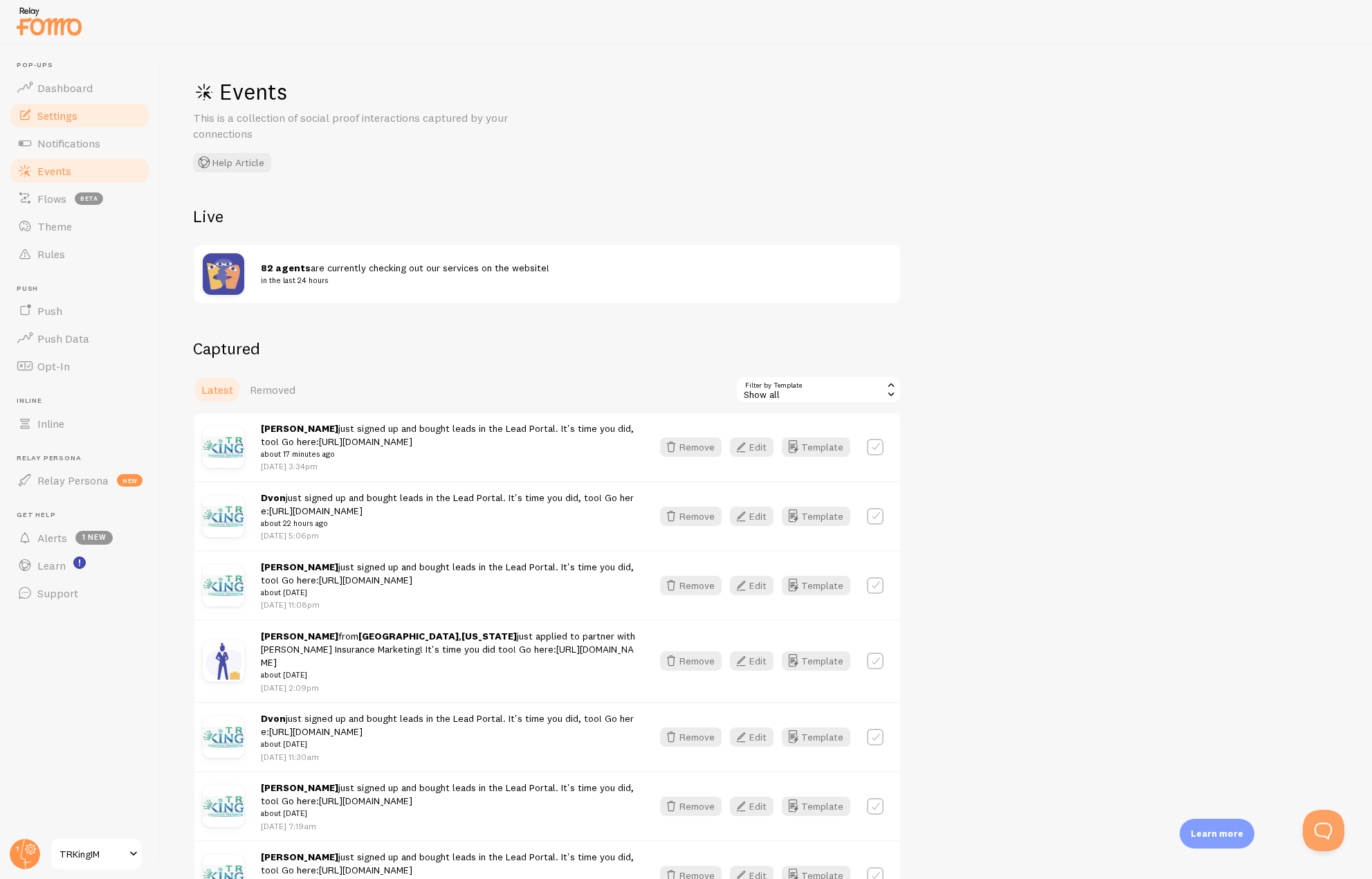
click at [67, 125] on link "Settings" at bounding box center [80, 115] width 143 height 28
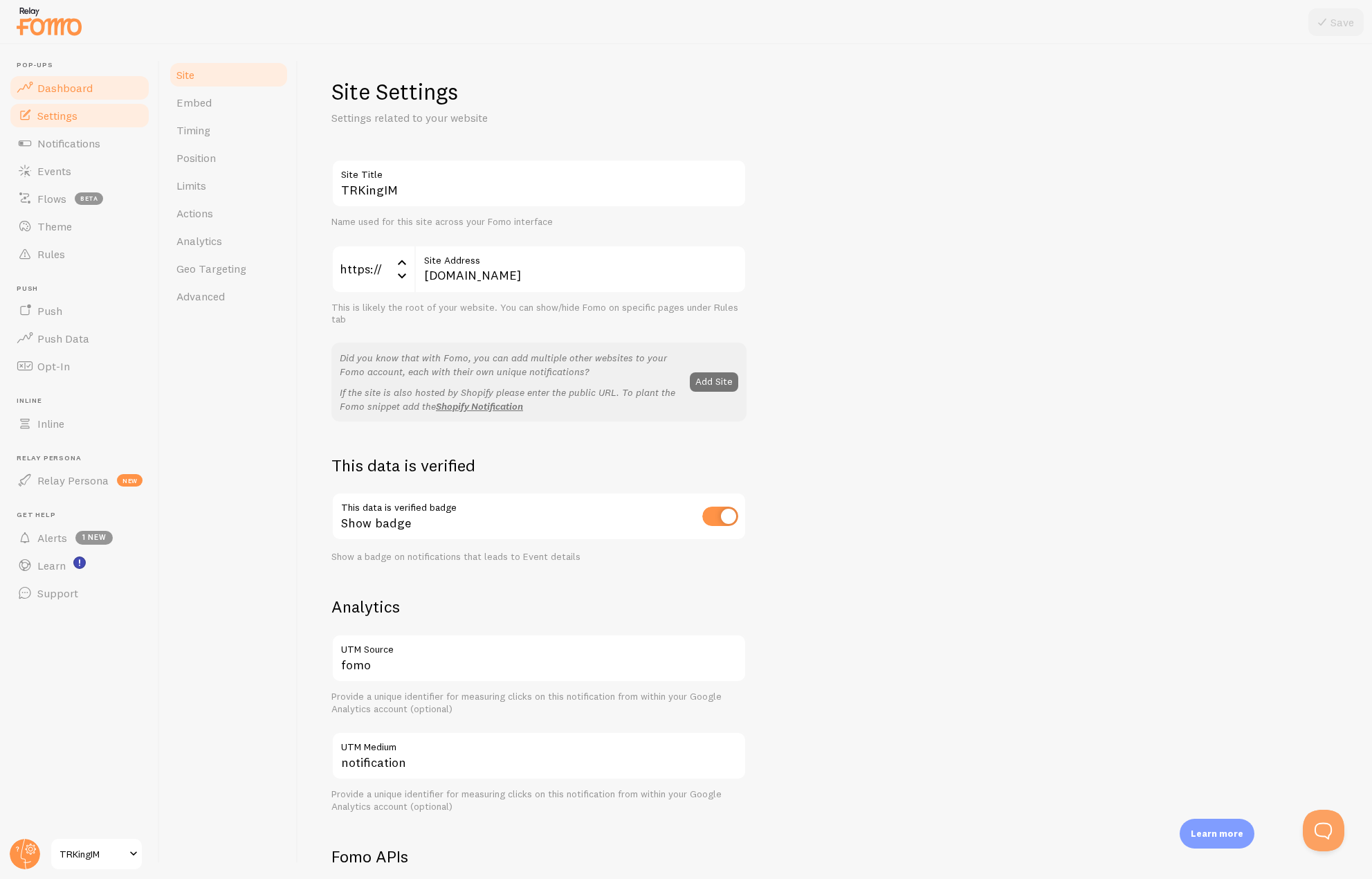
click at [71, 96] on link "Dashboard" at bounding box center [80, 88] width 143 height 28
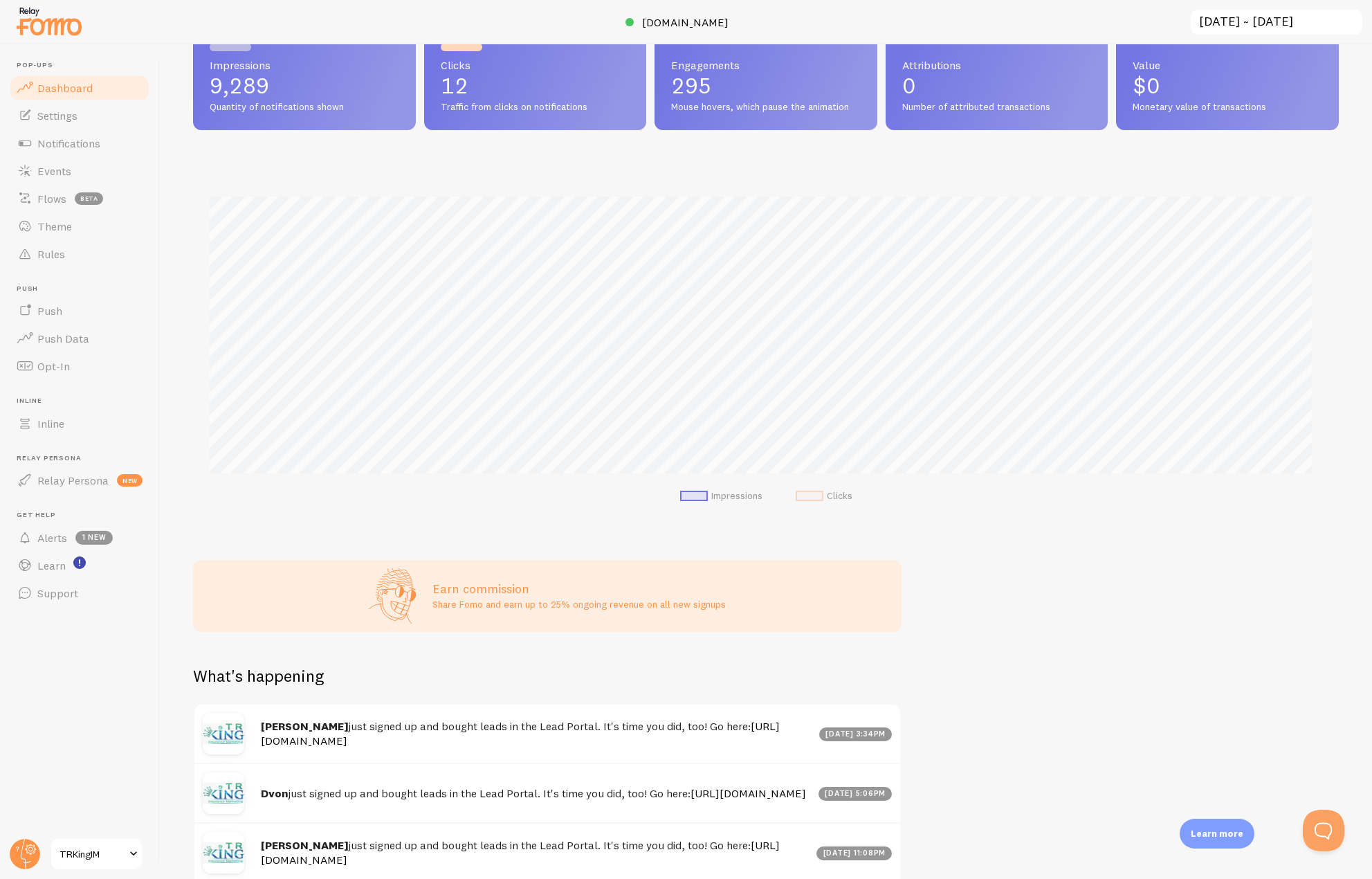
scroll to position [313, 0]
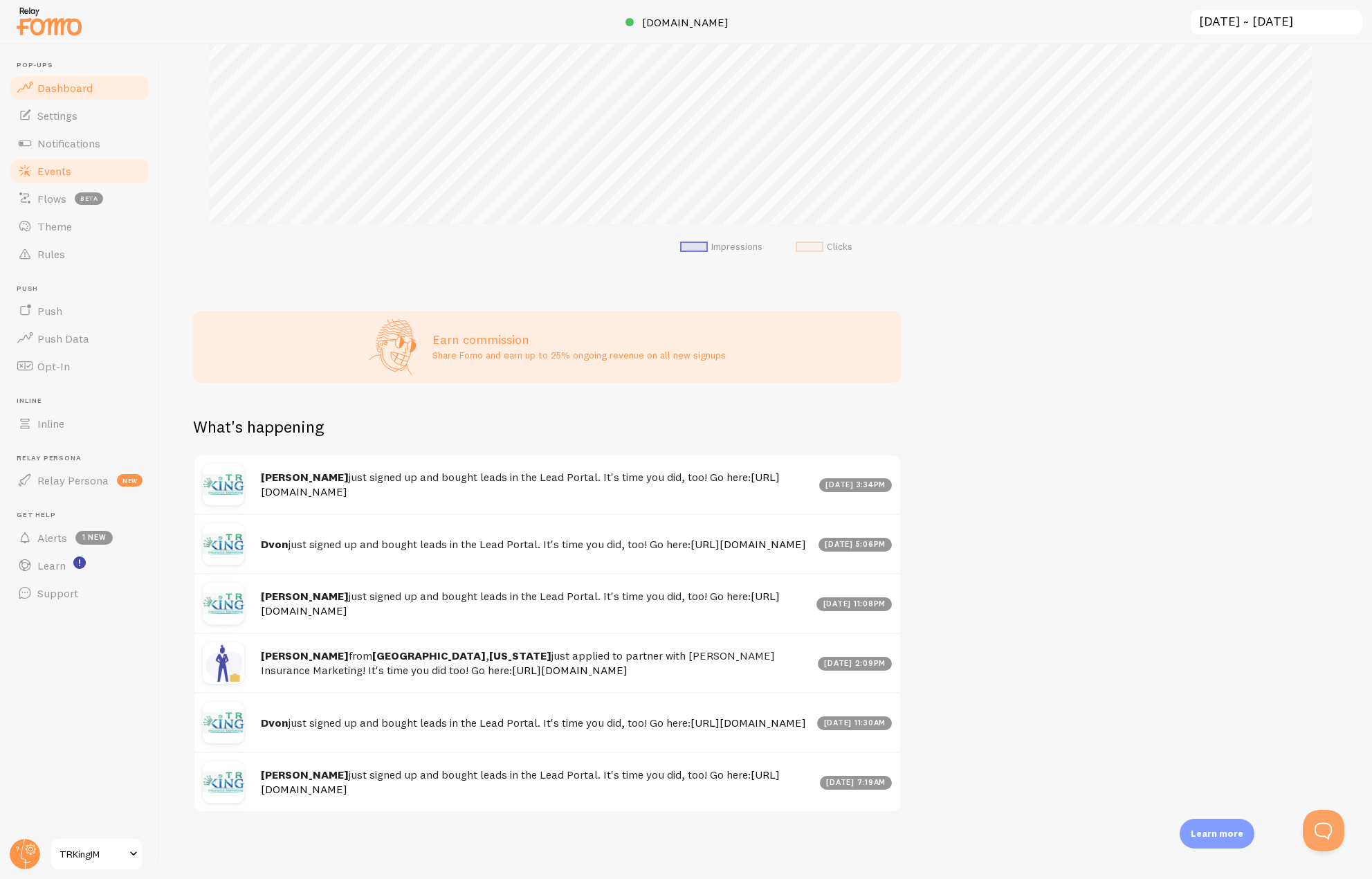
click at [64, 173] on span "Events" at bounding box center [54, 171] width 34 height 14
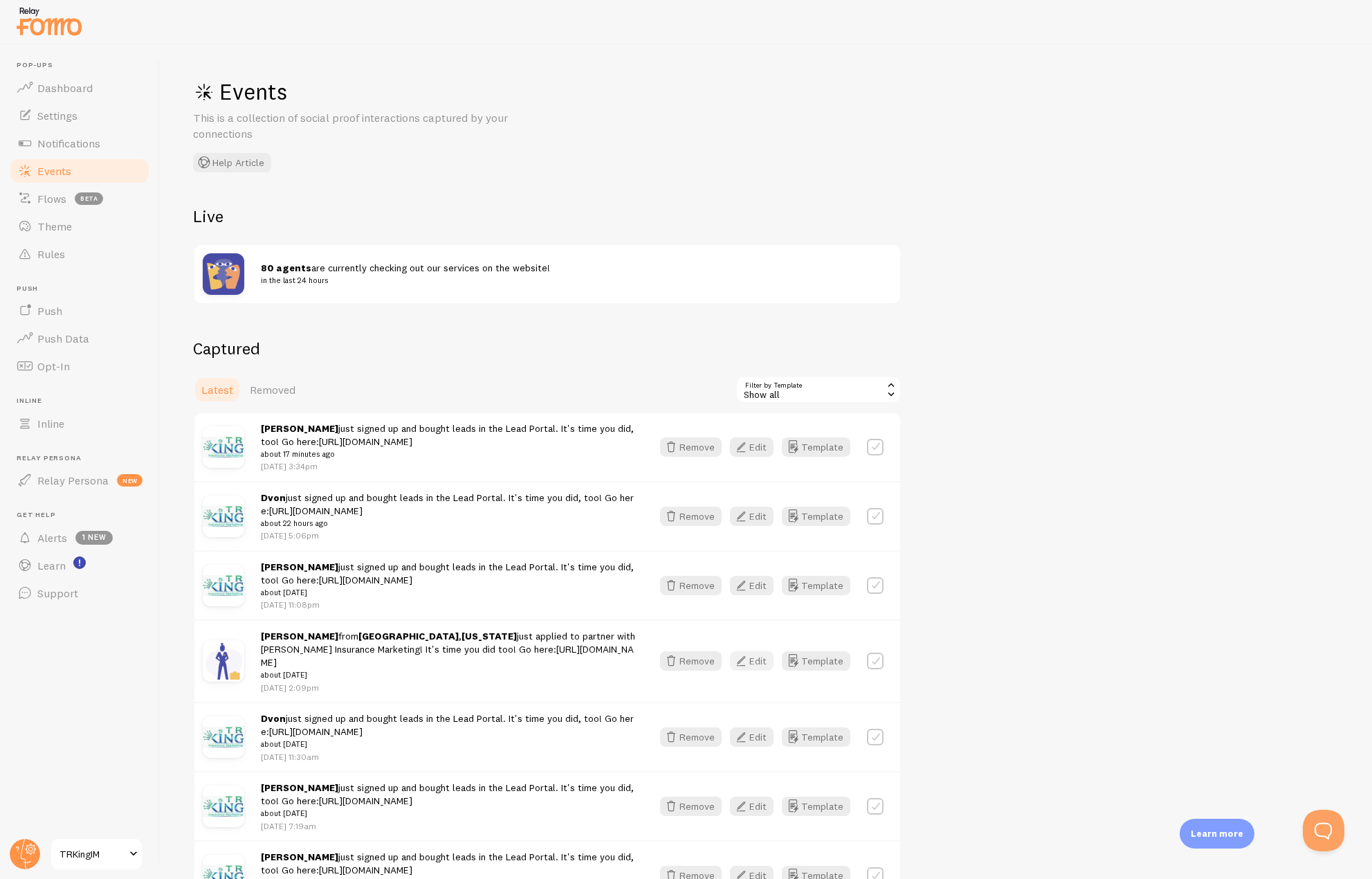
click at [752, 652] on button "Edit" at bounding box center [751, 661] width 43 height 20
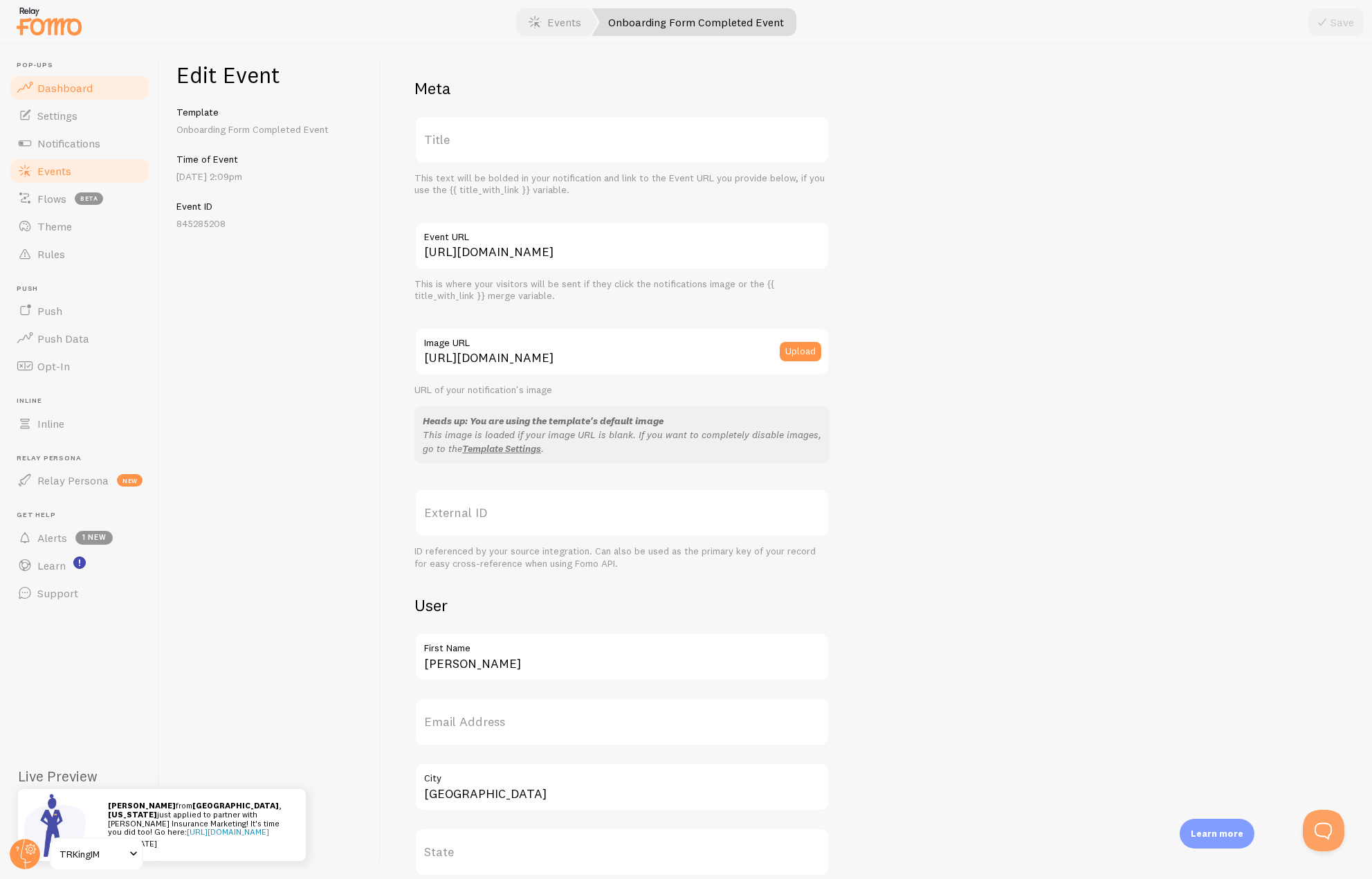
click at [75, 92] on span "Dashboard" at bounding box center [64, 88] width 55 height 14
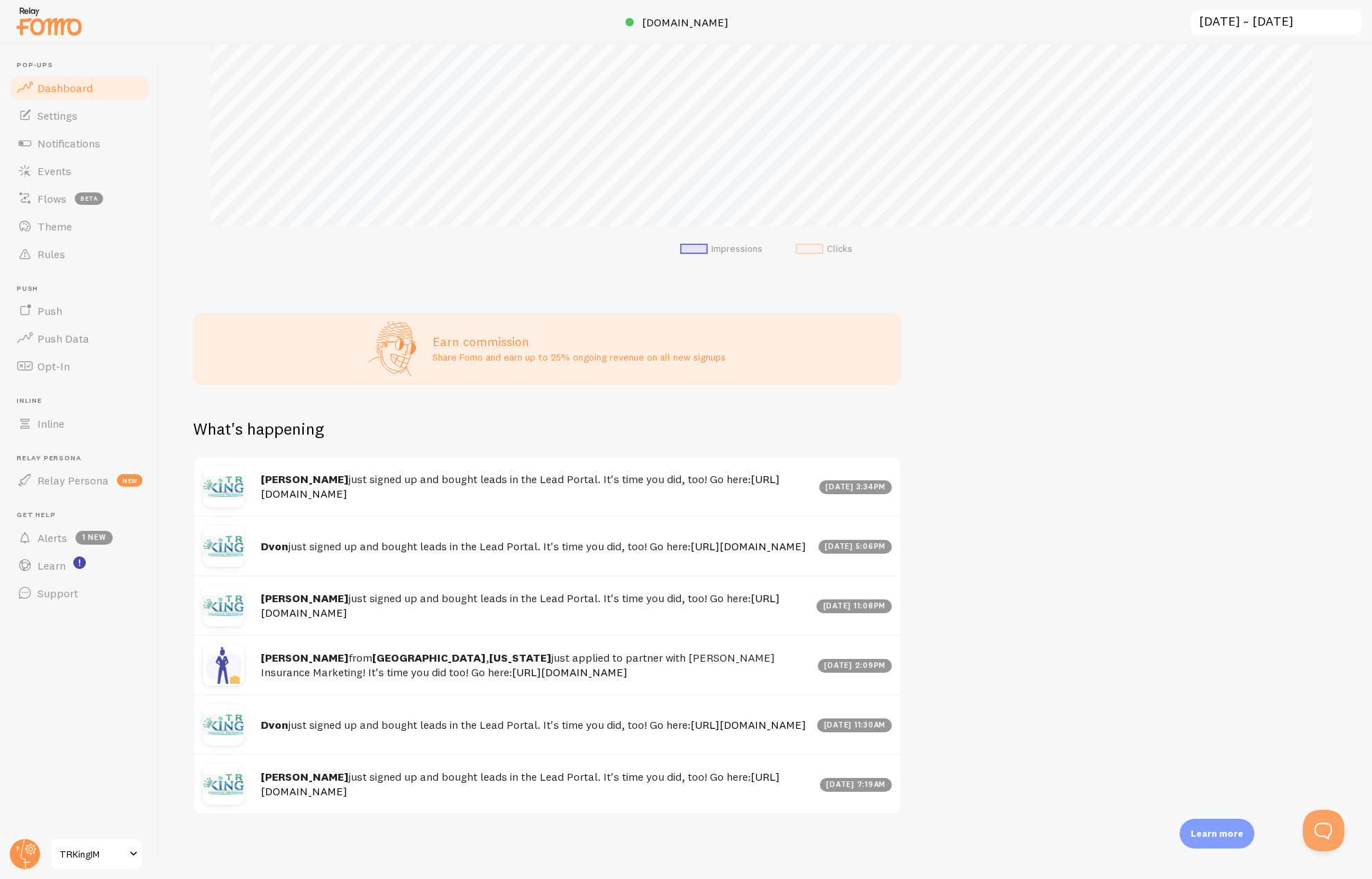
scroll to position [313, 0]
click at [64, 166] on span "Events" at bounding box center [54, 171] width 34 height 14
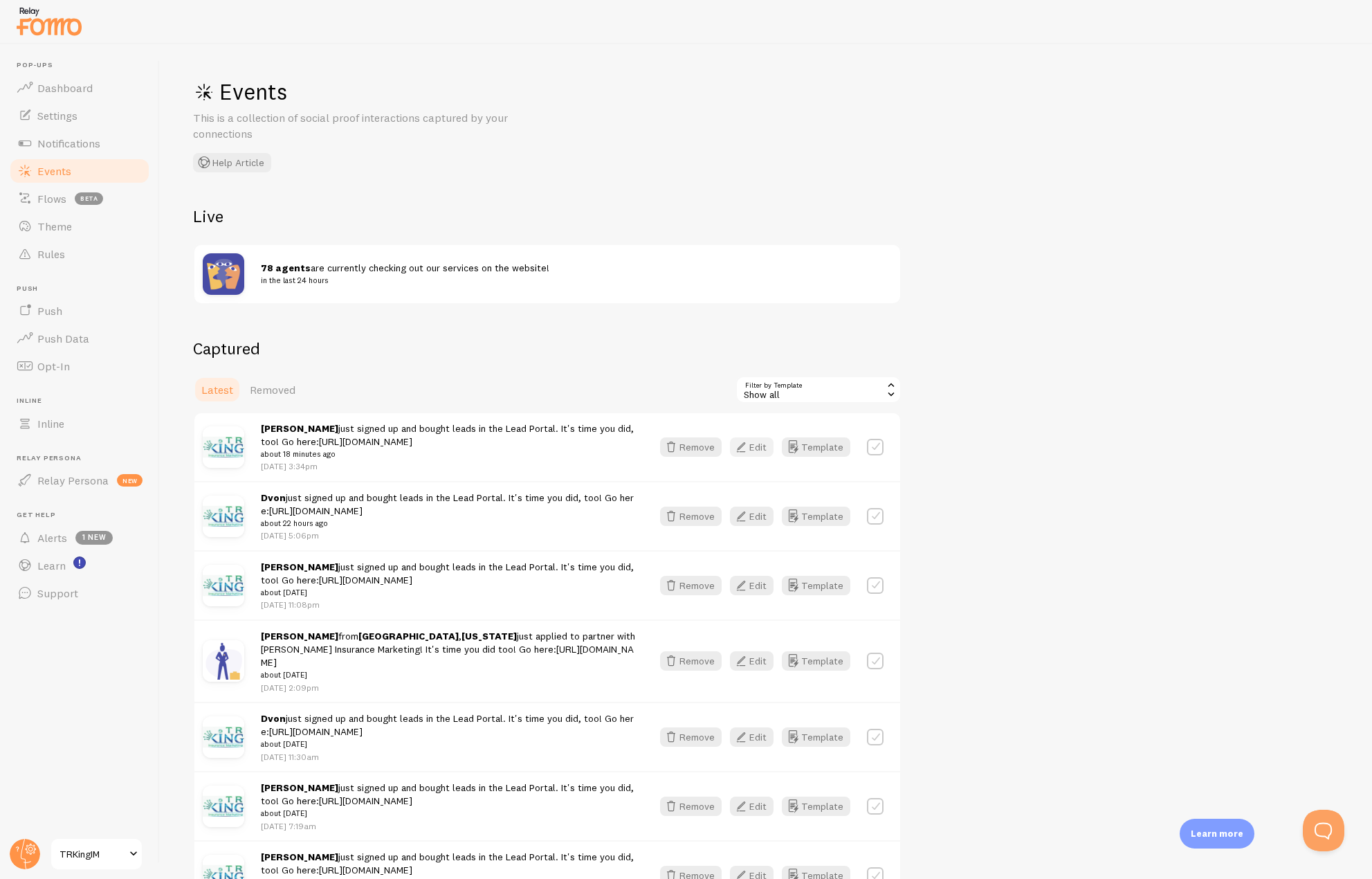
click at [739, 452] on icon "button" at bounding box center [741, 447] width 17 height 17
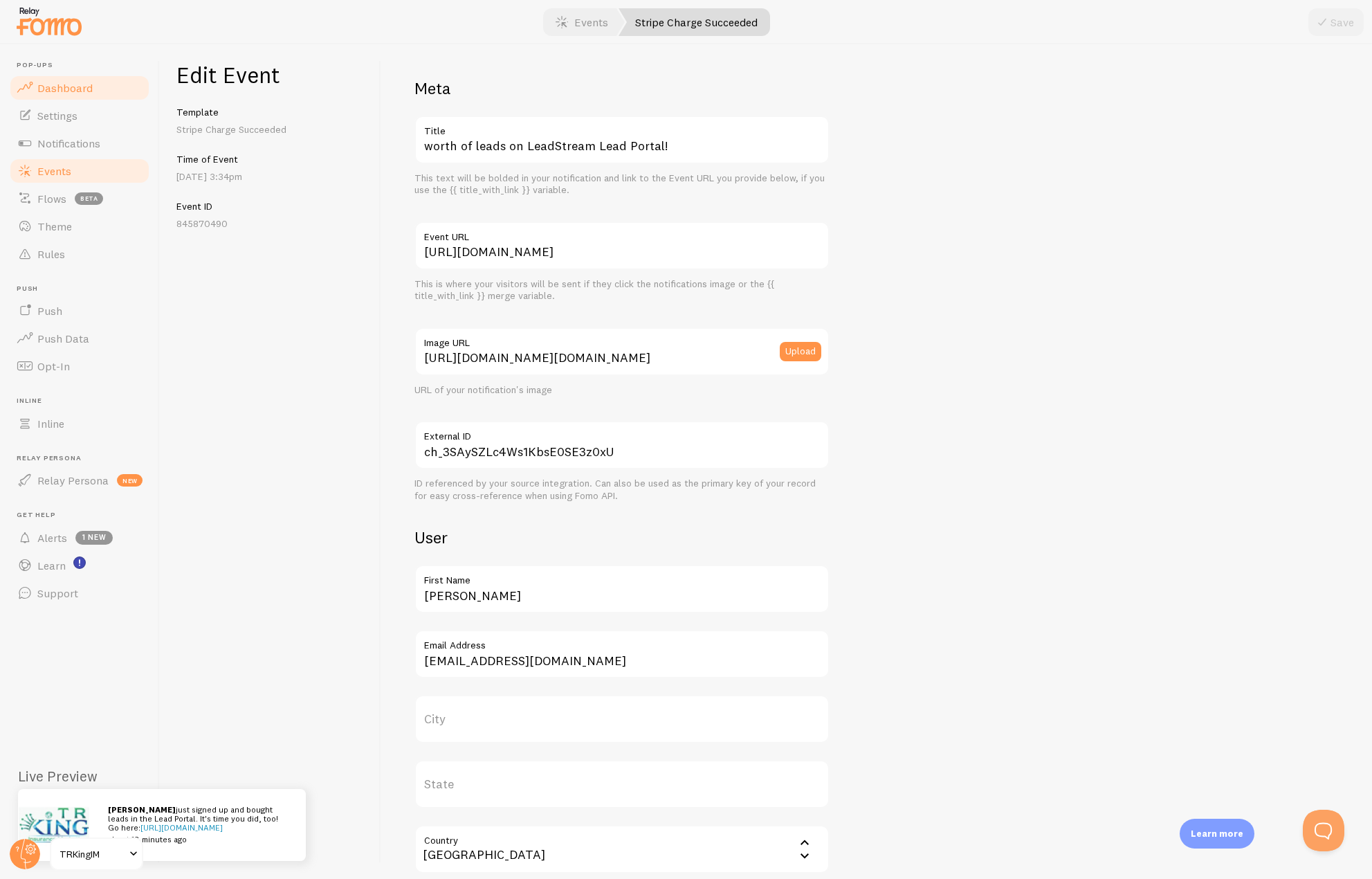
click at [85, 84] on span "Dashboard" at bounding box center [64, 88] width 55 height 14
